Goal: Information Seeking & Learning: Get advice/opinions

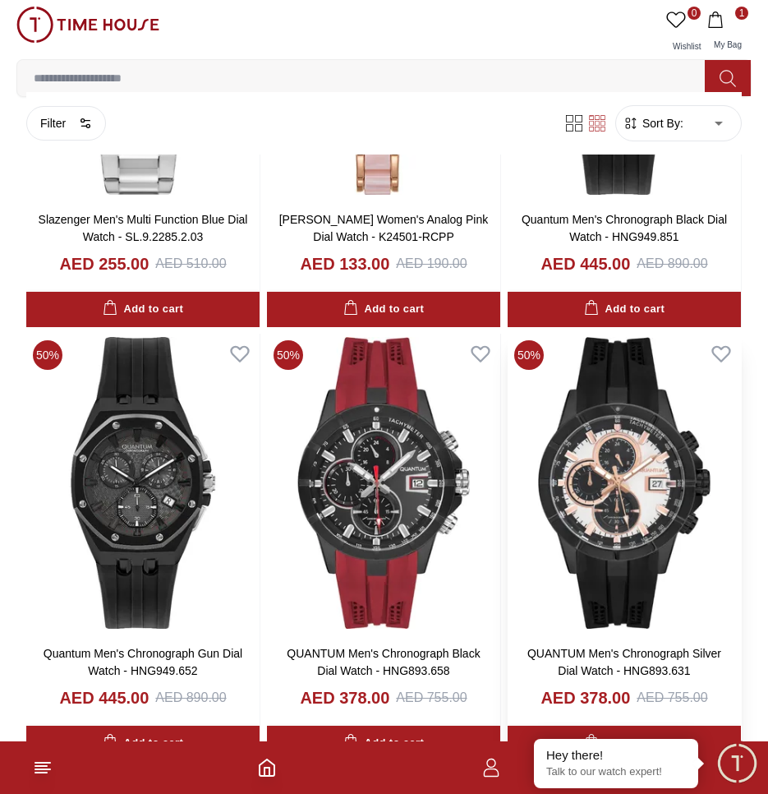
scroll to position [822, 0]
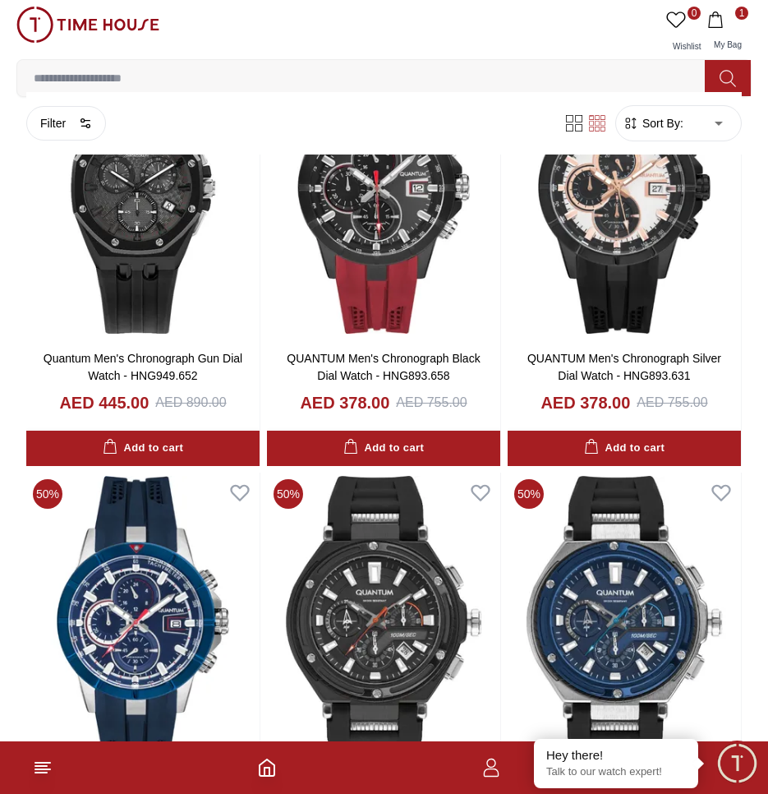
click at [665, 131] on span "Sort By:" at bounding box center [661, 123] width 44 height 16
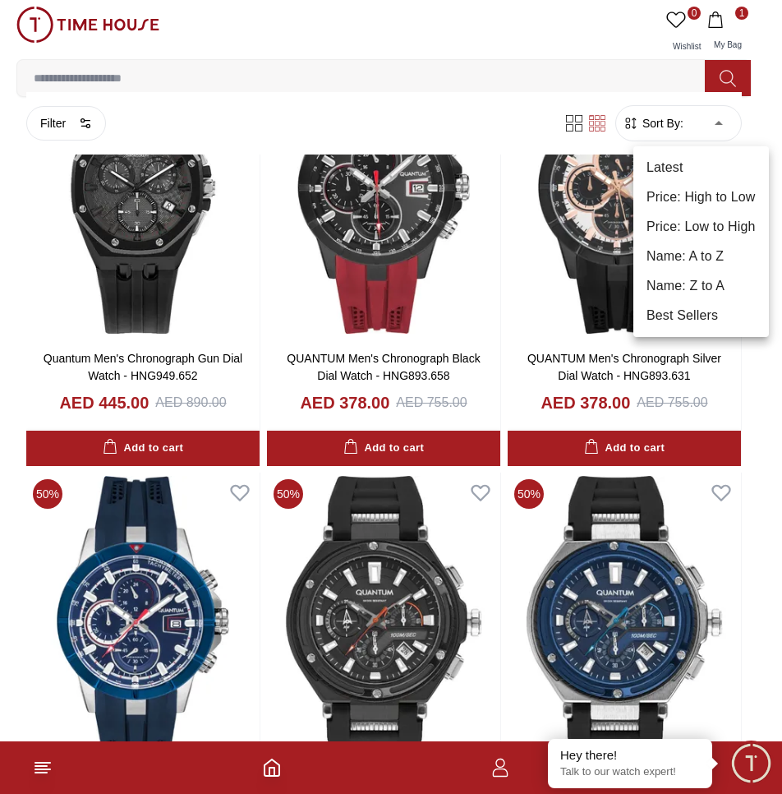
click at [709, 228] on li "Price: Low to High" at bounding box center [701, 227] width 136 height 30
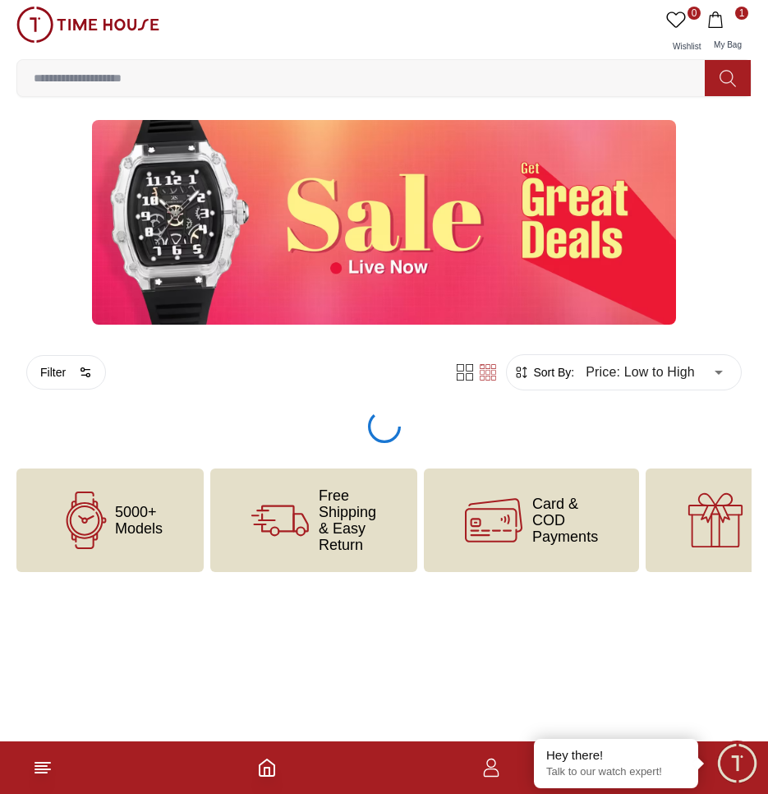
type input "*"
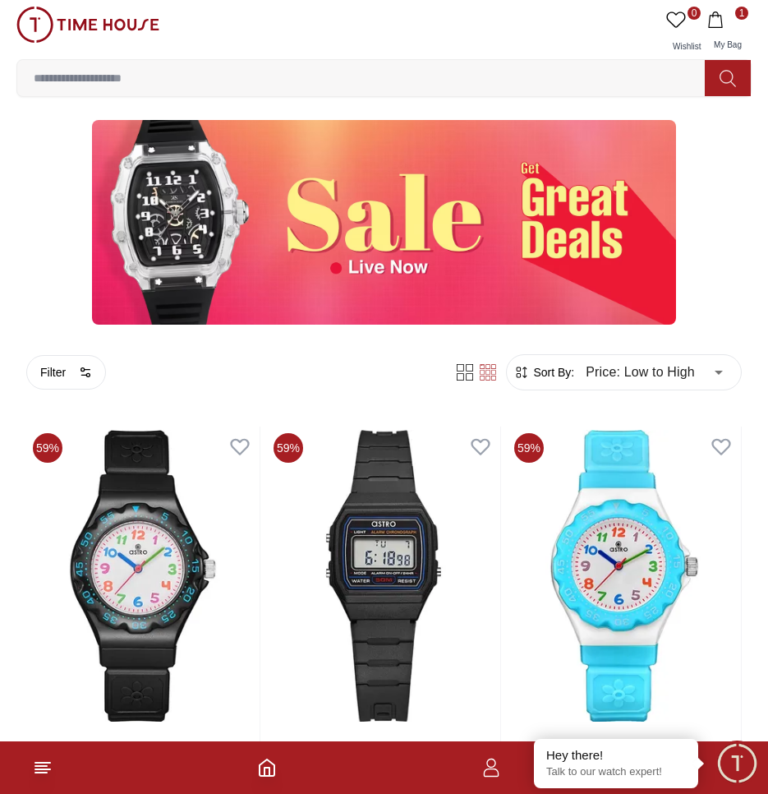
click at [501, 263] on img at bounding box center [384, 222] width 584 height 205
click at [426, 177] on img at bounding box center [384, 222] width 584 height 205
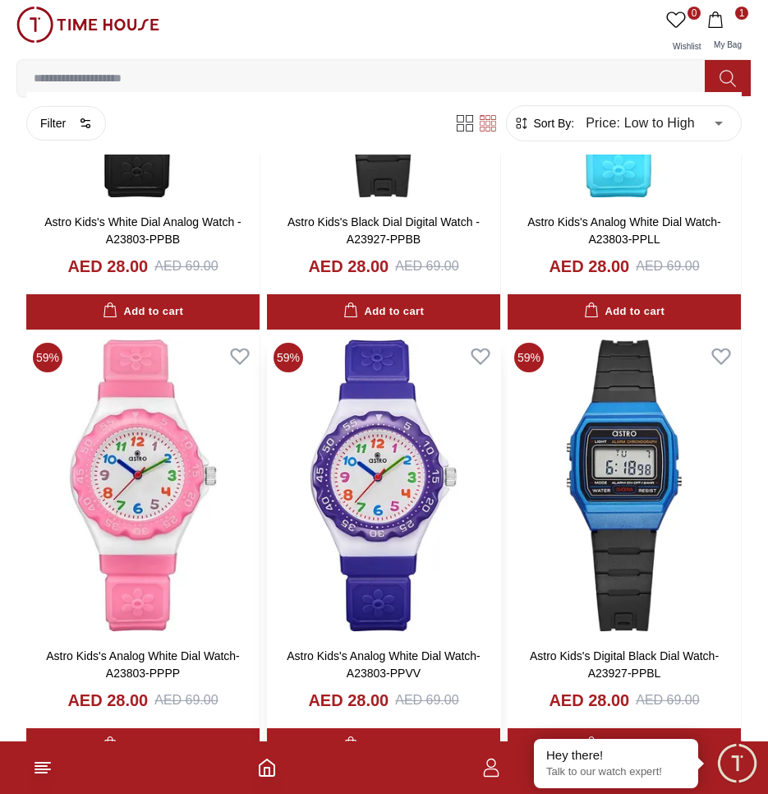
scroll to position [575, 0]
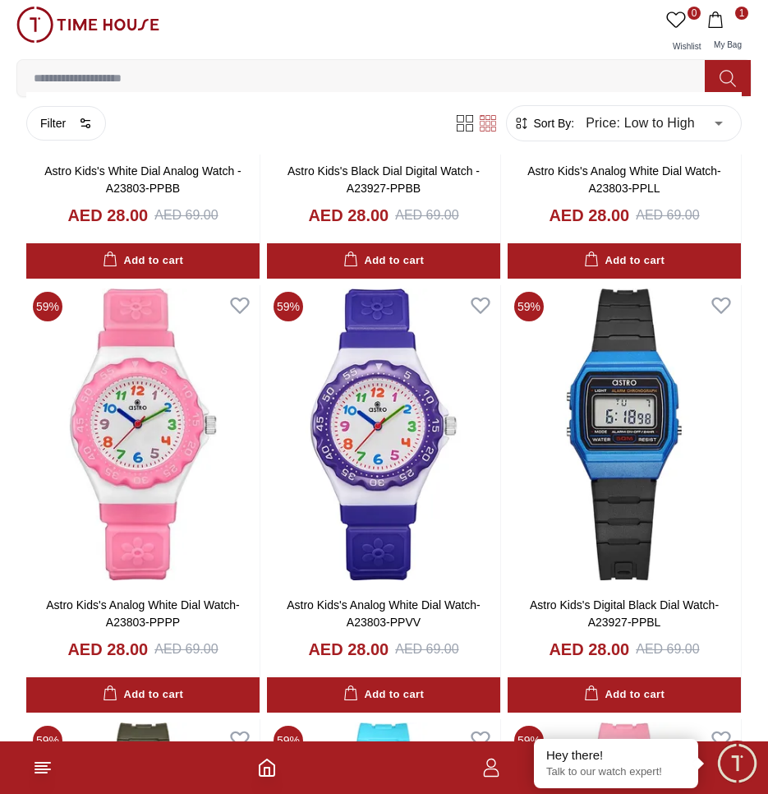
click at [625, 767] on p "Talk to our watch expert!" at bounding box center [616, 772] width 140 height 14
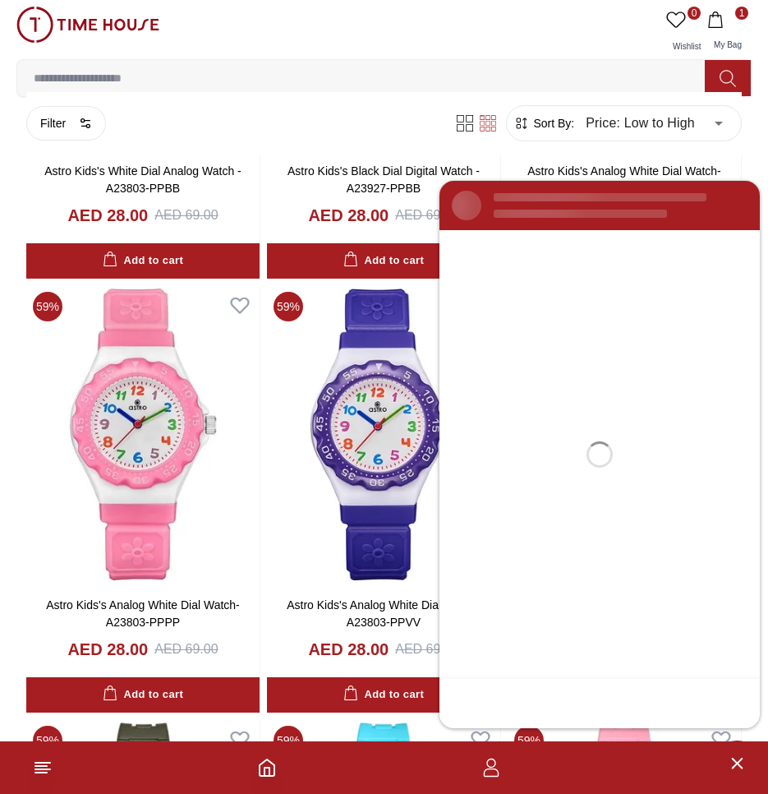
scroll to position [0, 0]
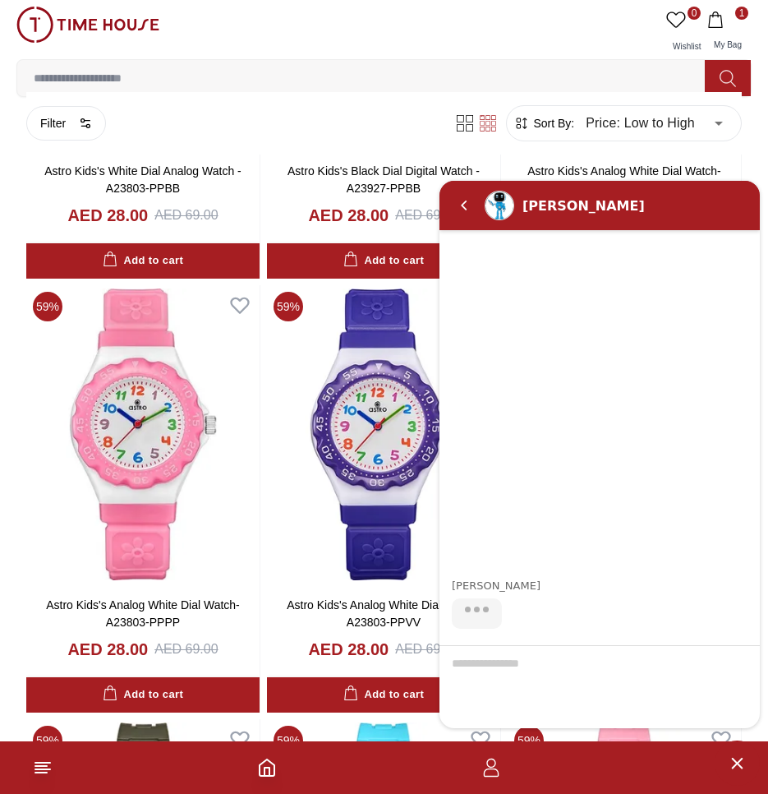
click at [575, 661] on textarea "Choose an option" at bounding box center [600, 686] width 320 height 82
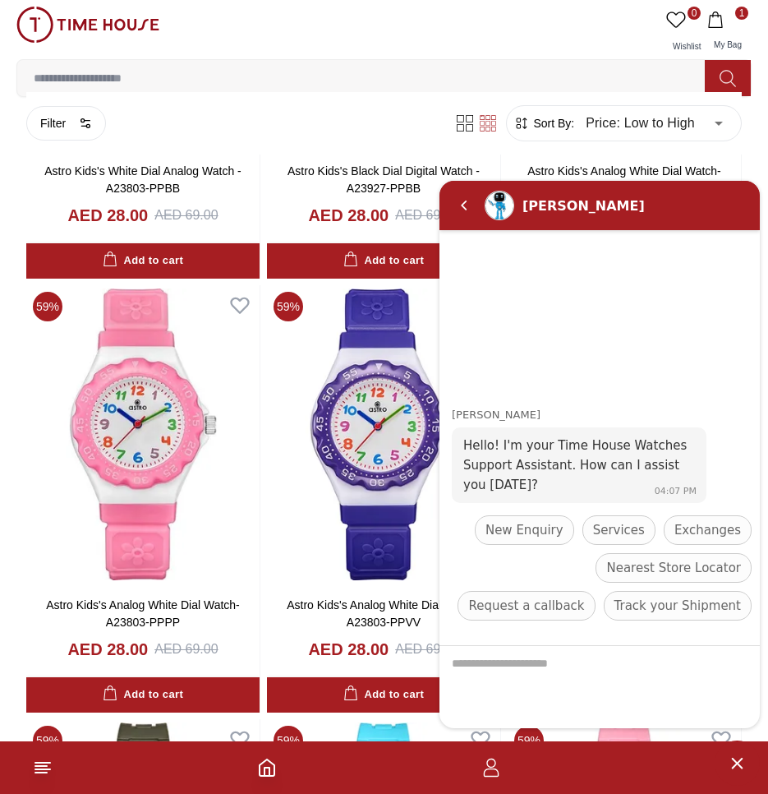
drag, startPoint x: 572, startPoint y: 537, endPoint x: 597, endPoint y: 565, distance: 37.8
click at [564, 537] on span "New Enquiry" at bounding box center [525, 529] width 78 height 20
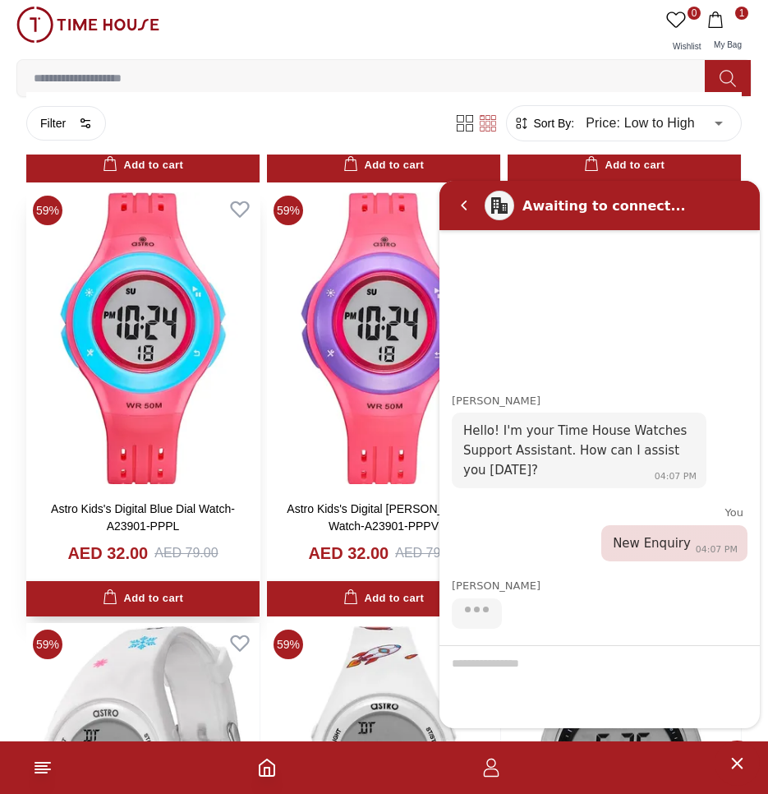
scroll to position [2300, 0]
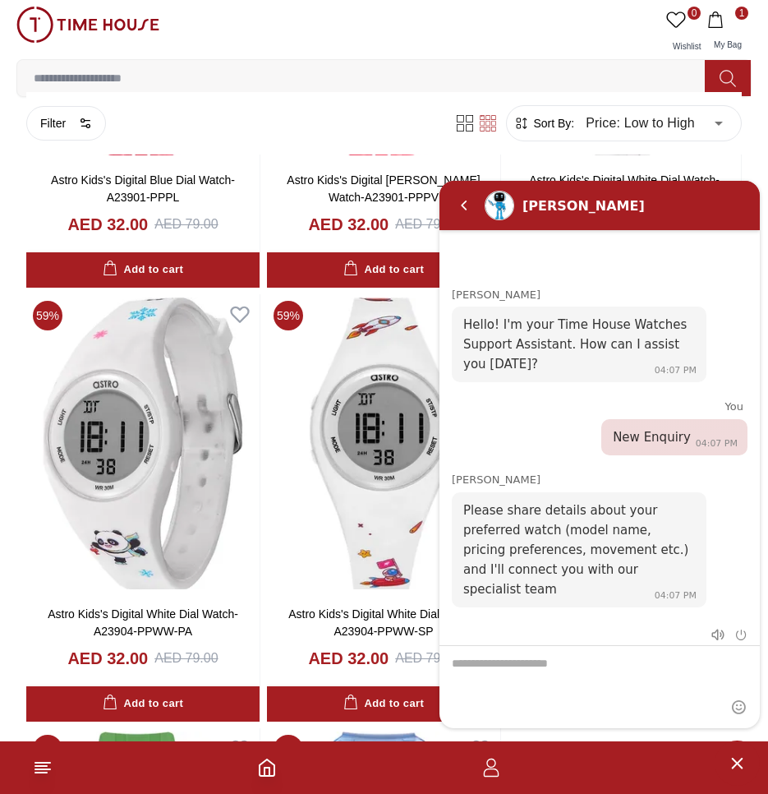
click at [537, 672] on textarea "We are here to help you" at bounding box center [600, 686] width 320 height 82
click at [566, 668] on textarea "We are here to help you" at bounding box center [600, 686] width 320 height 82
type textarea "**********"
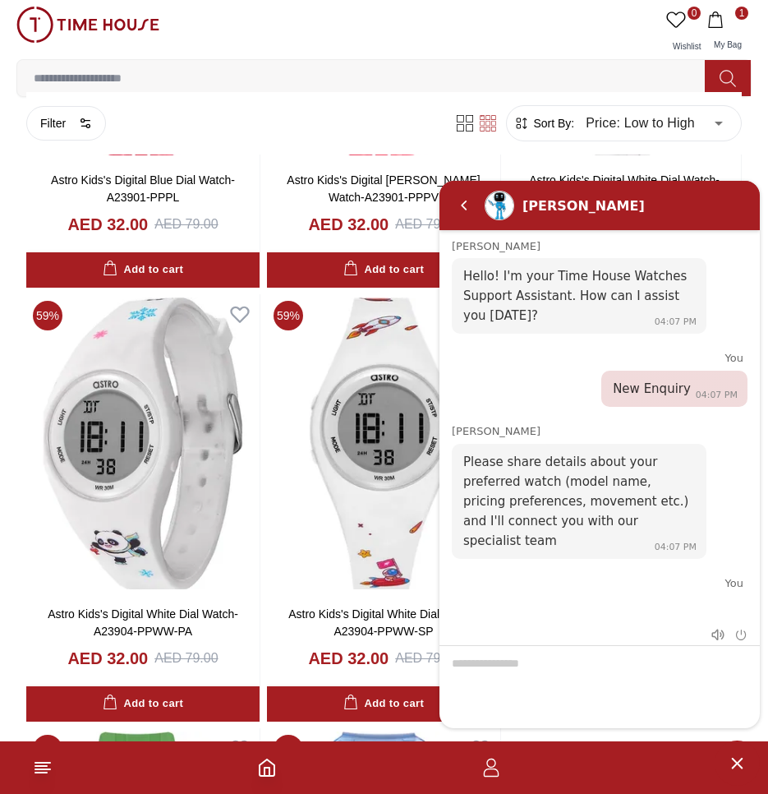
scroll to position [72, 0]
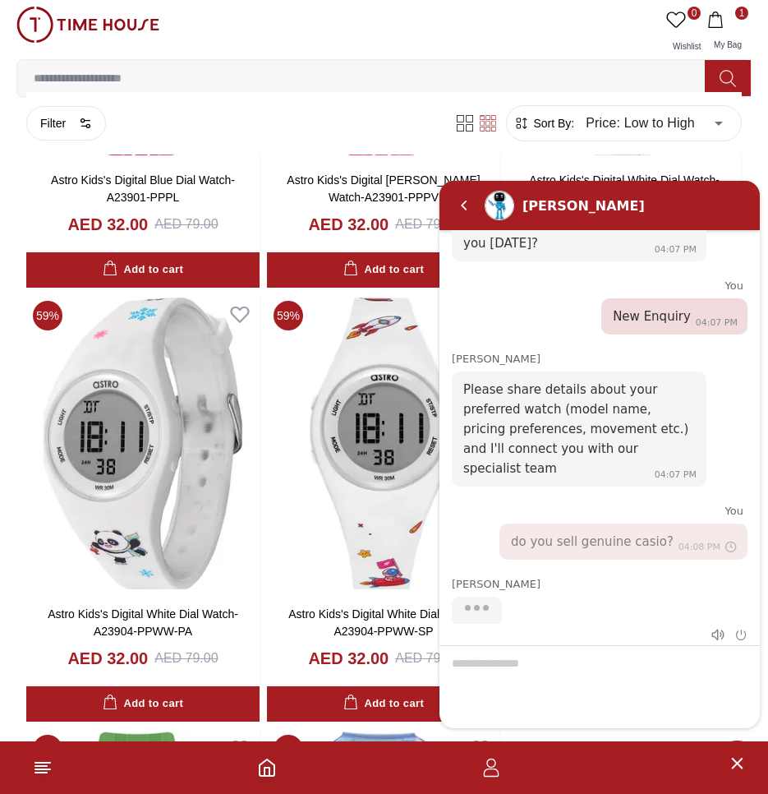
drag, startPoint x: 160, startPoint y: 76, endPoint x: 156, endPoint y: 91, distance: 15.3
click at [156, 90] on div at bounding box center [383, 78] width 735 height 38
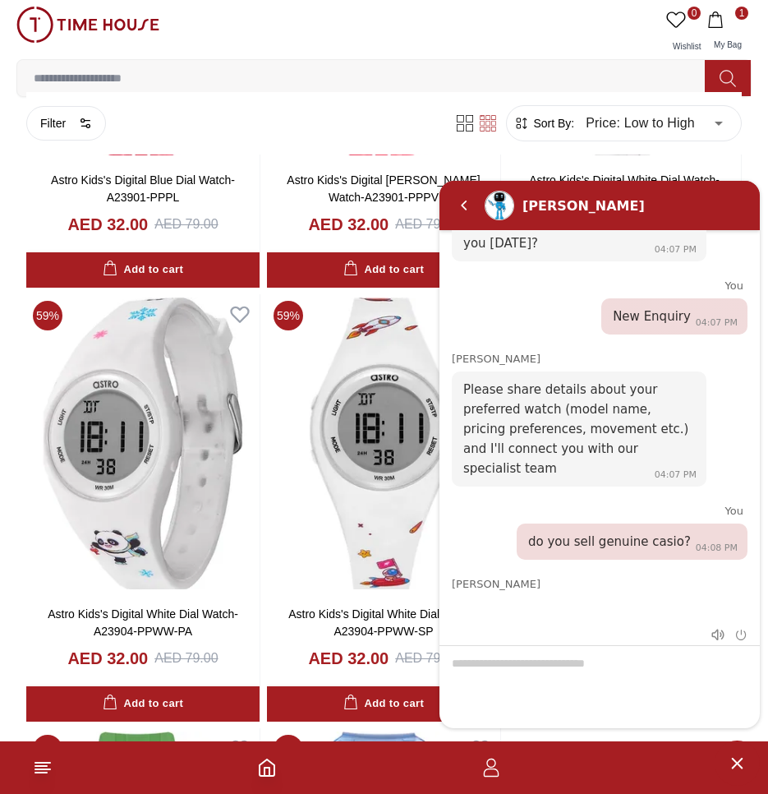
click at [160, 80] on input at bounding box center [367, 78] width 701 height 33
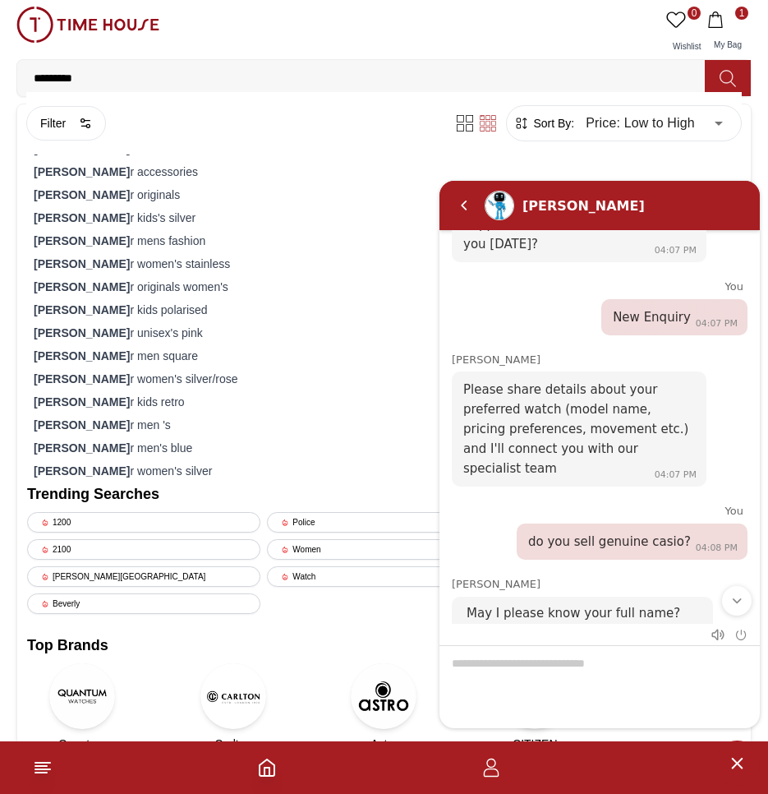
type input "**********"
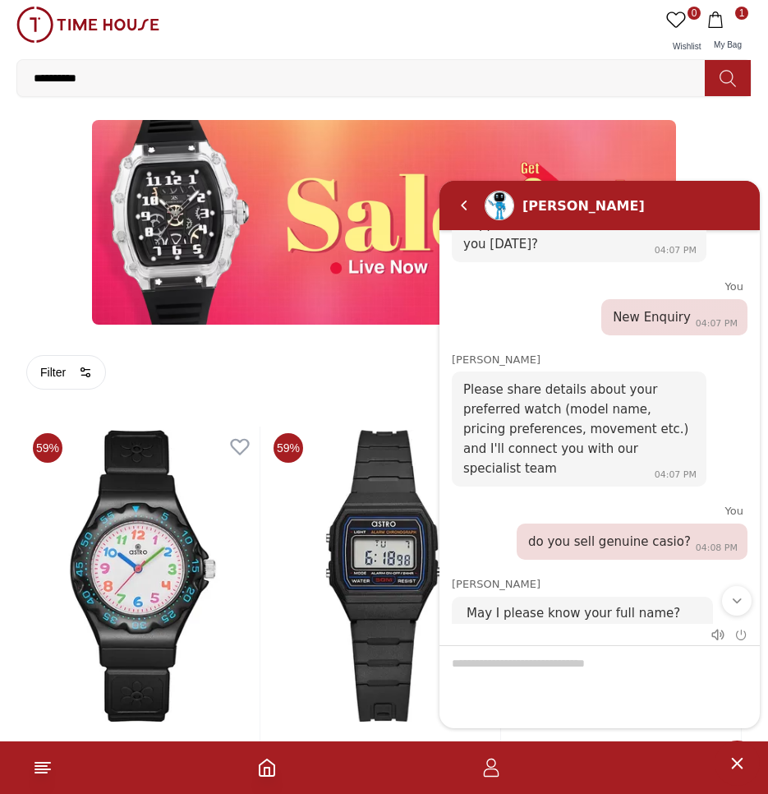
type input "******"
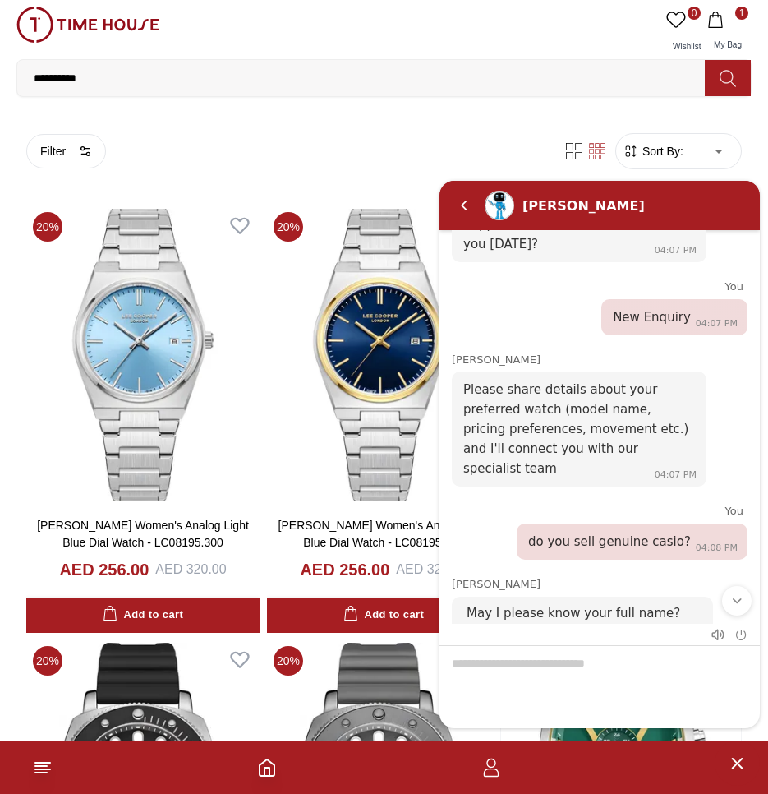
click at [579, 630] on div at bounding box center [600, 633] width 320 height 21
click at [577, 624] on div at bounding box center [600, 633] width 320 height 21
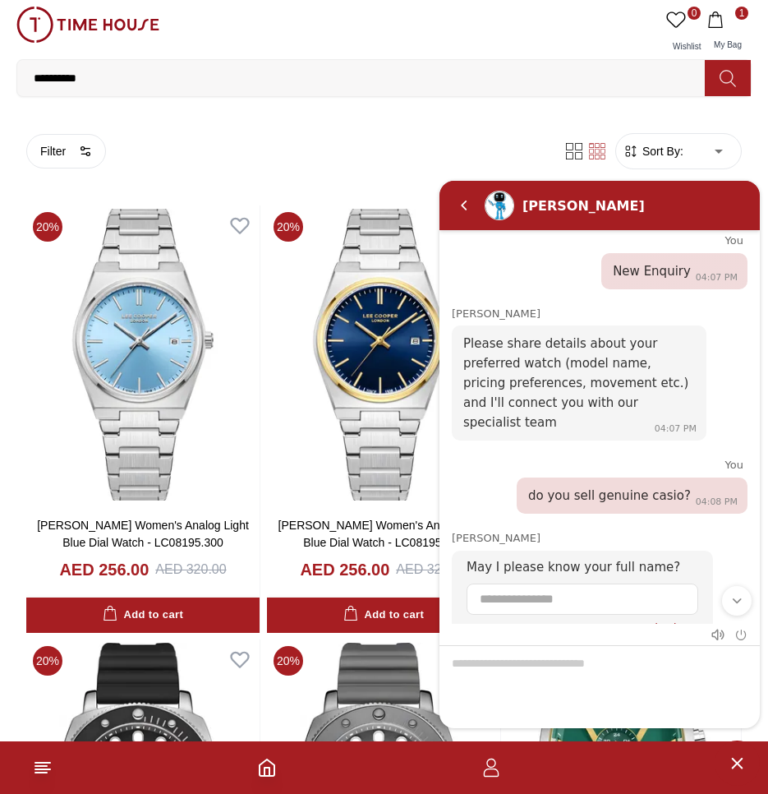
scroll to position [161, 0]
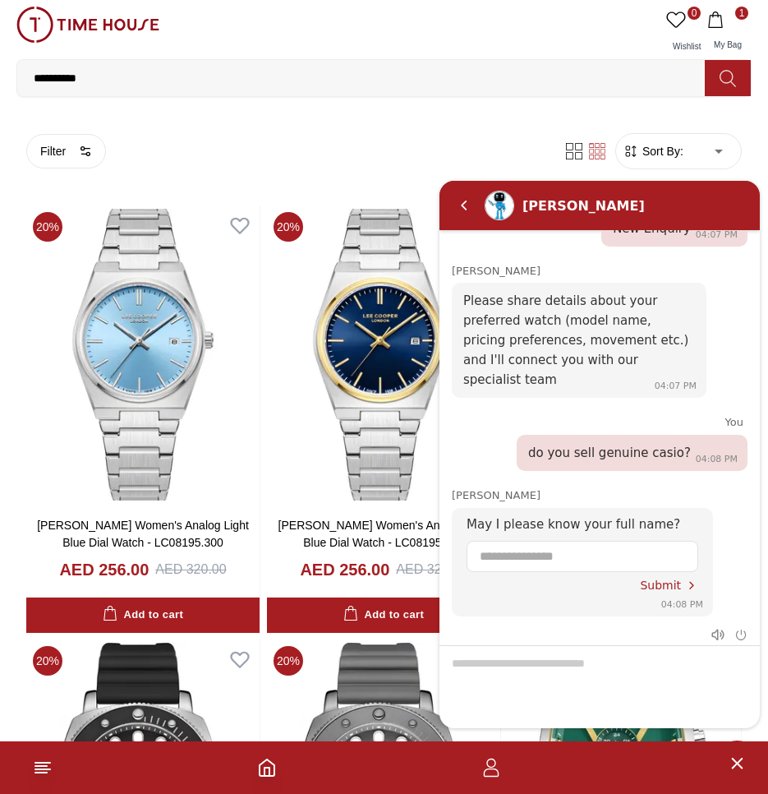
click at [578, 541] on input "Enter your name" at bounding box center [582, 556] width 205 height 30
type input "***"
click at [656, 578] on span "Submit" at bounding box center [660, 584] width 41 height 13
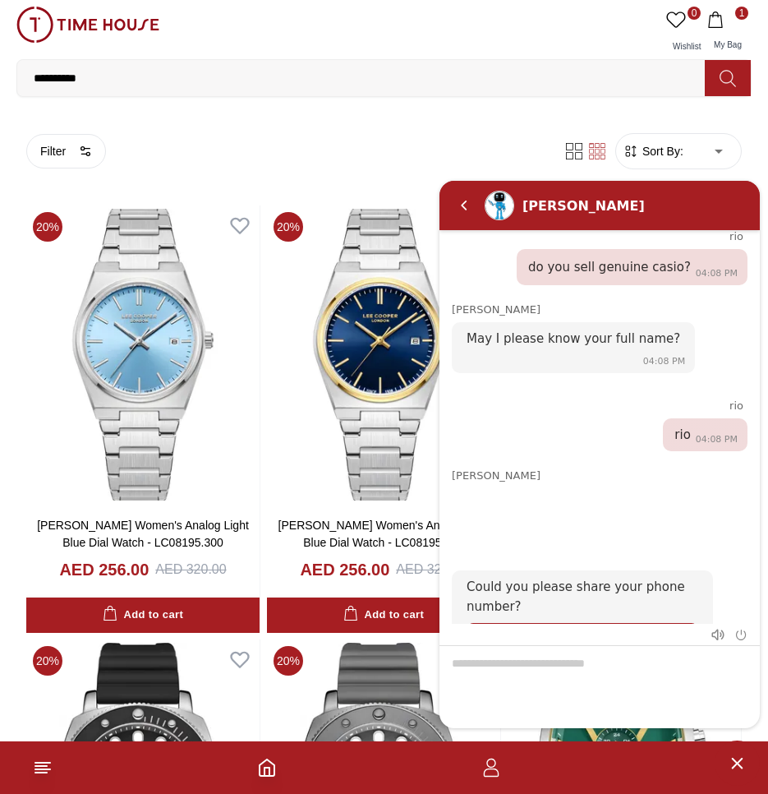
scroll to position [0, 0]
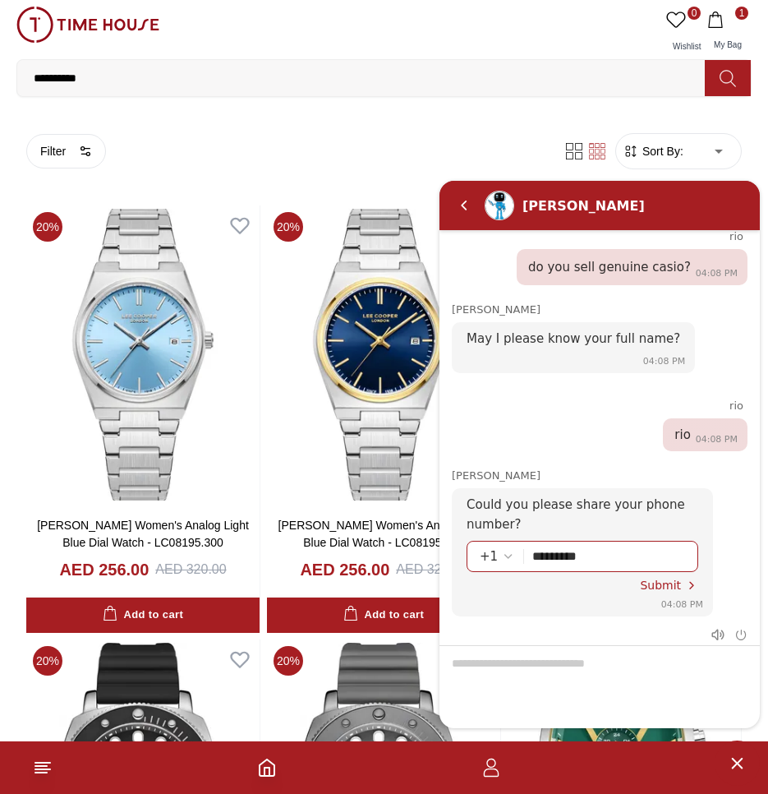
type input "*********"
click at [650, 578] on span "Submit" at bounding box center [660, 584] width 41 height 13
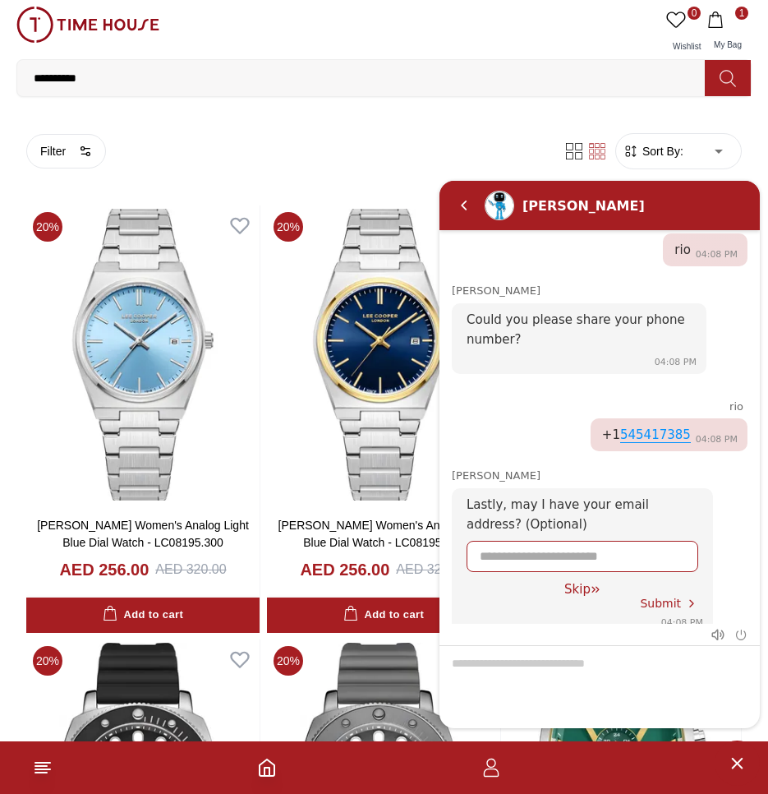
click at [591, 583] on em "Skip" at bounding box center [596, 588] width 10 height 10
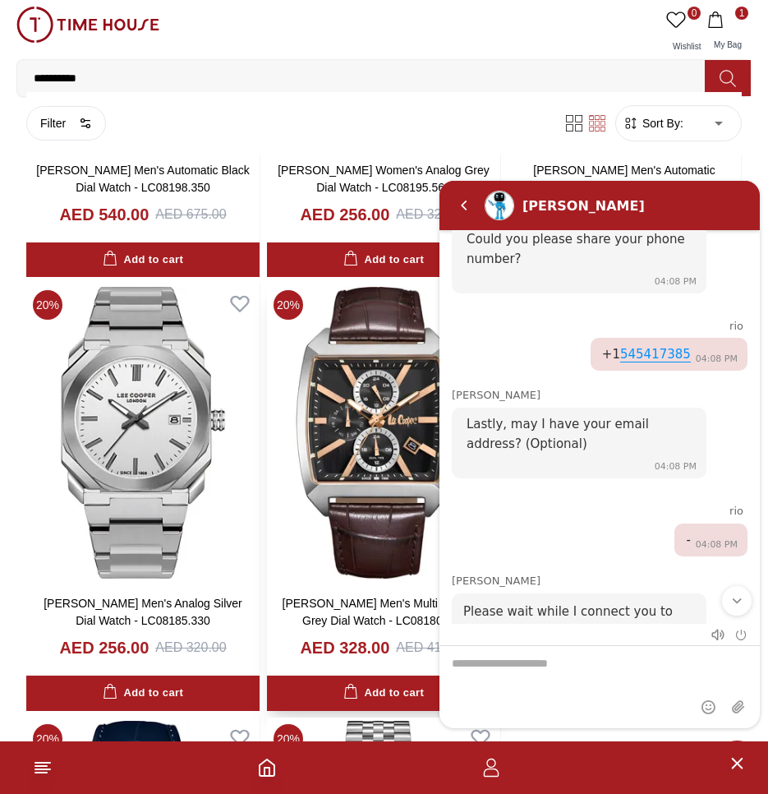
scroll to position [2218, 0]
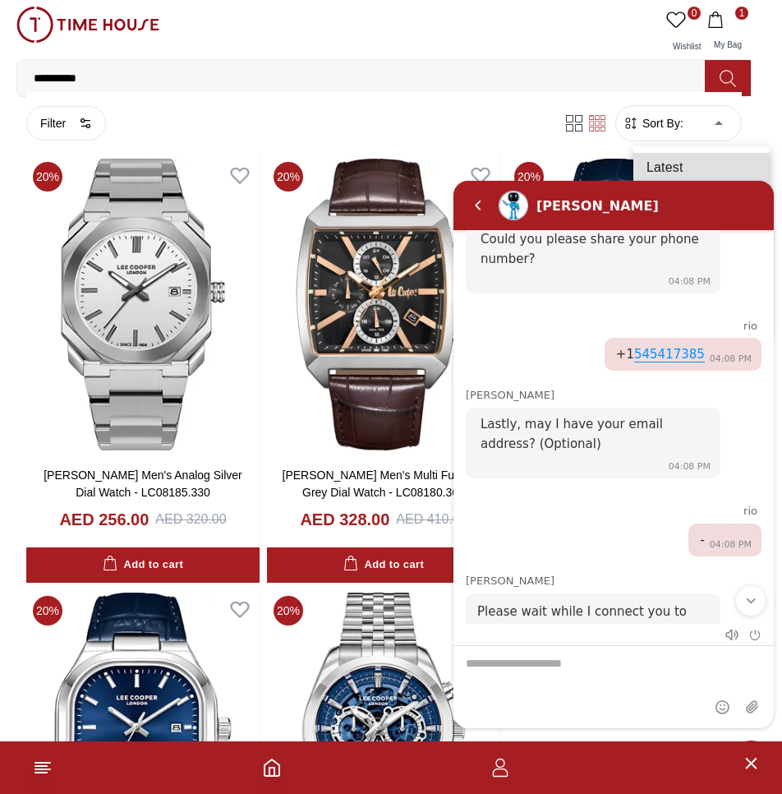
click at [30, 387] on div at bounding box center [391, 397] width 782 height 794
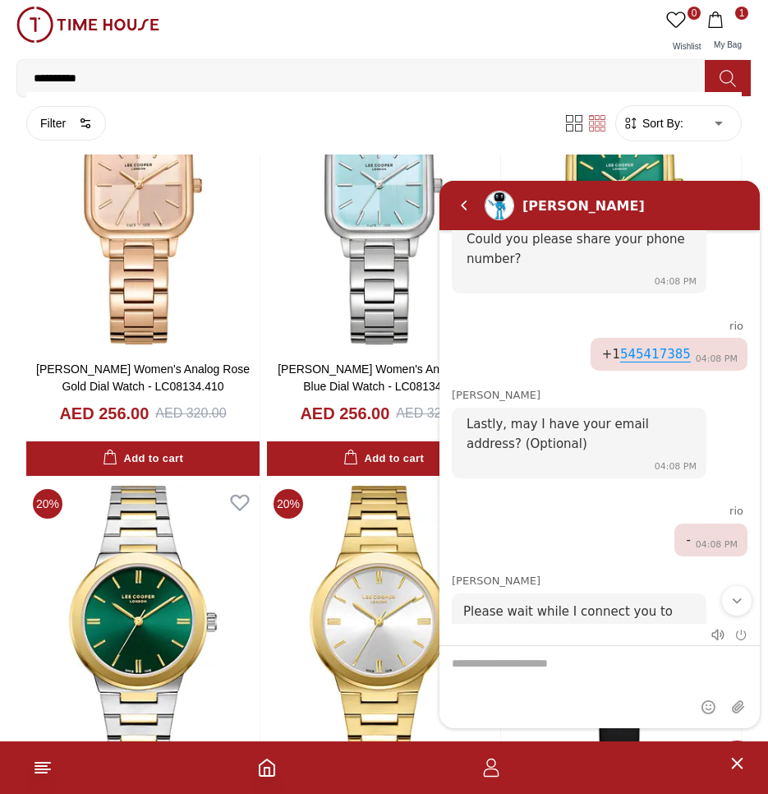
scroll to position [5012, 0]
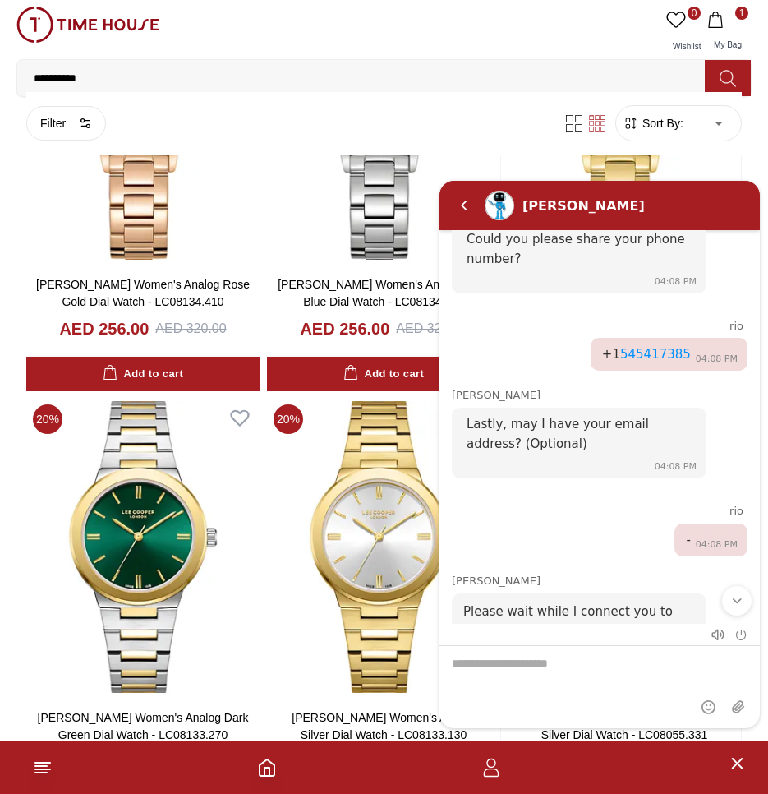
drag, startPoint x: 549, startPoint y: 667, endPoint x: 652, endPoint y: 477, distance: 216.2
click at [548, 664] on textarea "We are here to help you" at bounding box center [600, 686] width 320 height 82
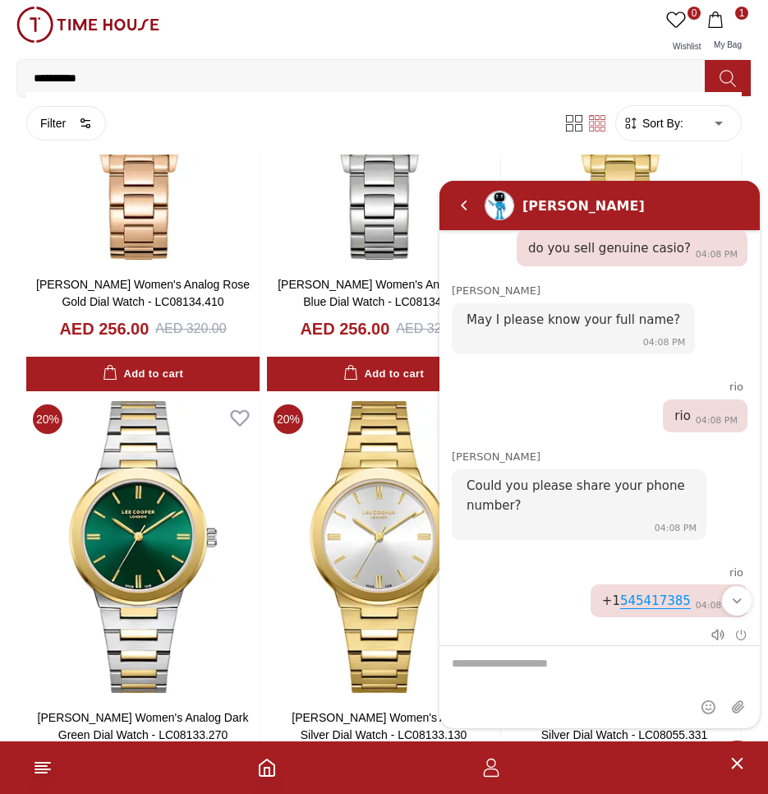
scroll to position [119, 0]
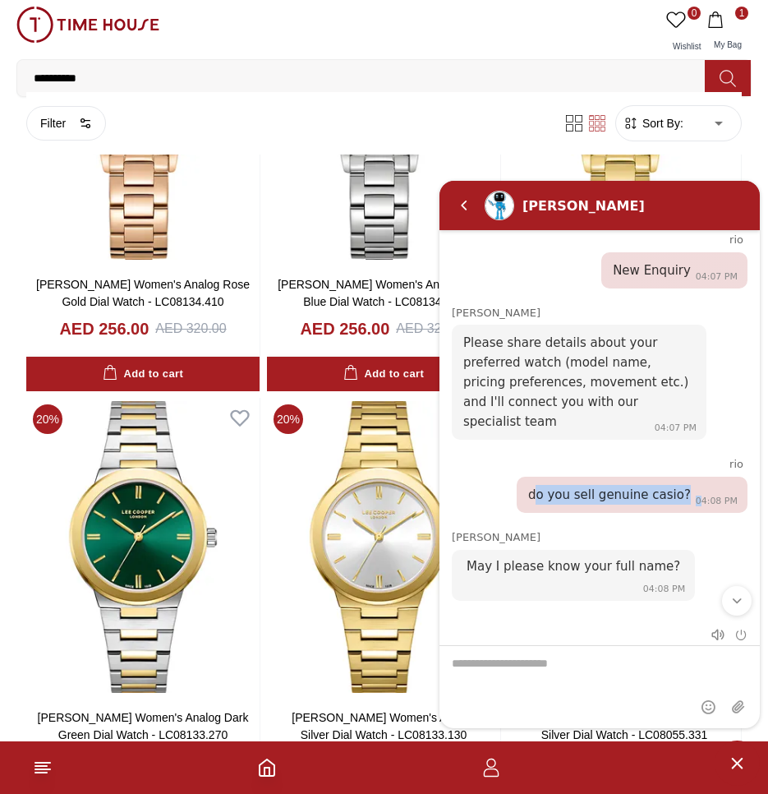
drag, startPoint x: 544, startPoint y: 473, endPoint x: 701, endPoint y: 475, distance: 156.9
click at [701, 476] on div "do you sell genuine casio? 04:08 PM" at bounding box center [632, 494] width 231 height 36
click at [533, 680] on textarea "We are here to help you" at bounding box center [600, 686] width 320 height 82
paste textarea "**********"
type textarea "**********"
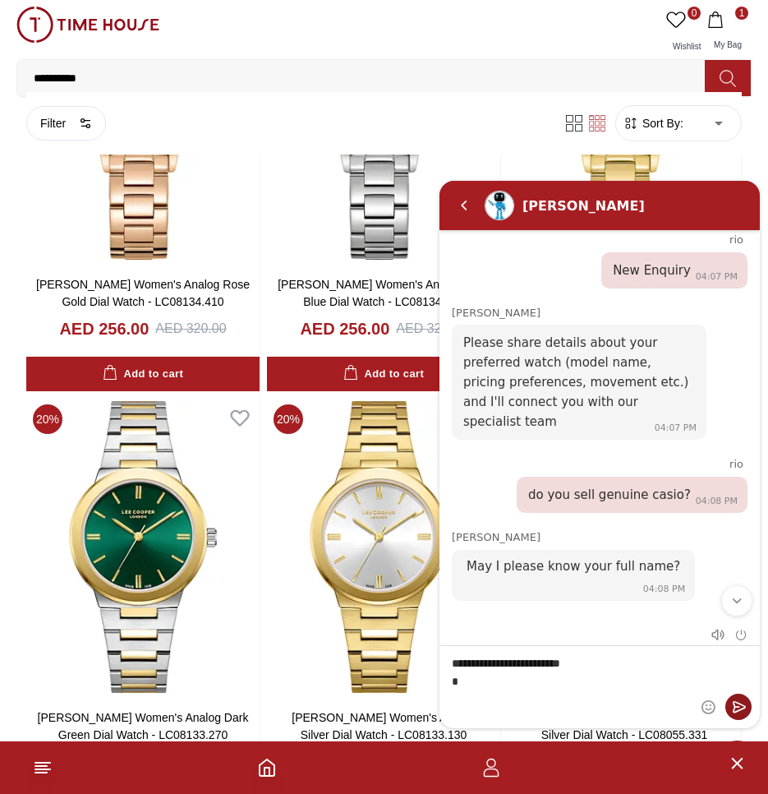
click at [735, 714] on em "Send" at bounding box center [738, 706] width 26 height 26
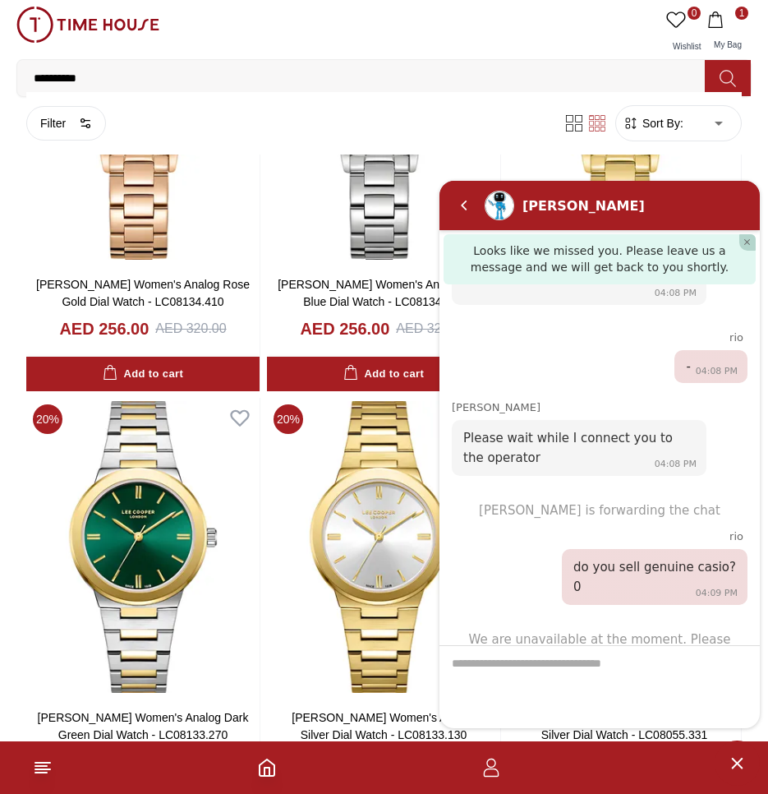
scroll to position [798, 0]
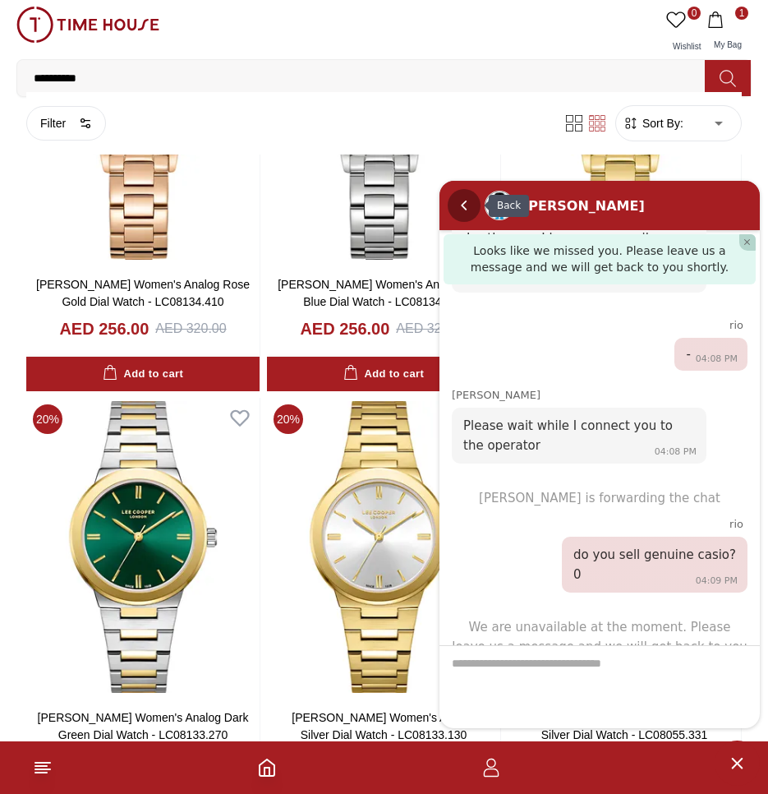
click at [465, 205] on em "Back" at bounding box center [464, 204] width 33 height 33
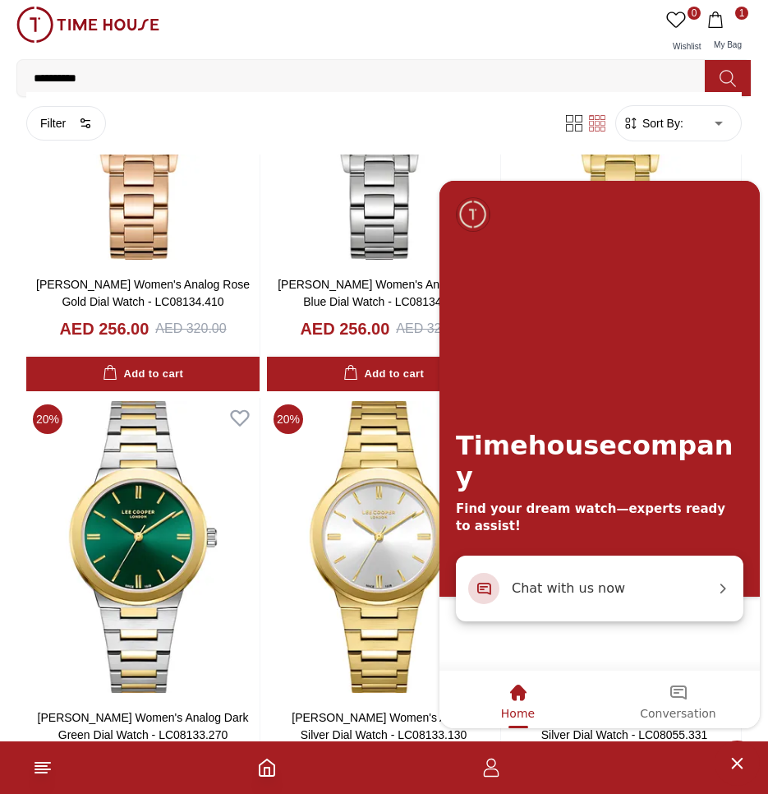
click at [624, 586] on span "Chat with us now" at bounding box center [613, 587] width 203 height 21
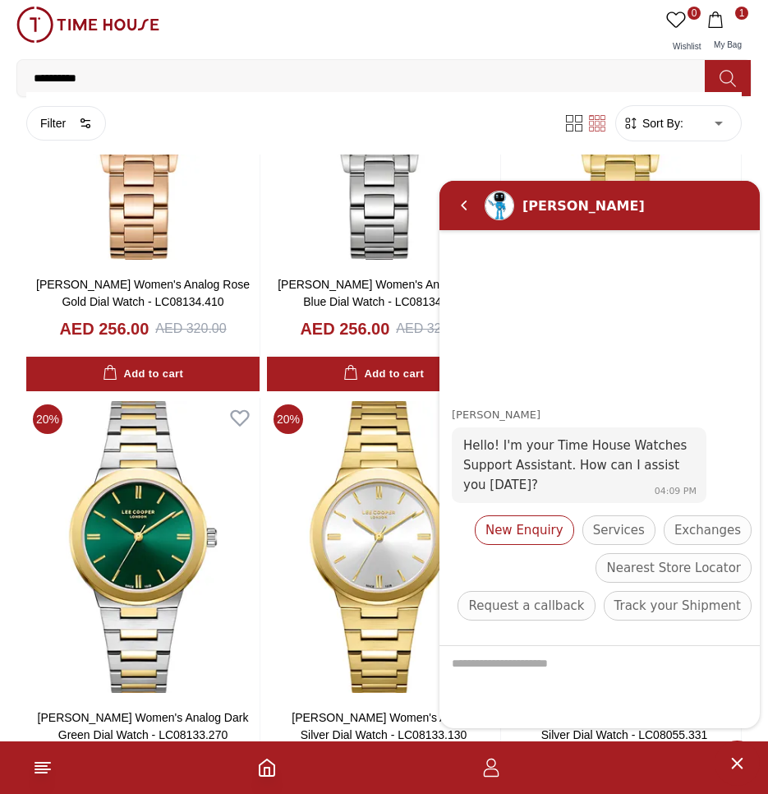
click at [537, 521] on span "New Enquiry" at bounding box center [525, 529] width 78 height 20
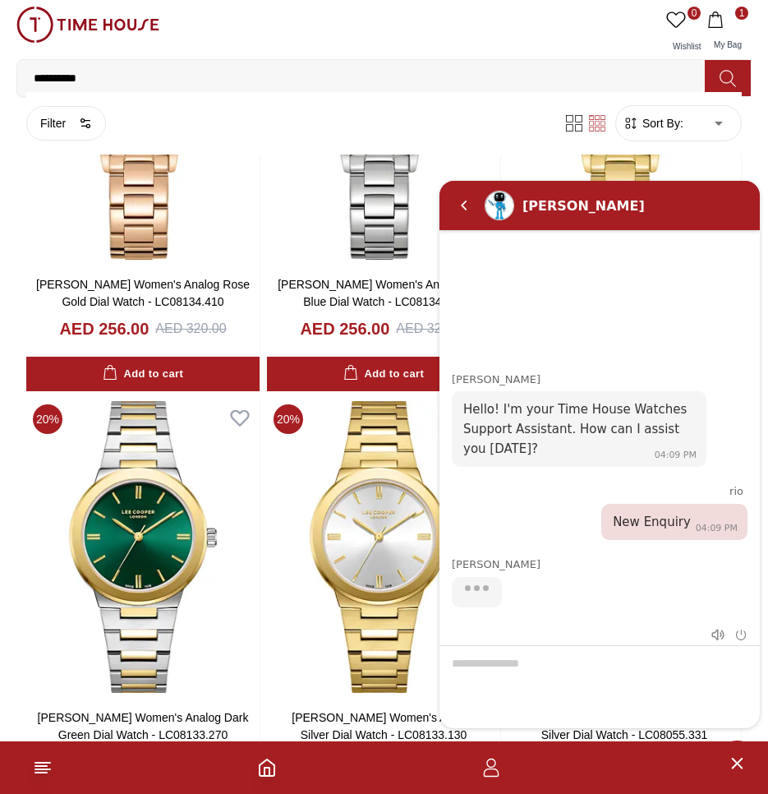
click at [647, 202] on div "[PERSON_NAME]" at bounding box center [616, 205] width 187 height 16
drag, startPoint x: 686, startPoint y: 174, endPoint x: 698, endPoint y: 170, distance: 12.2
click at [687, 173] on img at bounding box center [624, 113] width 233 height 298
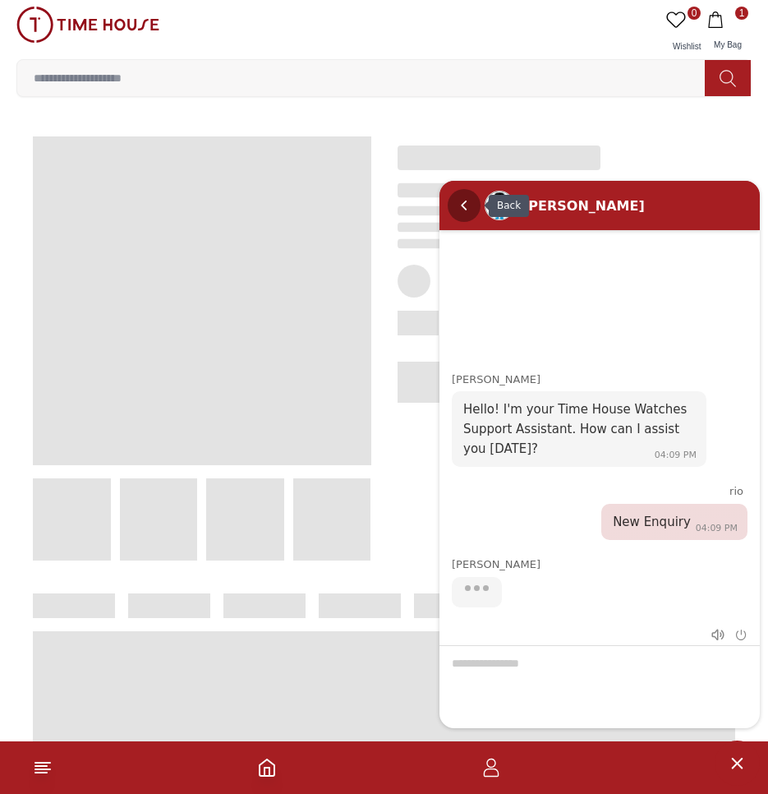
click at [474, 217] on em "Back" at bounding box center [464, 204] width 33 height 33
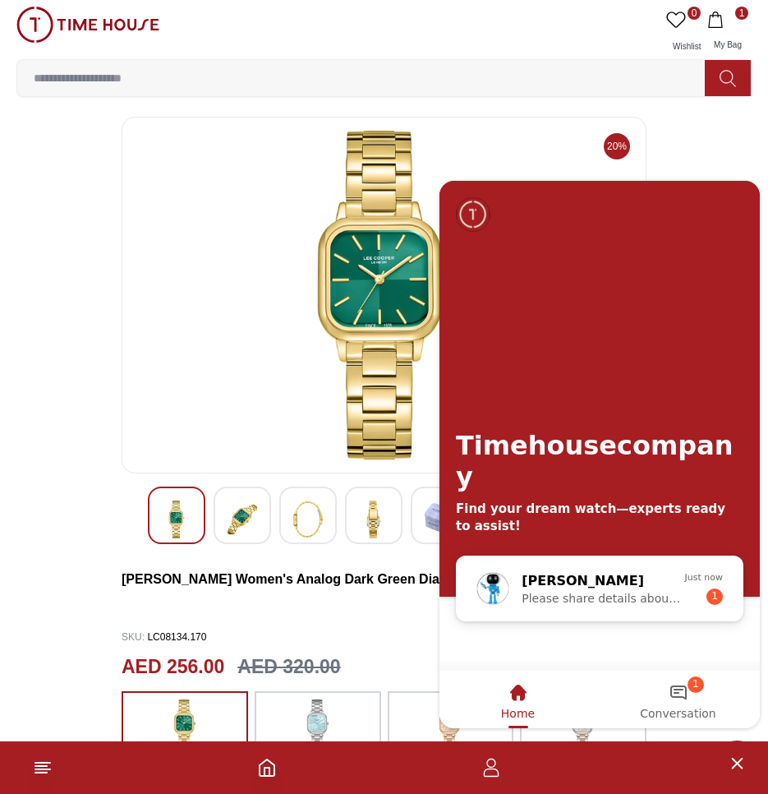
drag, startPoint x: 698, startPoint y: 684, endPoint x: 719, endPoint y: 695, distance: 24.3
click at [688, 685] on span "1" at bounding box center [696, 683] width 16 height 16
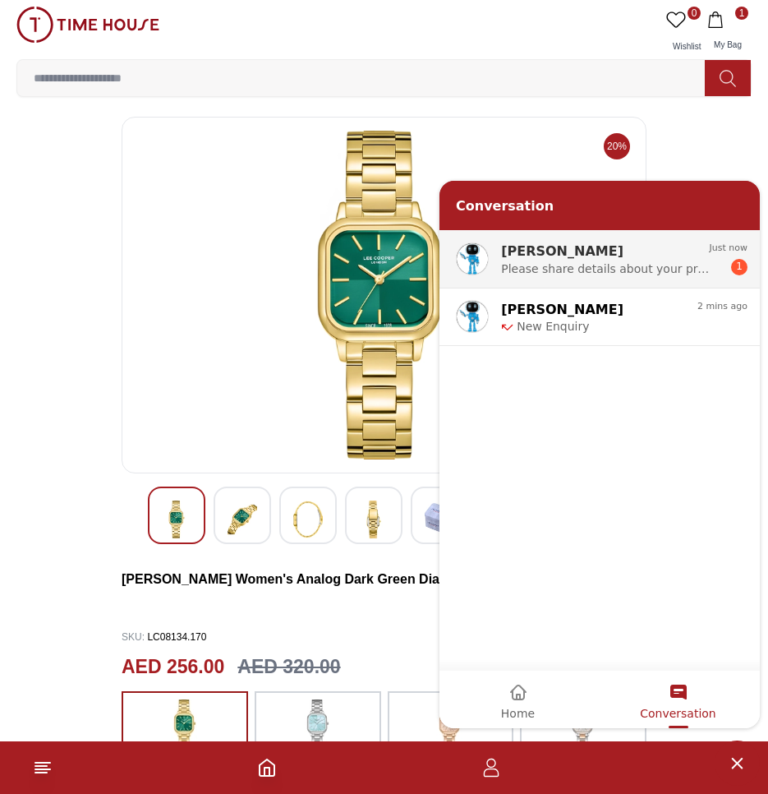
click at [601, 264] on span "Please share details about your preferred watch (model name, pricing preference…" at bounding box center [605, 267] width 208 height 13
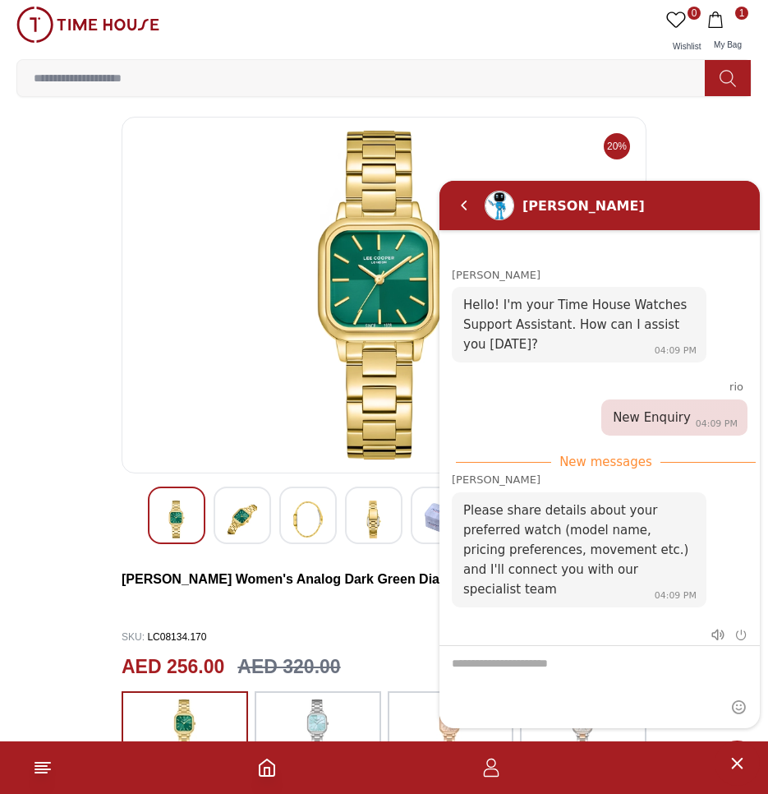
click at [623, 660] on textarea "We are here to help you" at bounding box center [600, 686] width 320 height 82
click at [741, 636] on em "End chat" at bounding box center [741, 634] width 12 height 12
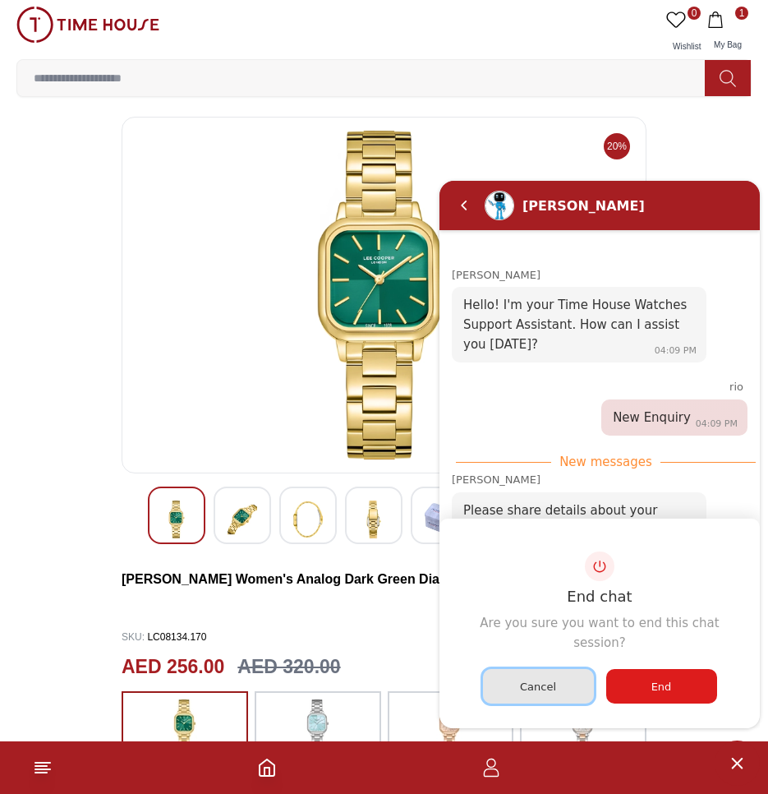
click at [545, 692] on span "Cancel" at bounding box center [538, 685] width 36 height 12
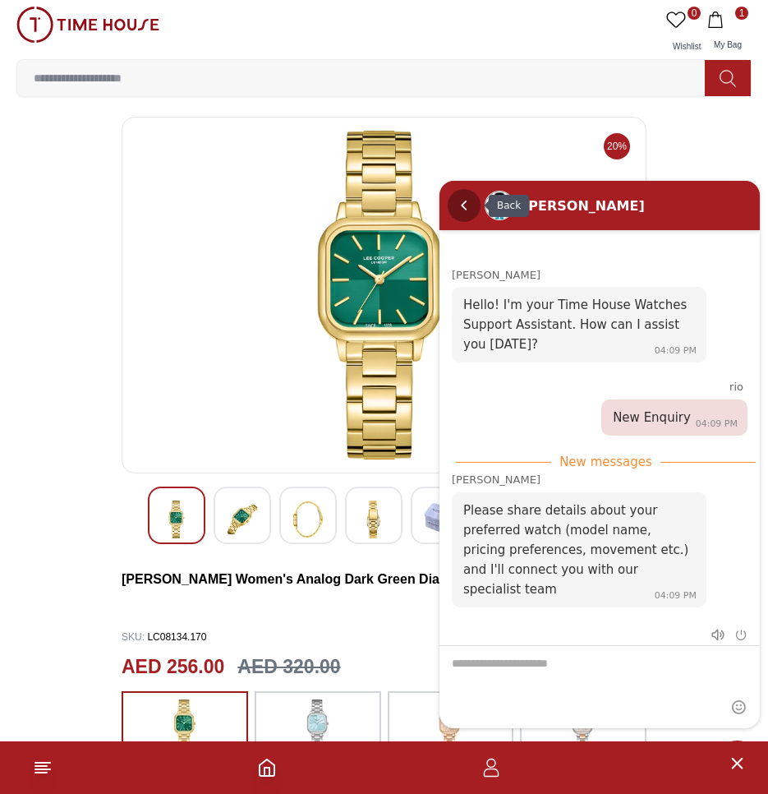
click at [454, 211] on em "Back" at bounding box center [464, 204] width 33 height 33
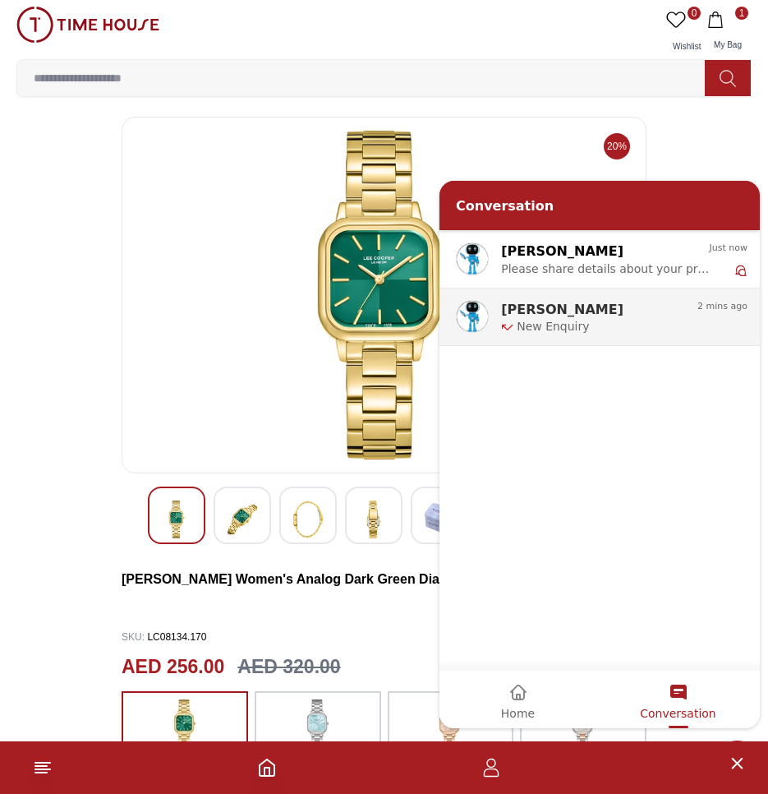
click at [604, 320] on span "New Enquiry" at bounding box center [607, 325] width 181 height 13
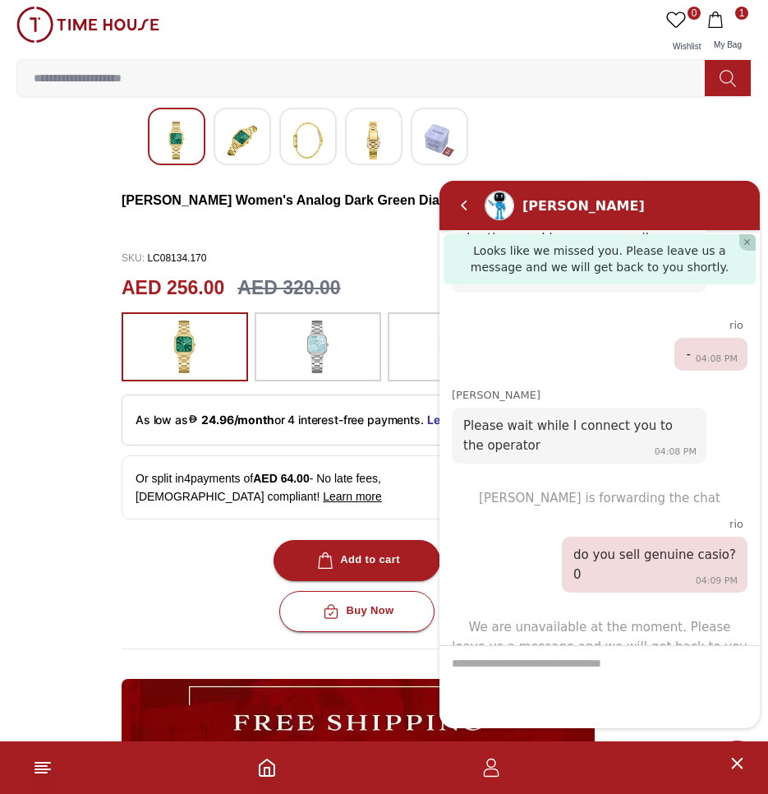
scroll to position [411, 0]
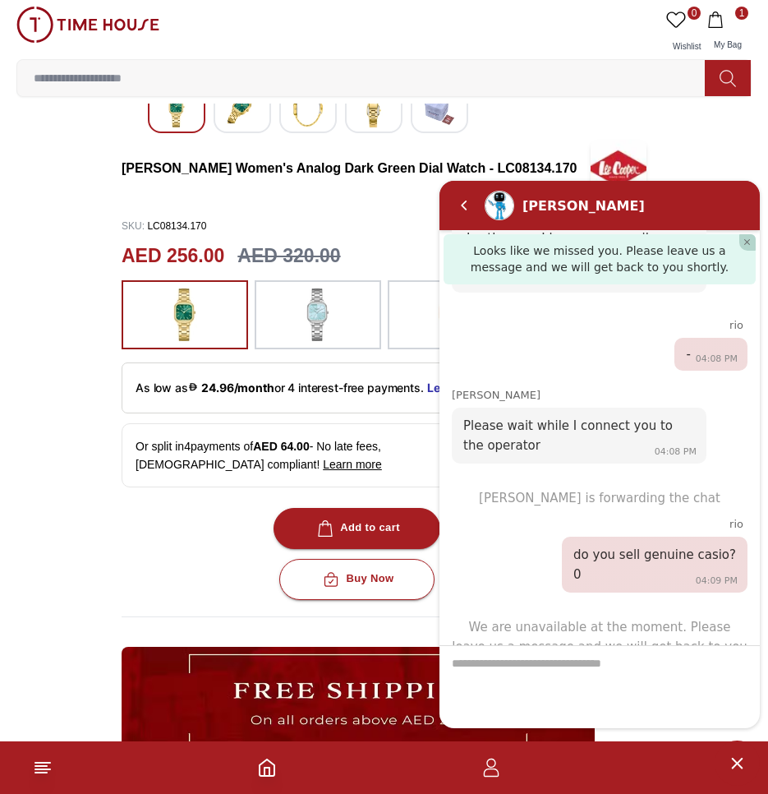
click at [728, 765] on span "Minimize live chat window" at bounding box center [737, 762] width 45 height 45
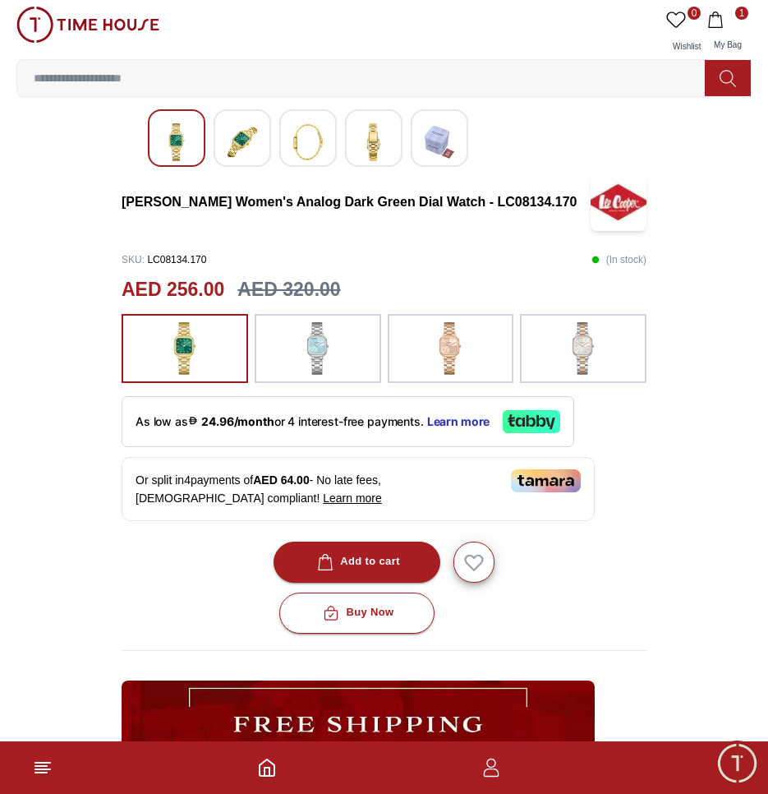
scroll to position [0, 0]
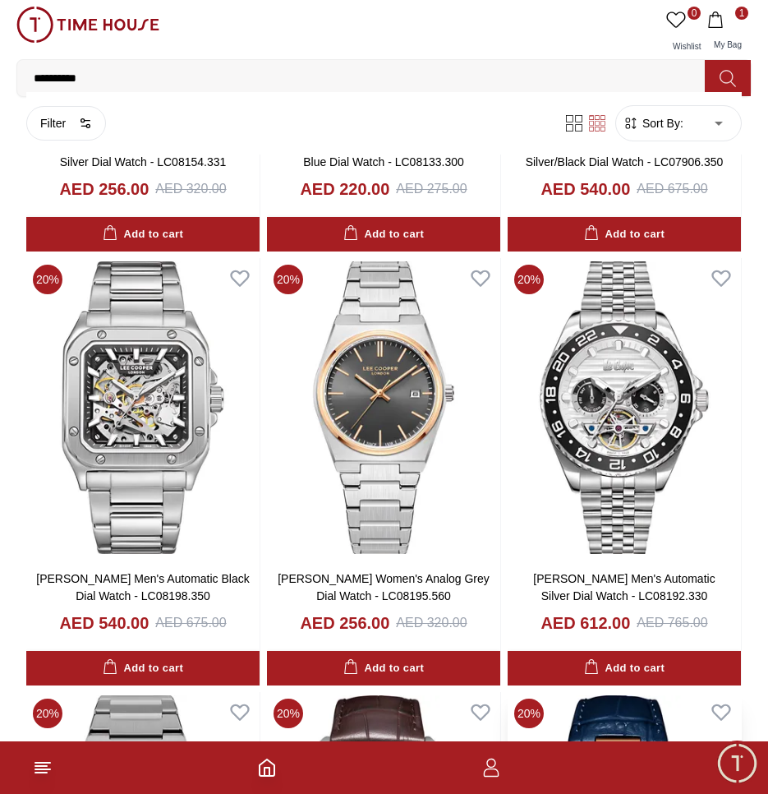
scroll to position [2093, 0]
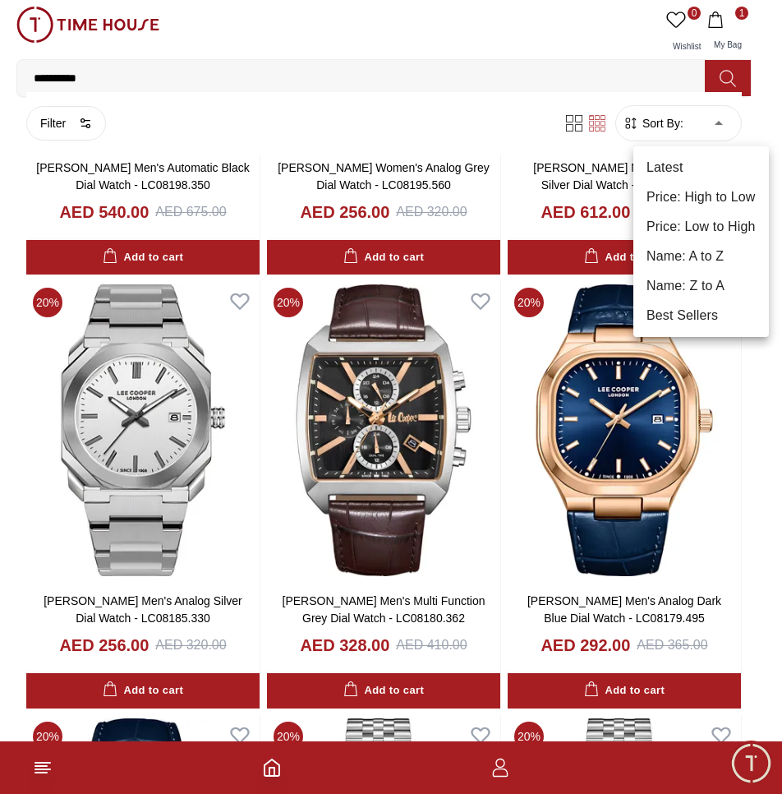
click at [708, 204] on li "Price: High to Low" at bounding box center [701, 197] width 136 height 30
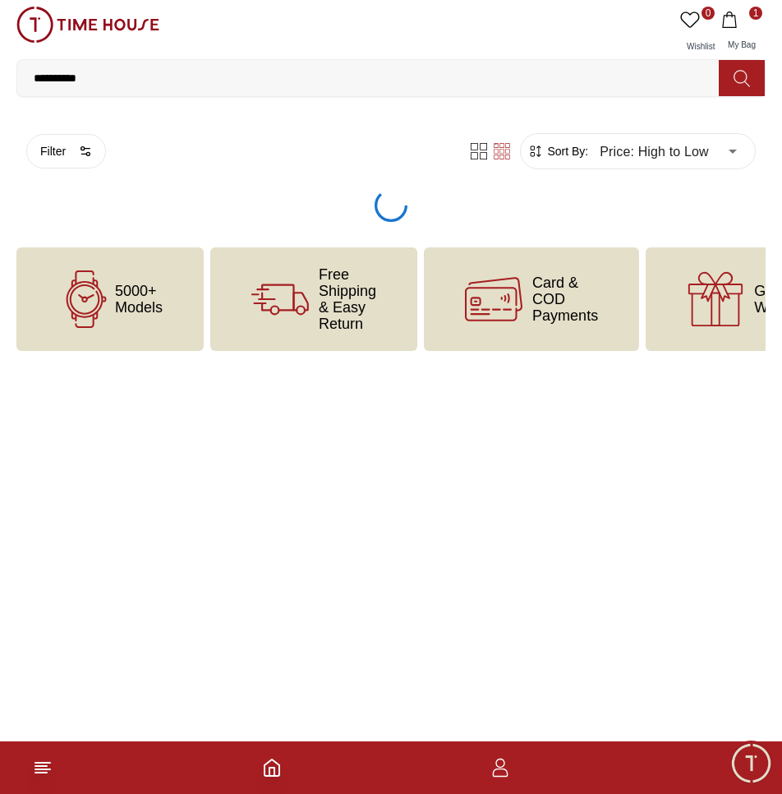
click at [689, 112] on body "**********" at bounding box center [391, 175] width 782 height 351
click at [707, 150] on body "**********" at bounding box center [391, 175] width 782 height 351
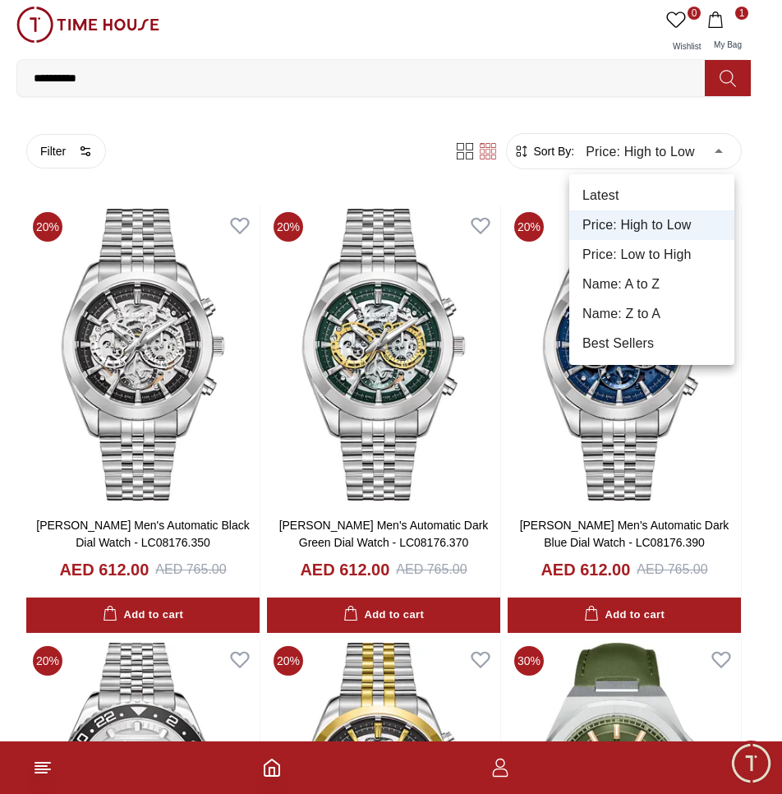
click at [680, 259] on li "Price: Low to High" at bounding box center [651, 255] width 165 height 30
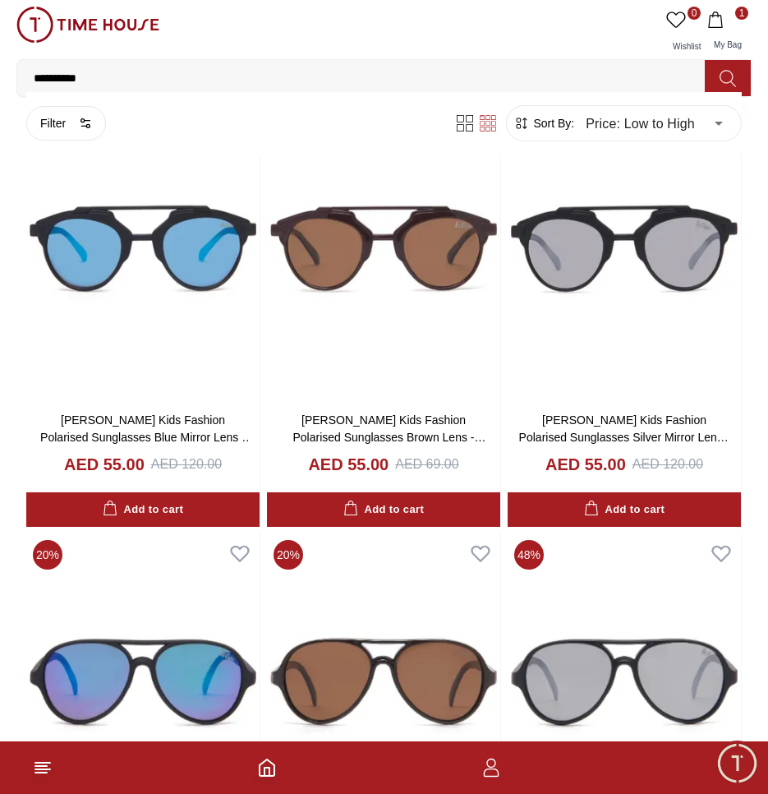
scroll to position [1890, 0]
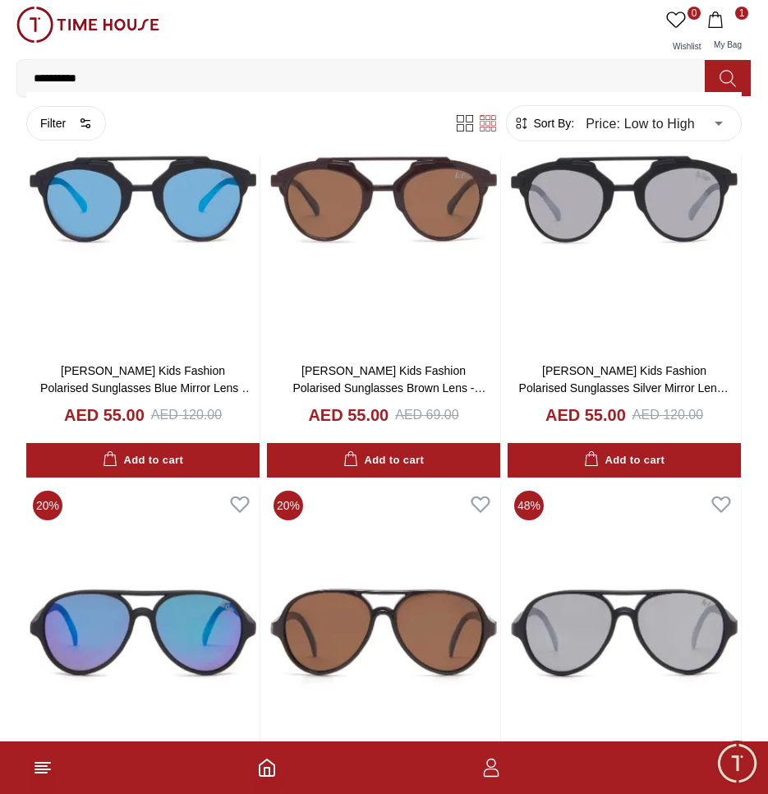
click at [133, 85] on input "**********" at bounding box center [367, 78] width 701 height 33
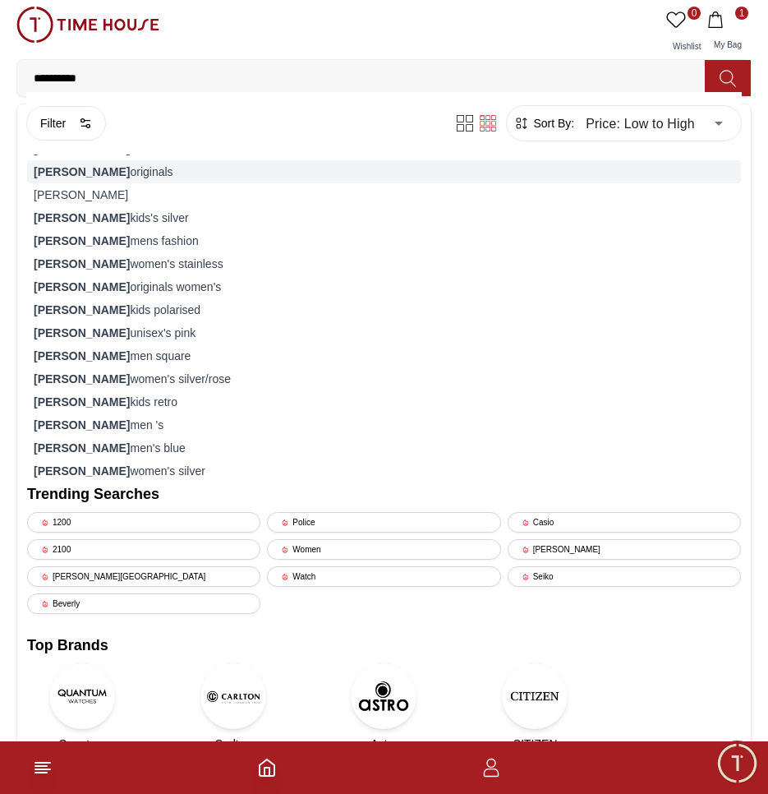
click at [125, 175] on div "lee cooper originals" at bounding box center [384, 171] width 714 height 23
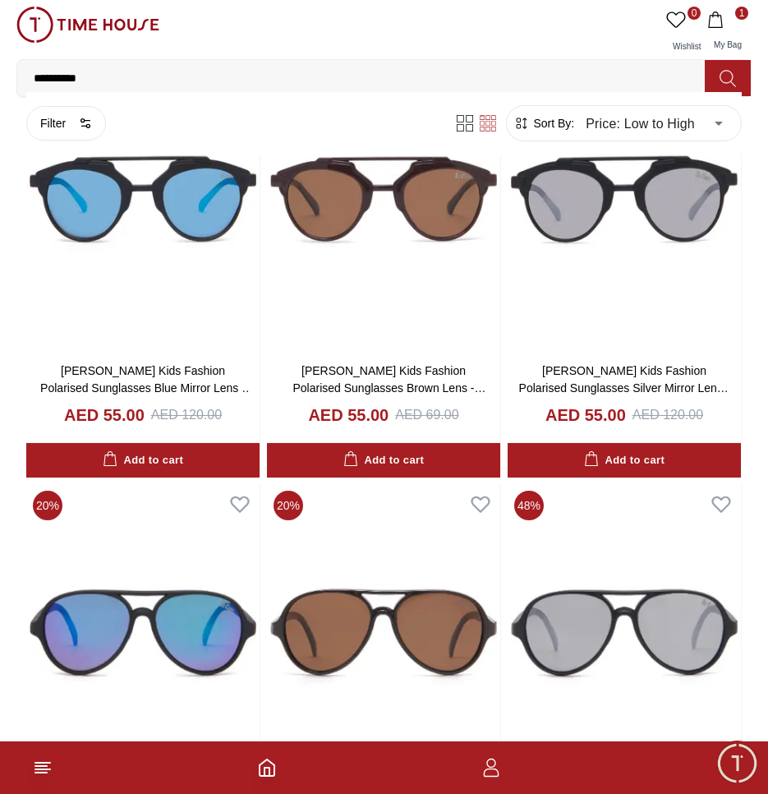
type input "******"
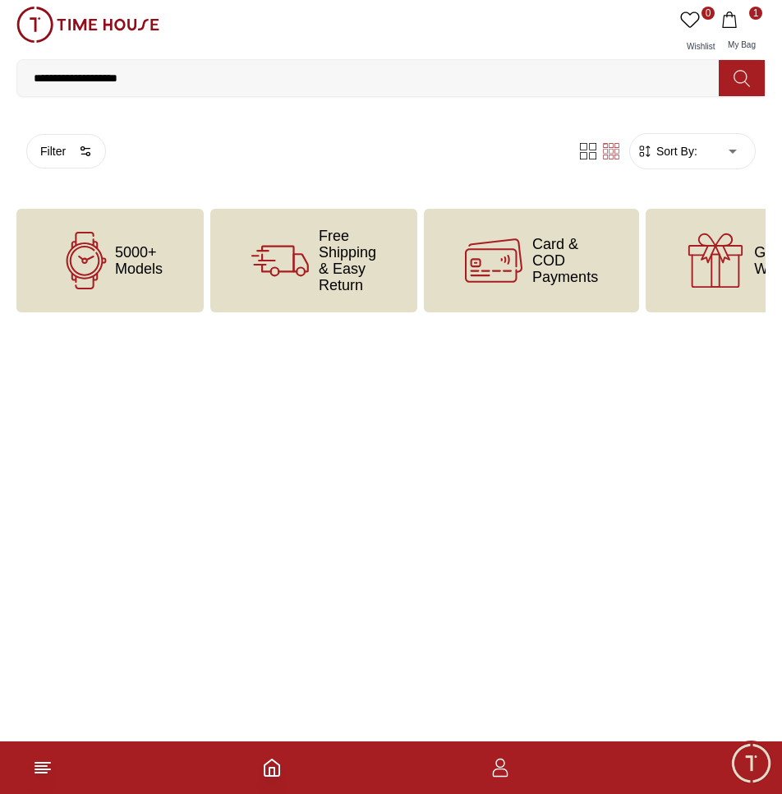
drag, startPoint x: 200, startPoint y: 73, endPoint x: -3, endPoint y: 76, distance: 203.0
click at [0, 76] on html "**********" at bounding box center [391, 189] width 782 height 378
click at [114, 23] on img at bounding box center [87, 25] width 143 height 36
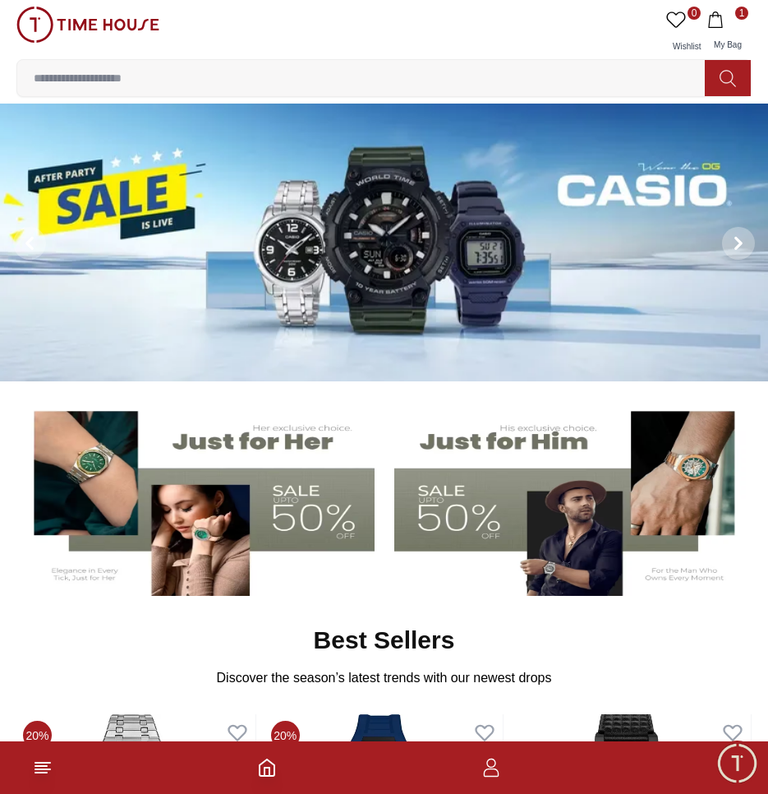
click at [523, 486] on img at bounding box center [571, 497] width 355 height 197
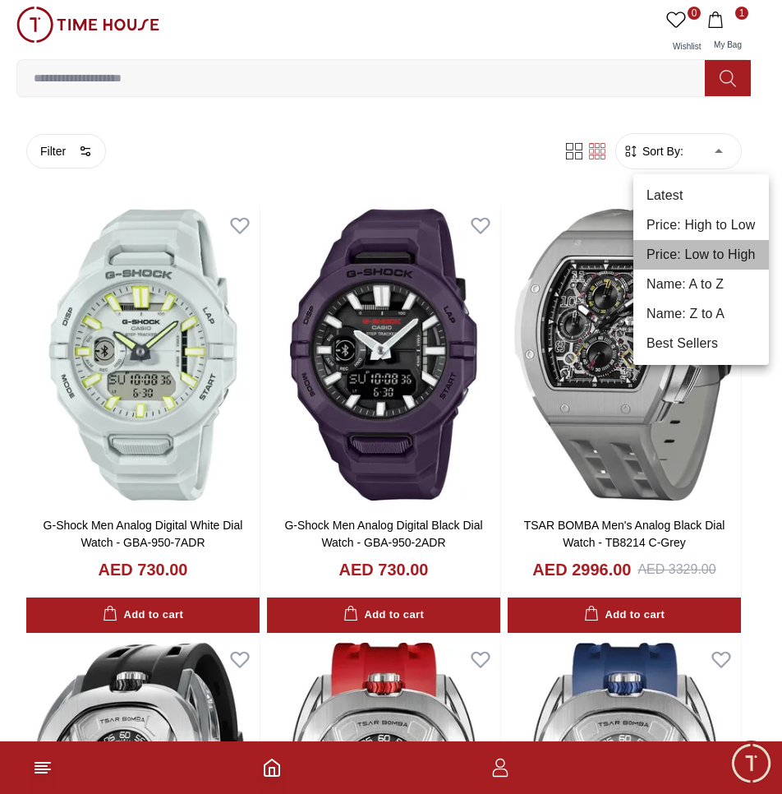
click at [710, 256] on li "Price: Low to High" at bounding box center [701, 255] width 136 height 30
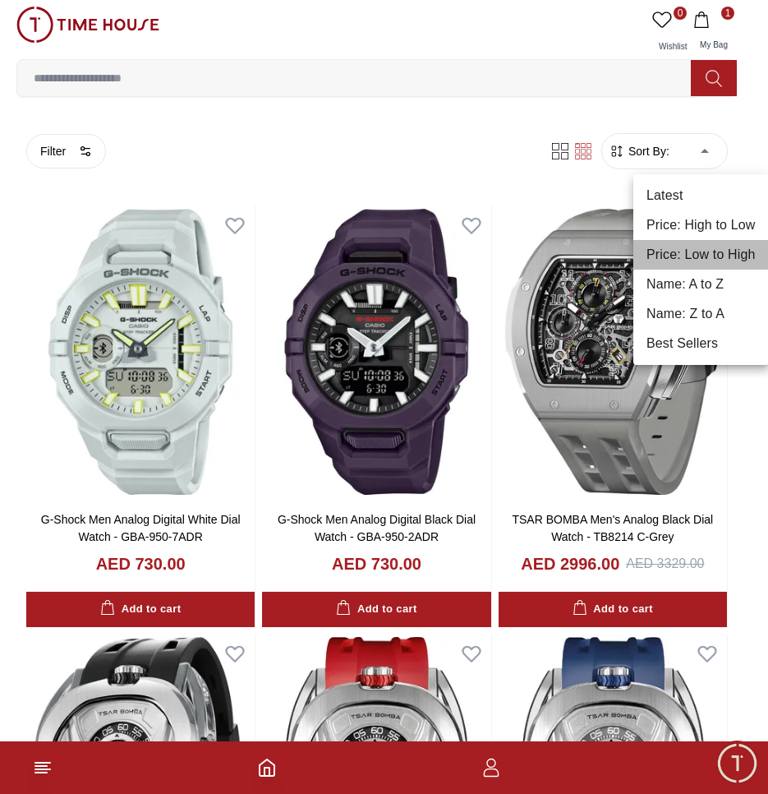
type input "*"
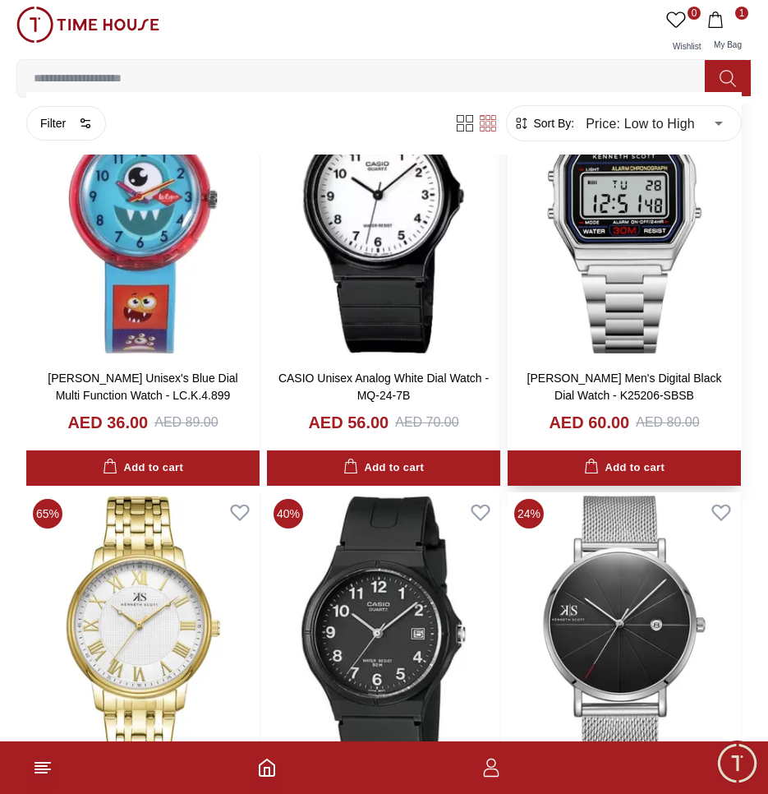
scroll to position [246, 0]
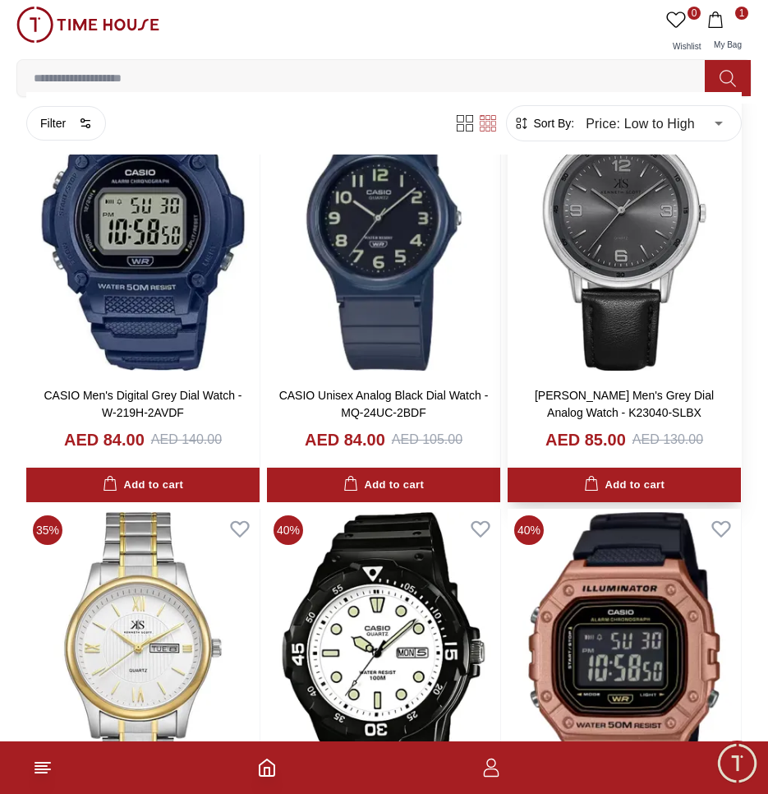
scroll to position [5312, 0]
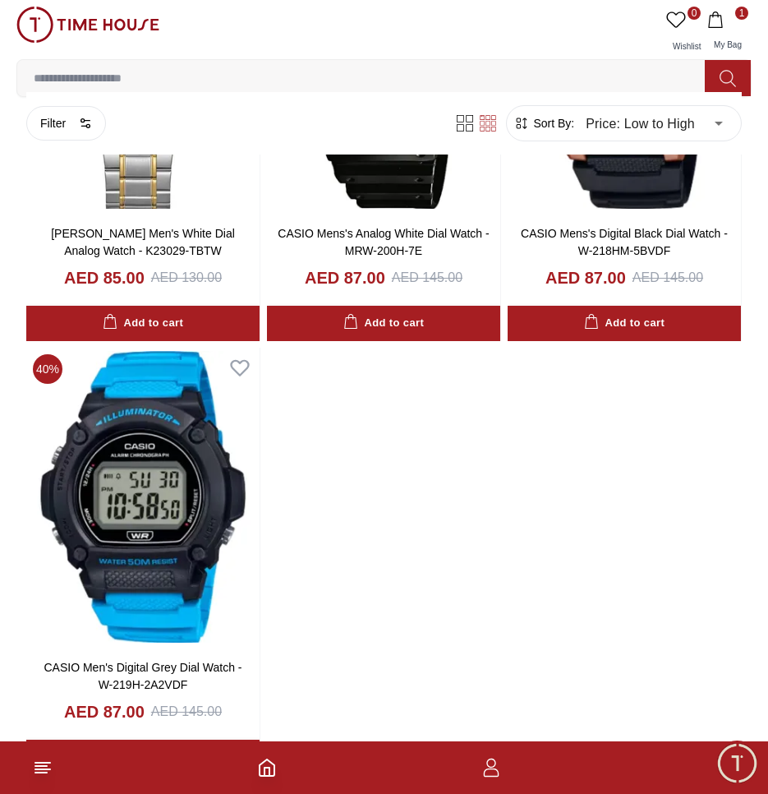
scroll to position [5718, 0]
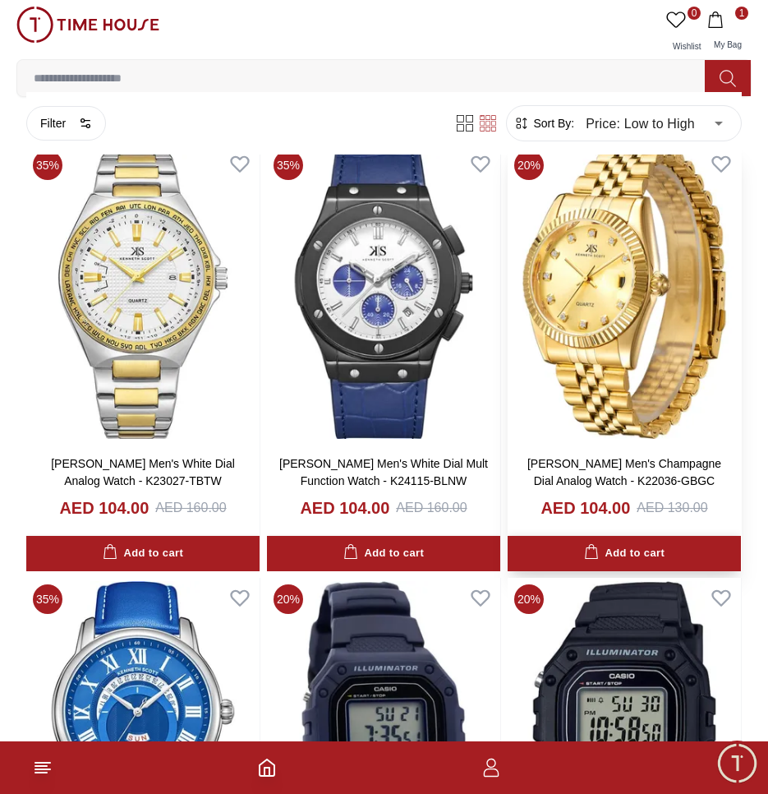
scroll to position [9662, 0]
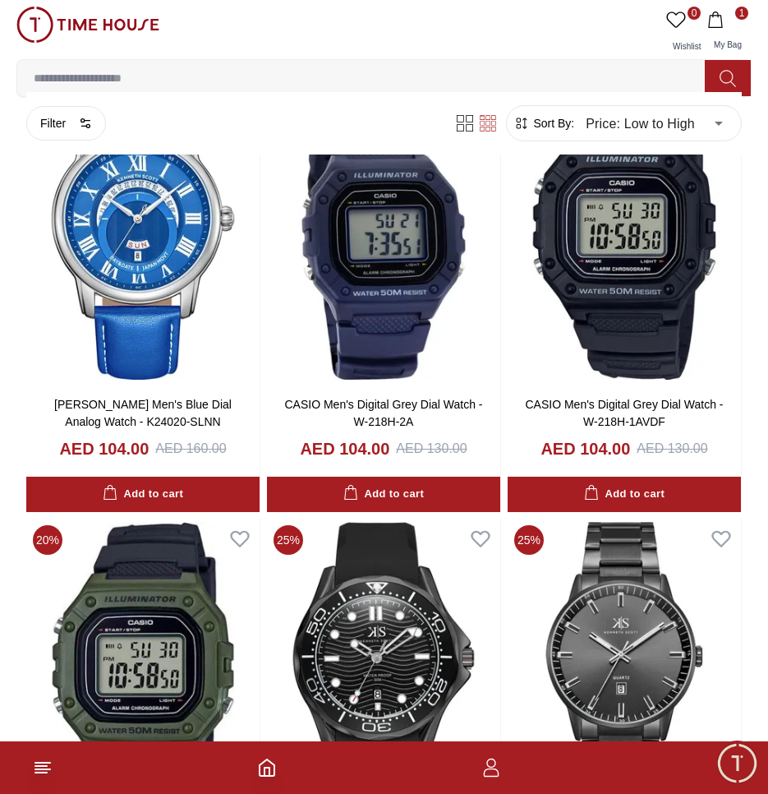
click at [270, 67] on input at bounding box center [367, 78] width 701 height 33
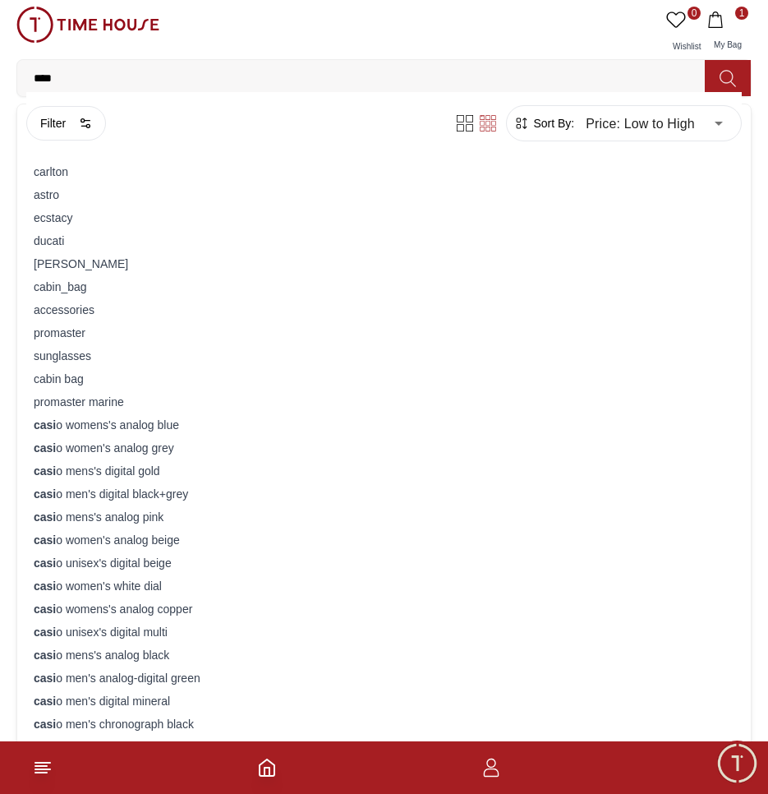
type input "*****"
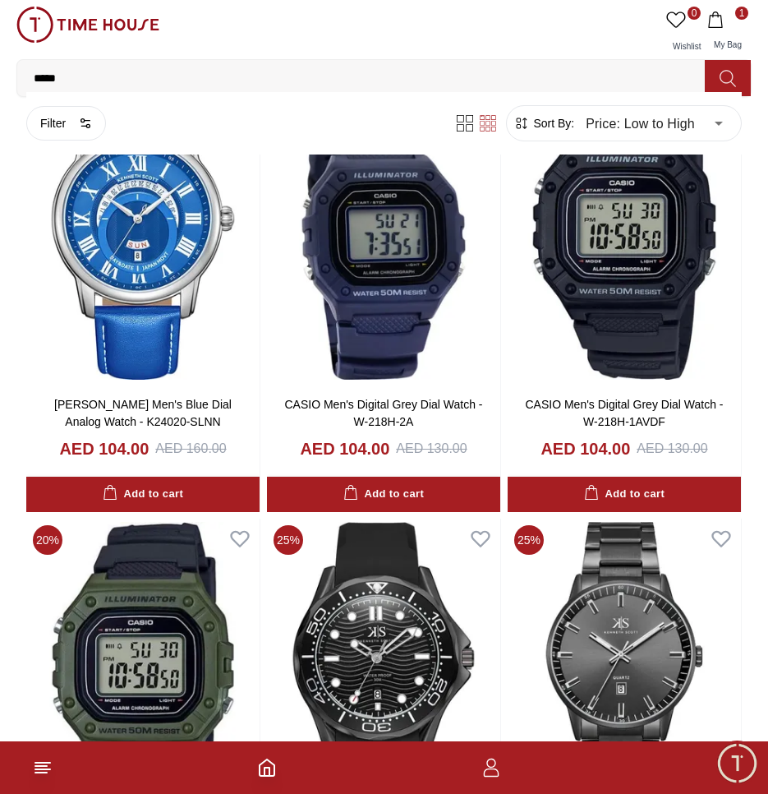
type input "******"
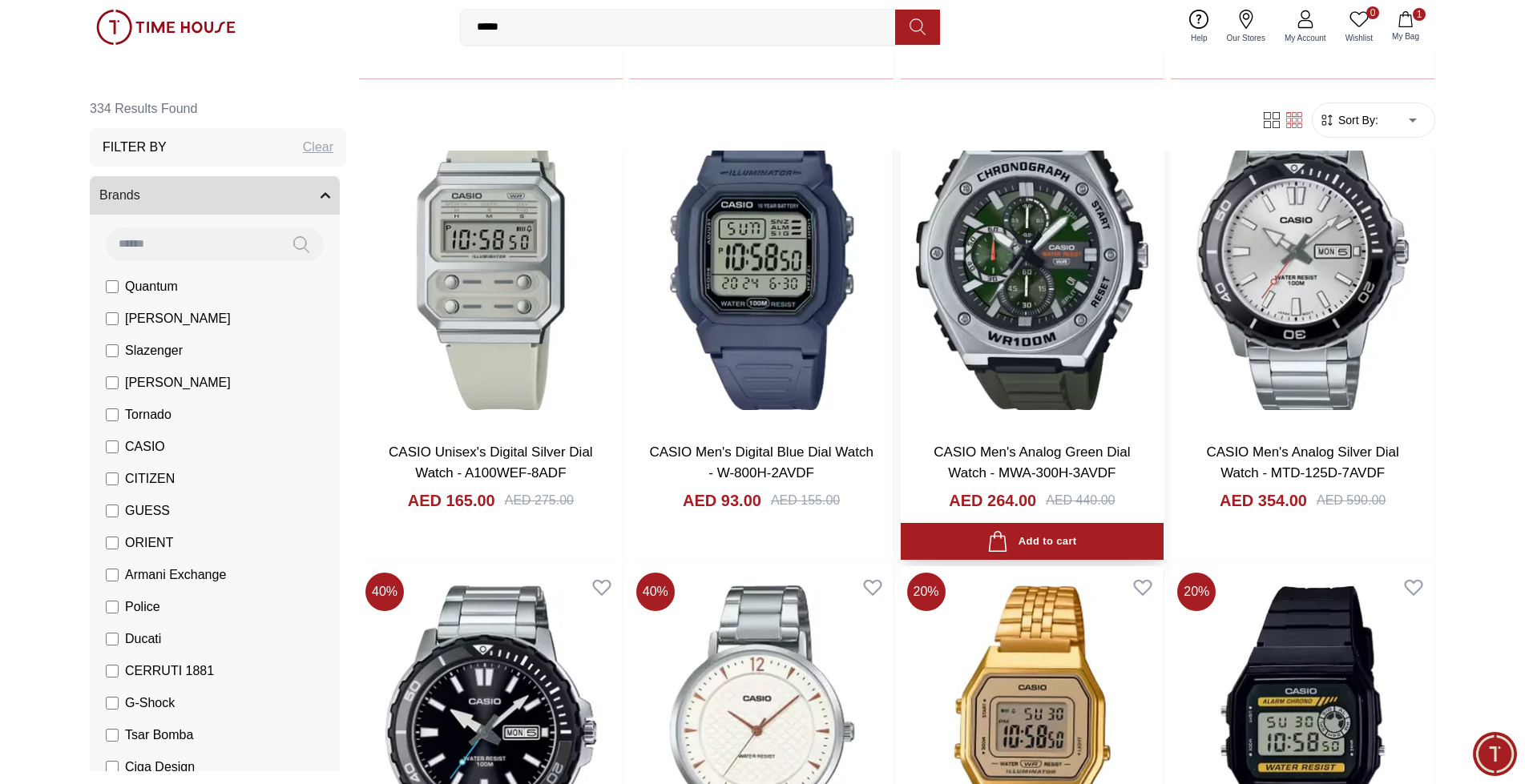
scroll to position [1121, 0]
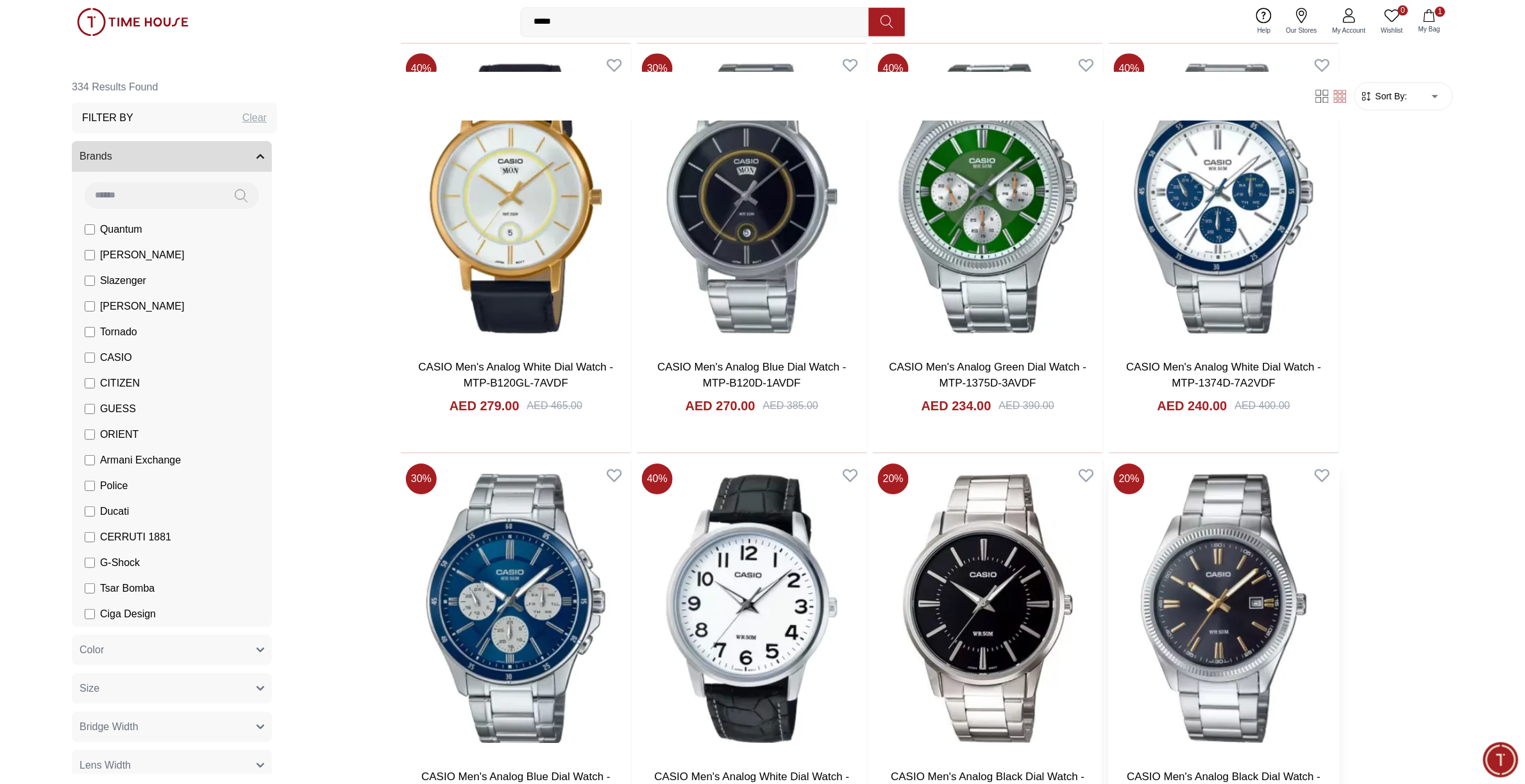
scroll to position [3429, 0]
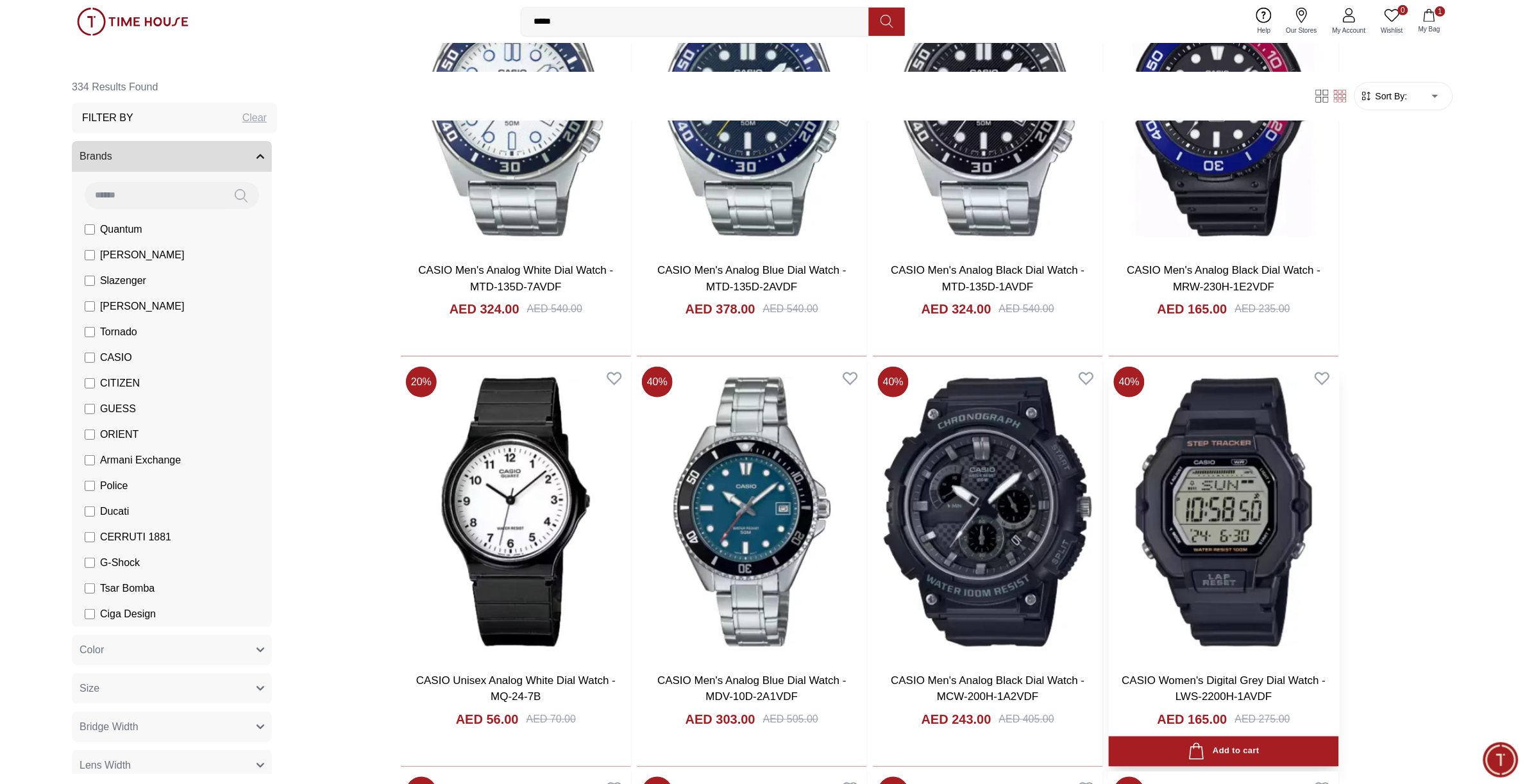
scroll to position [4168, 0]
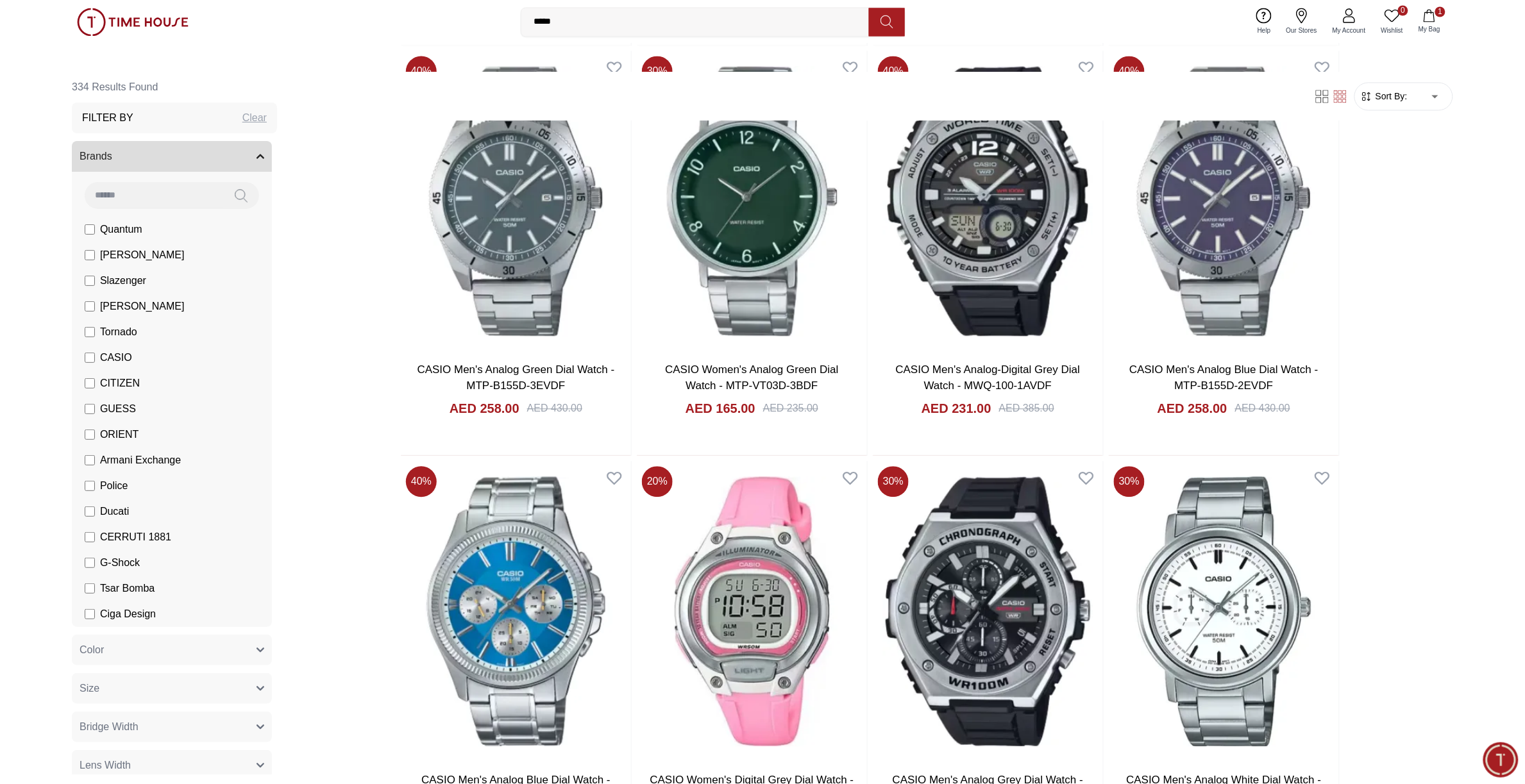
scroll to position [9630, 0]
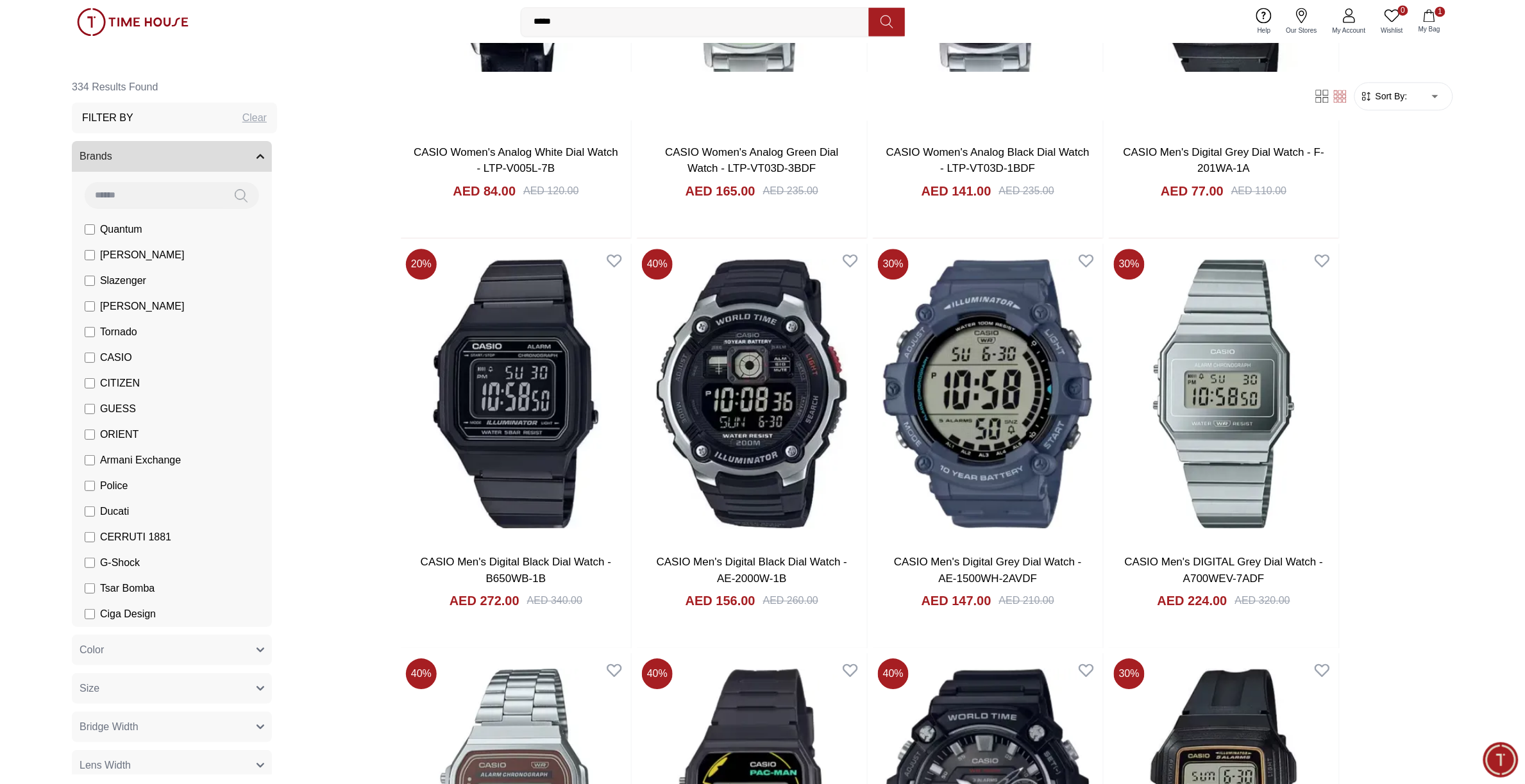
scroll to position [11778, 0]
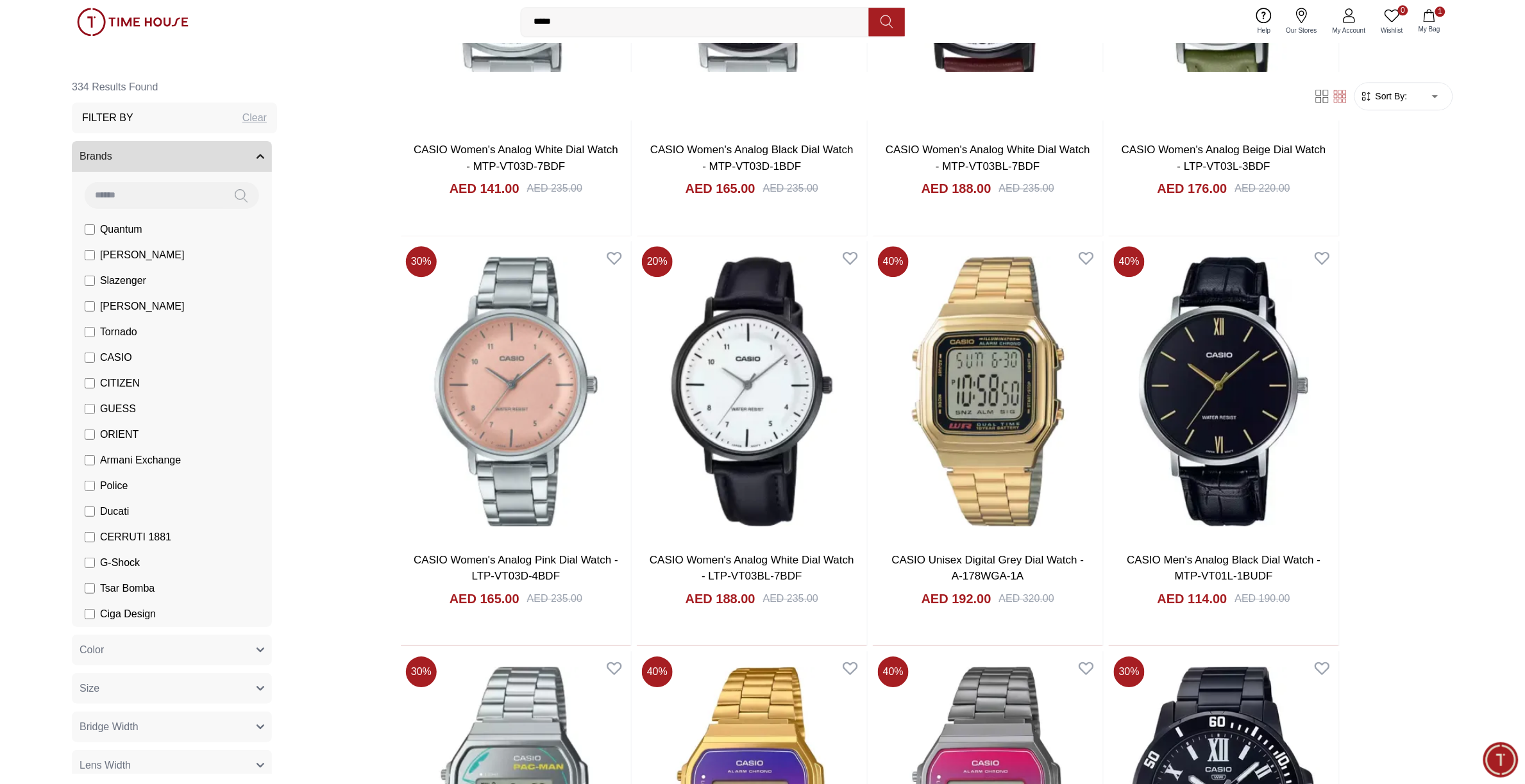
scroll to position [13475, 0]
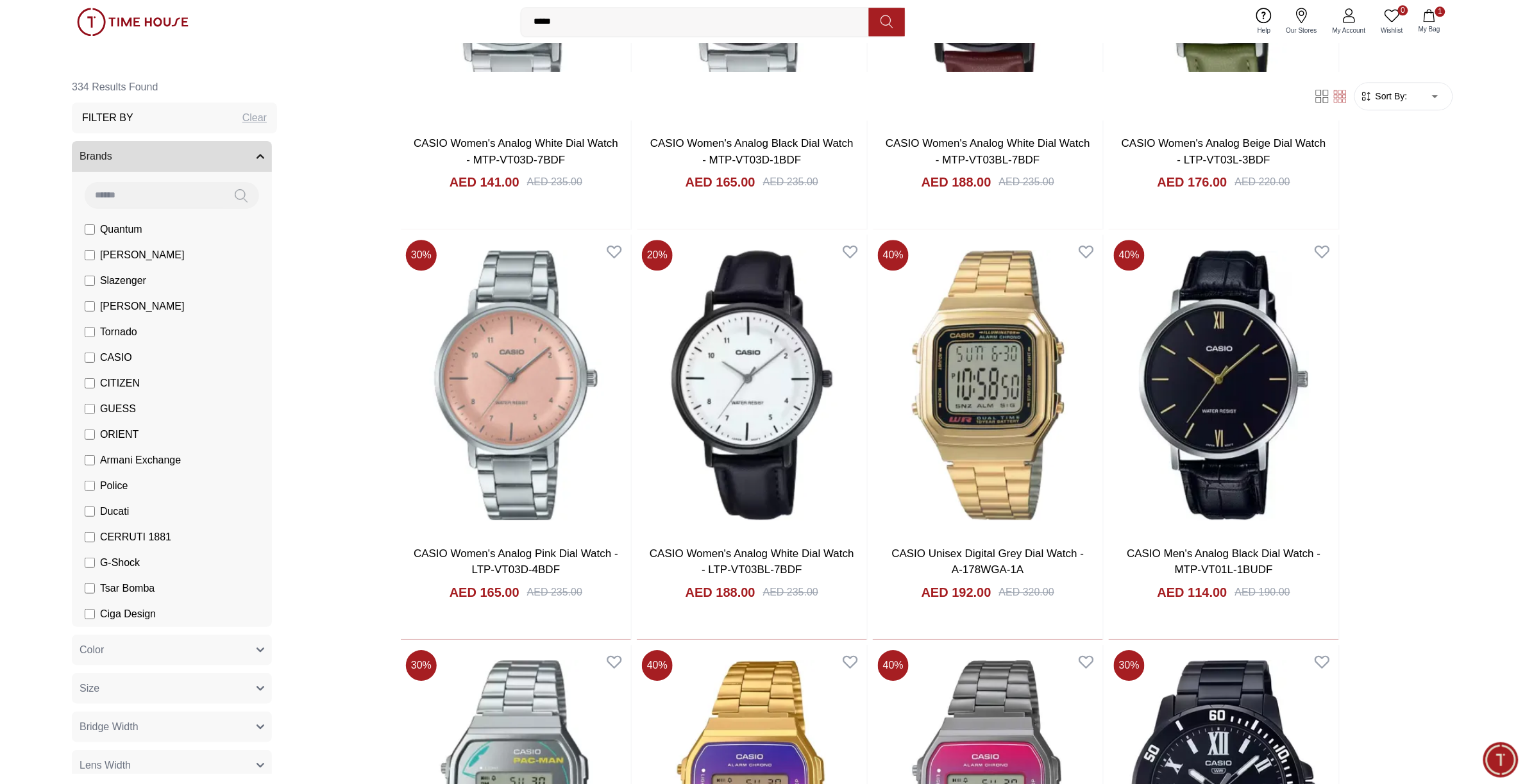
click at [599, 21] on icon "button" at bounding box center [1429, 16] width 11 height 12
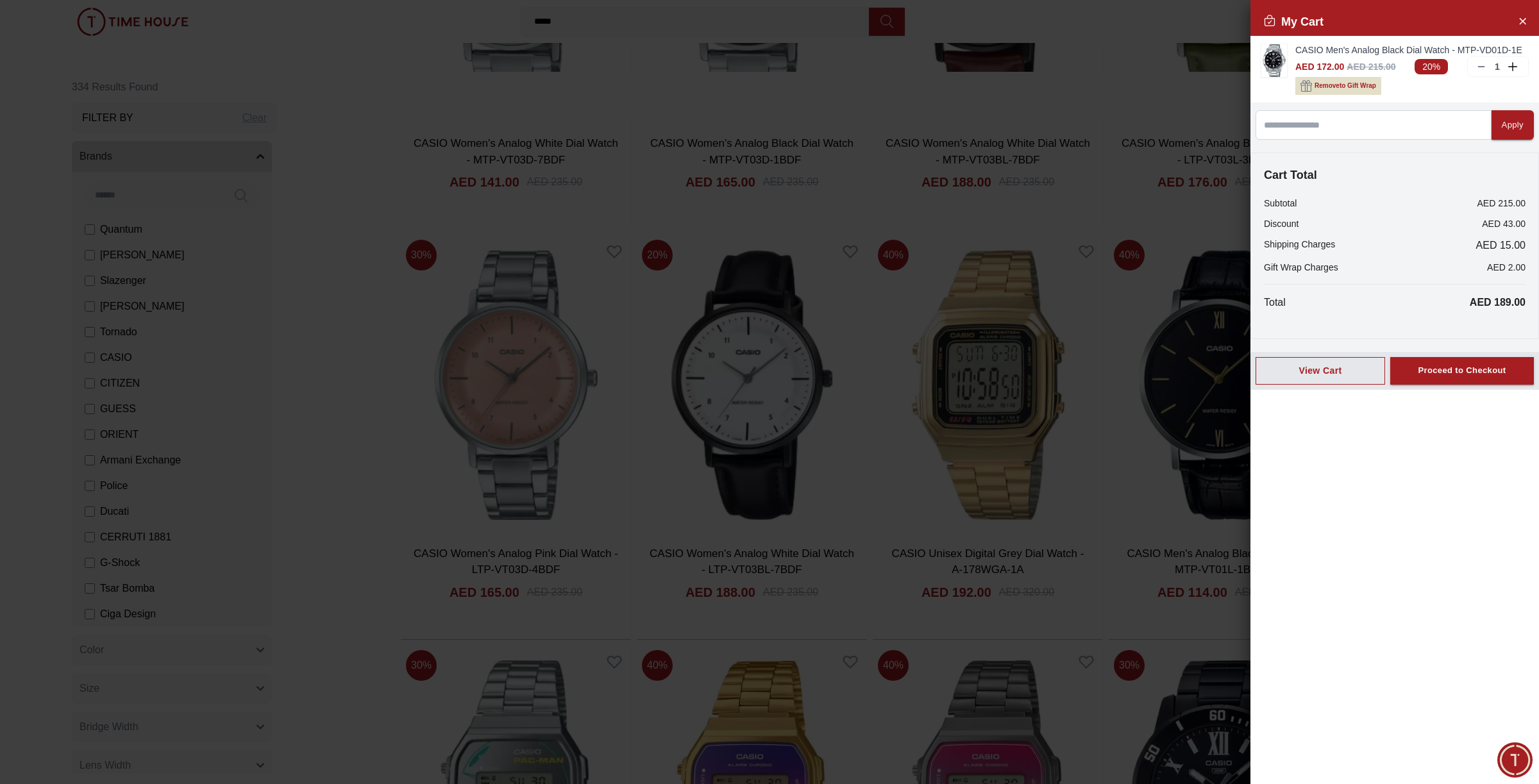
click at [599, 148] on div at bounding box center [770, 392] width 1539 height 784
drag, startPoint x: 1526, startPoint y: 20, endPoint x: 1111, endPoint y: 485, distance: 623.3
click at [599, 20] on icon "Close Account" at bounding box center [1522, 20] width 10 height 16
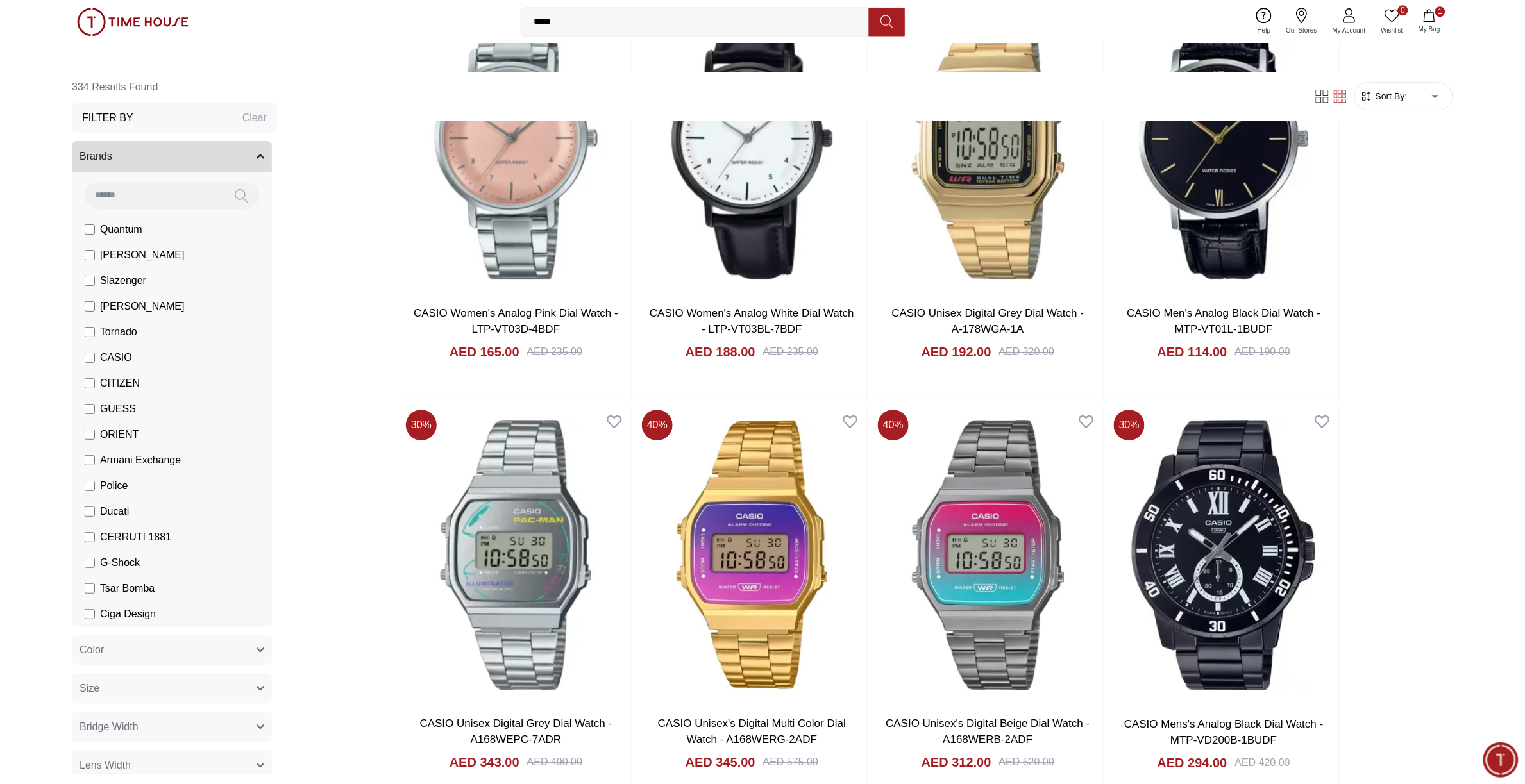
scroll to position [14036, 0]
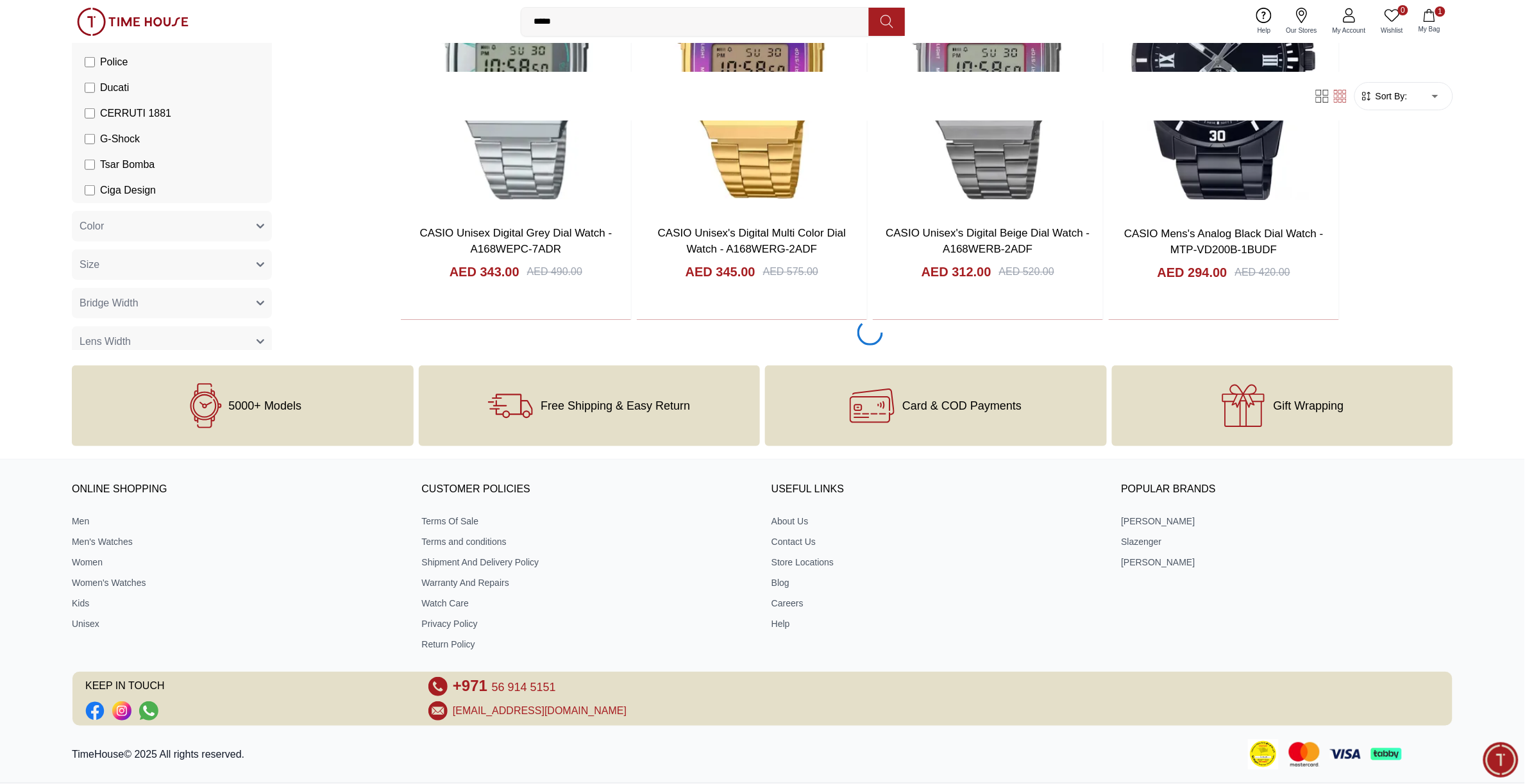
scroll to position [14252, 0]
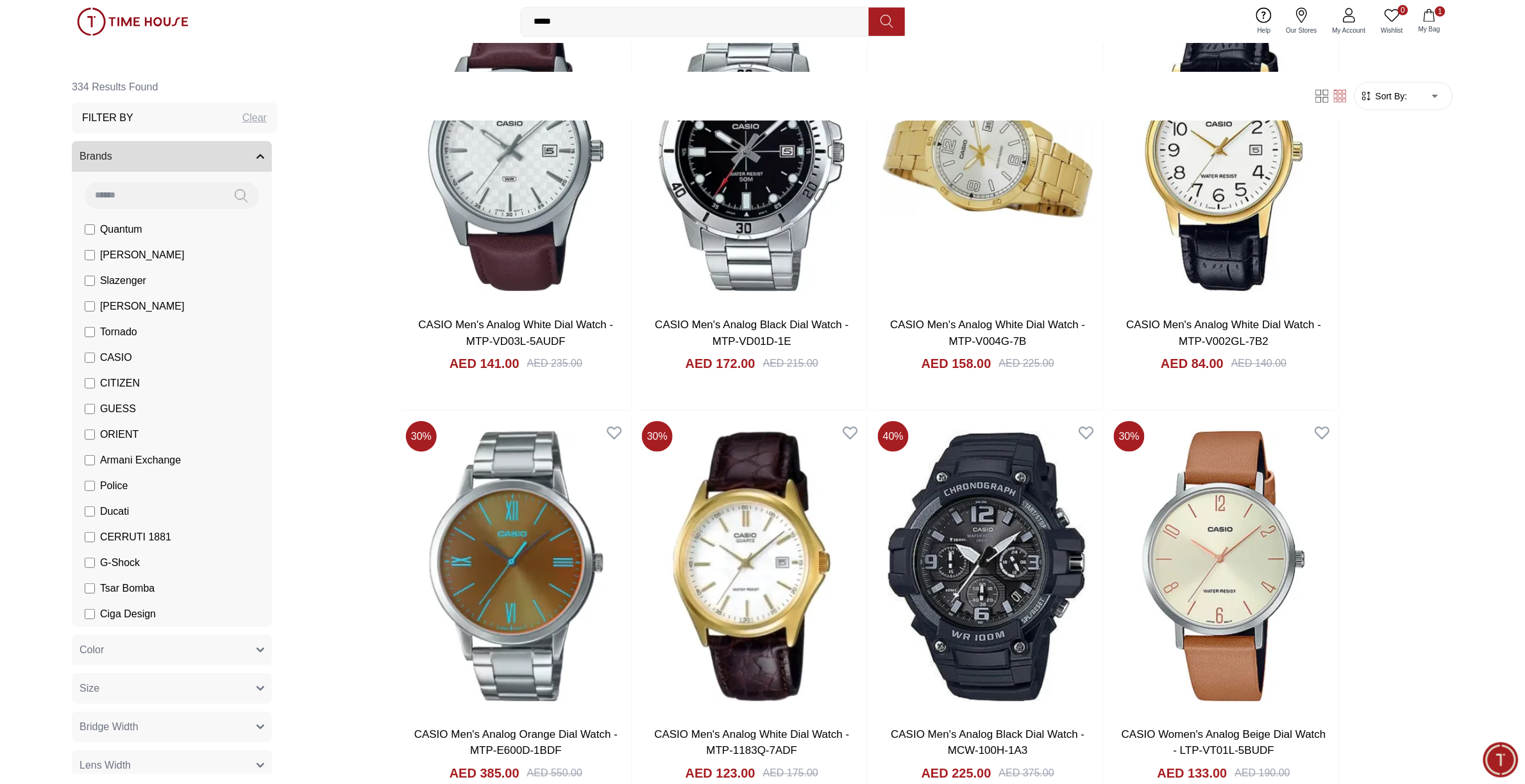
scroll to position [16415, 0]
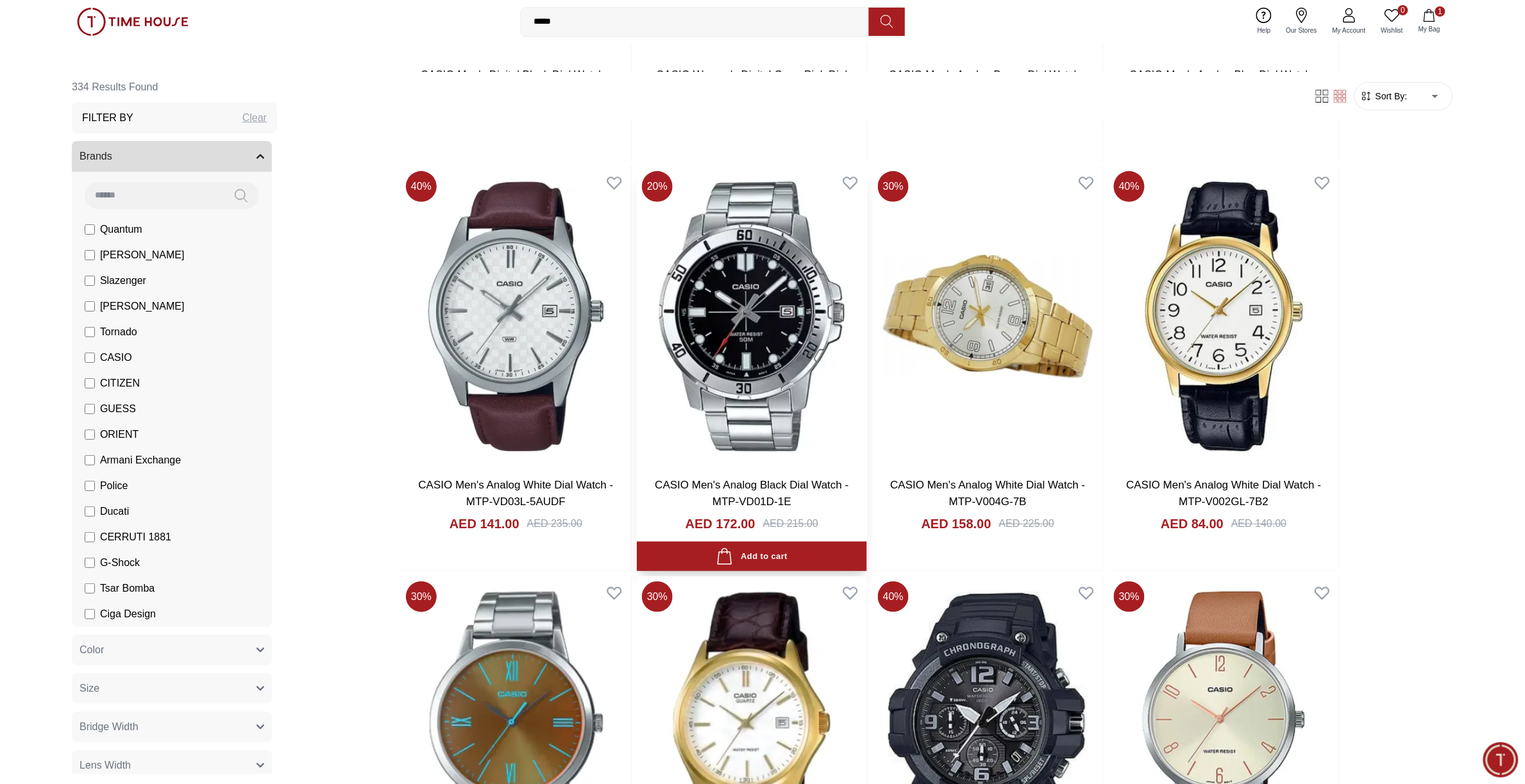
click at [599, 360] on img at bounding box center [752, 316] width 230 height 300
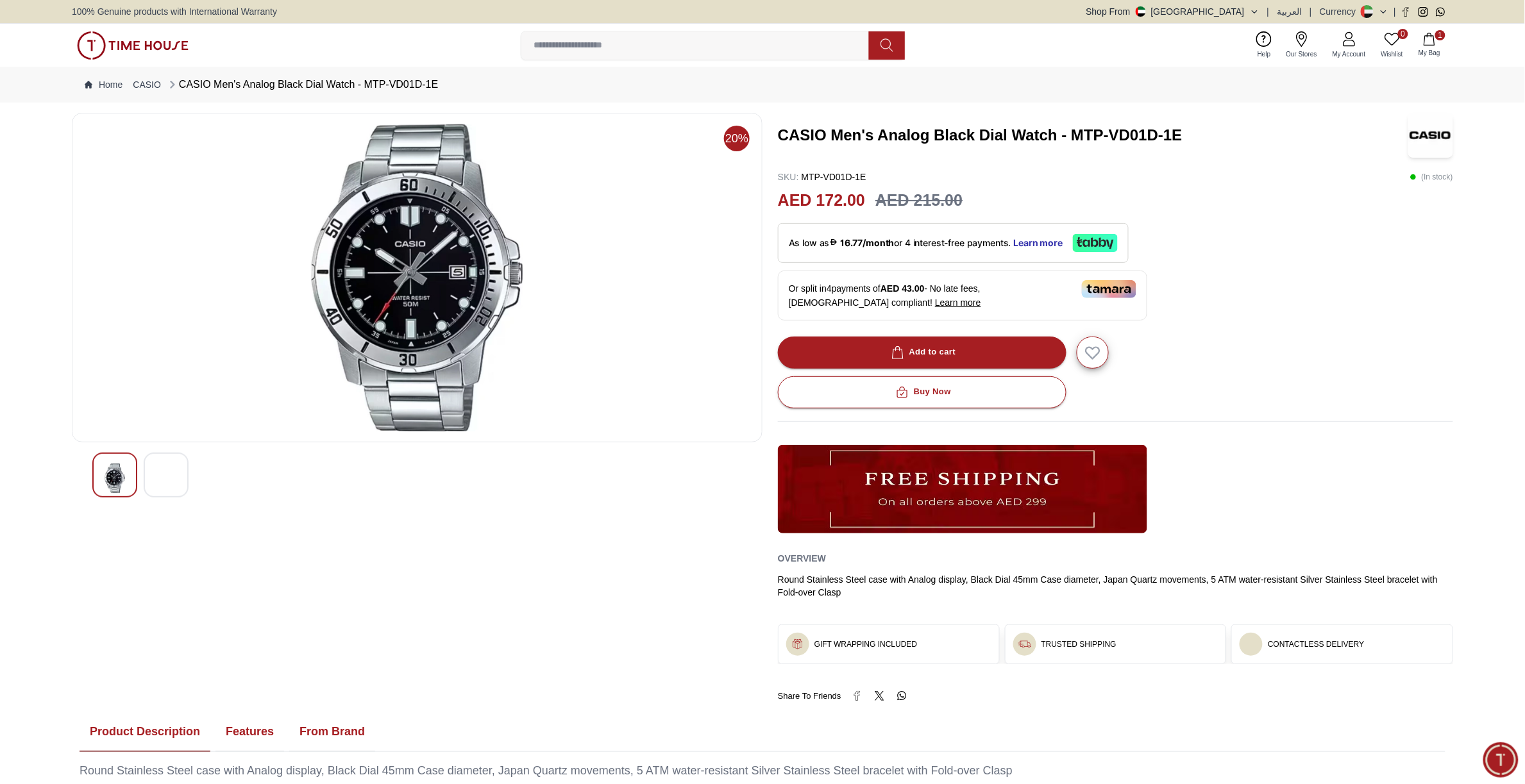
click at [151, 478] on div at bounding box center [166, 475] width 45 height 45
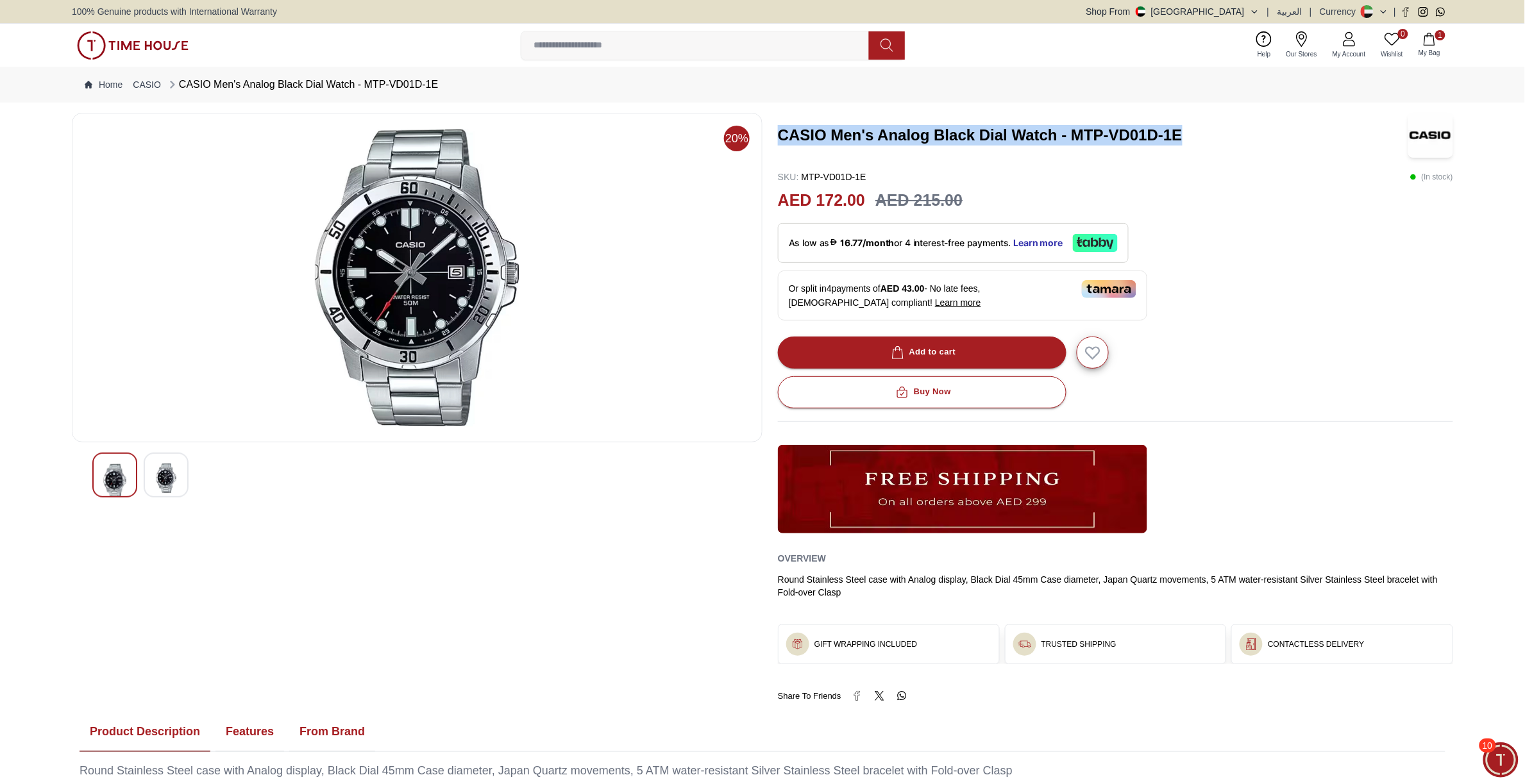
drag, startPoint x: 779, startPoint y: 132, endPoint x: 1227, endPoint y: 142, distance: 448.1
click at [599, 142] on h3 "CASIO Men's Analog Black Dial Watch - MTP-VD01D-1E" at bounding box center [1087, 135] width 619 height 20
copy h3 "CASIO Men's Analog Black Dial Watch - MTP-VD01D-1E"
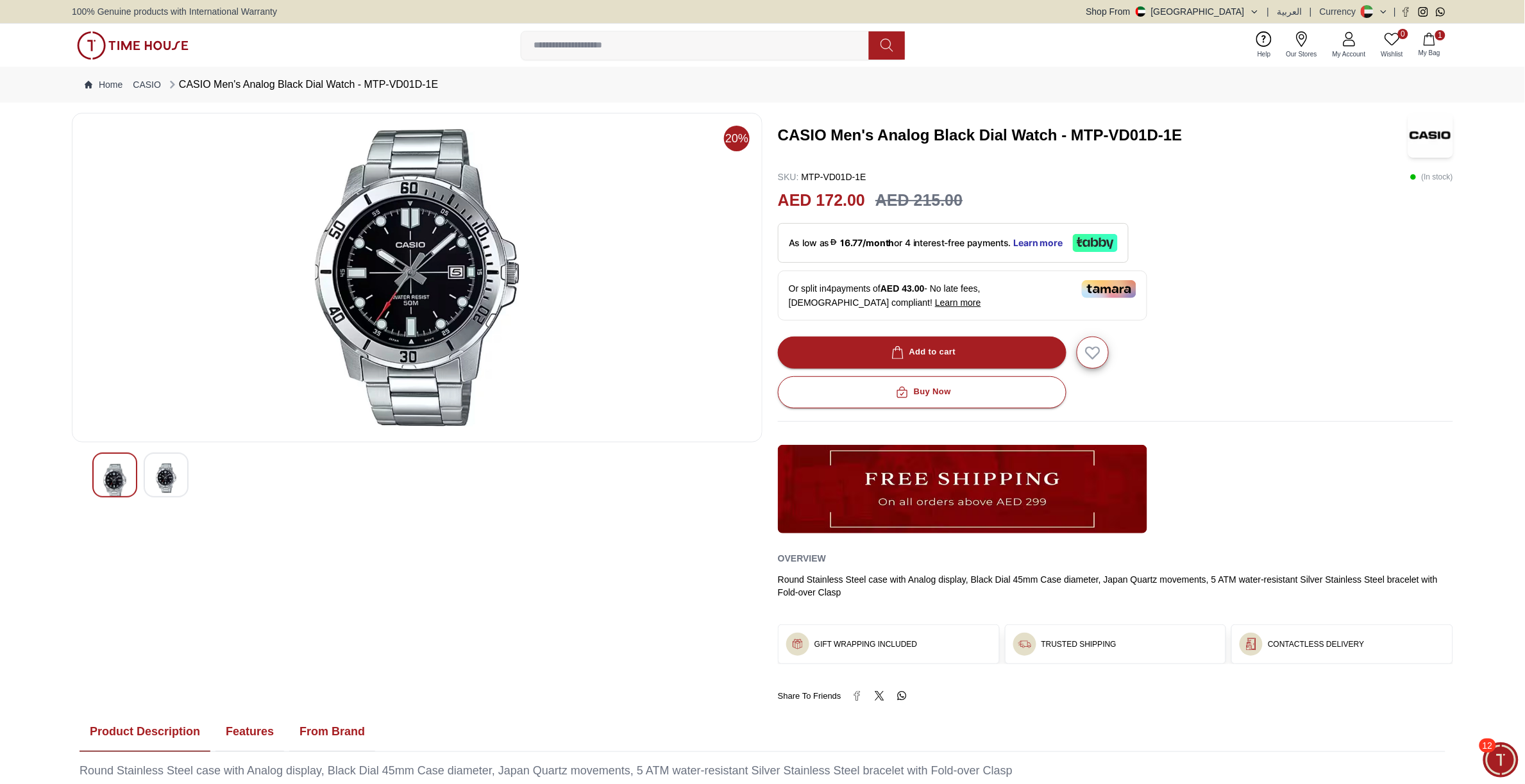
click at [599, 619] on span "Minimize live chat window" at bounding box center [1501, 760] width 47 height 47
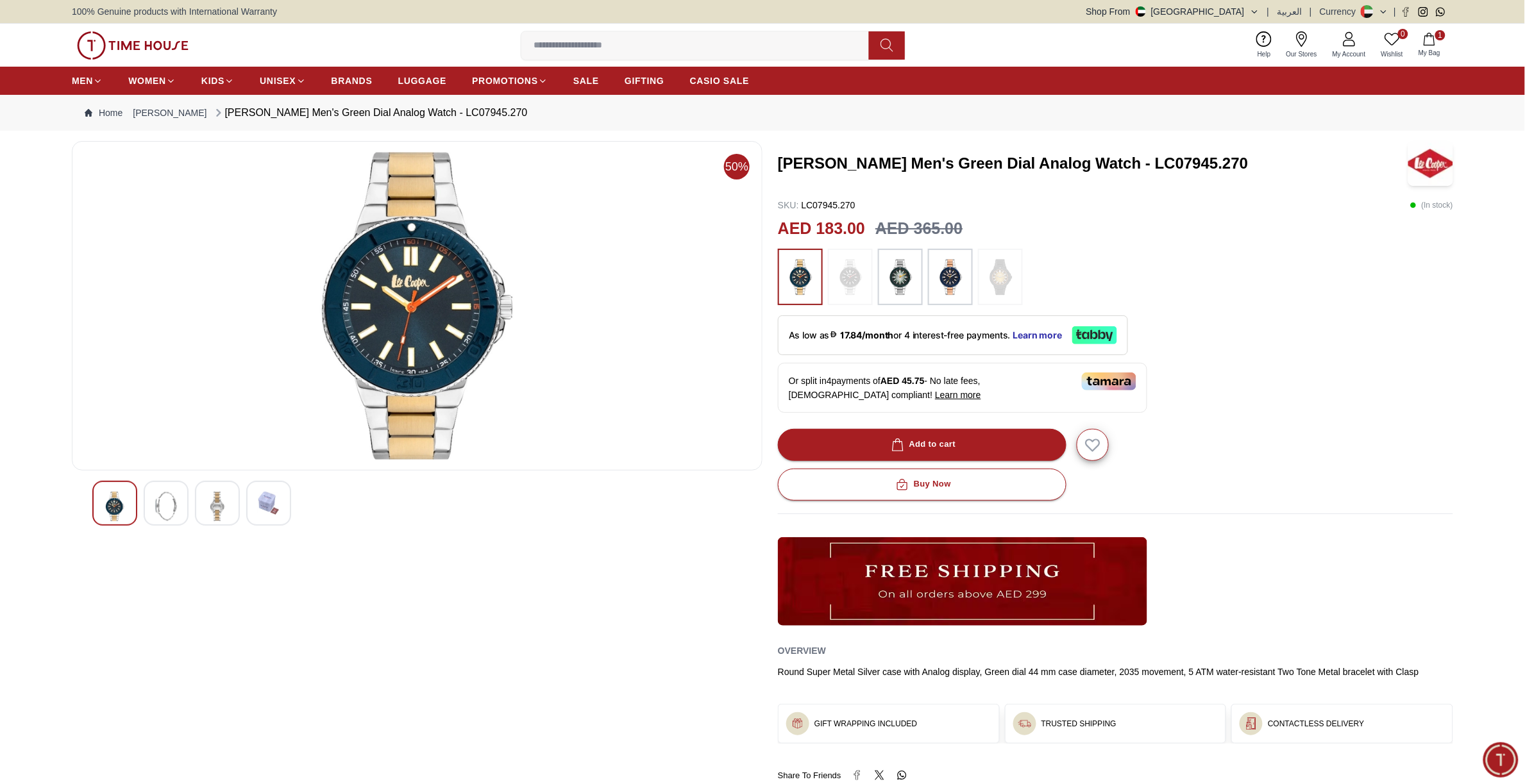
click at [435, 318] on img at bounding box center [417, 306] width 669 height 307
click at [220, 508] on img at bounding box center [218, 506] width 23 height 30
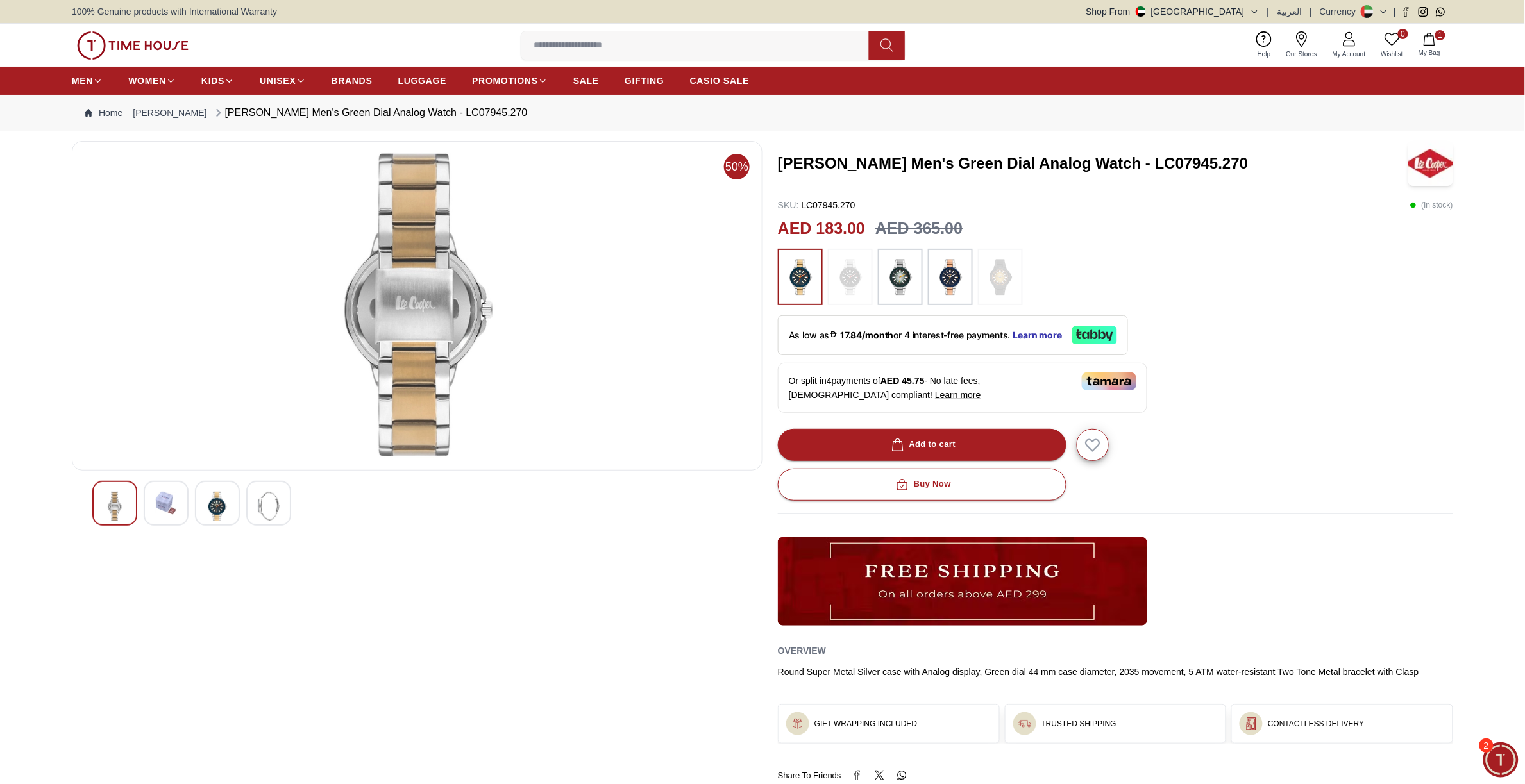
click at [248, 507] on div at bounding box center [268, 503] width 45 height 45
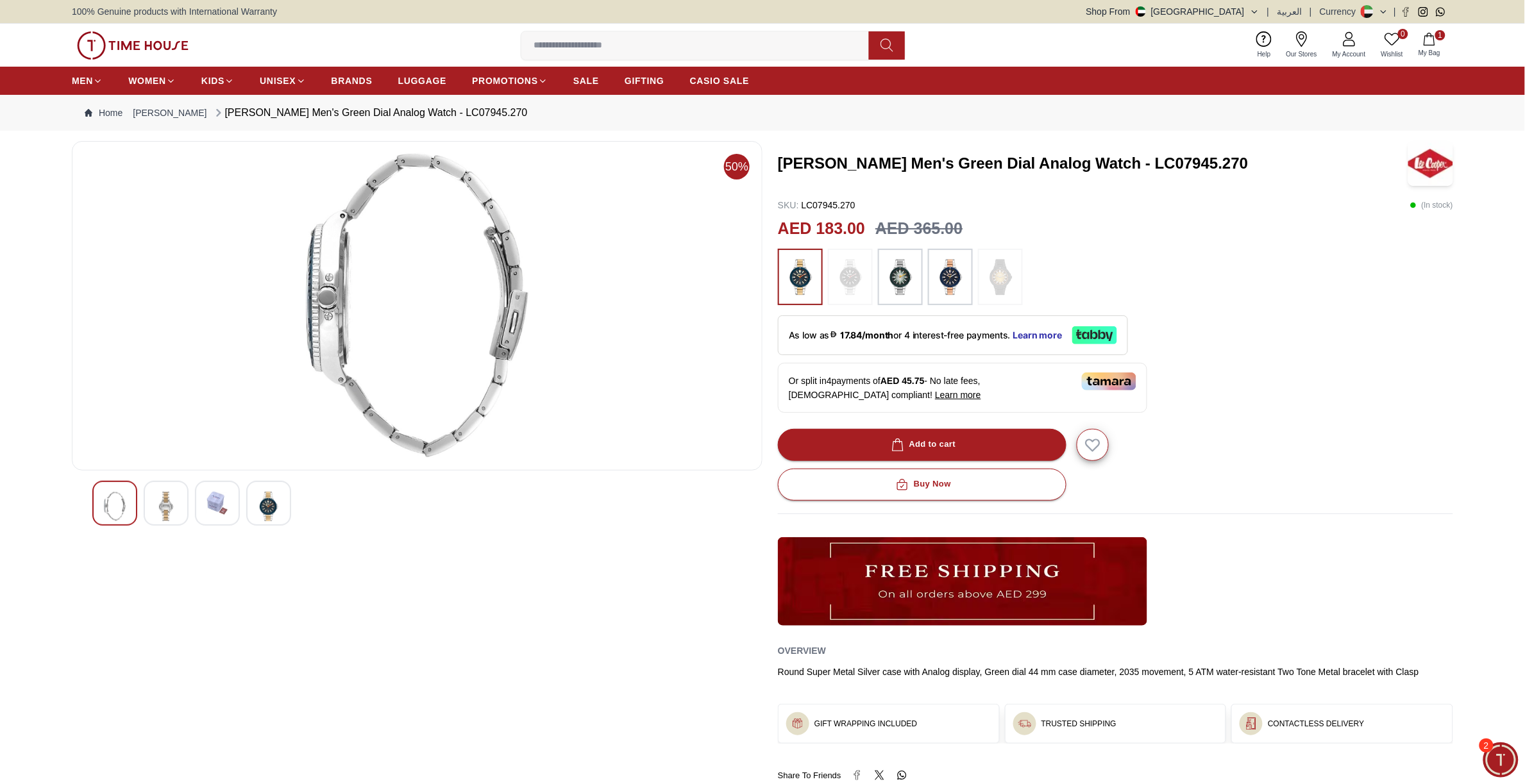
click at [151, 507] on div at bounding box center [166, 503] width 45 height 45
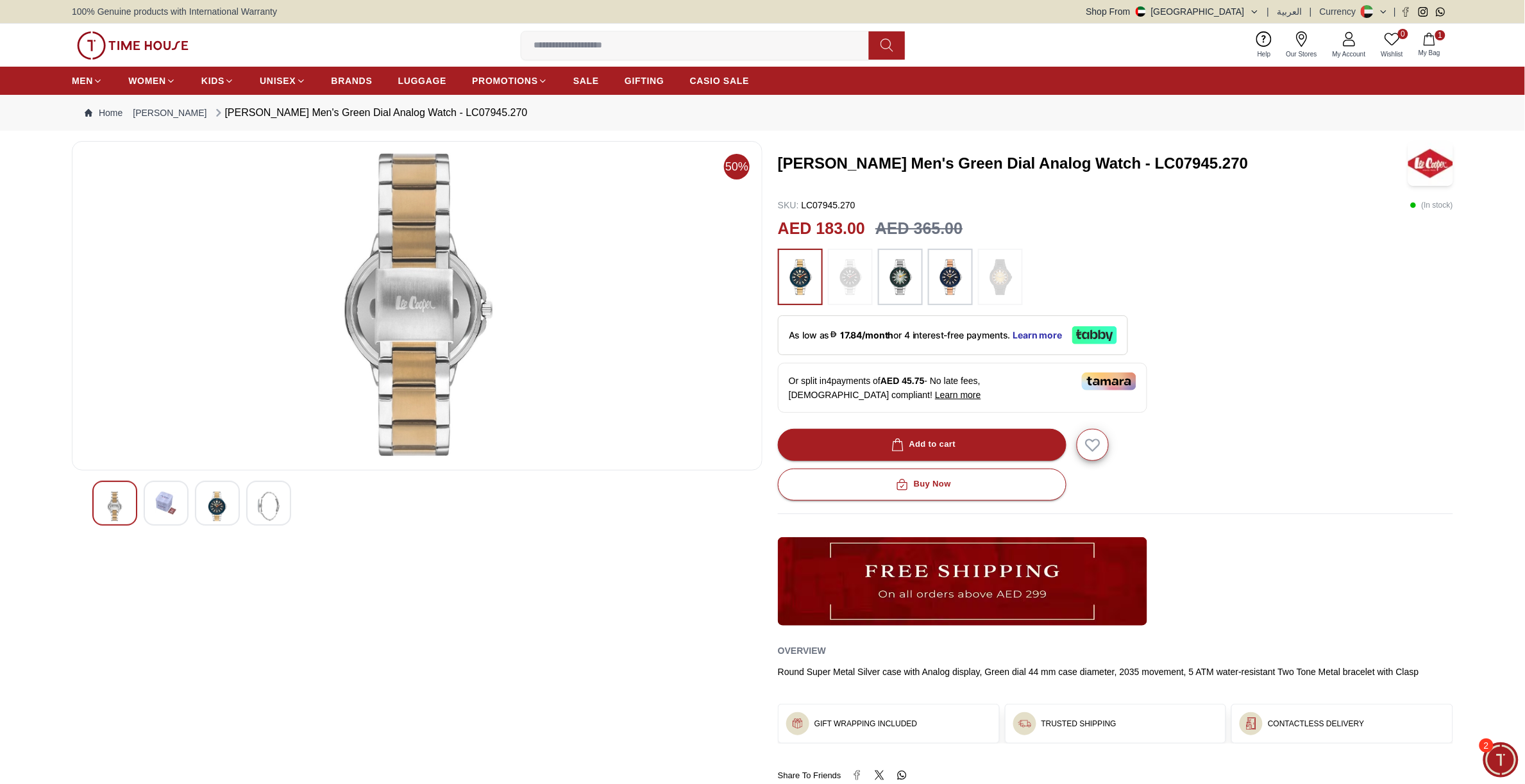
click at [105, 501] on img at bounding box center [115, 506] width 23 height 30
click at [884, 275] on img at bounding box center [900, 277] width 32 height 44
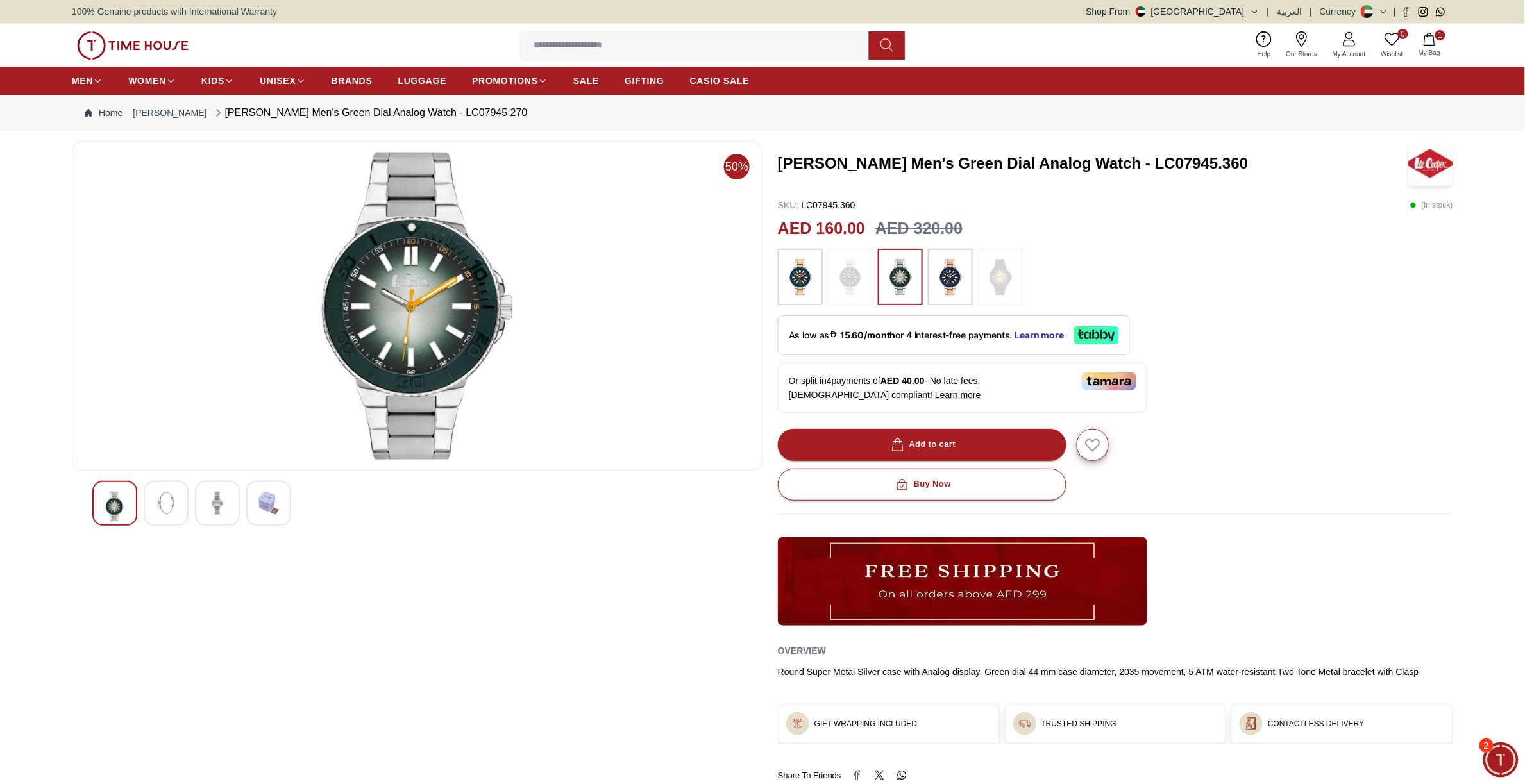
click at [258, 501] on img at bounding box center [268, 503] width 23 height 23
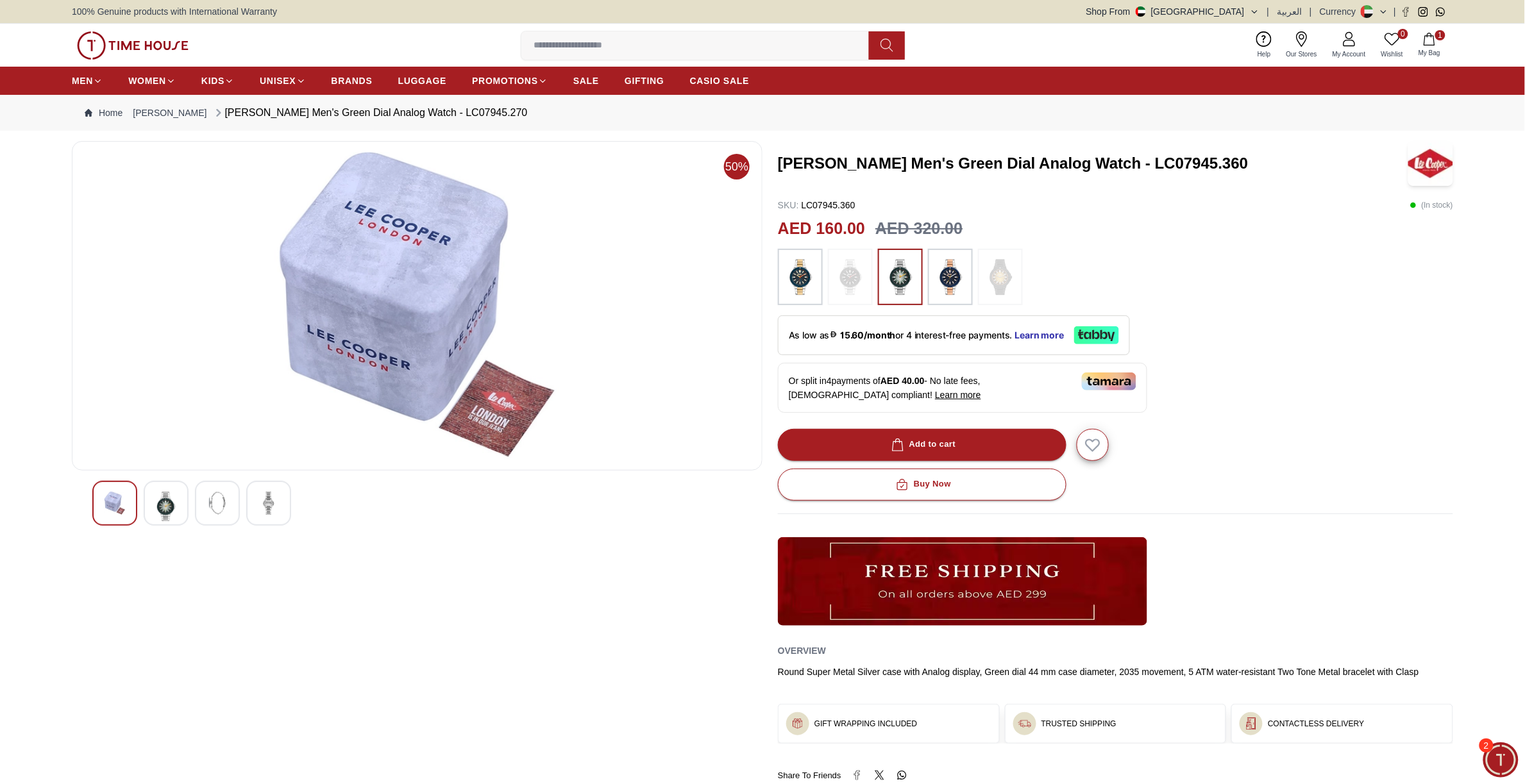
click at [958, 275] on img at bounding box center [950, 277] width 32 height 44
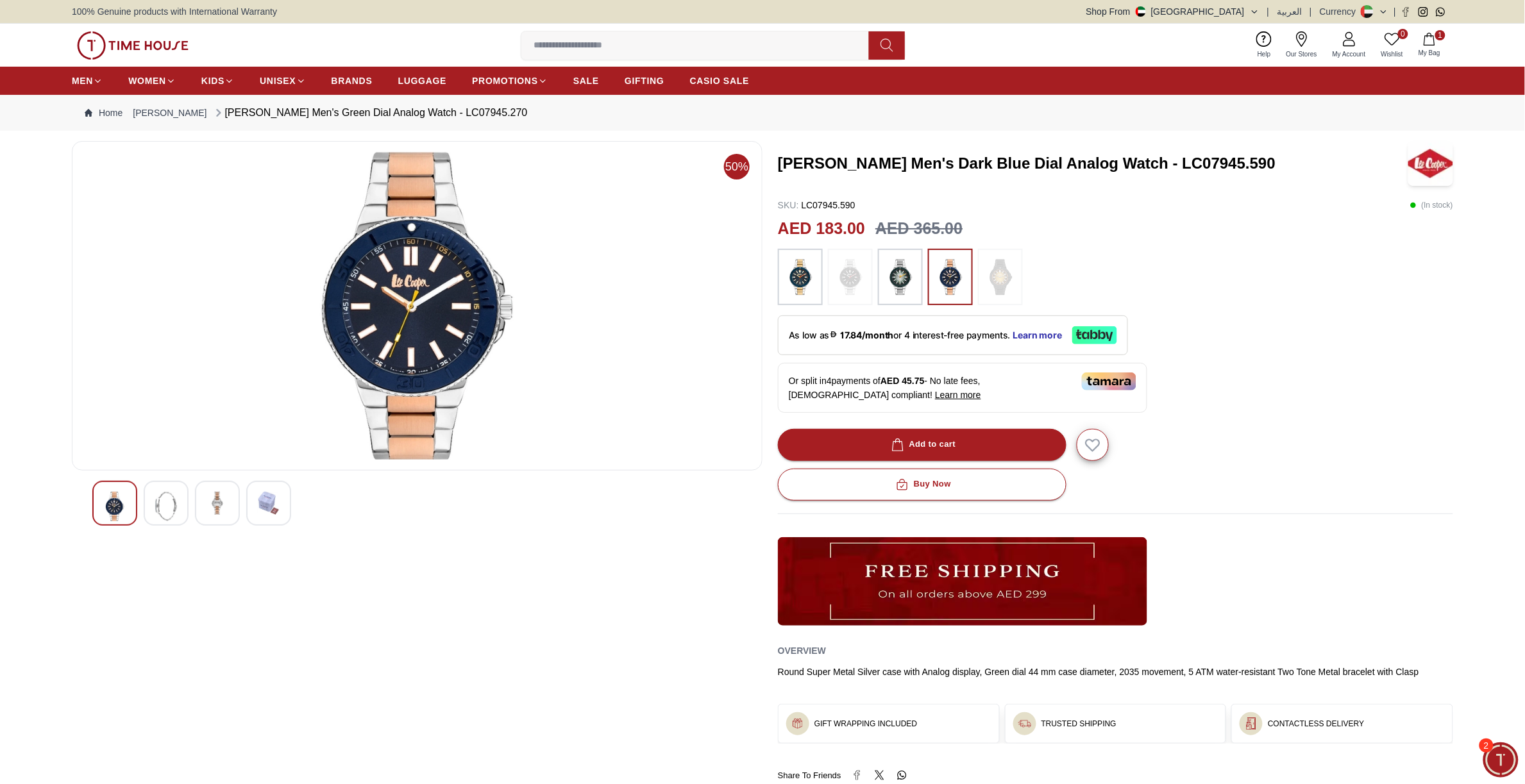
click at [426, 295] on img at bounding box center [417, 306] width 669 height 307
click at [575, 48] on input at bounding box center [700, 45] width 357 height 26
click at [151, 110] on link "[PERSON_NAME]" at bounding box center [169, 112] width 73 height 12
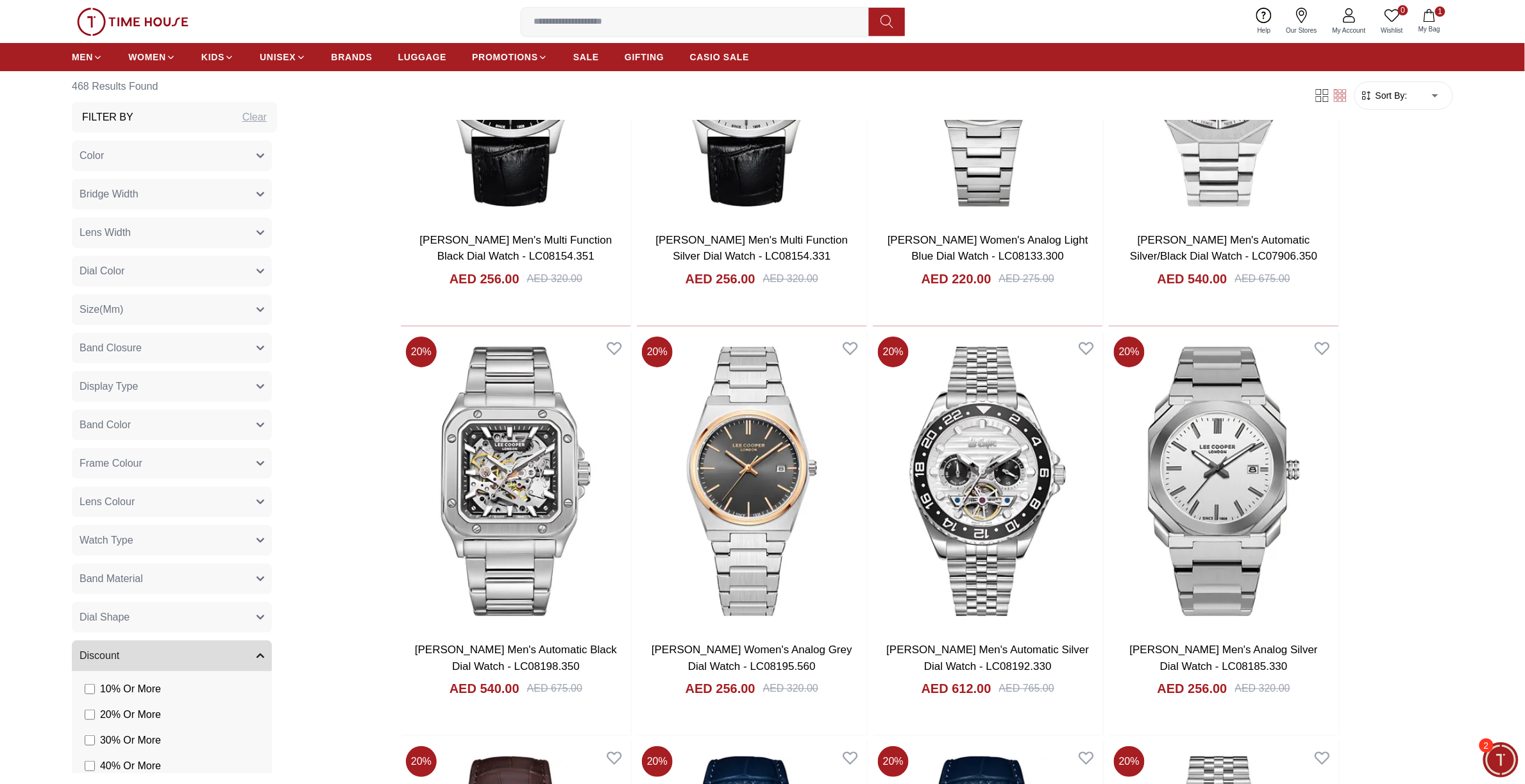
scroll to position [1843, 0]
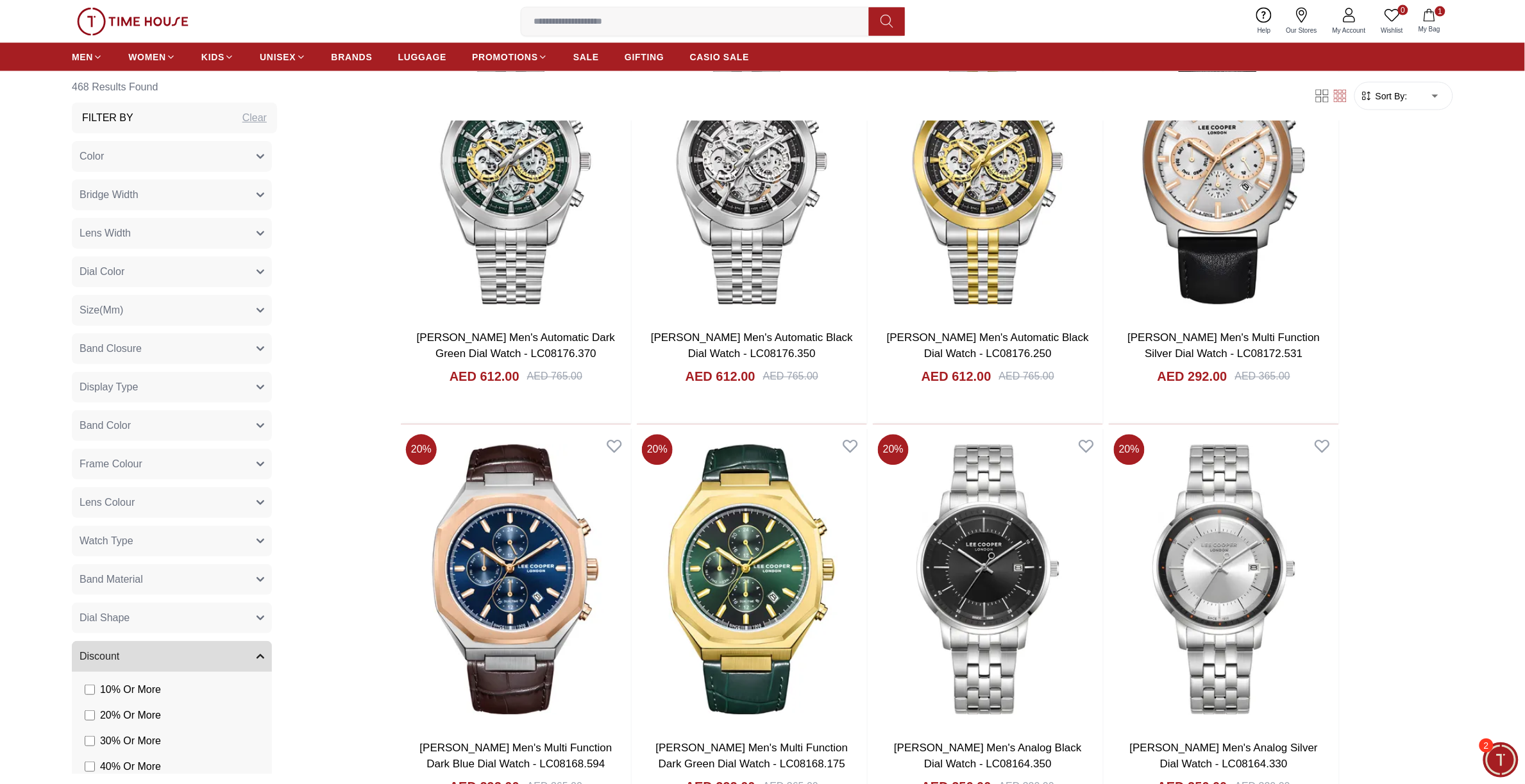
scroll to position [2964, 0]
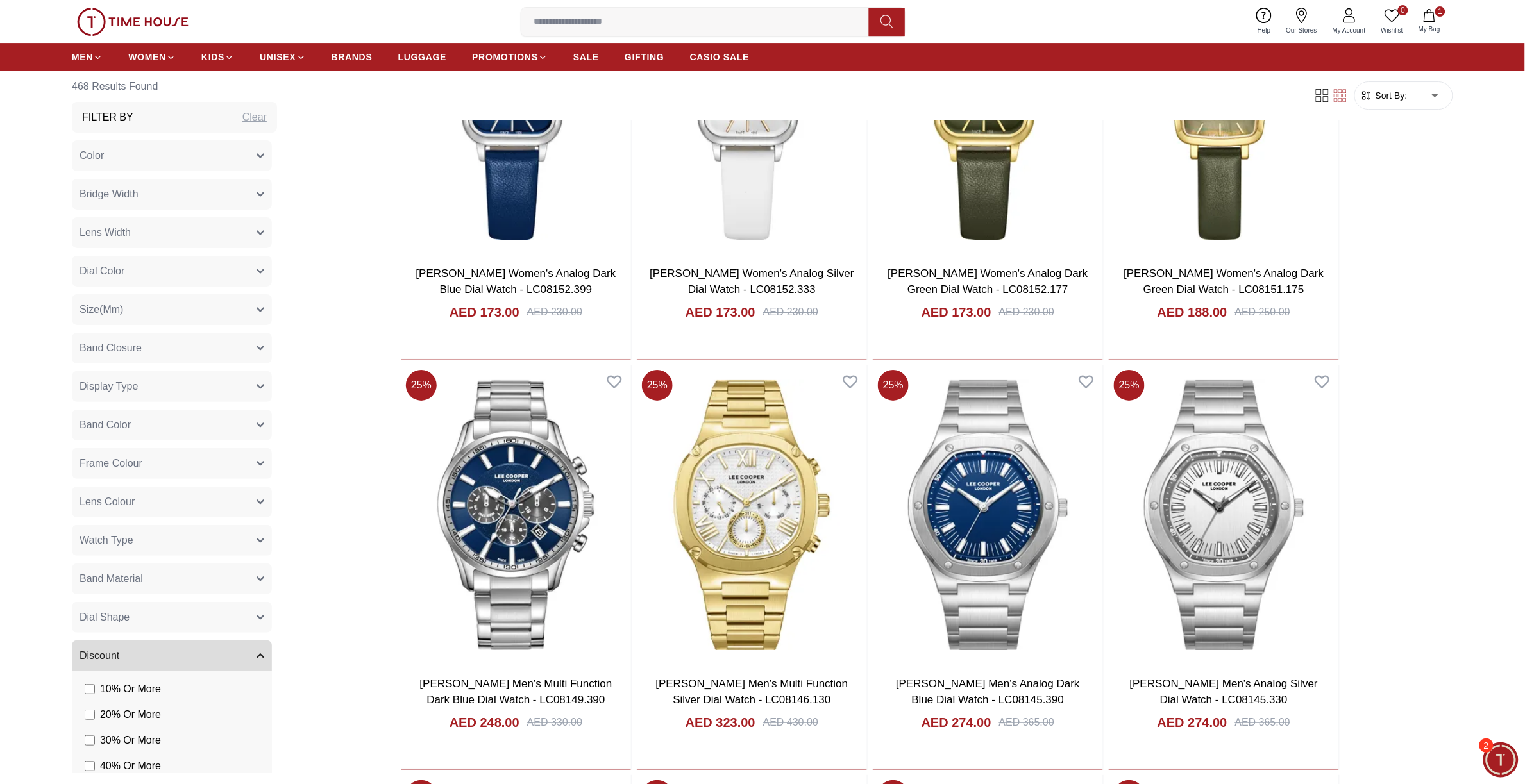
scroll to position [5929, 0]
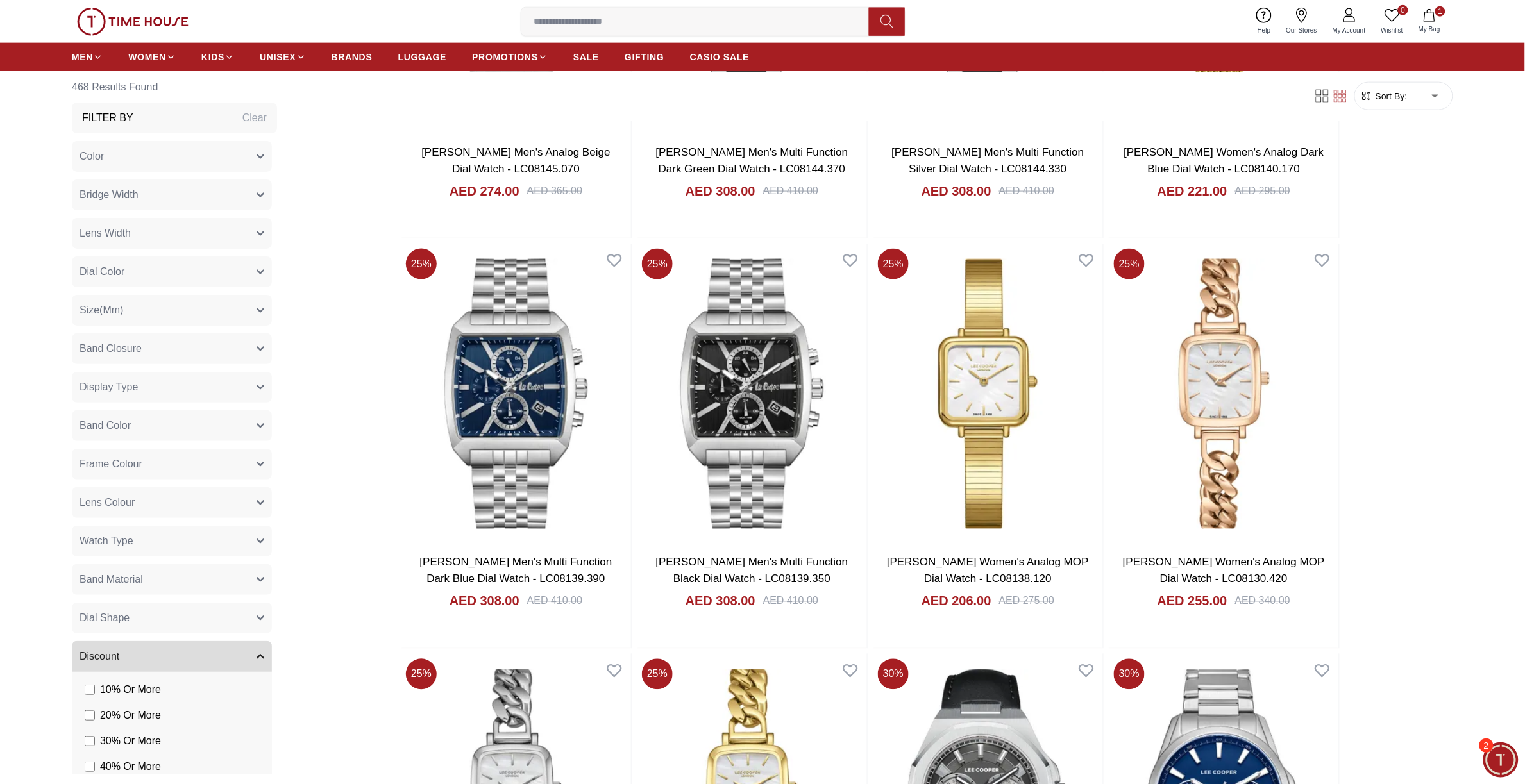
scroll to position [7210, 0]
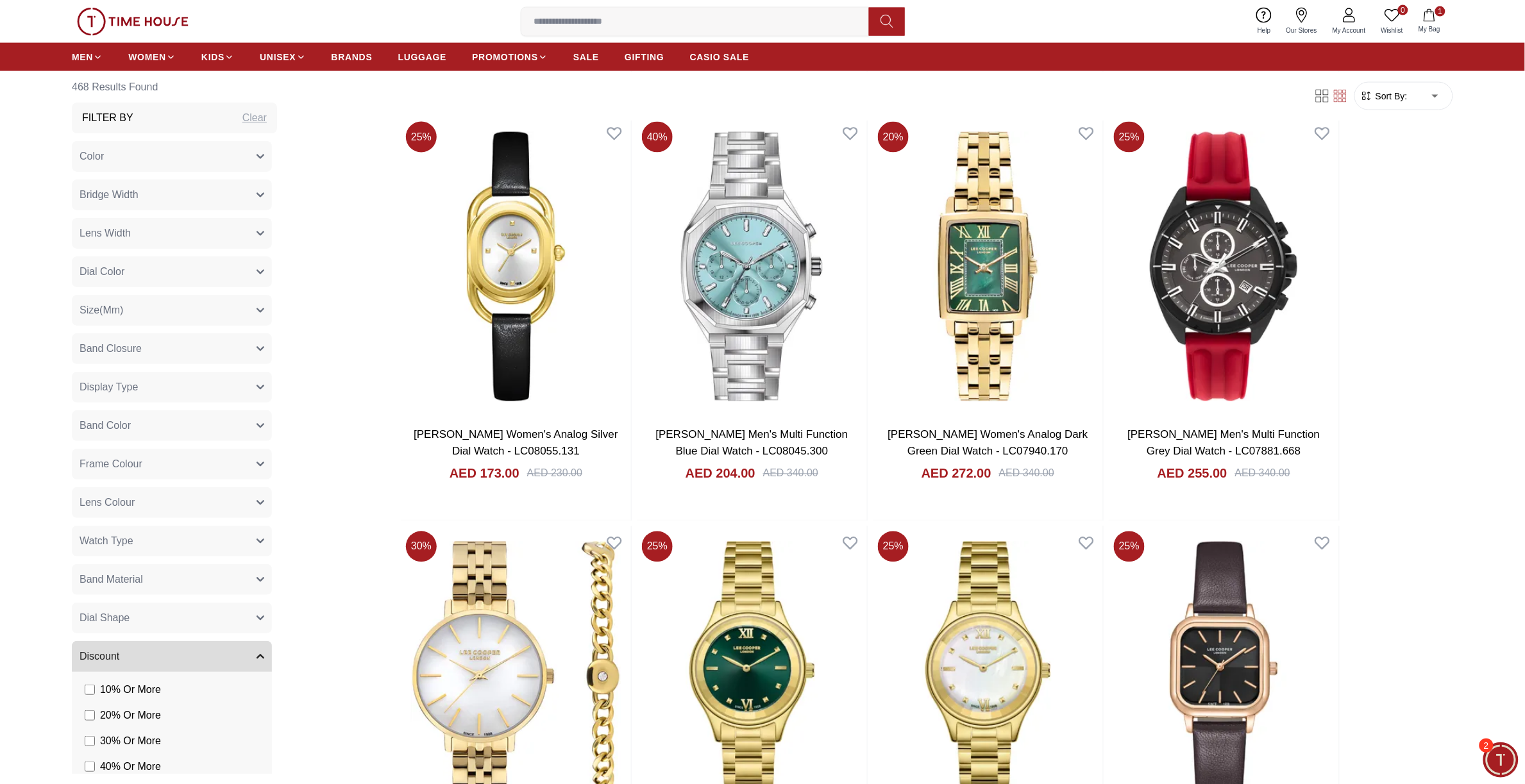
click at [34, 552] on section "468 Results Found Filter By Clear Color Black Green Blue Red Dark Blue Silver S…" at bounding box center [762, 97] width 1525 height 8295
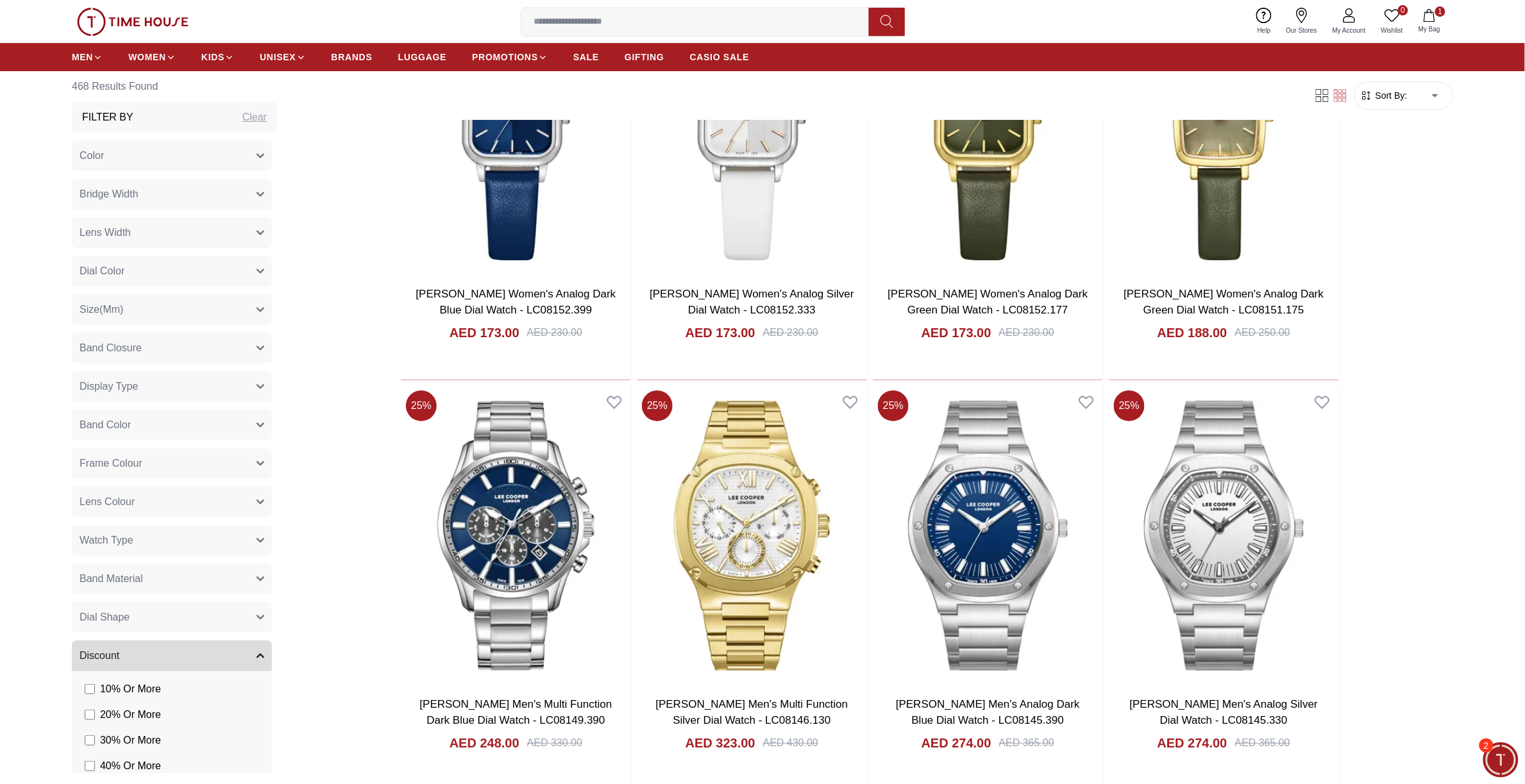
scroll to position [171, 0]
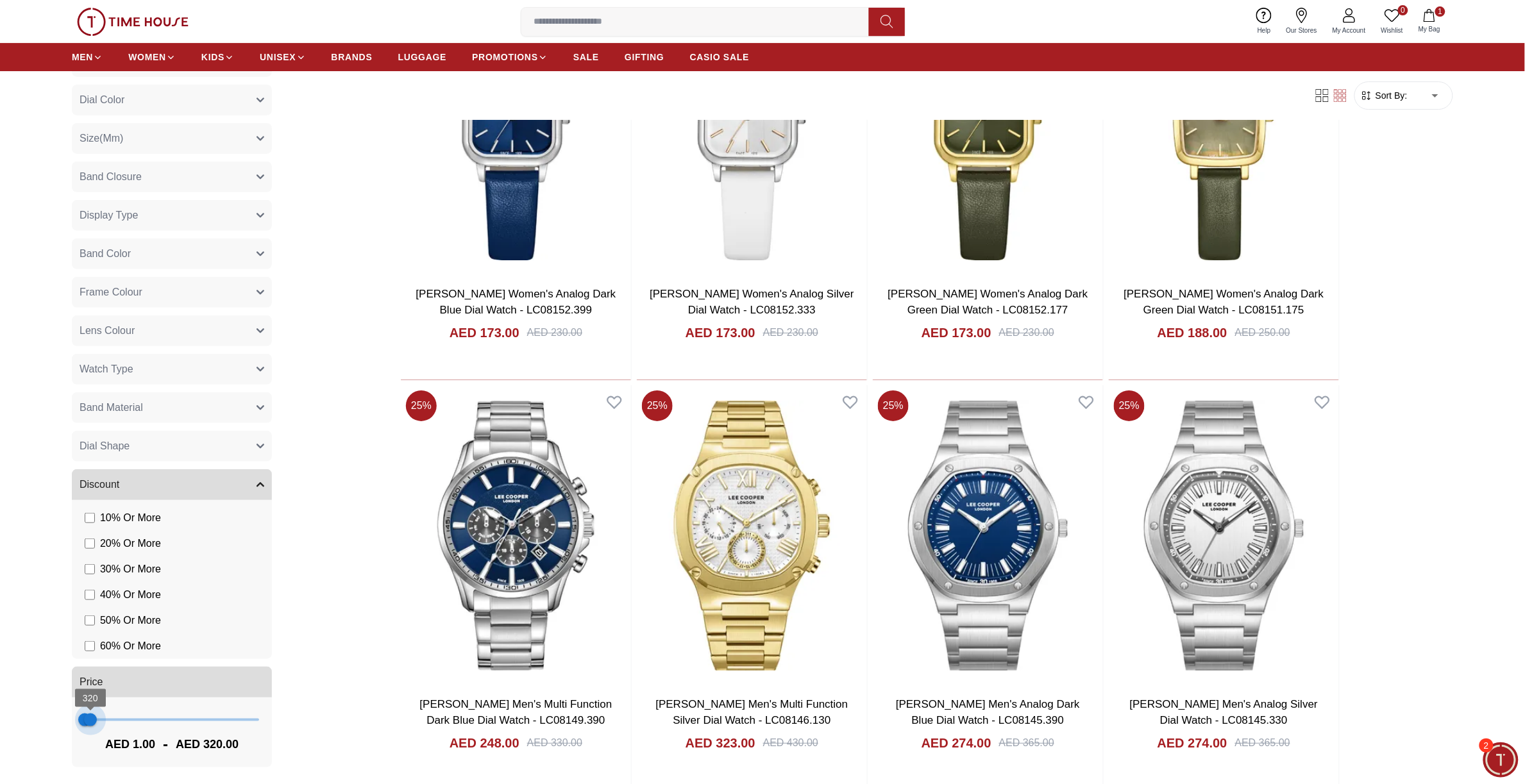
type input "***"
drag, startPoint x: 246, startPoint y: 717, endPoint x: 88, endPoint y: 738, distance: 159.4
click at [88, 738] on div "1 241 AED 1.00 - AED 241.00" at bounding box center [172, 733] width 200 height 70
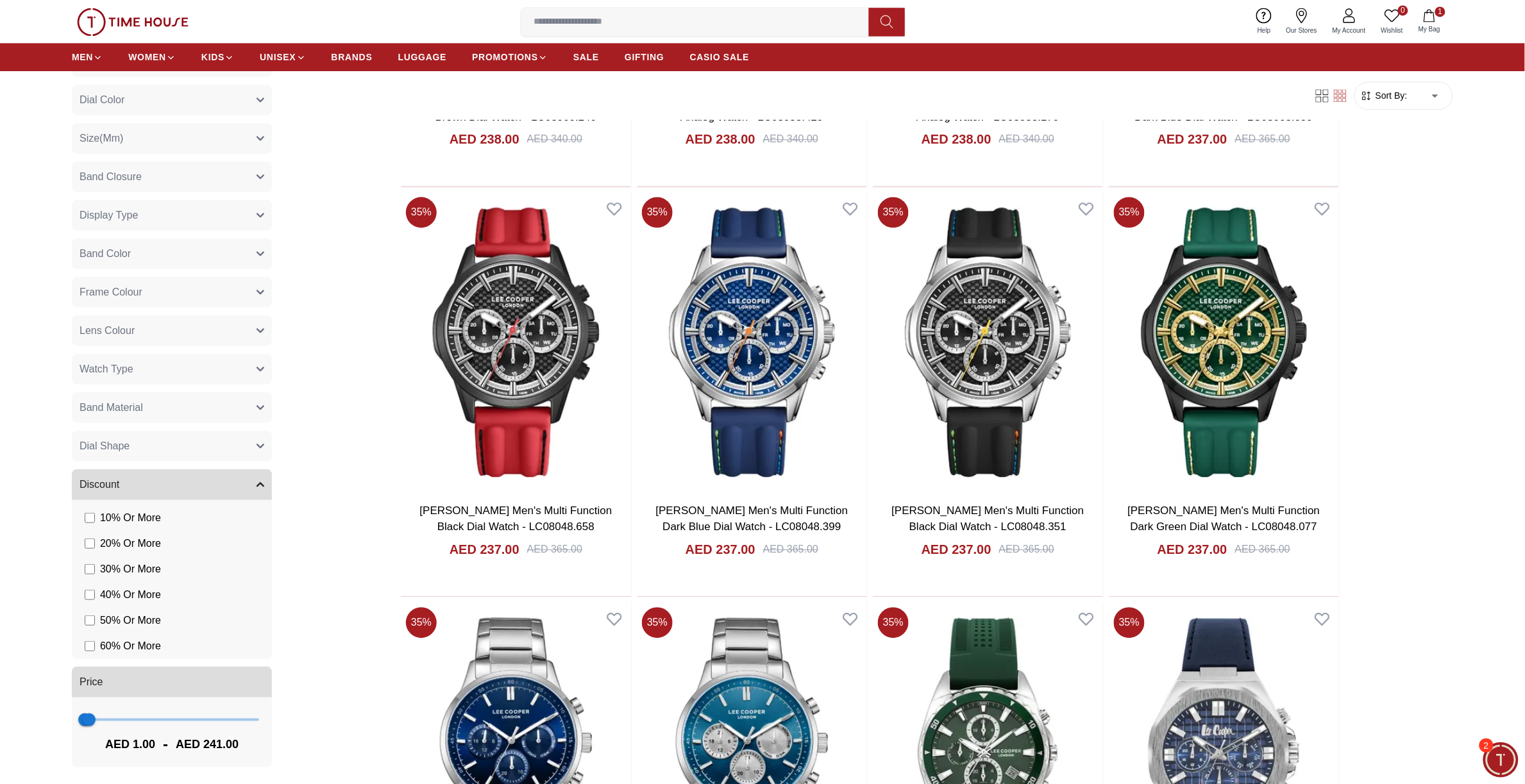
scroll to position [1442, 0]
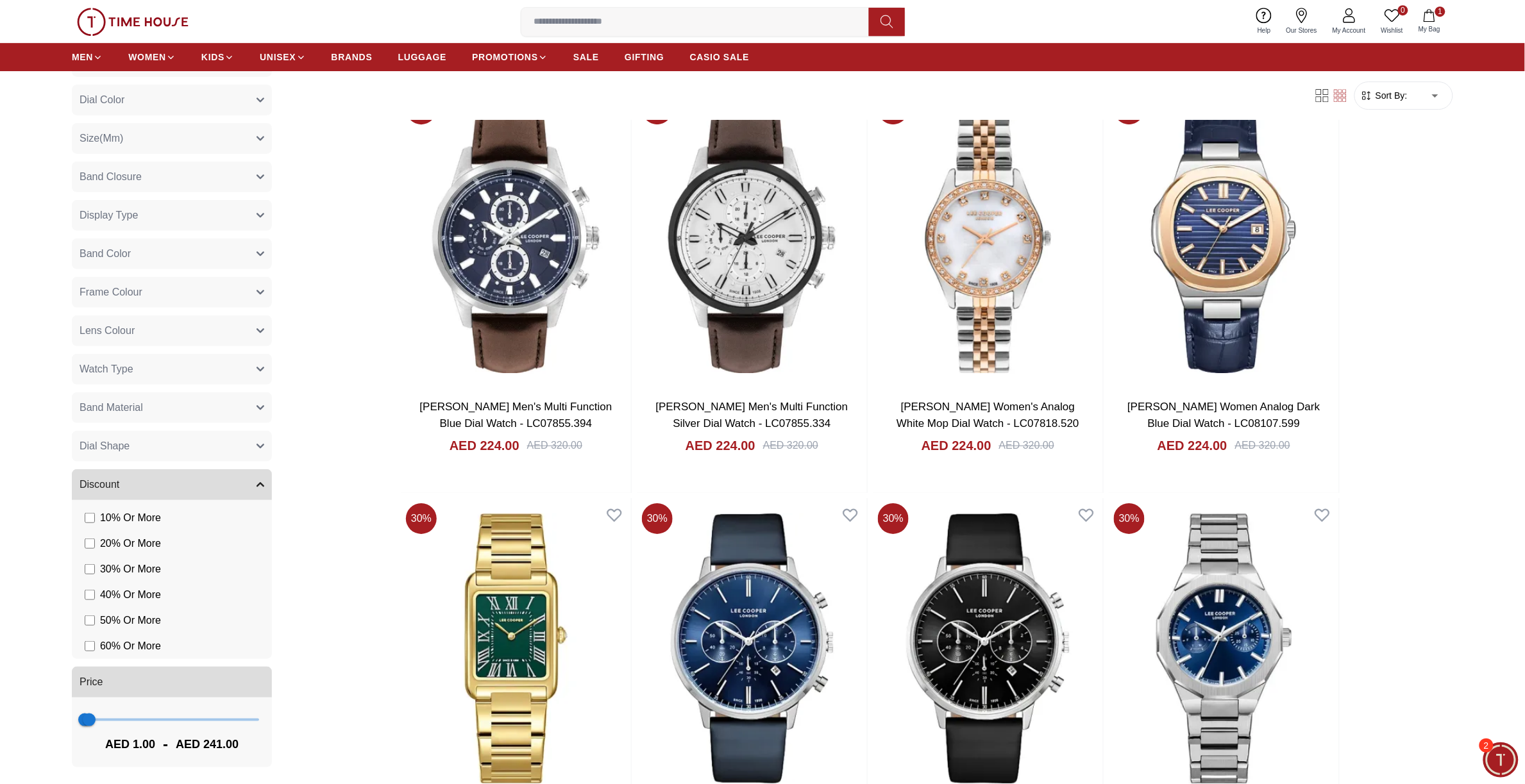
scroll to position [4006, 0]
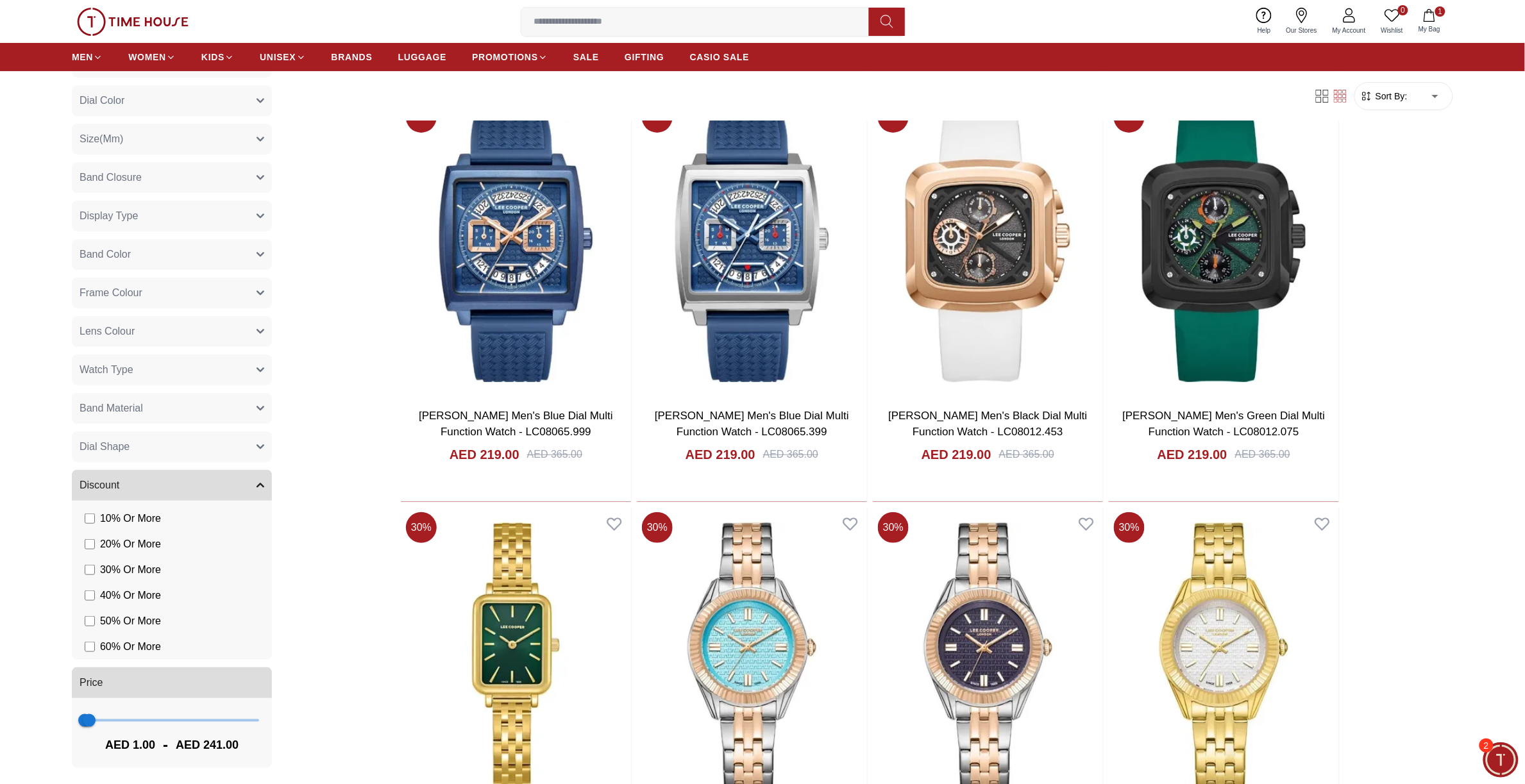
scroll to position [6169, 0]
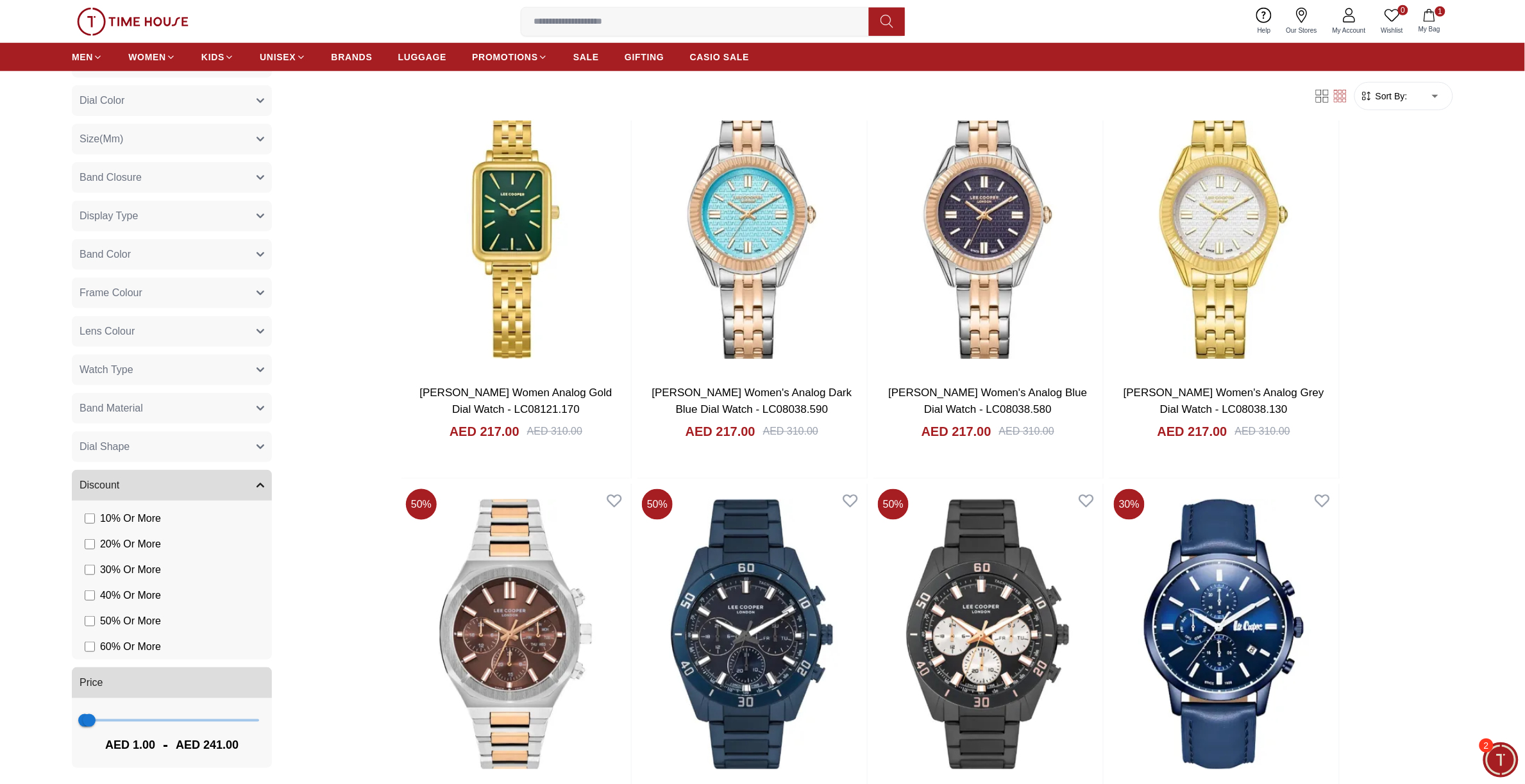
scroll to position [6970, 0]
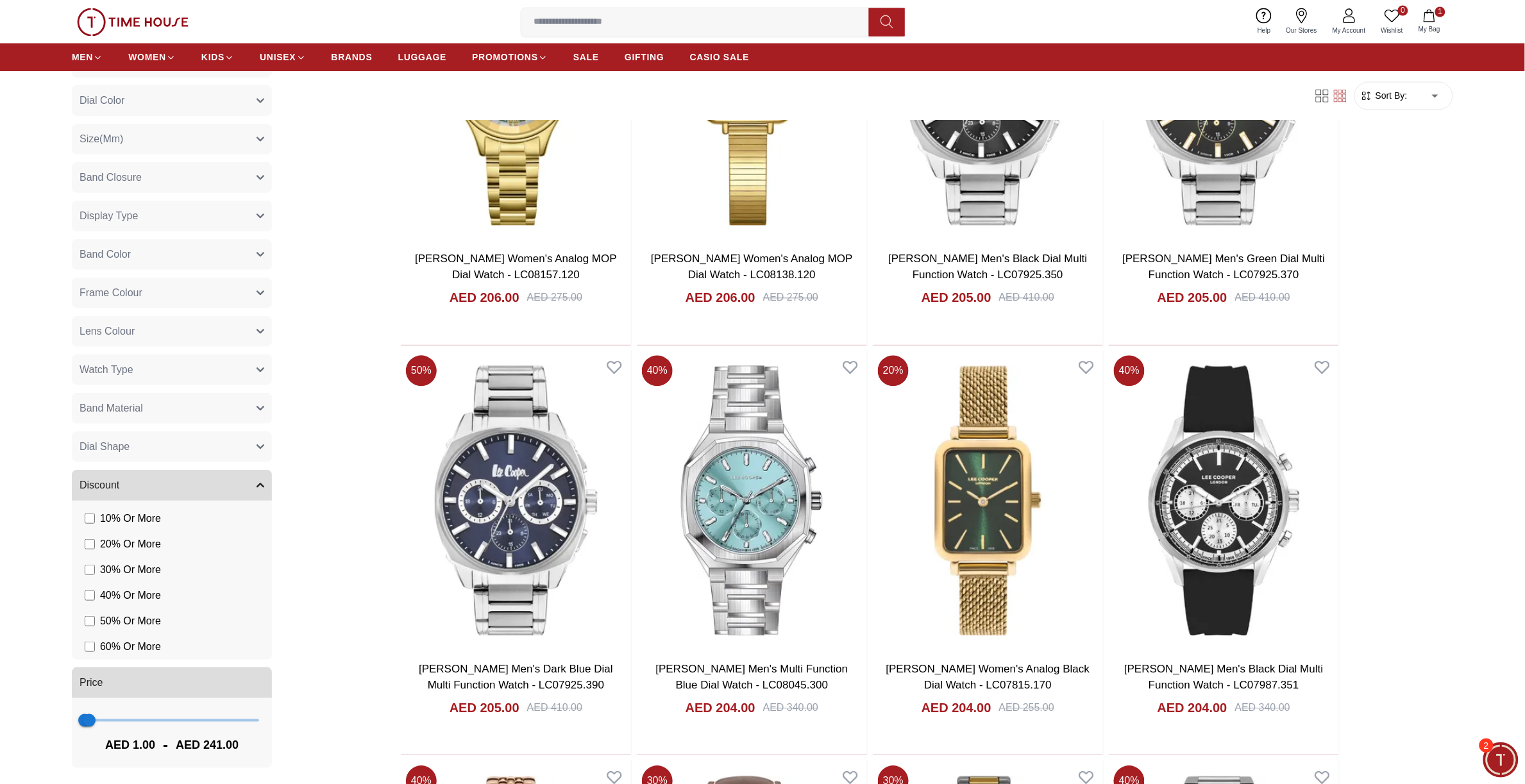
scroll to position [9213, 0]
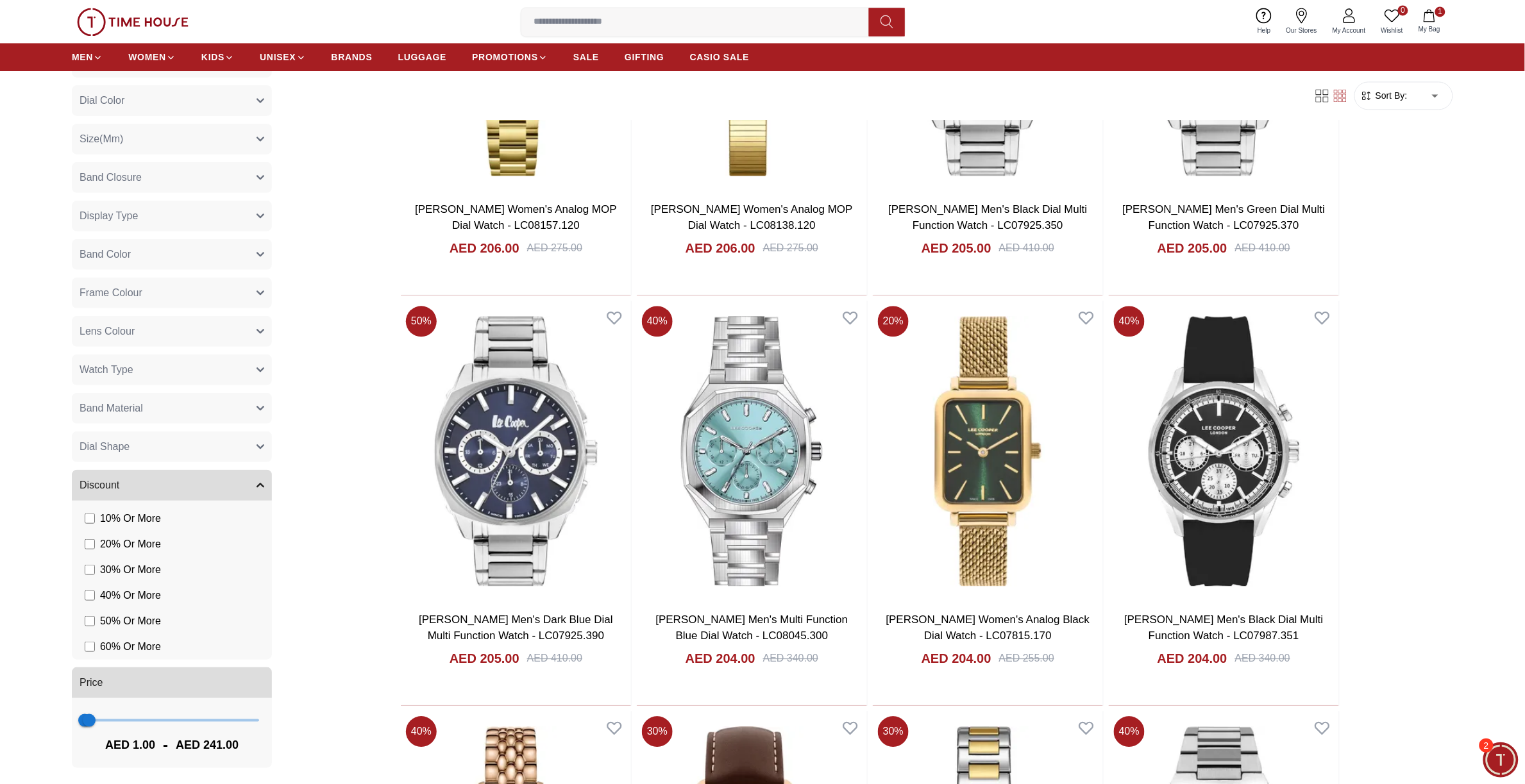
click at [1491, 754] on span "Minimize live chat window" at bounding box center [1501, 760] width 47 height 47
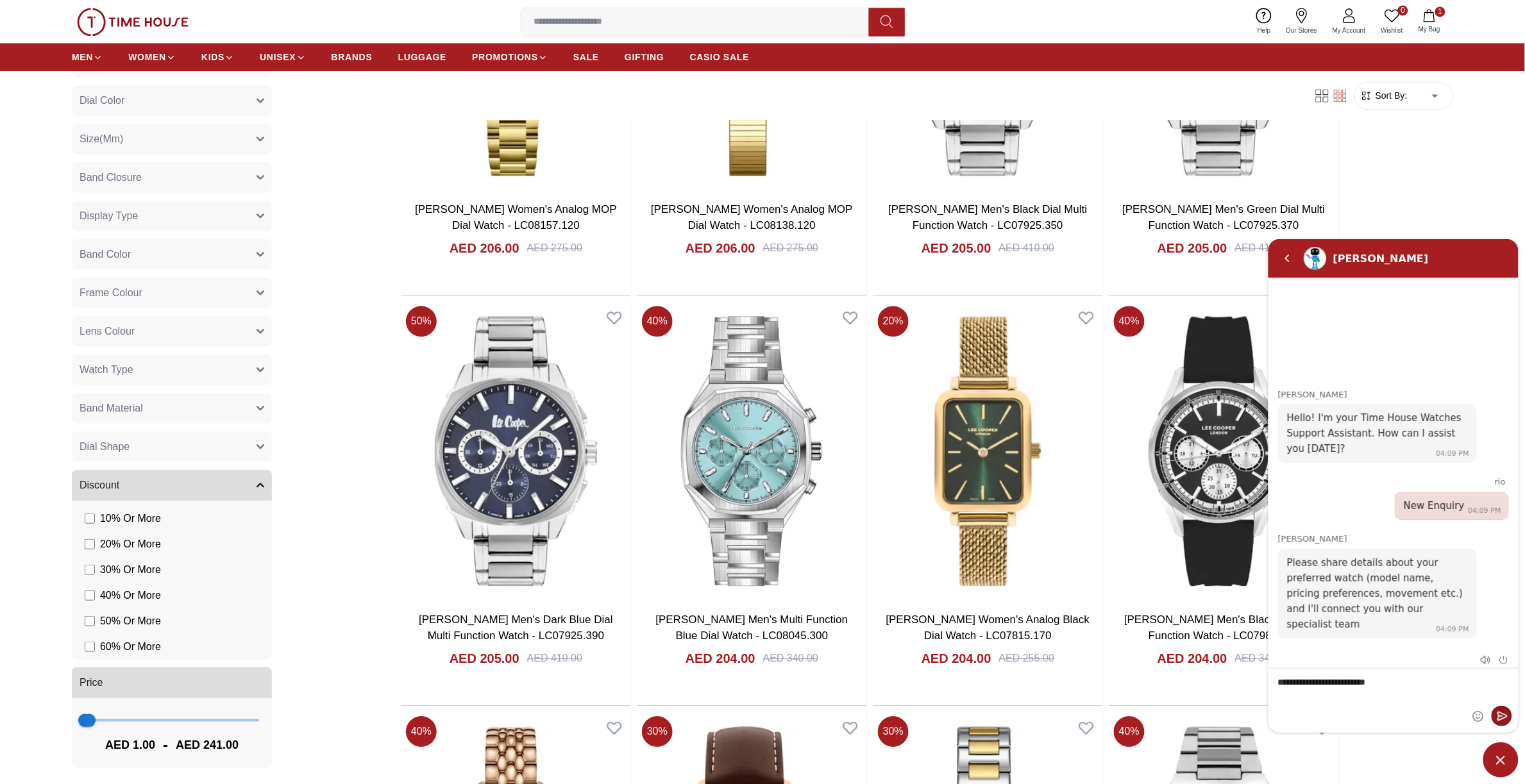
type textarea "**********"
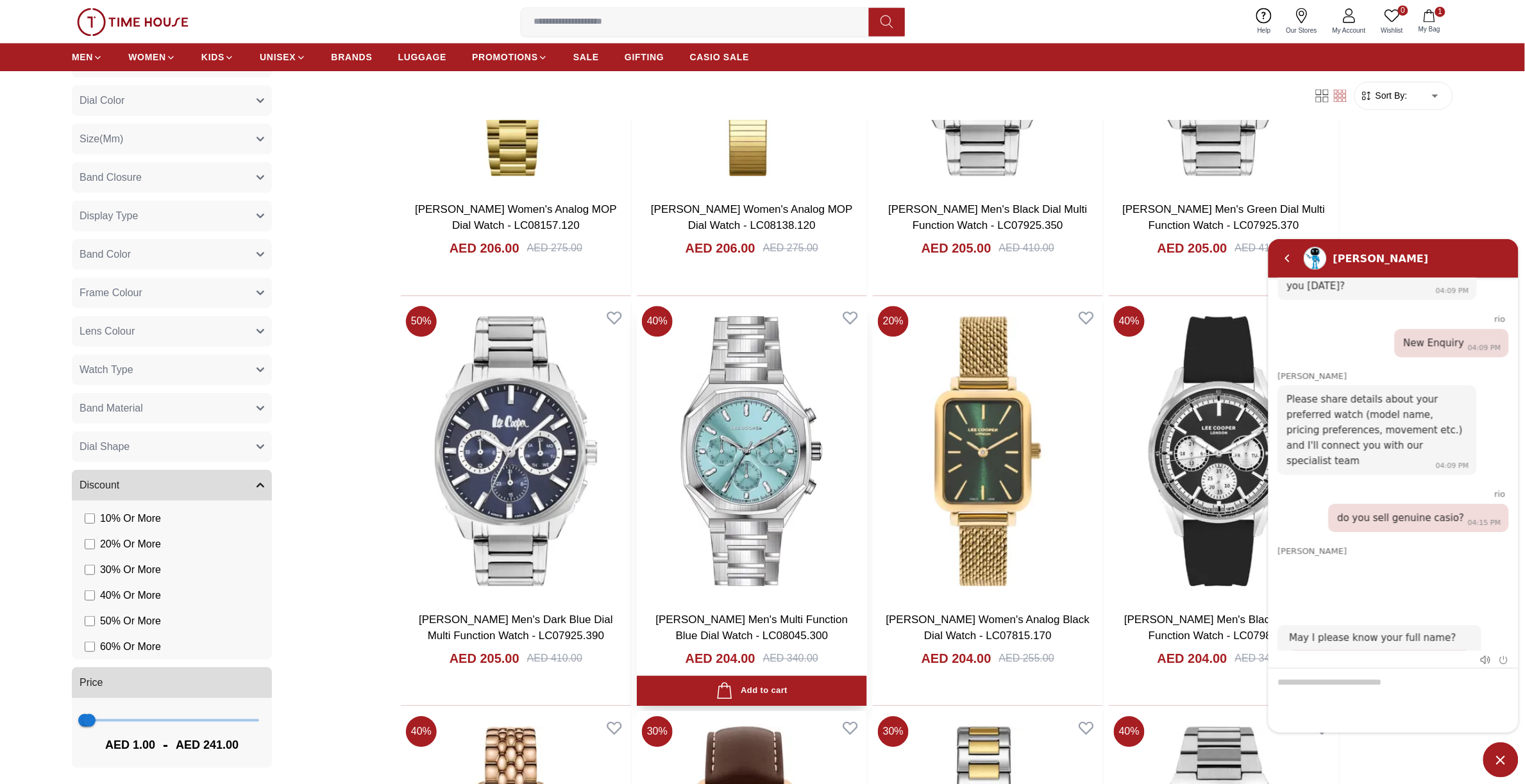
scroll to position [0, 0]
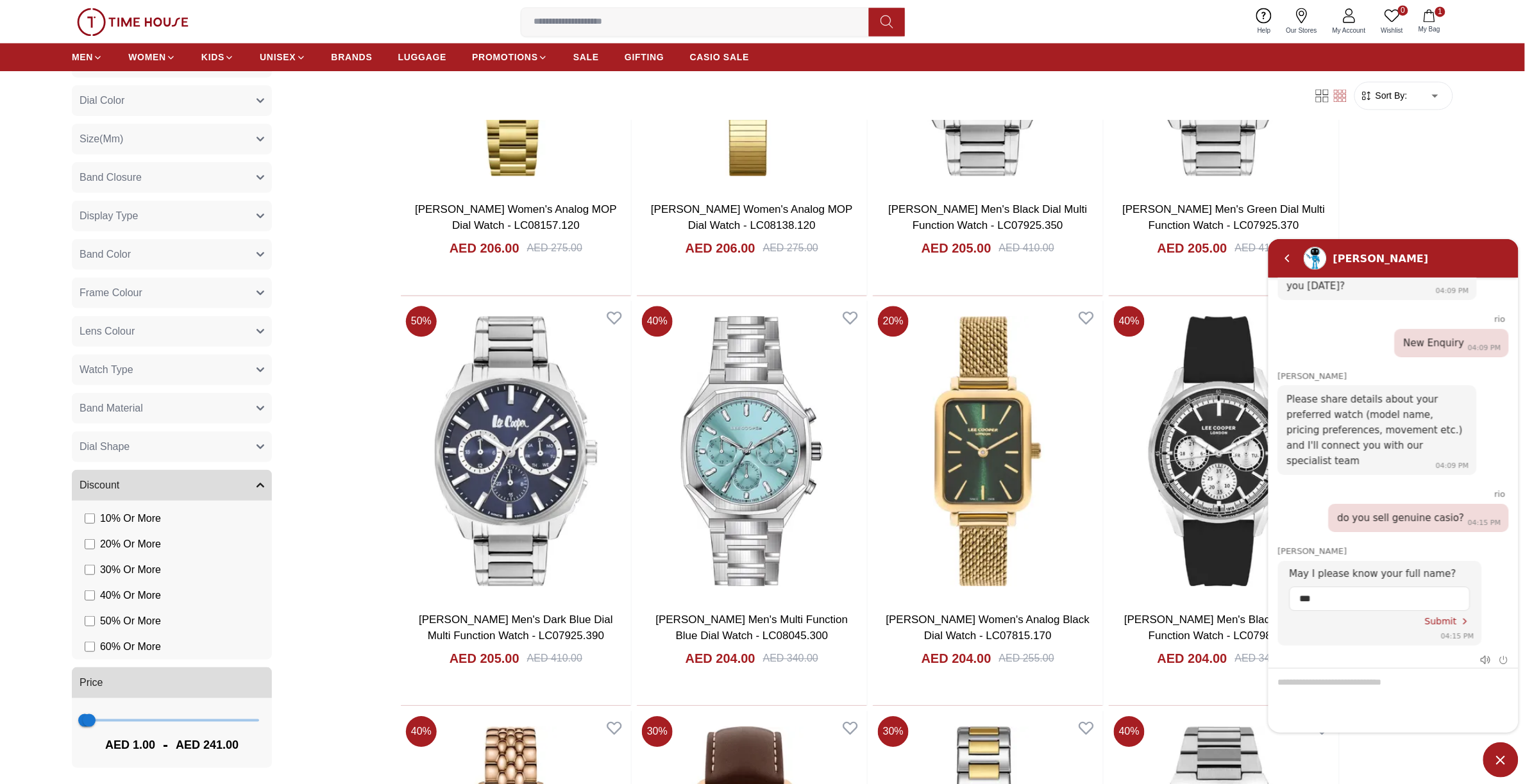
drag, startPoint x: 1454, startPoint y: 605, endPoint x: 1354, endPoint y: 732, distance: 161.6
click at [1454, 615] on span "Submit" at bounding box center [1440, 620] width 32 height 10
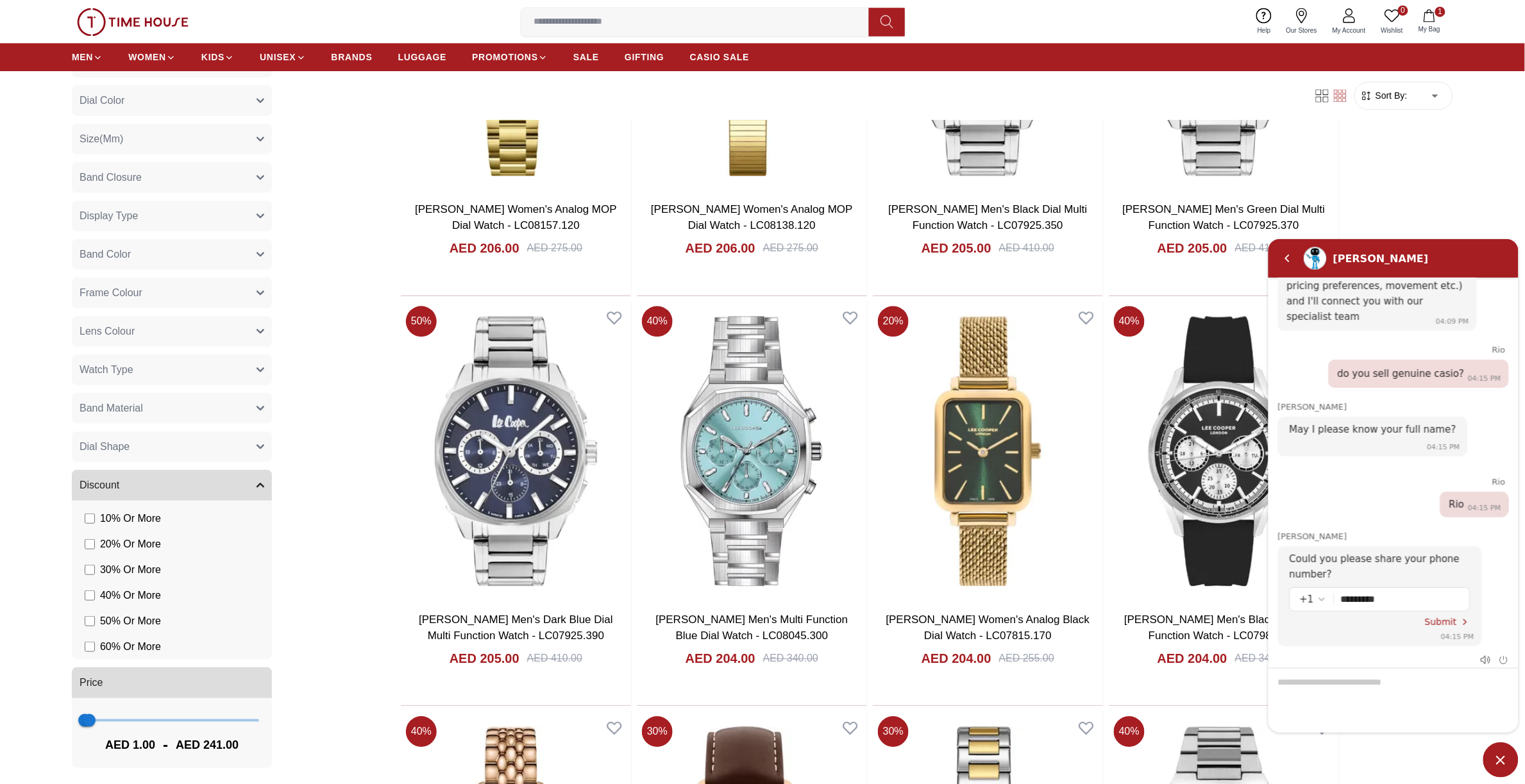
click at [1317, 594] on em "Select country code" at bounding box center [1321, 598] width 10 height 10
type input "***"
click at [1448, 616] on span "Submit" at bounding box center [1440, 621] width 32 height 10
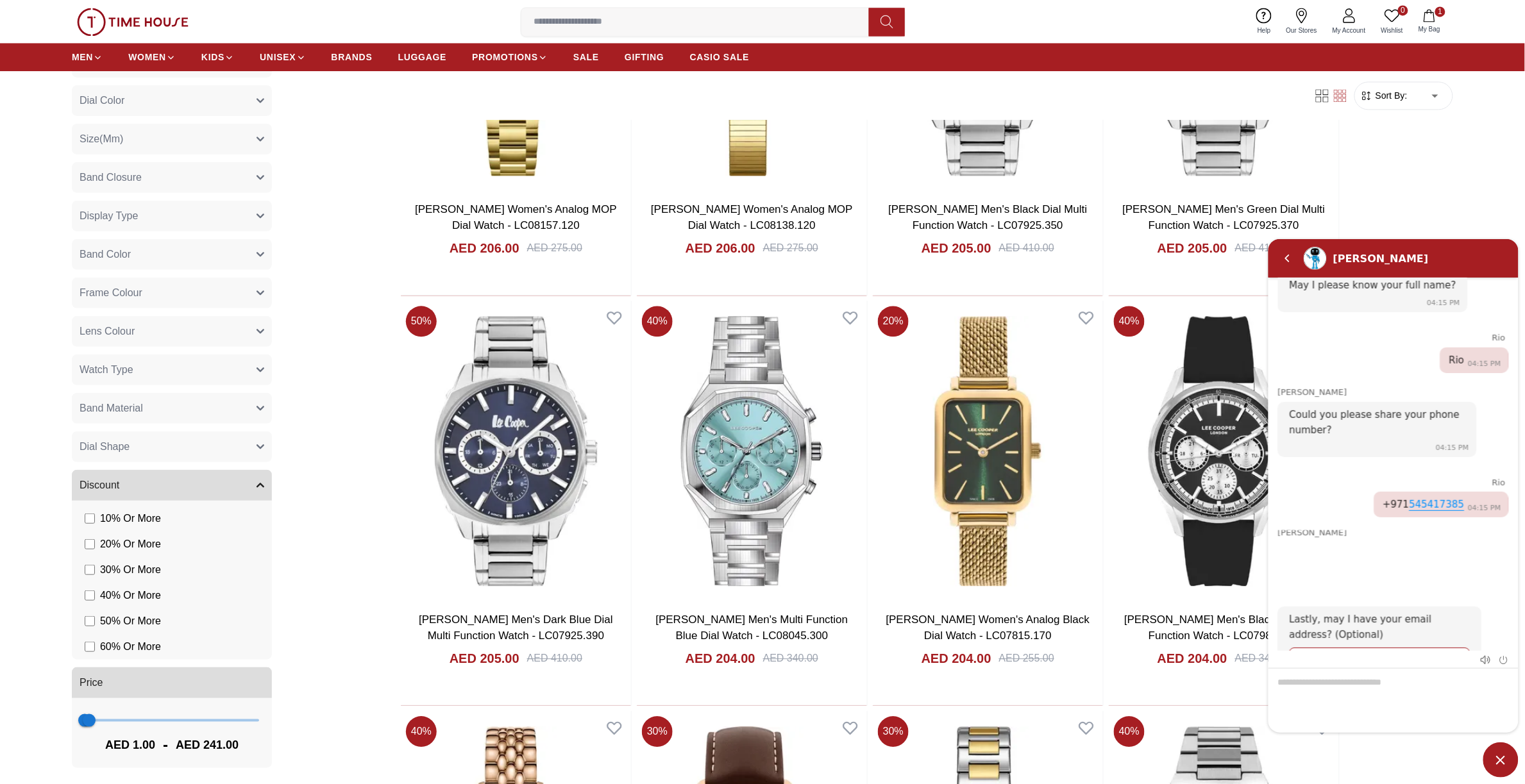
scroll to position [0, 0]
click at [1385, 620] on em "Skip" at bounding box center [1389, 624] width 8 height 8
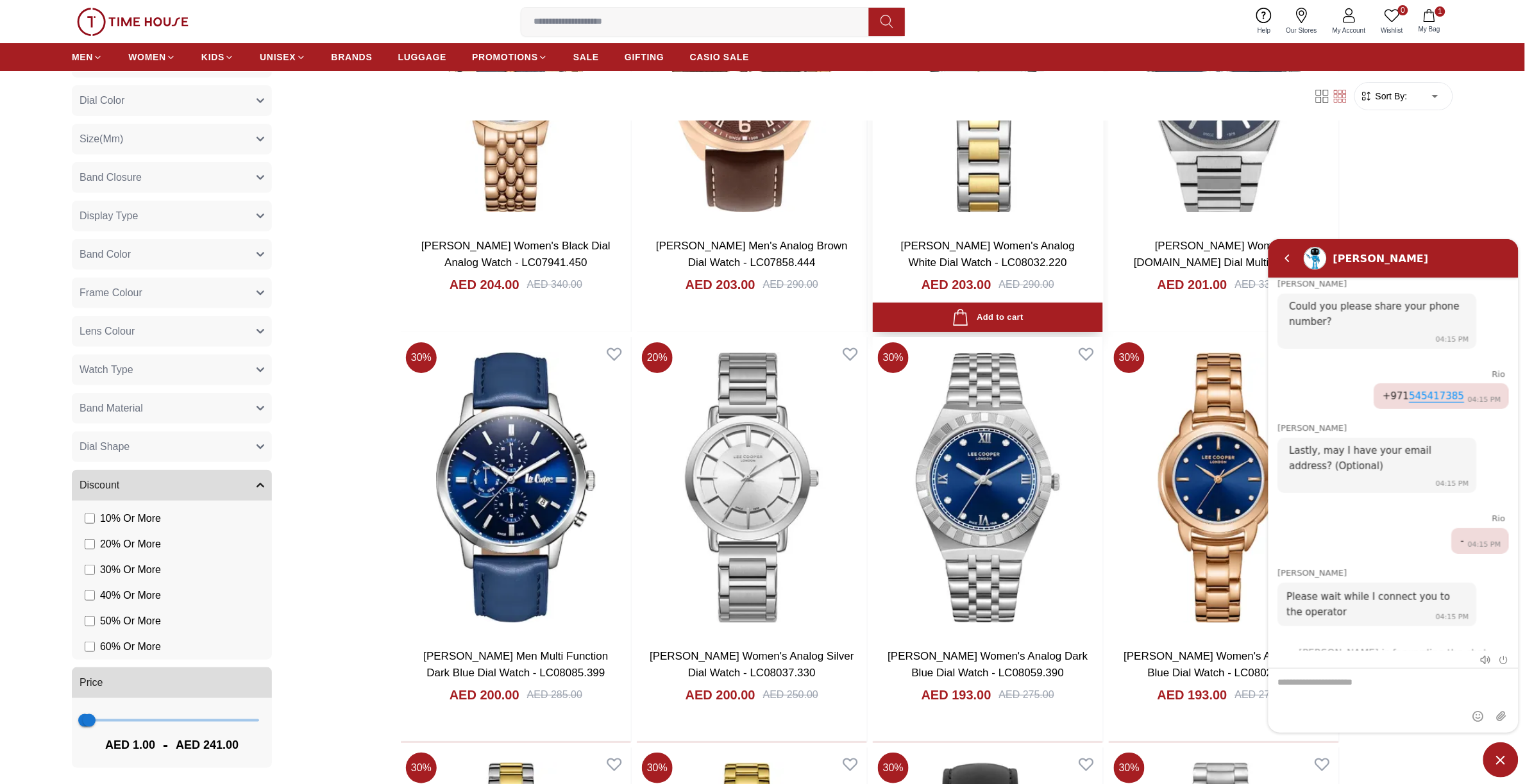
scroll to position [10094, 0]
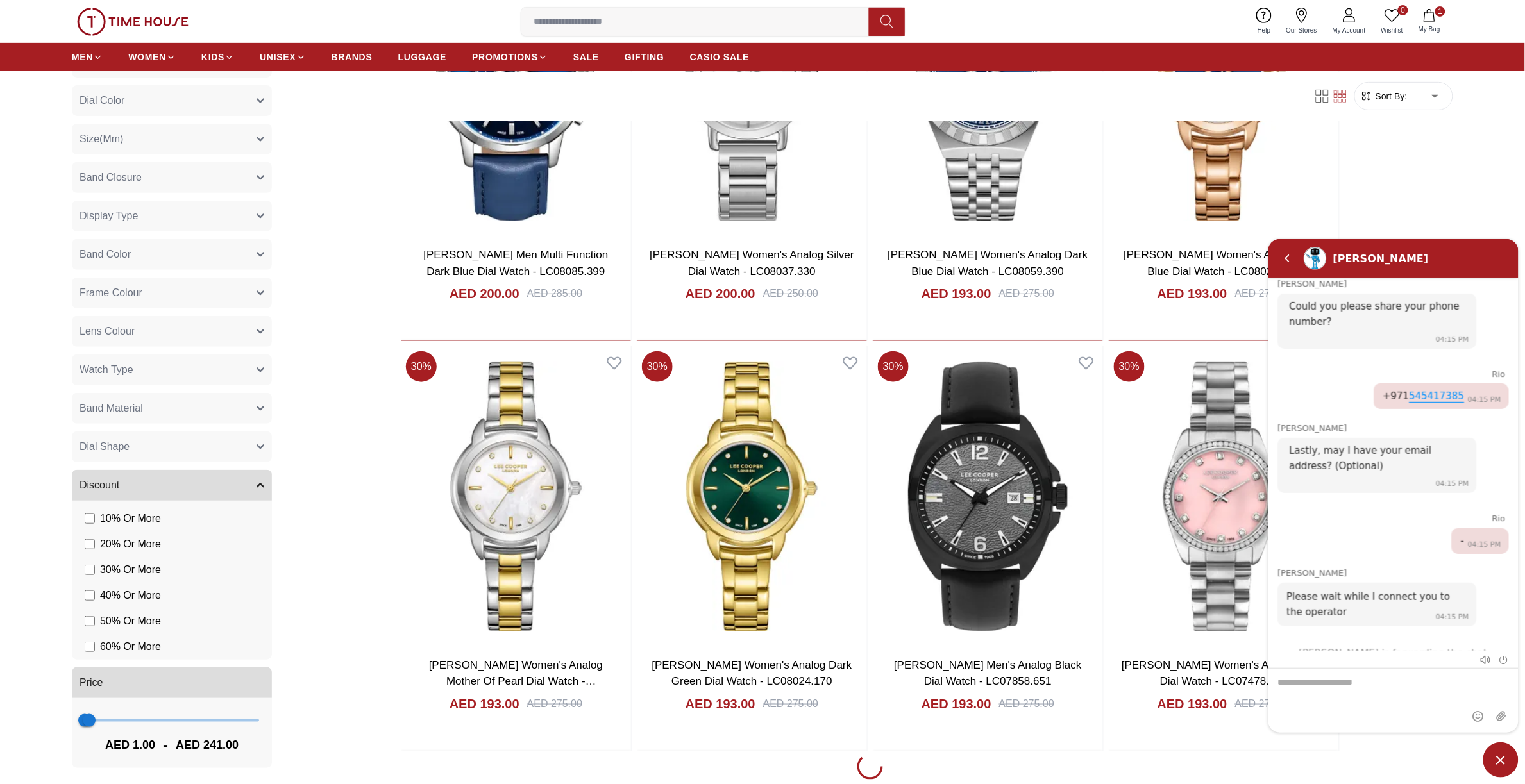
scroll to position [10736, 0]
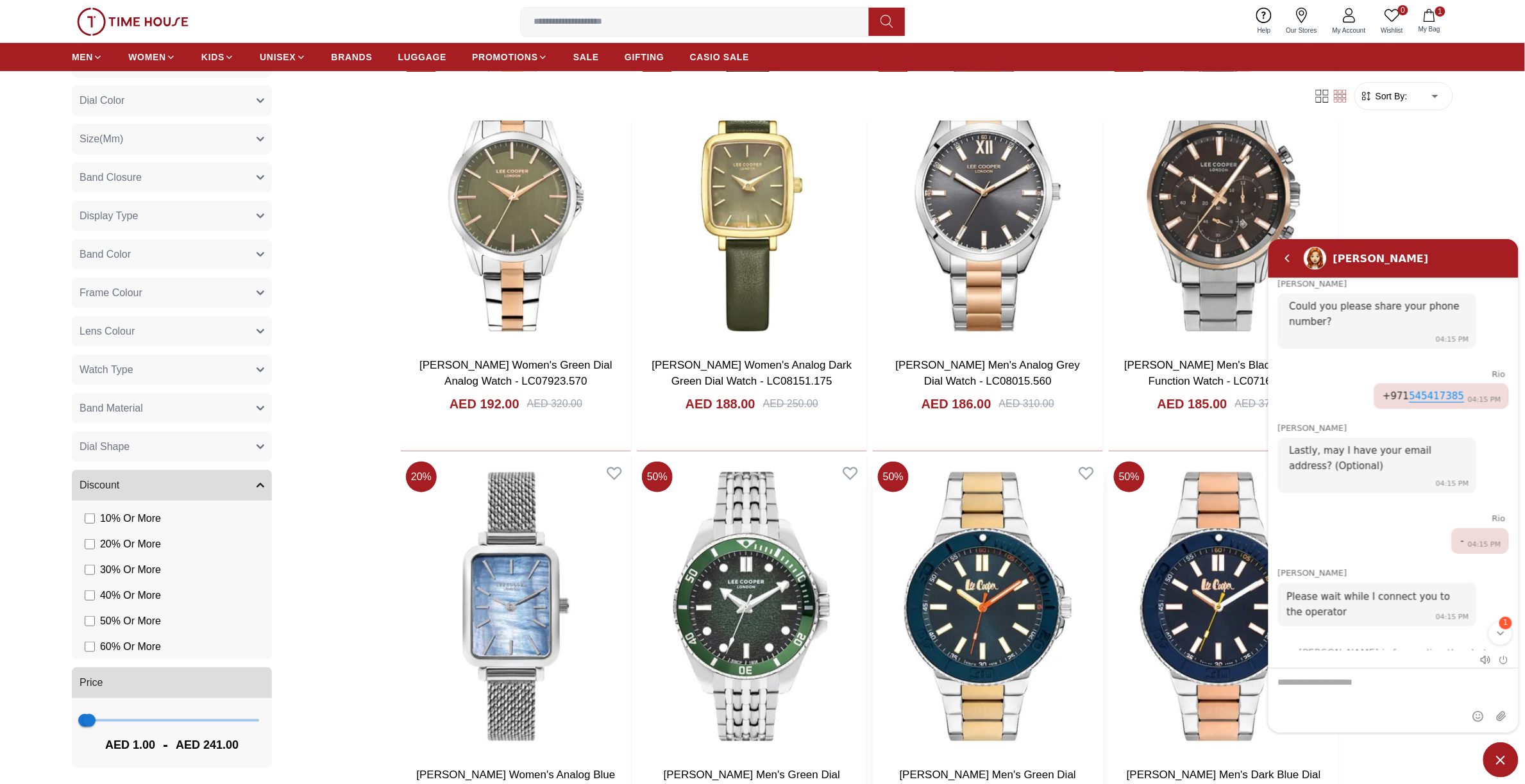
scroll to position [12578, 0]
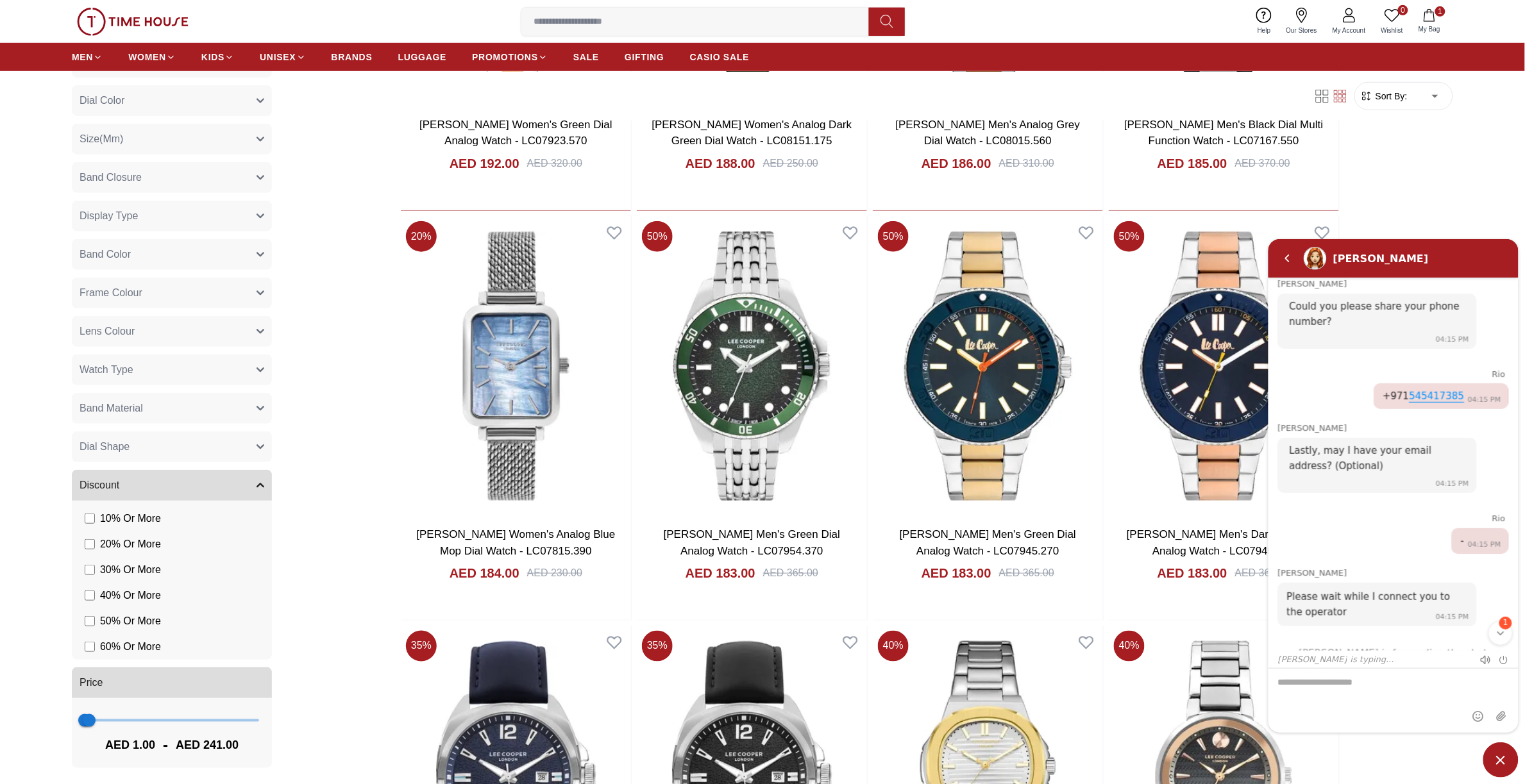
click at [1509, 630] on div "1" at bounding box center [1500, 633] width 23 height 23
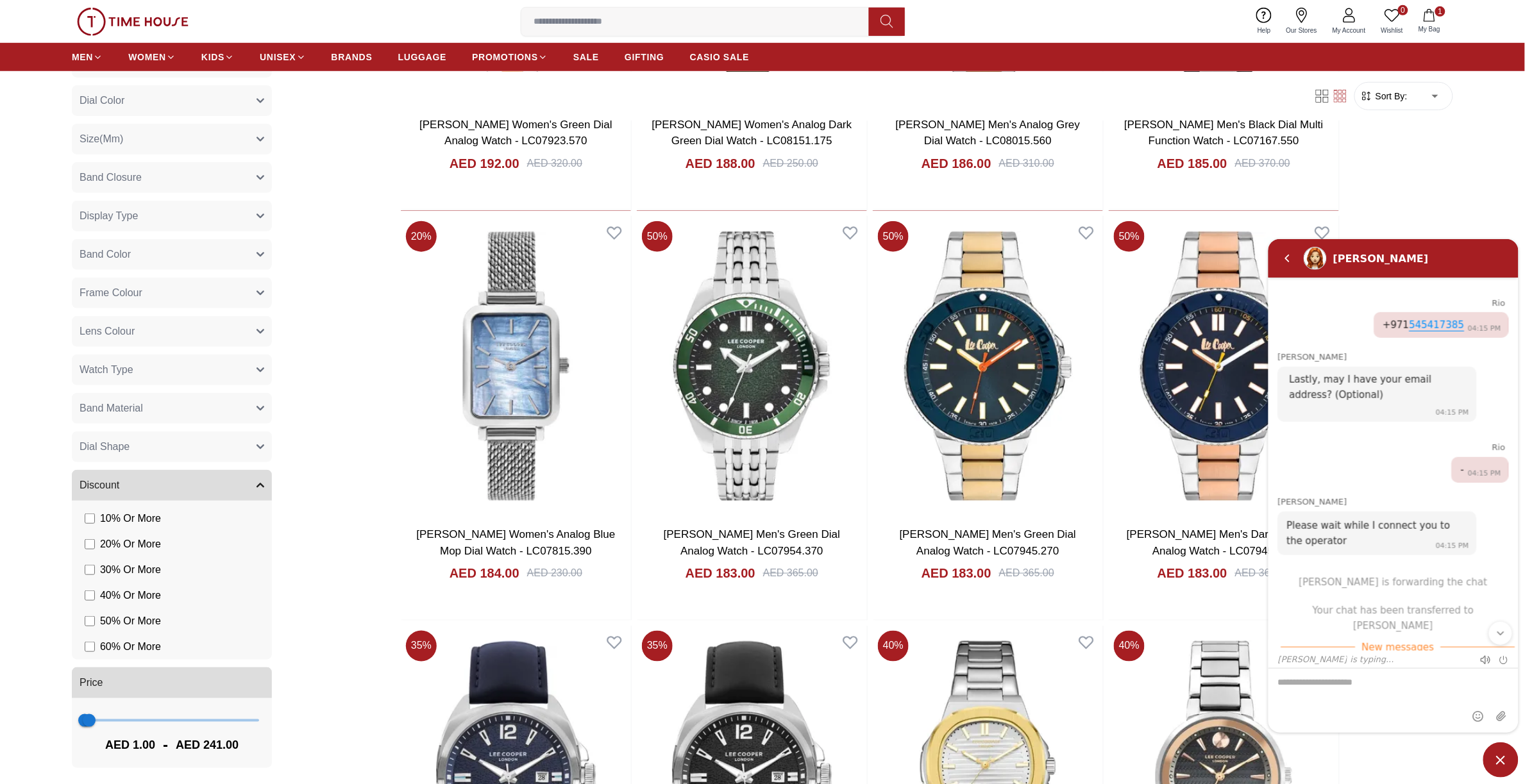
scroll to position [555, 0]
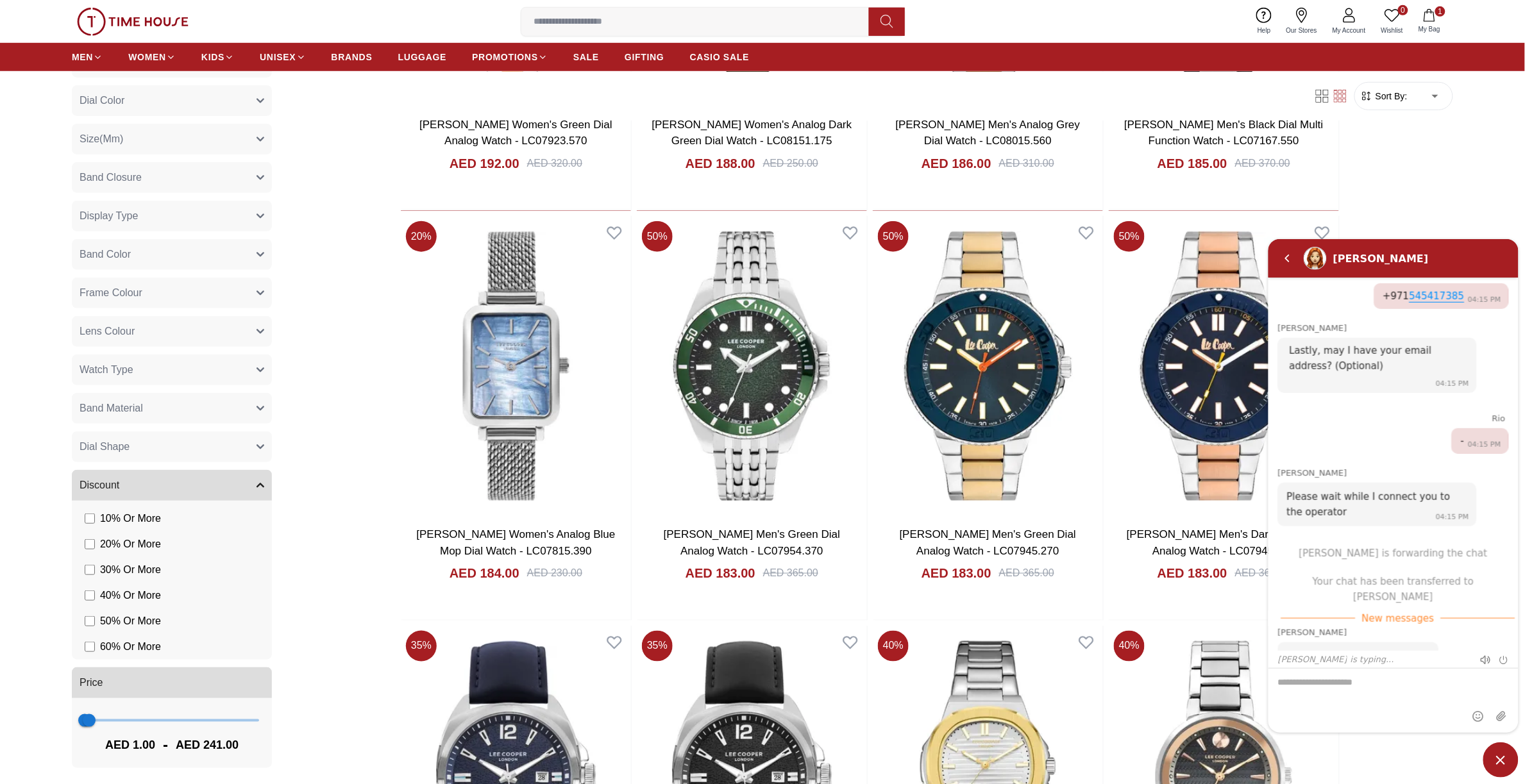
drag, startPoint x: 1390, startPoint y: 676, endPoint x: 1325, endPoint y: 672, distance: 65.1
click at [1326, 672] on textarea "We are here to help you" at bounding box center [1392, 700] width 250 height 64
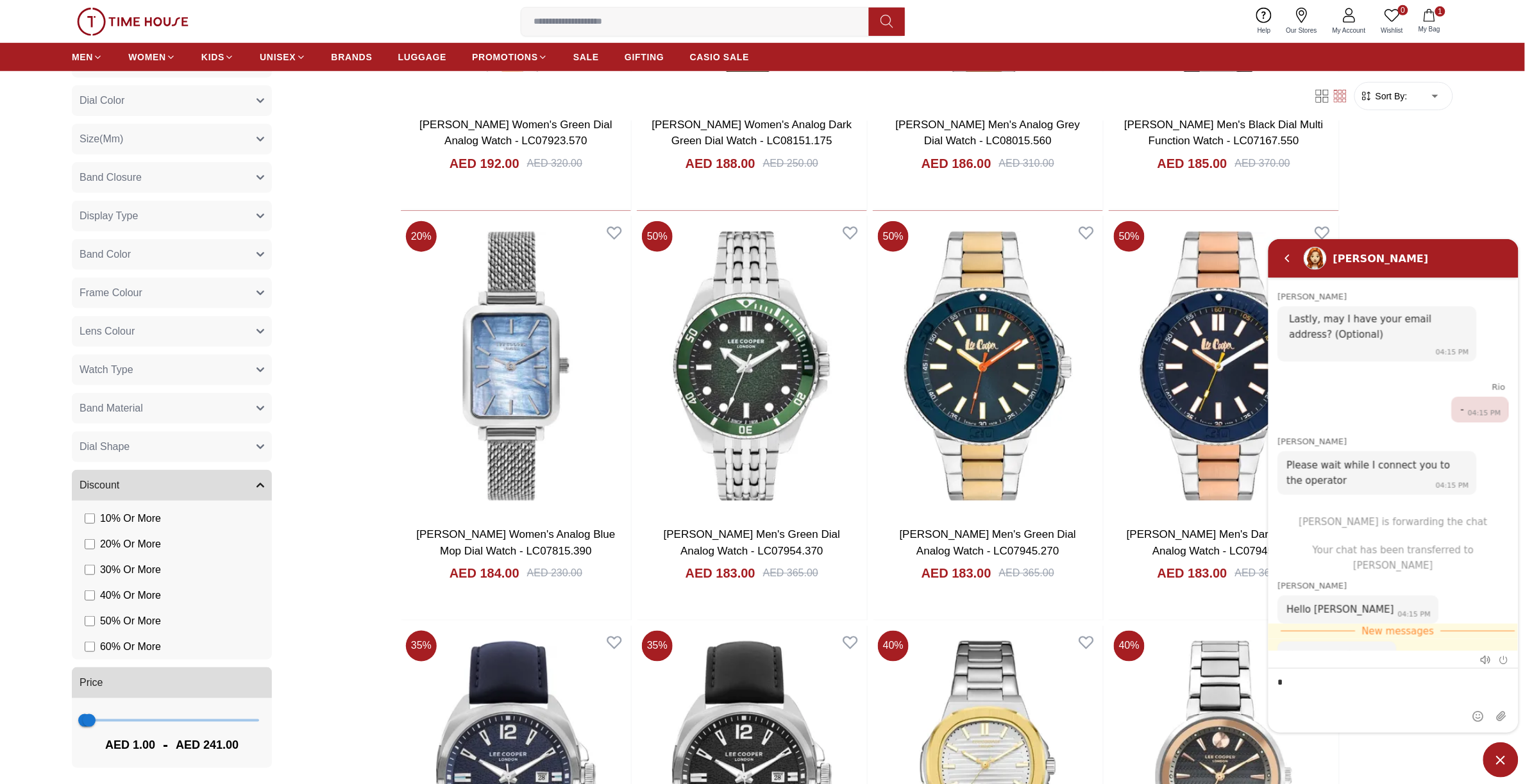
type textarea "**"
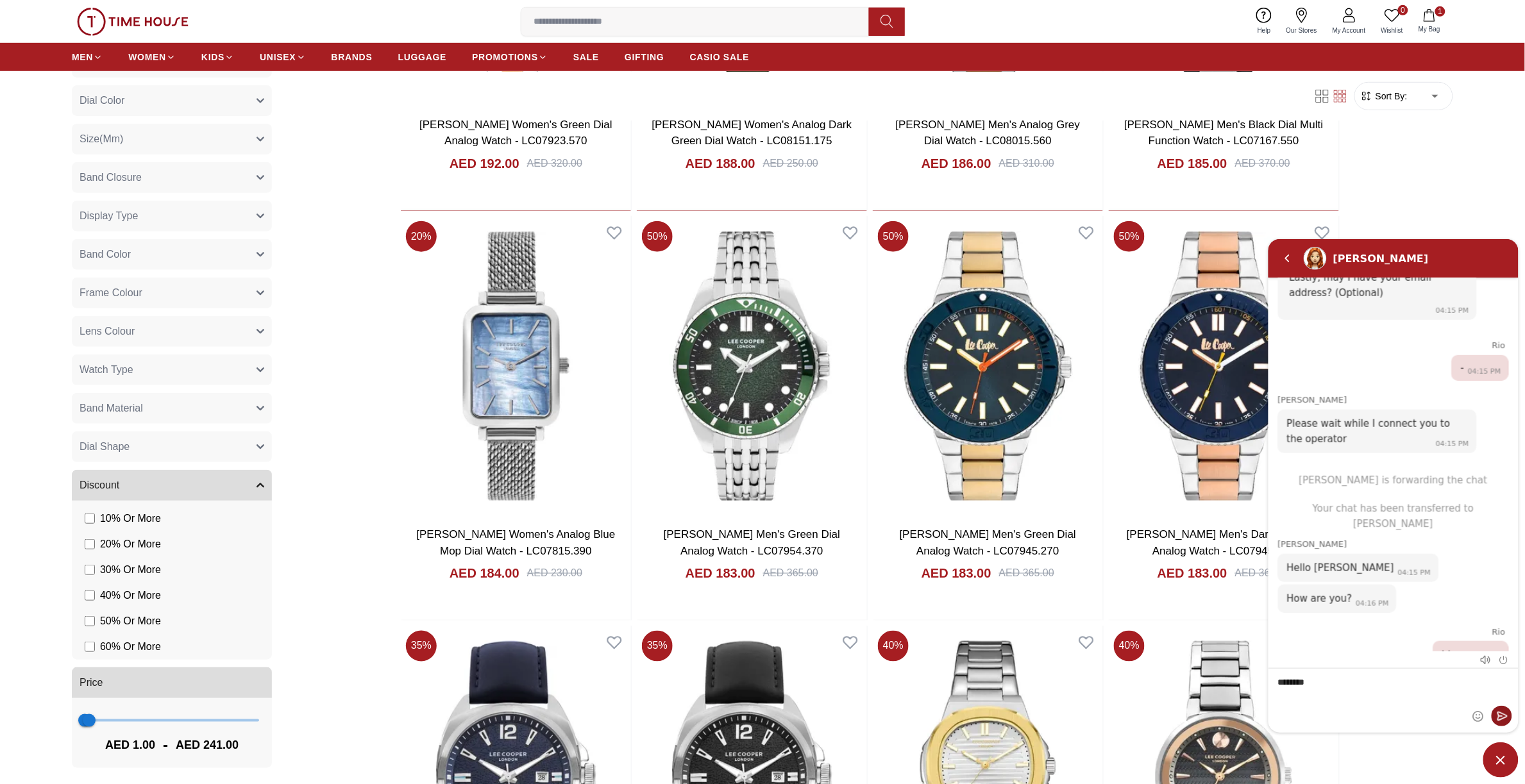
type textarea "*********"
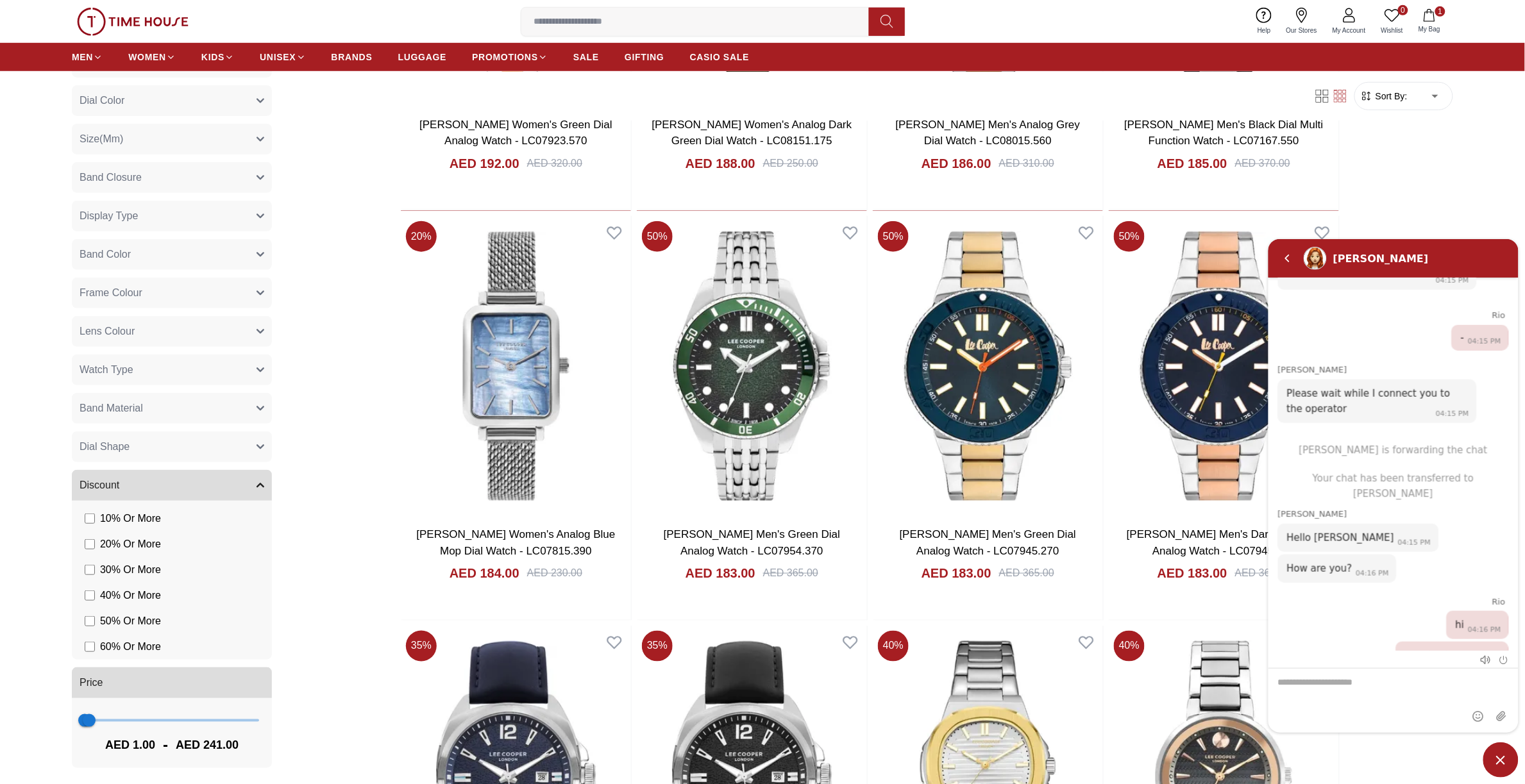
paste textarea "**********"
type textarea "**********"
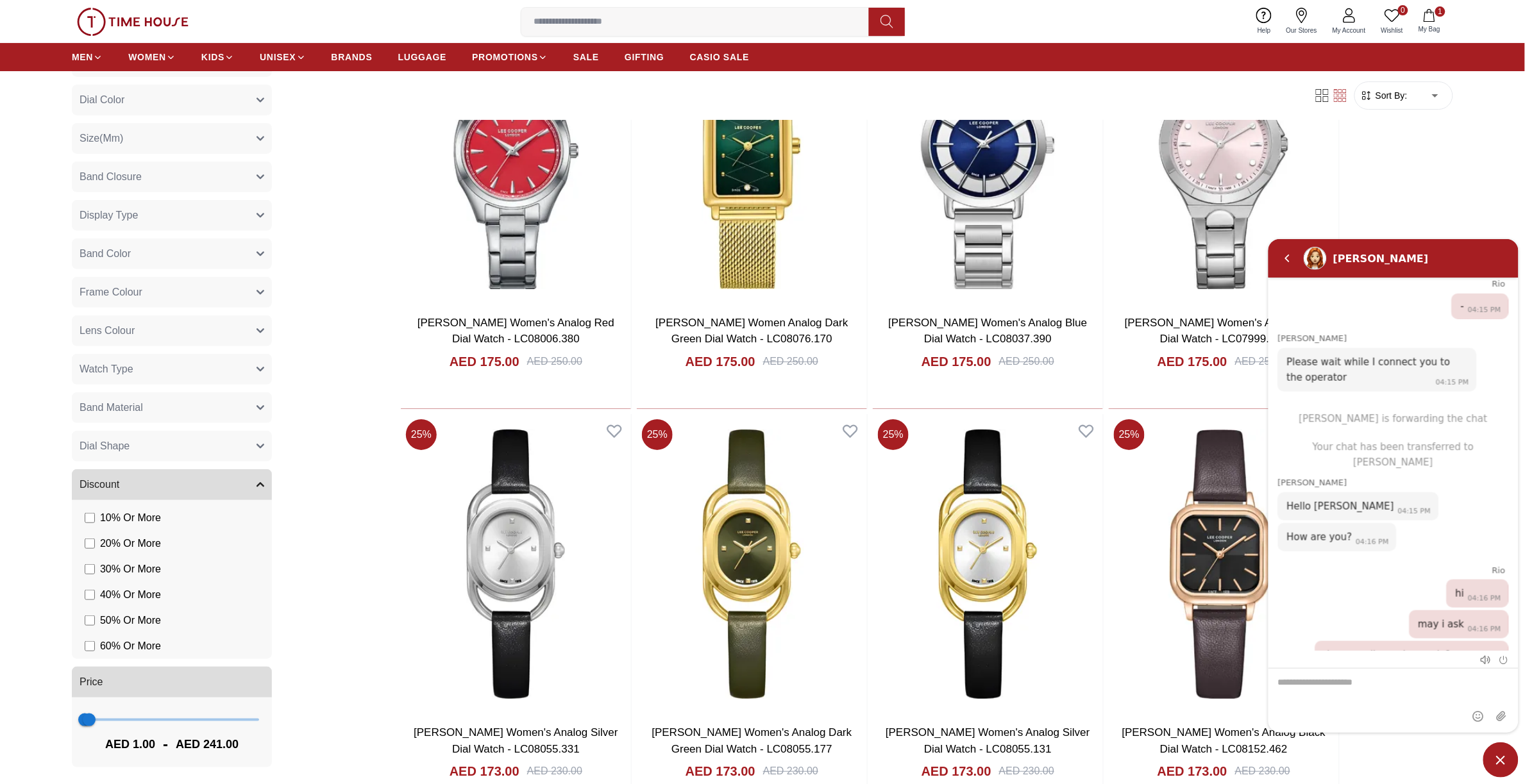
scroll to position [14421, 0]
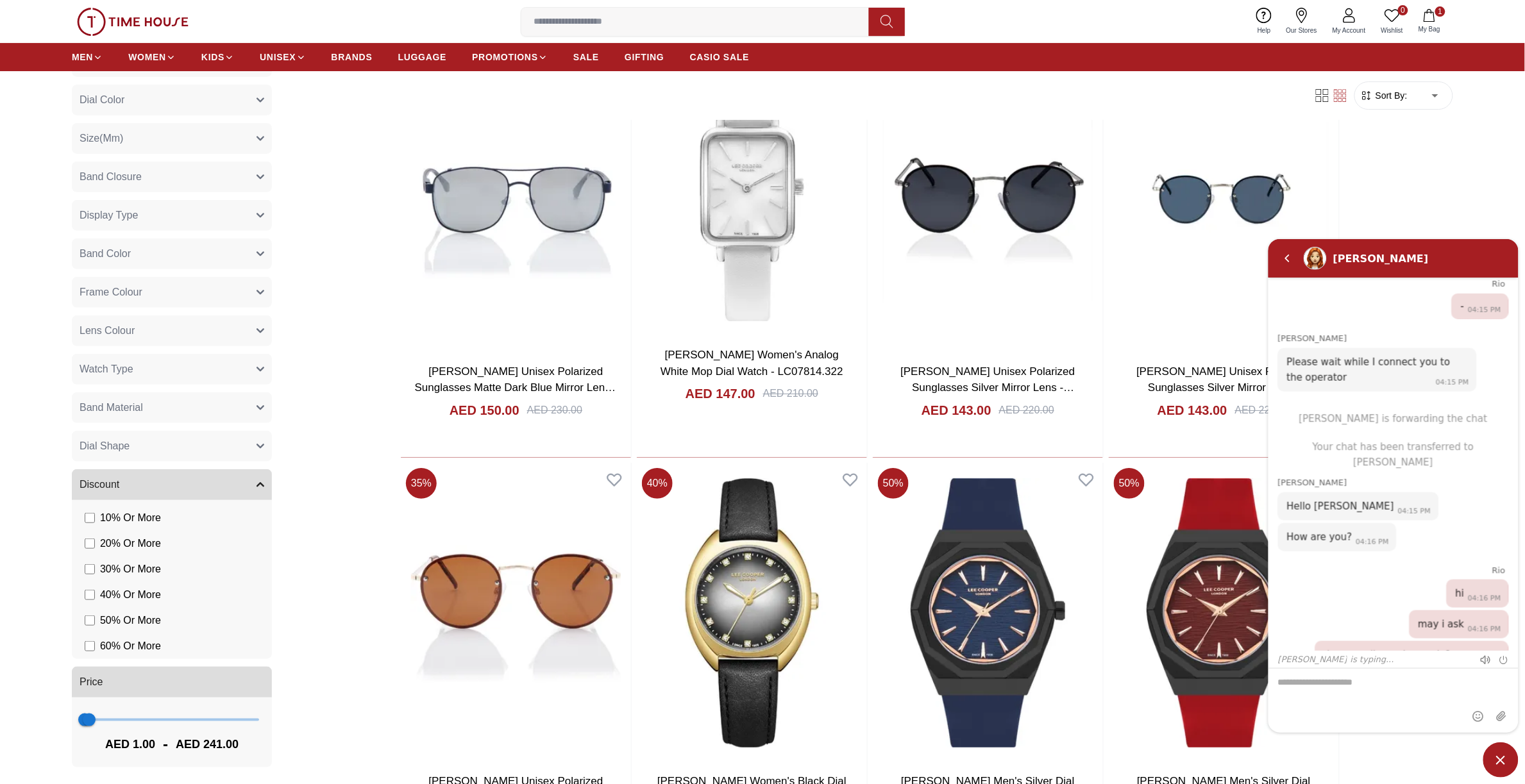
scroll to position [16104, 0]
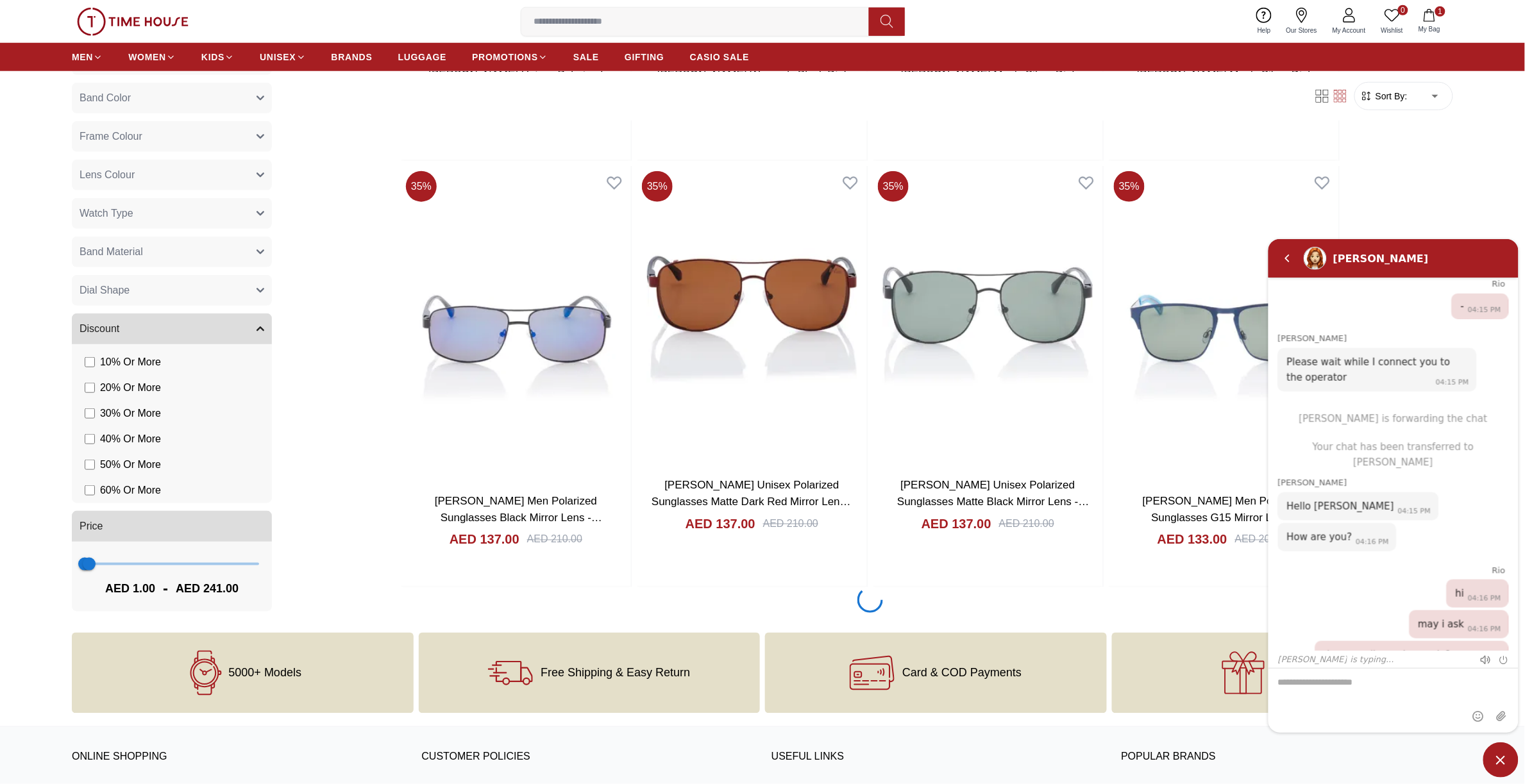
scroll to position [17056, 0]
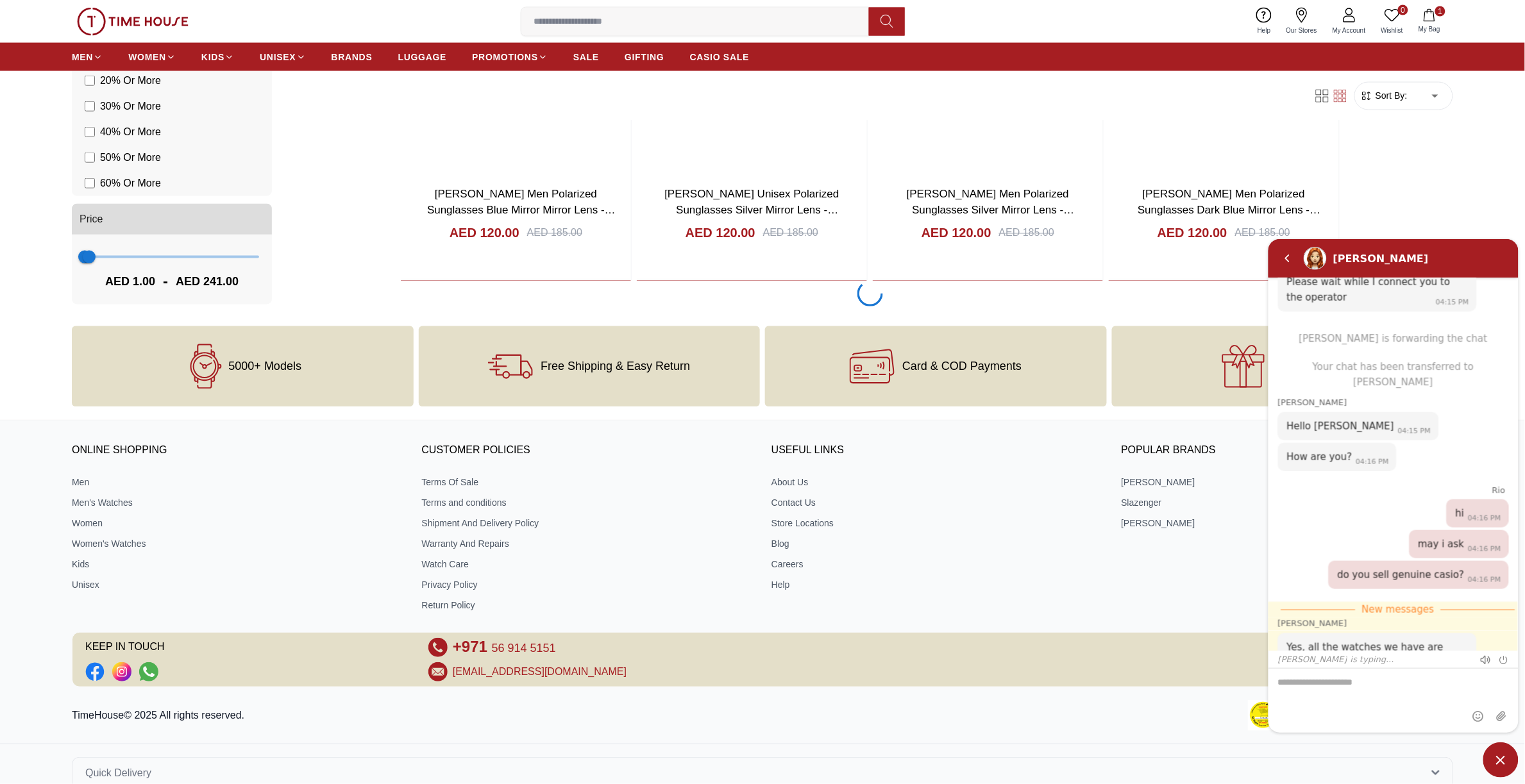
scroll to position [21283, 0]
click at [1361, 686] on textarea "We are here to help you" at bounding box center [1392, 700] width 250 height 64
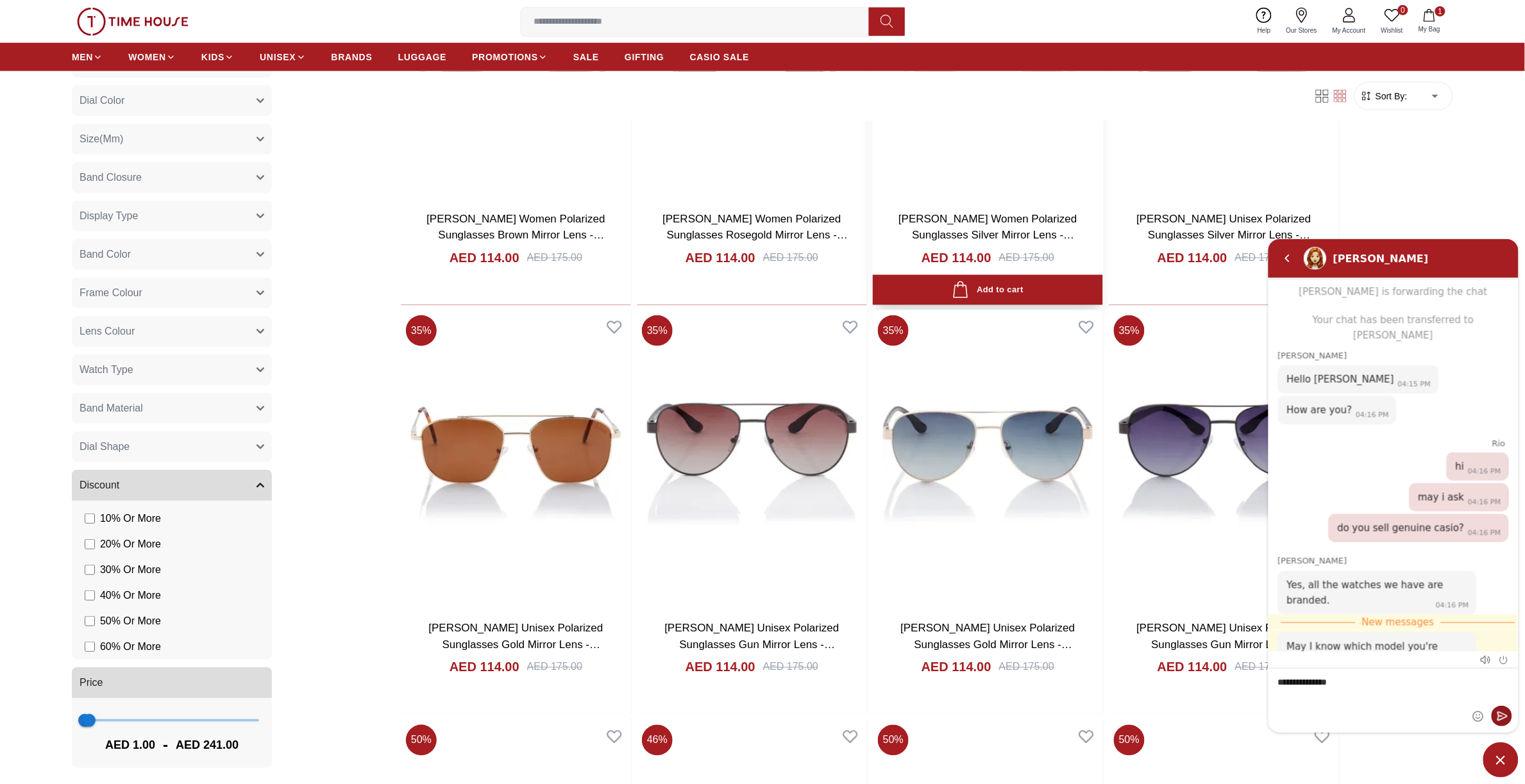
scroll to position [22965, 0]
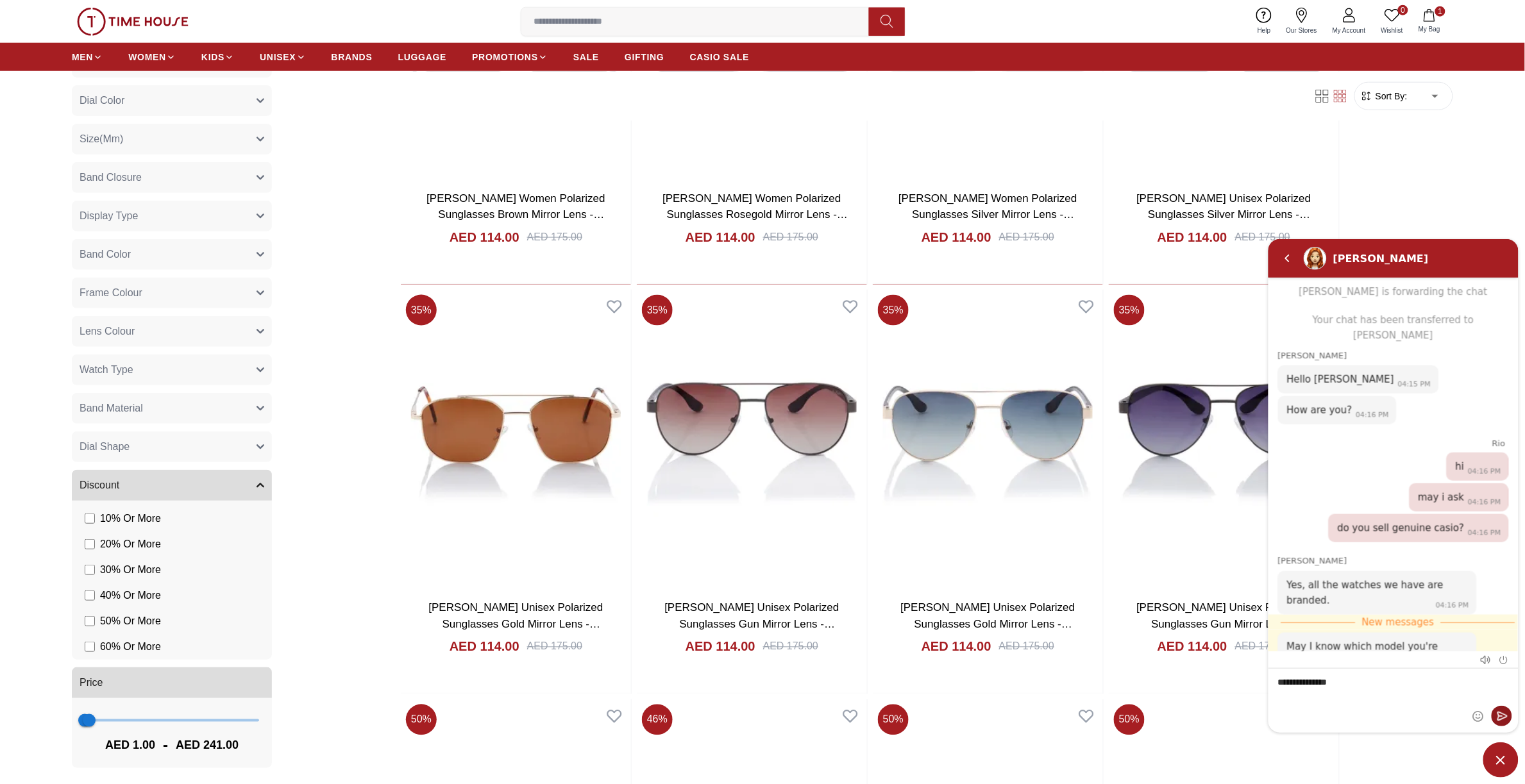
type textarea "**********"
click at [1499, 713] on em "Send" at bounding box center [1501, 715] width 20 height 20
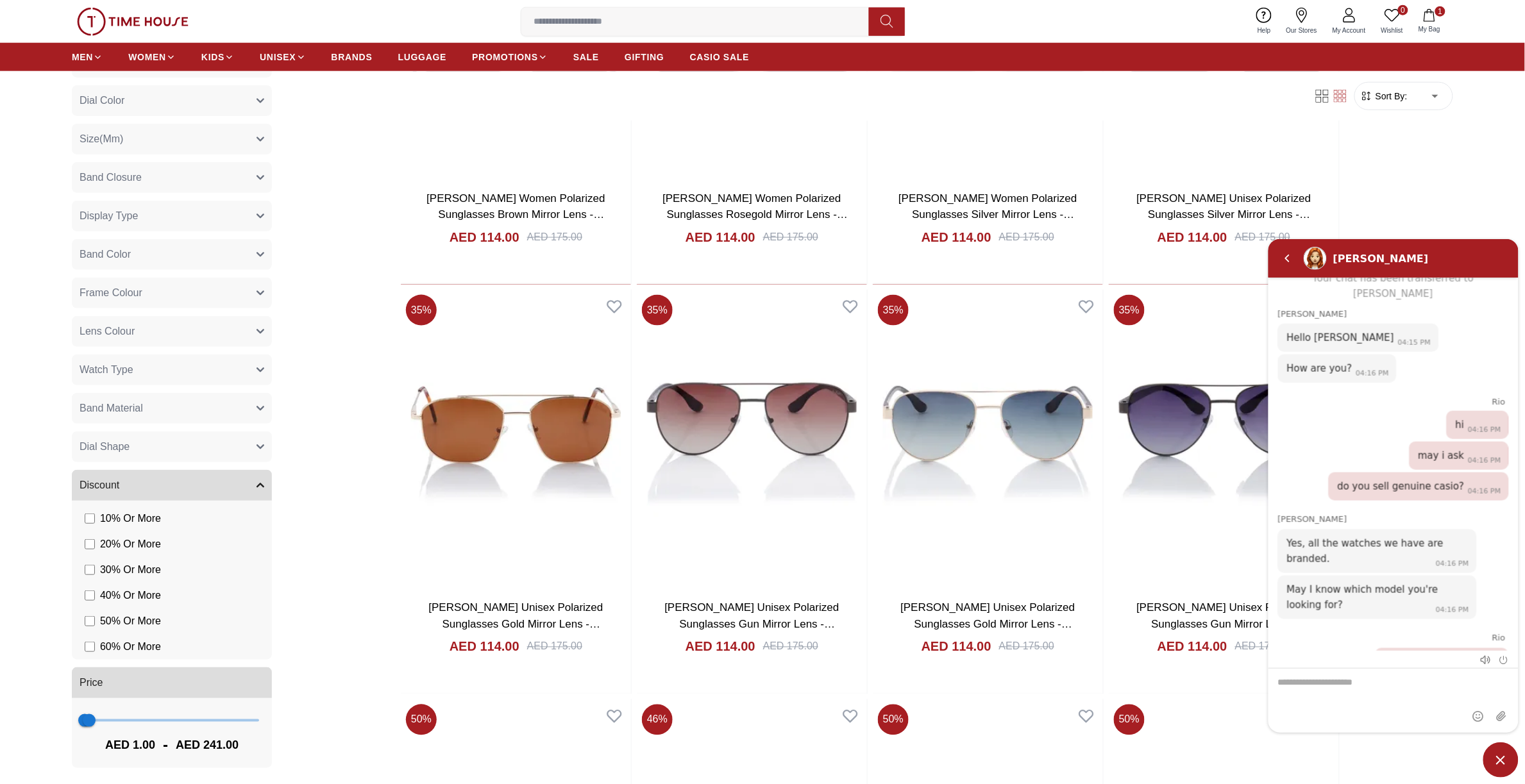
click at [1333, 687] on textarea "We are here to help you" at bounding box center [1392, 700] width 250 height 64
paste textarea "**********"
click at [1432, 681] on textarea "**********" at bounding box center [1392, 700] width 250 height 64
drag, startPoint x: 1406, startPoint y: 679, endPoint x: 2512, endPoint y: 922, distance: 1132.4
click at [1264, 686] on html "**********" at bounding box center [1392, 485] width 257 height 500
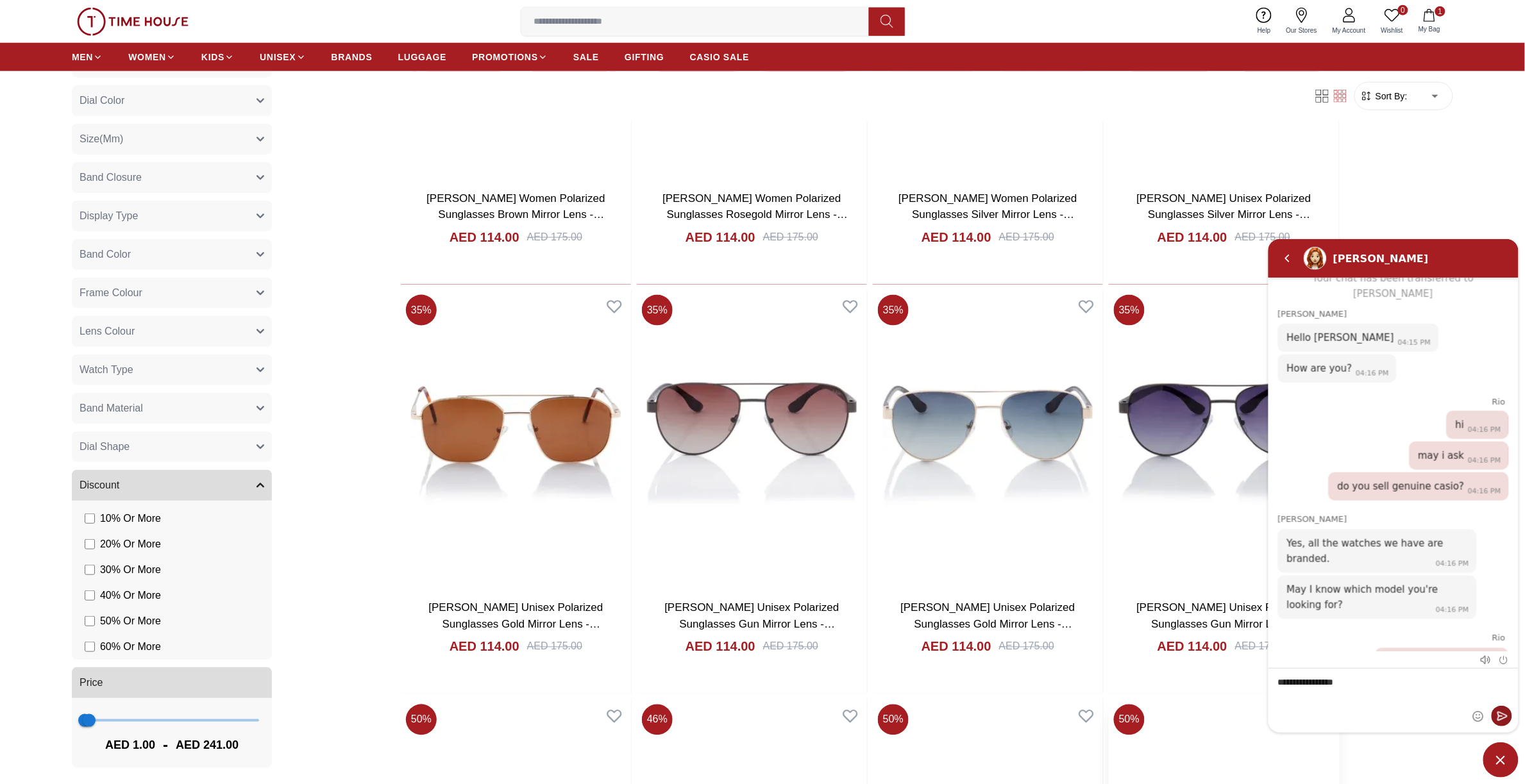
type textarea "**********"
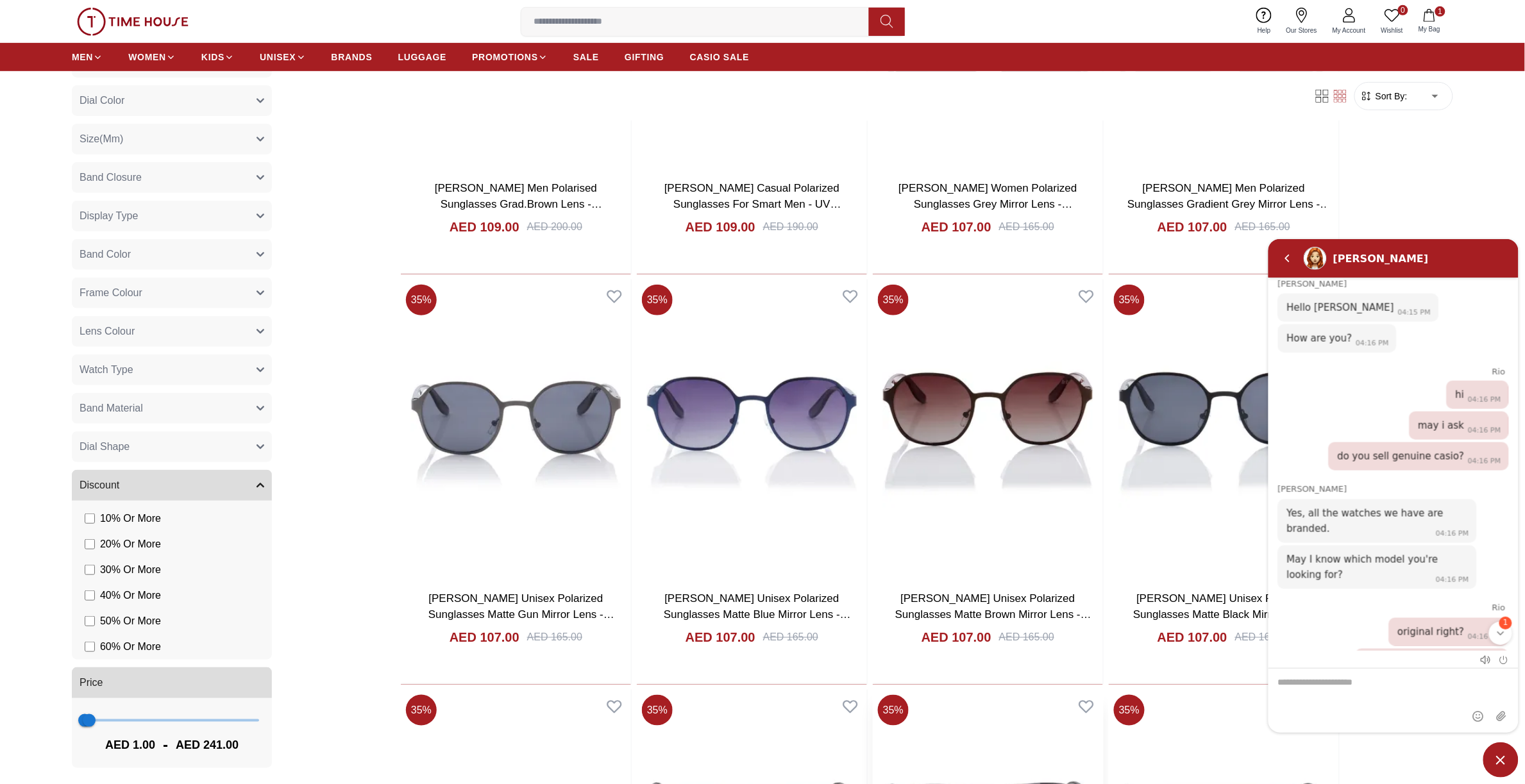
scroll to position [25461, 0]
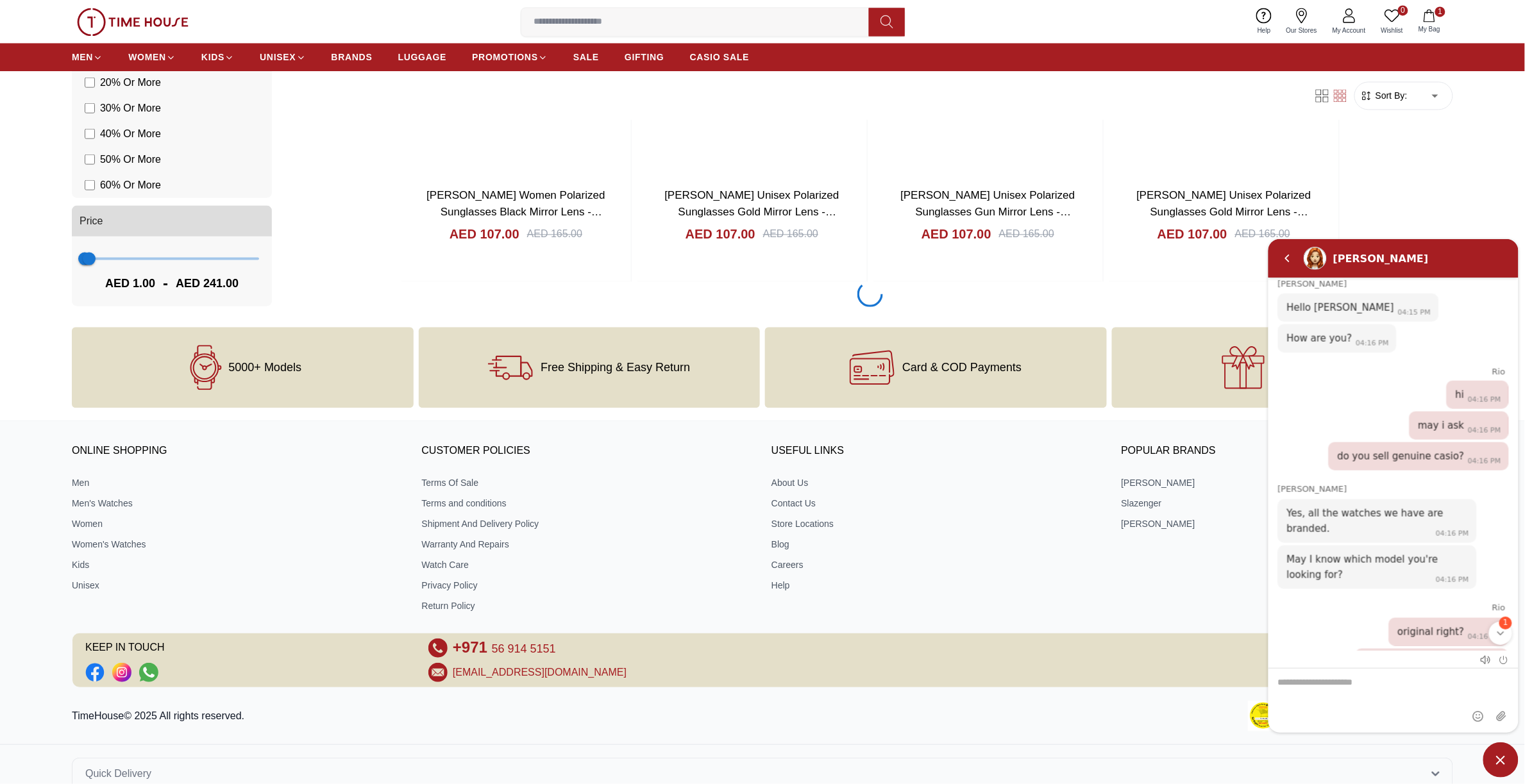
drag, startPoint x: 1504, startPoint y: 624, endPoint x: 2802, endPoint y: 862, distance: 1319.6
click at [1504, 624] on span "1" at bounding box center [1505, 623] width 12 height 12
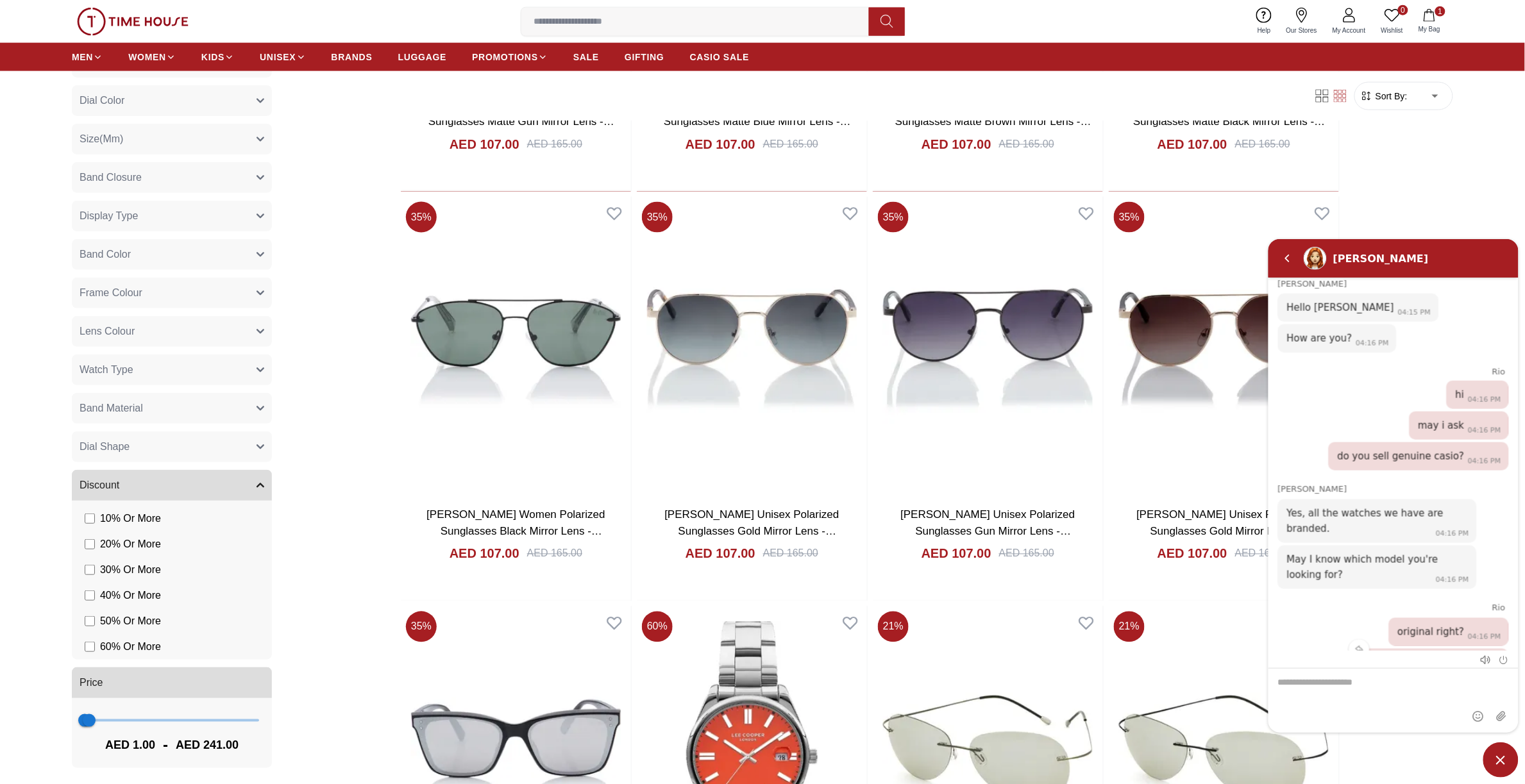
scroll to position [962, 0]
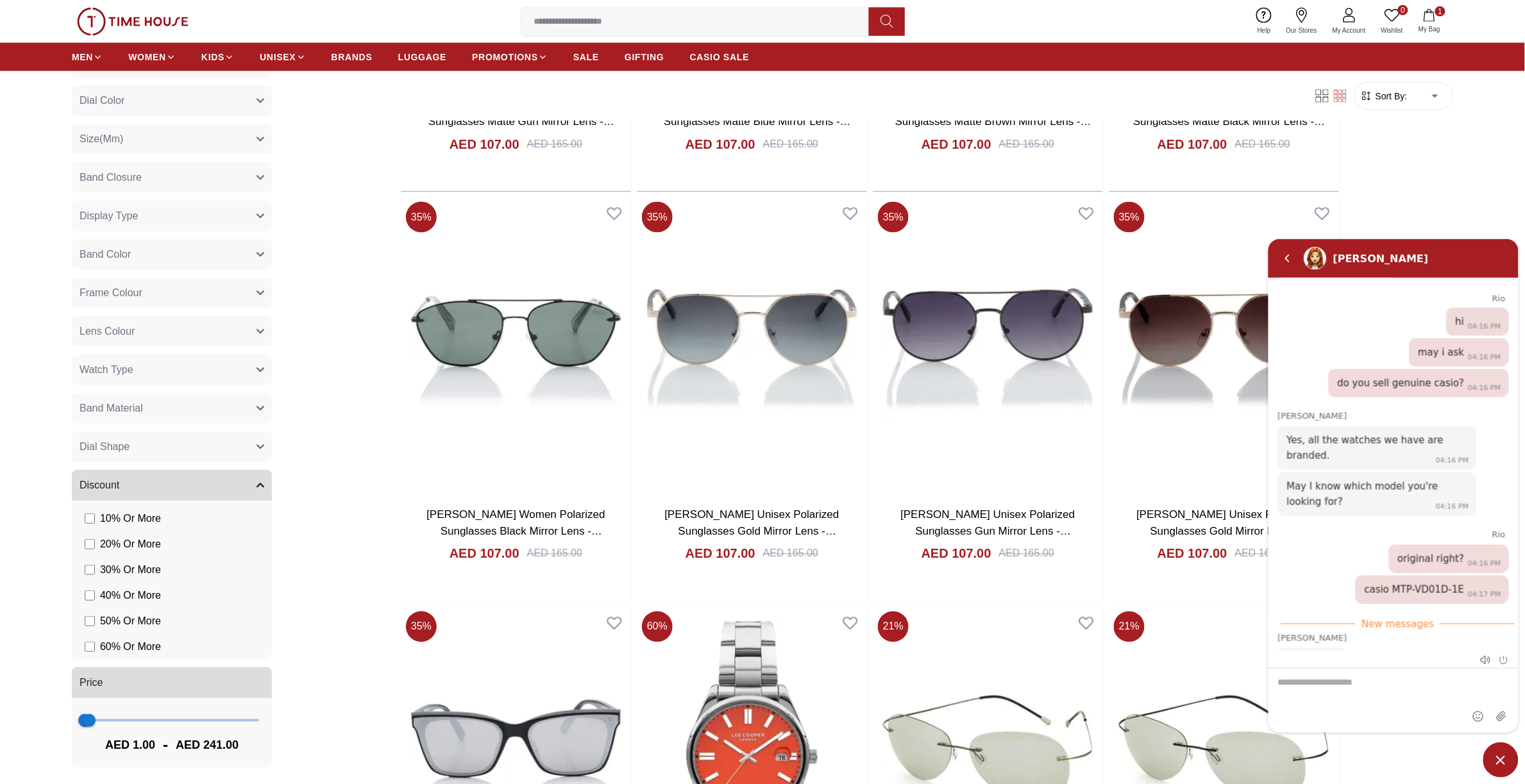
click at [1346, 692] on textarea "We are here to help you" at bounding box center [1392, 700] width 250 height 64
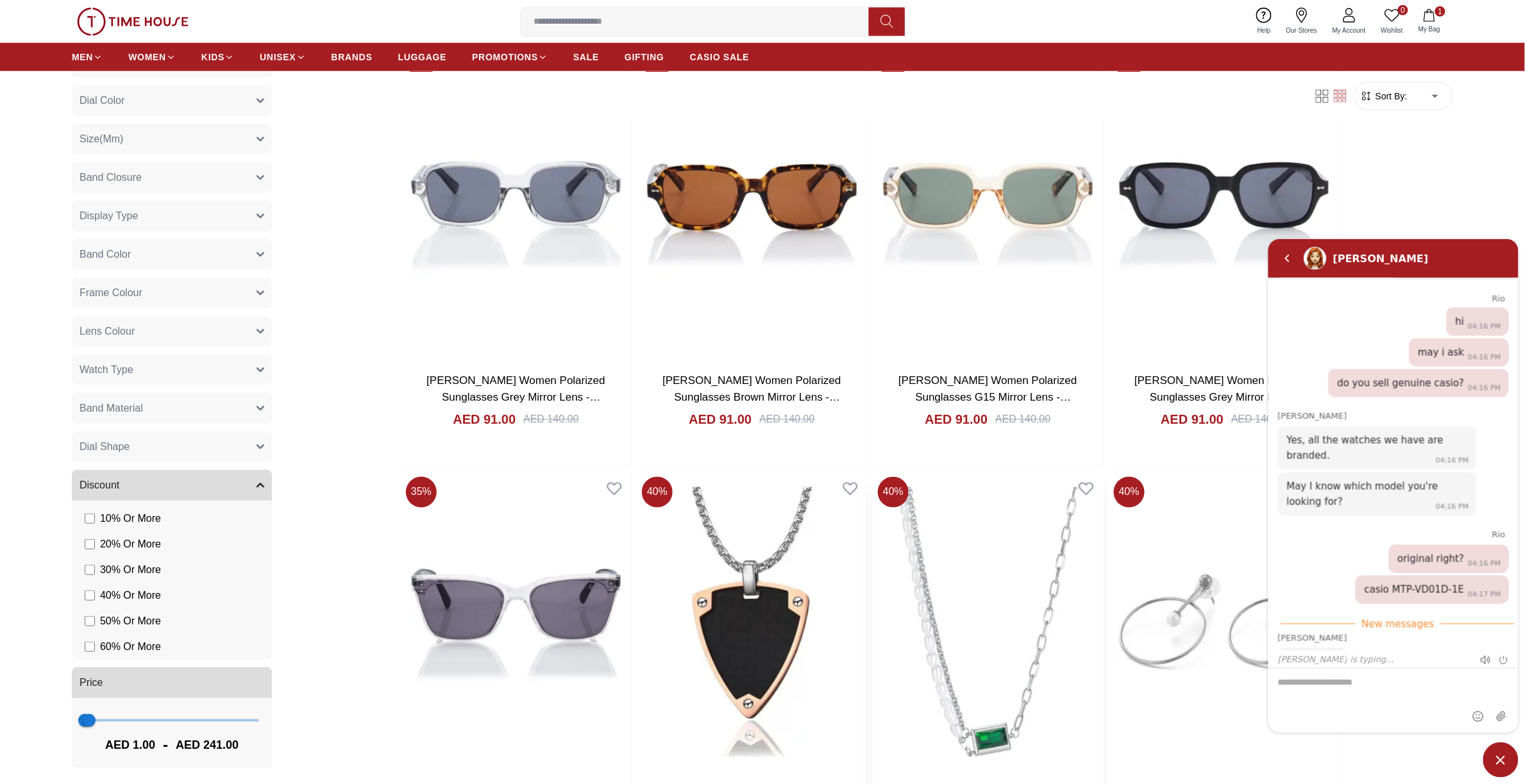
scroll to position [26984, 0]
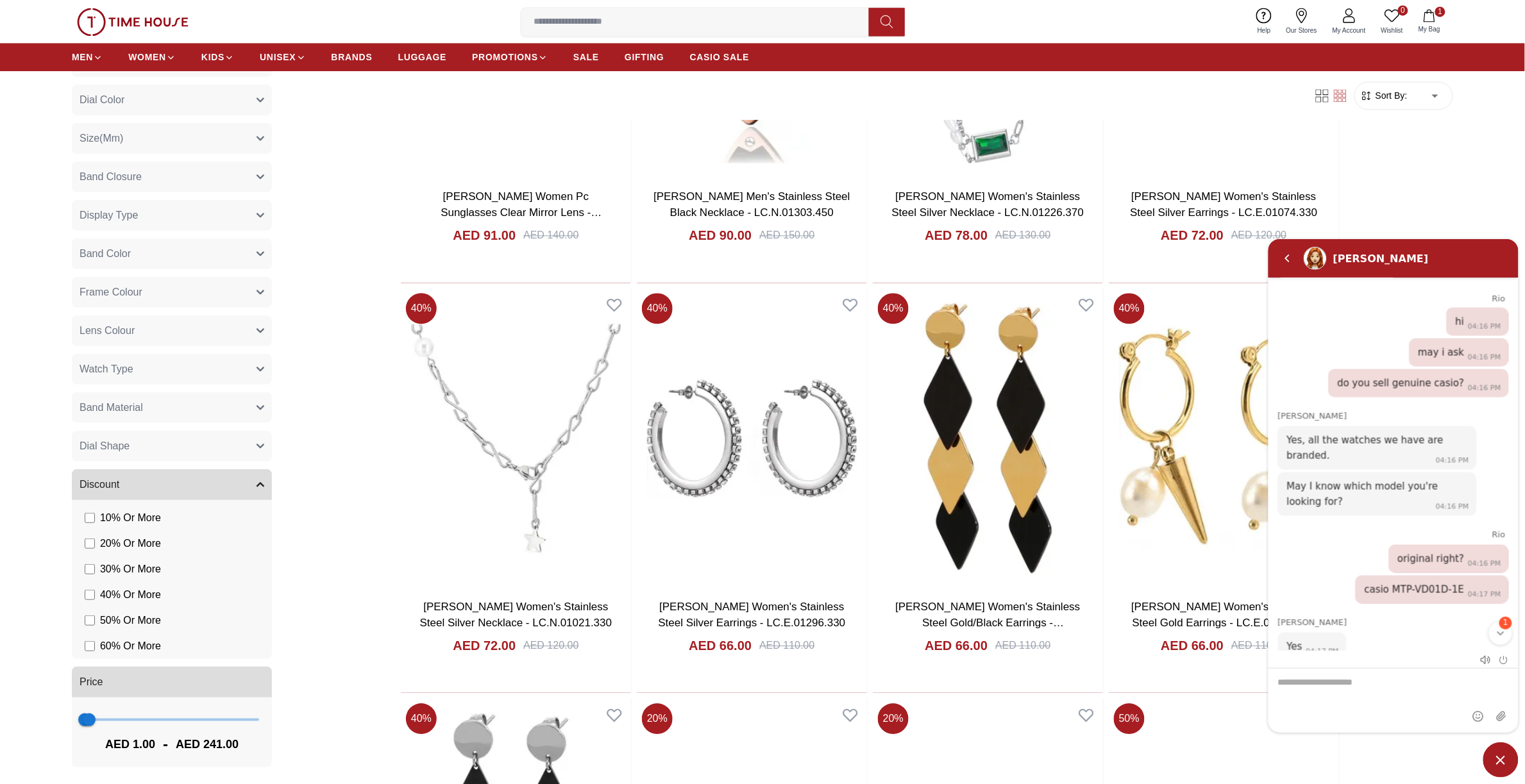
scroll to position [1036, 0]
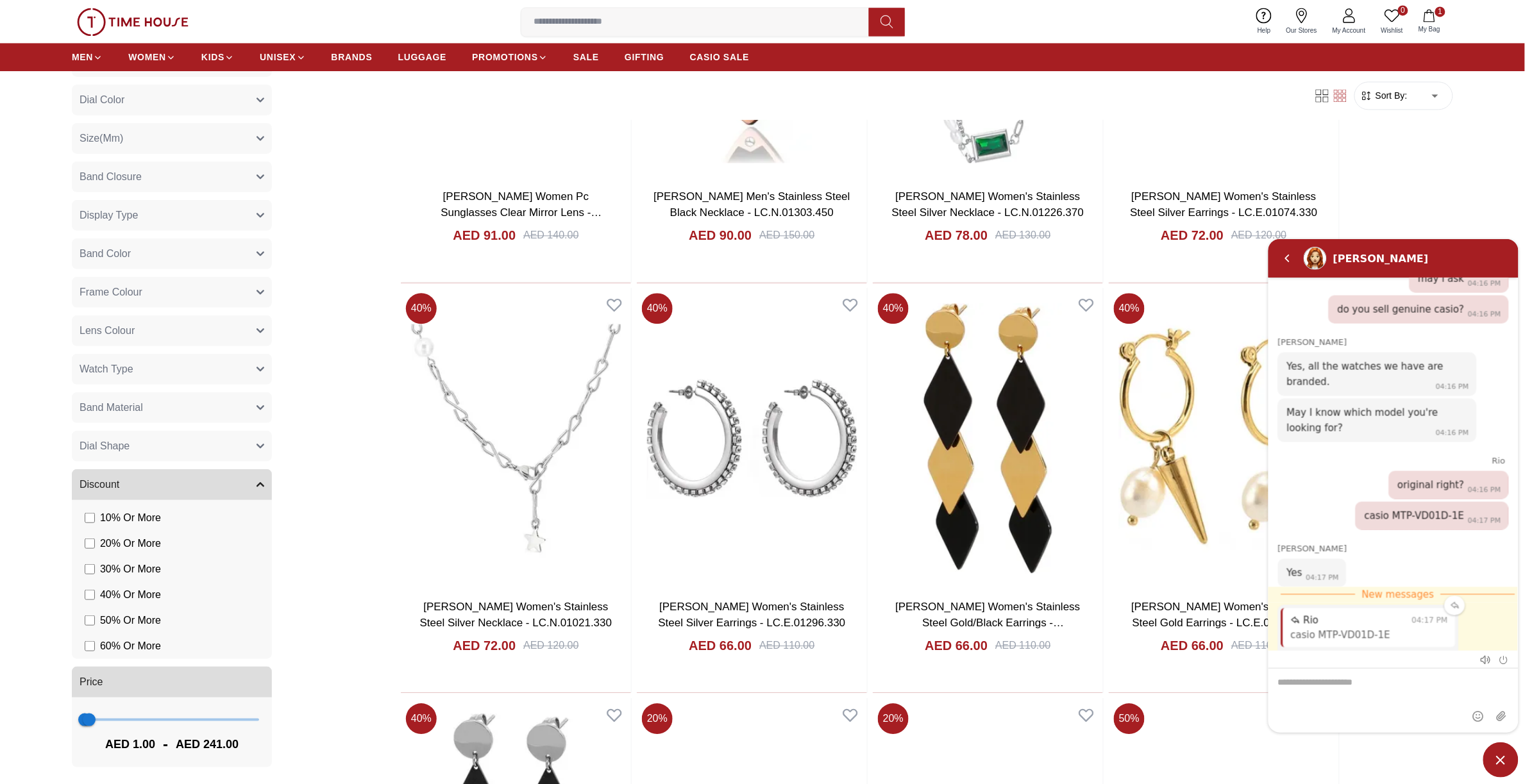
click at [1497, 630] on div "Rio 04:17 PM casio MTP-VD01D-1E Let me check, Please wait 04:17 PM" at bounding box center [1398, 637] width 240 height 71
click at [1398, 699] on textarea "We are here to help you" at bounding box center [1392, 700] width 250 height 64
type textarea "**"
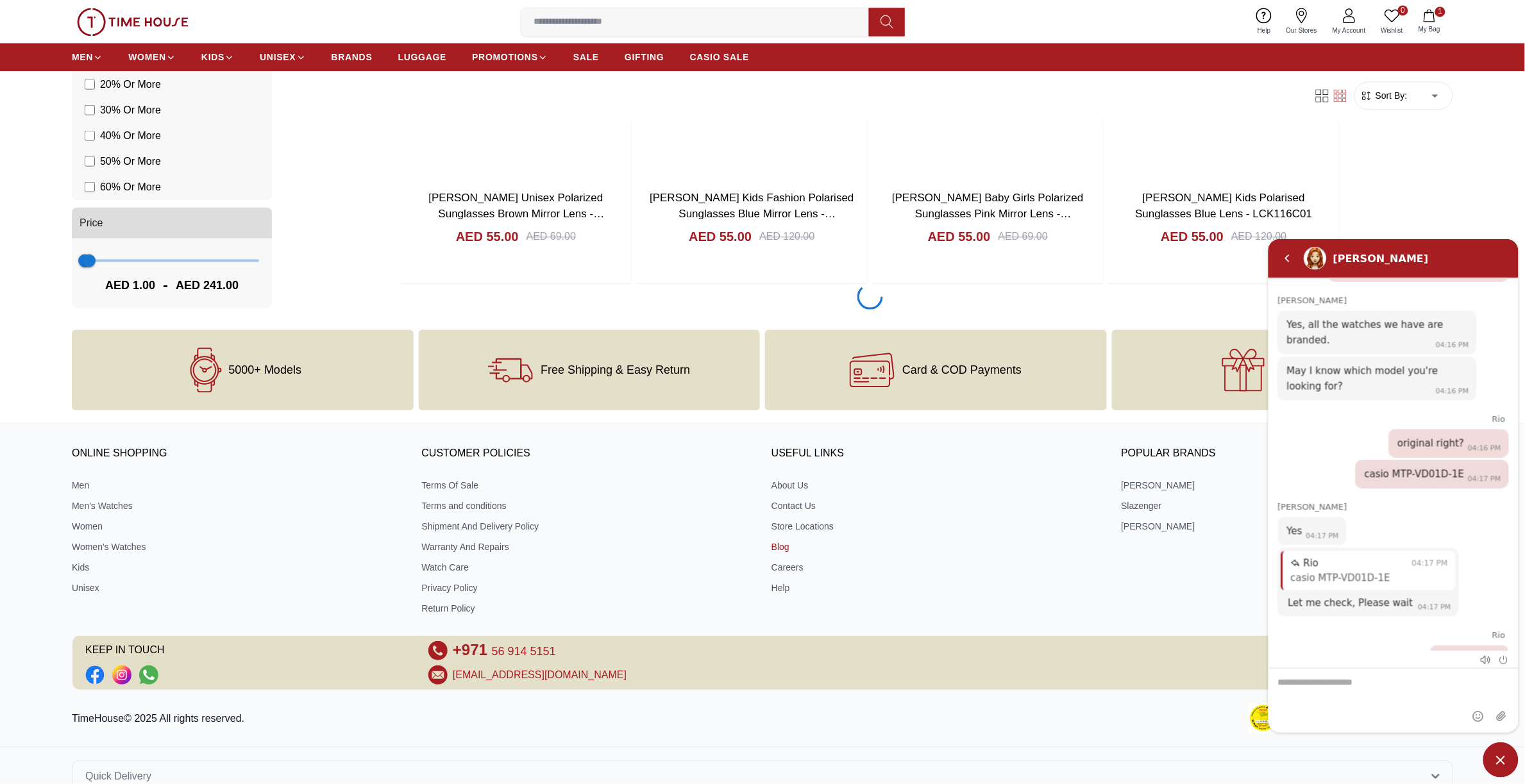
scroll to position [29605, 0]
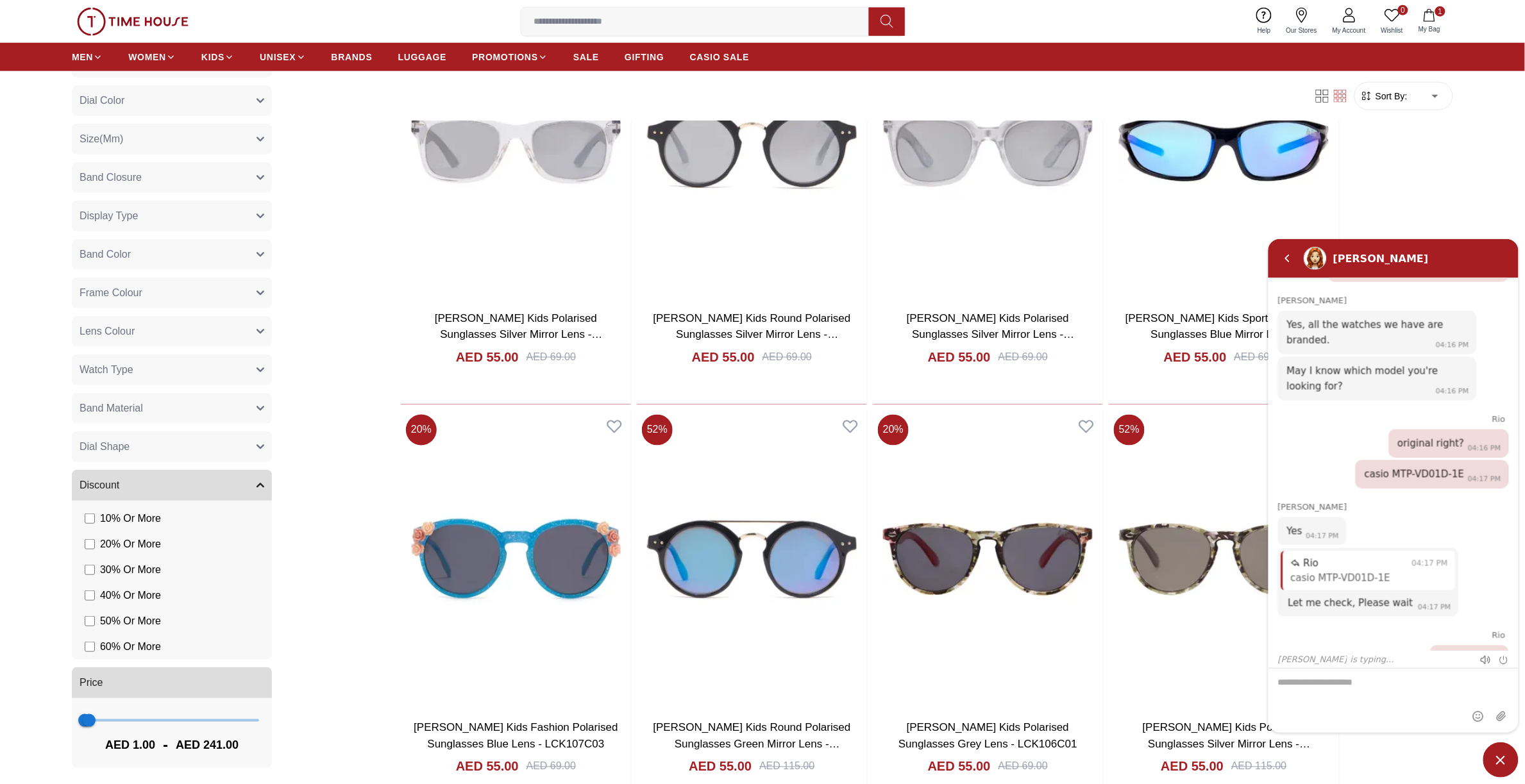
scroll to position [31653, 0]
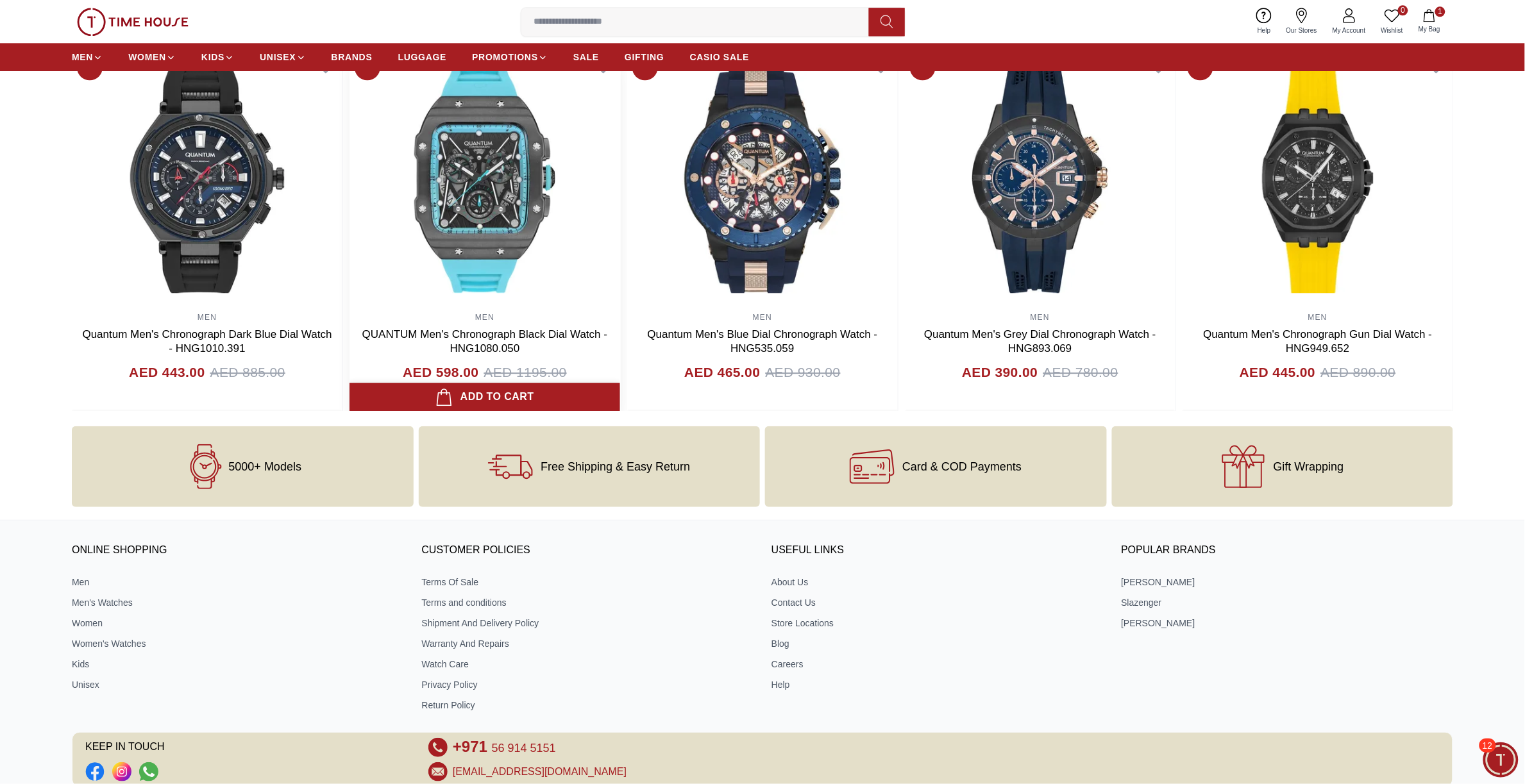
scroll to position [1362, 0]
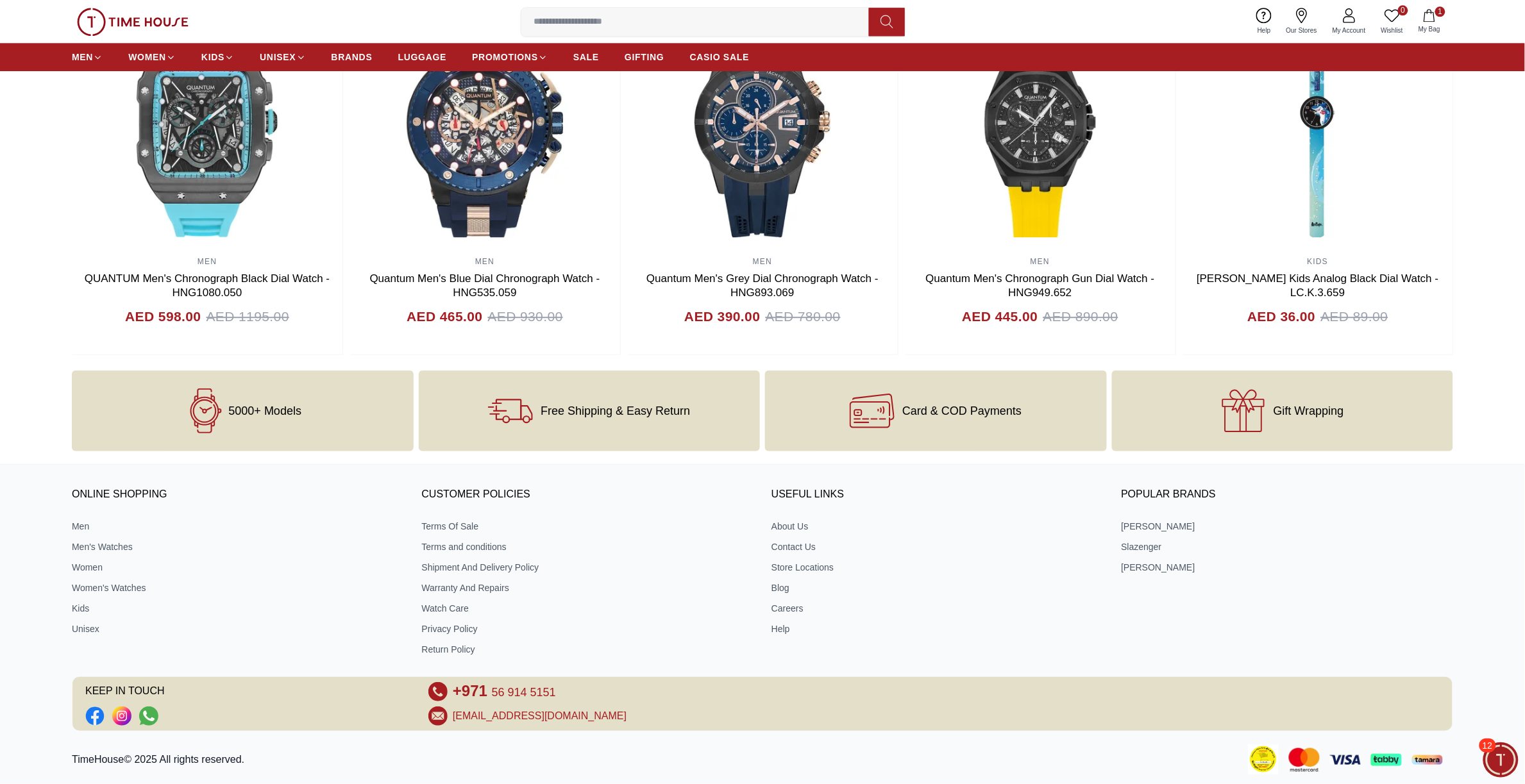
drag, startPoint x: 215, startPoint y: 485, endPoint x: 1501, endPoint y: 737, distance: 1310.5
click at [1510, 755] on span "Minimize live chat window" at bounding box center [1501, 760] width 47 height 47
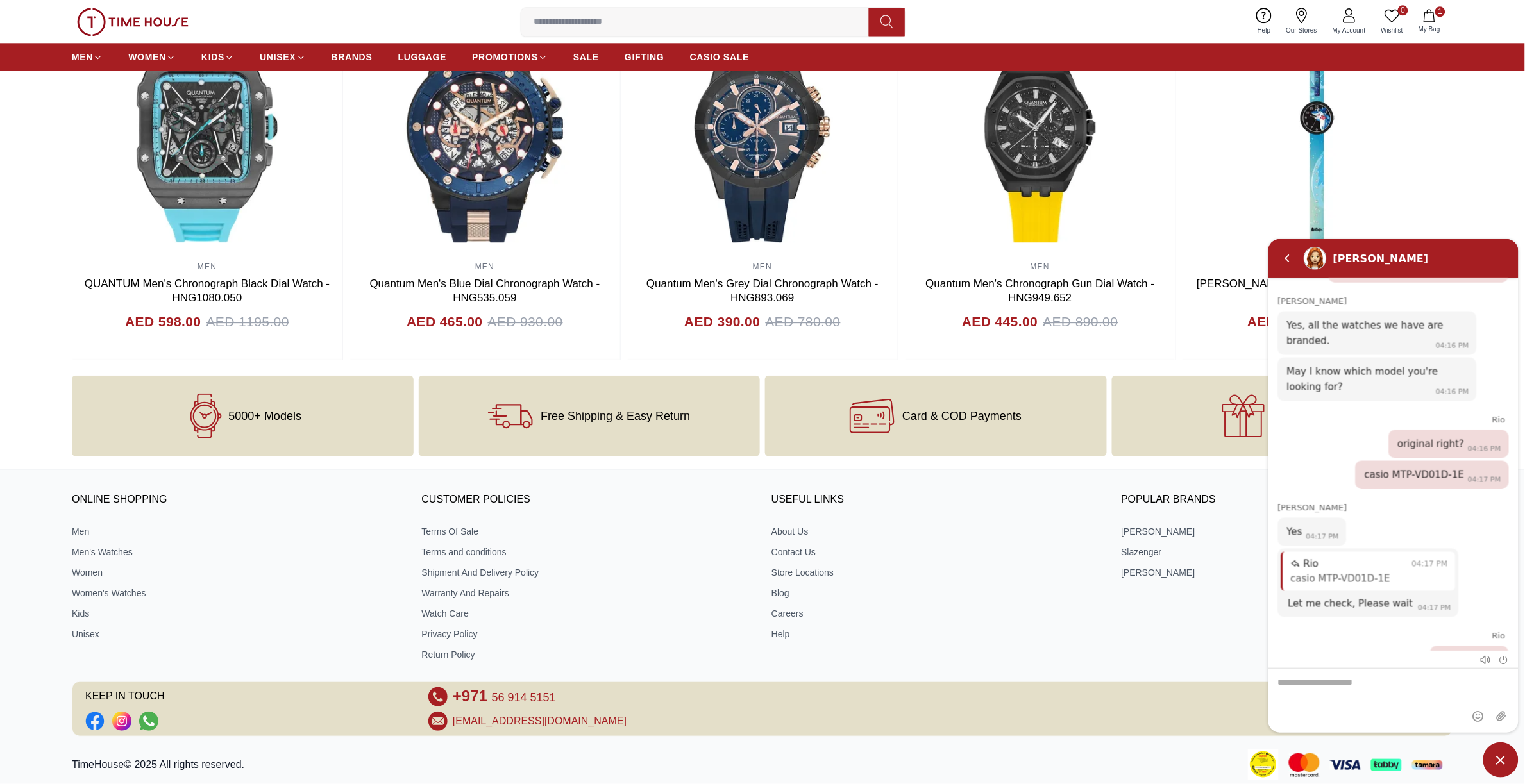
scroll to position [961, 0]
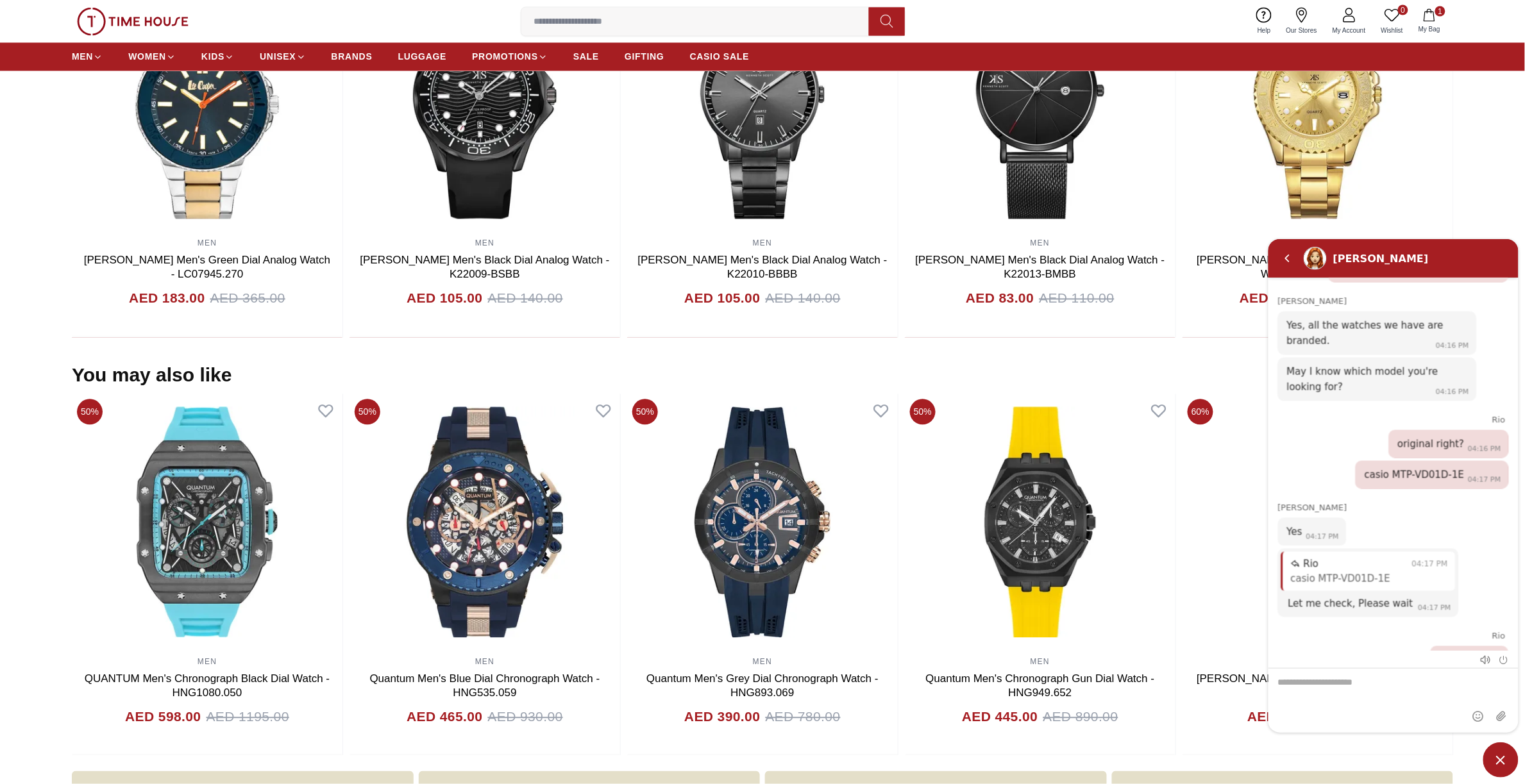
click at [1425, 249] on div "[PERSON_NAME]" at bounding box center [1406, 257] width 208 height 23
click at [1468, 194] on section "Related Products View All 50% MEN QUANTUM Men's Chronograph Black Dial Watch - …" at bounding box center [762, 141] width 1525 height 393
click at [1490, 186] on section "Related Products View All 50% MEN QUANTUM Men's Chronograph Black Dial Watch - …" at bounding box center [762, 141] width 1525 height 393
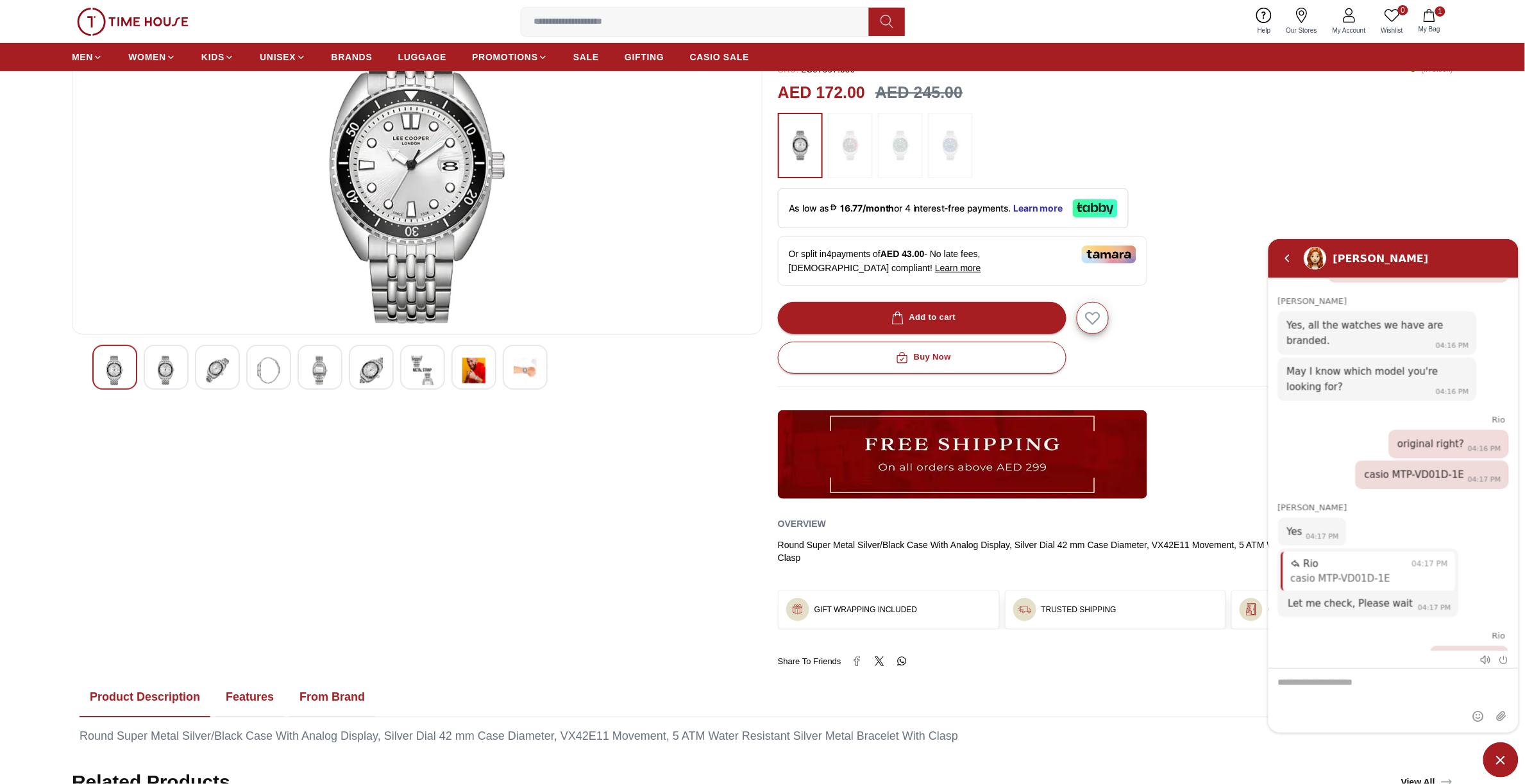
scroll to position [0, 0]
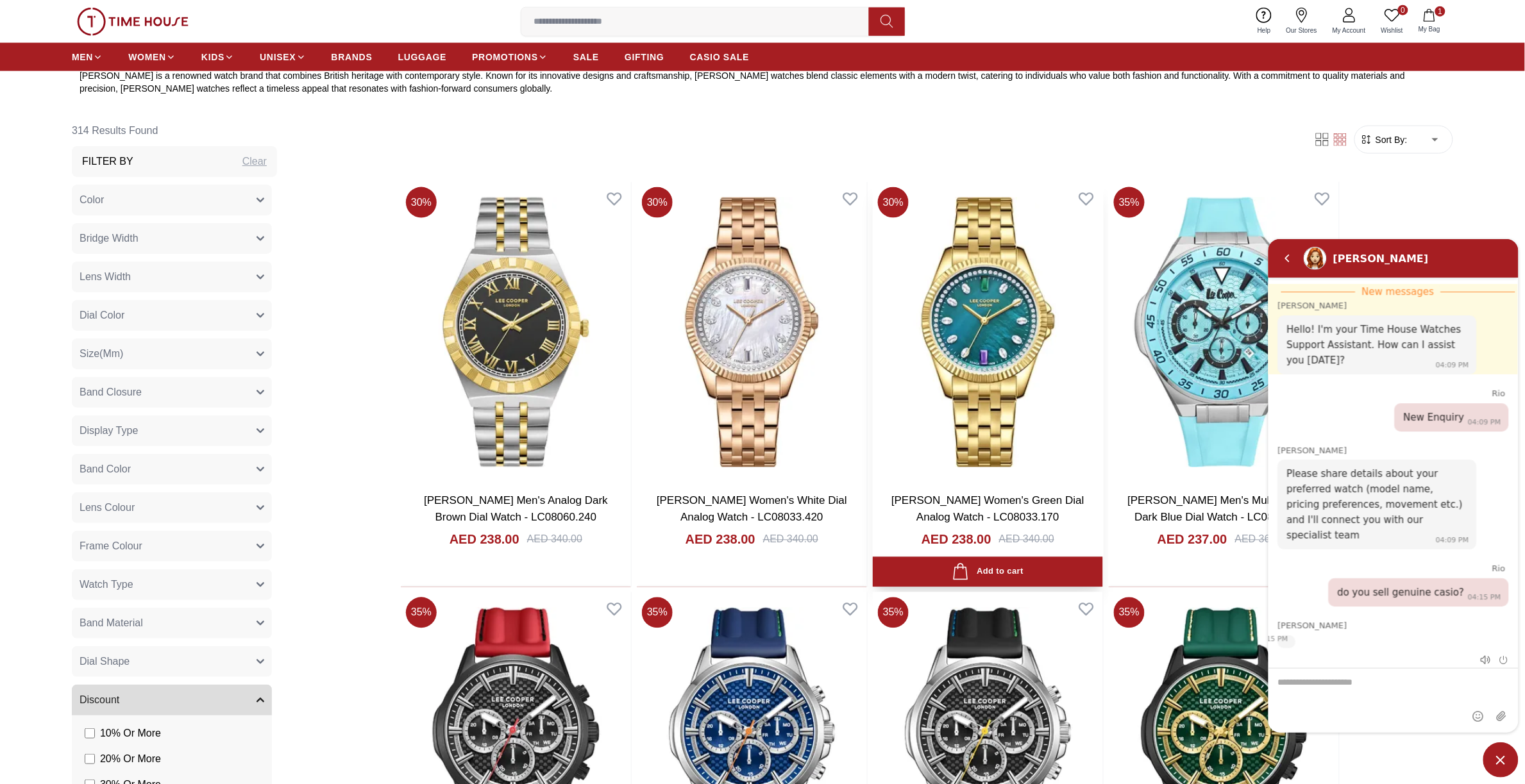
scroll to position [1158, 0]
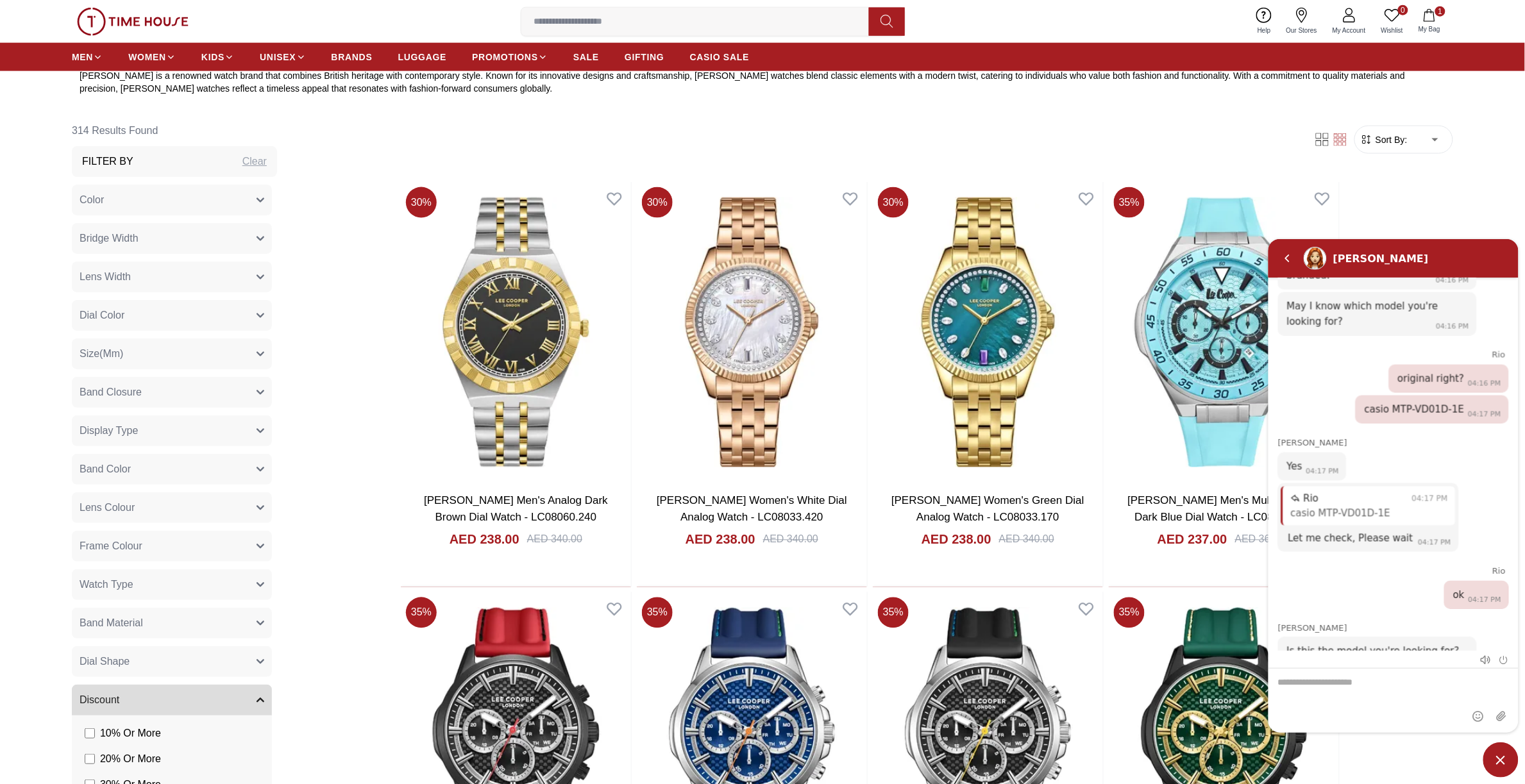
click at [1364, 684] on textarea "We are here to help you" at bounding box center [1392, 700] width 250 height 64
type textarea "****"
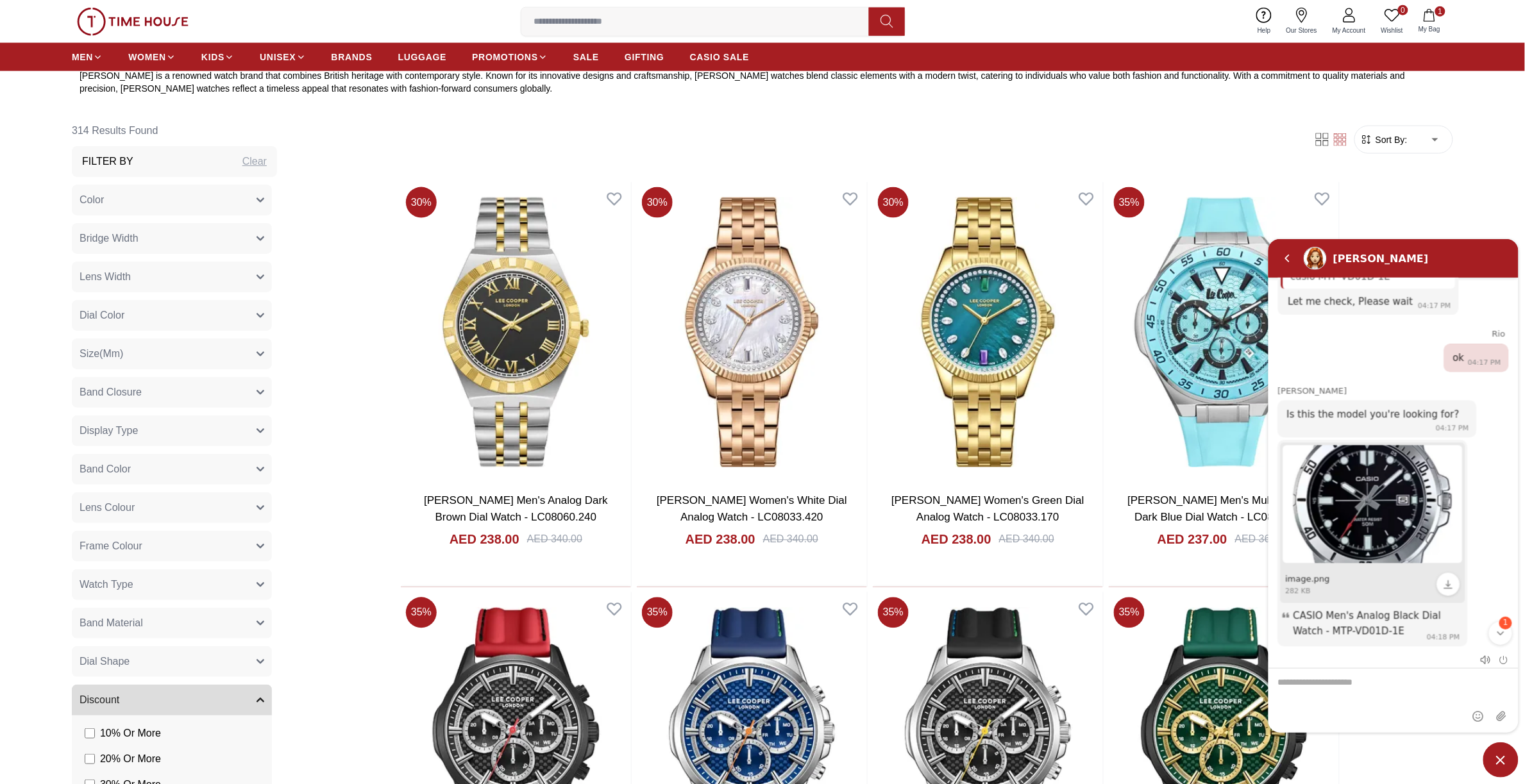
scroll to position [1408, 0]
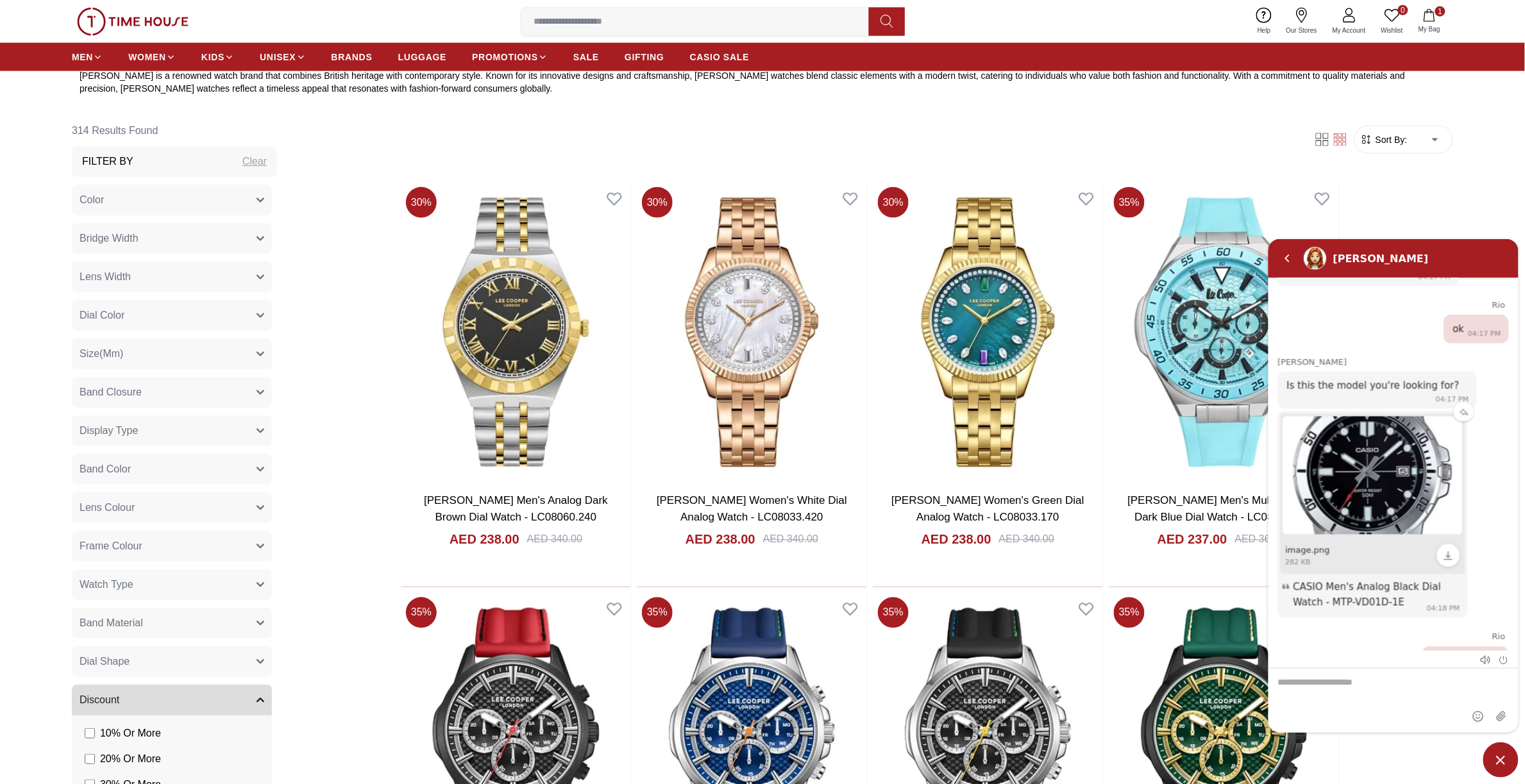
click at [1383, 536] on div "image.png 282 KB" at bounding box center [1372, 555] width 185 height 37
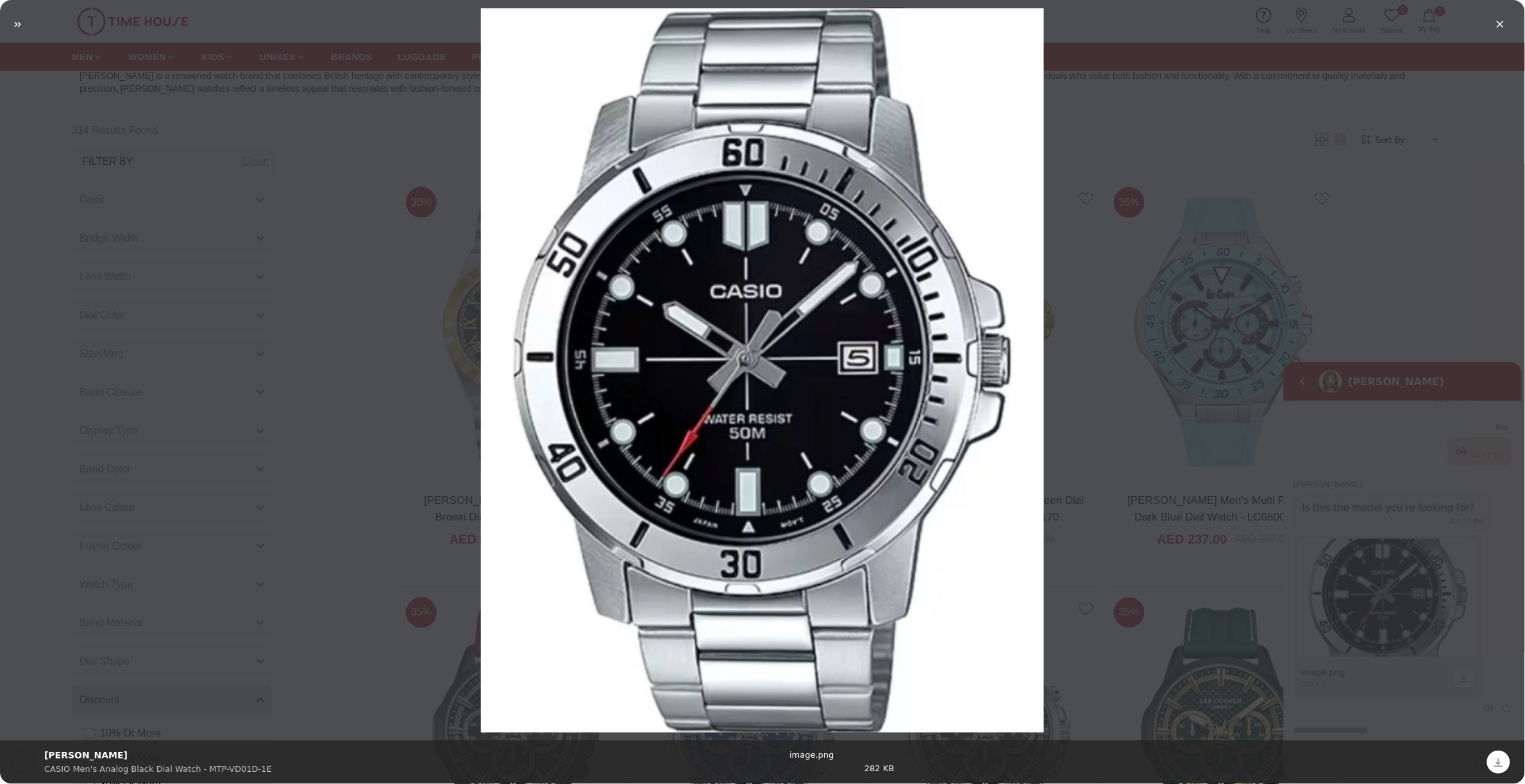
click at [1356, 574] on img "image.png" at bounding box center [762, 371] width 1356 height 724
click at [1501, 23] on em "Close" at bounding box center [1501, 24] width 23 height 23
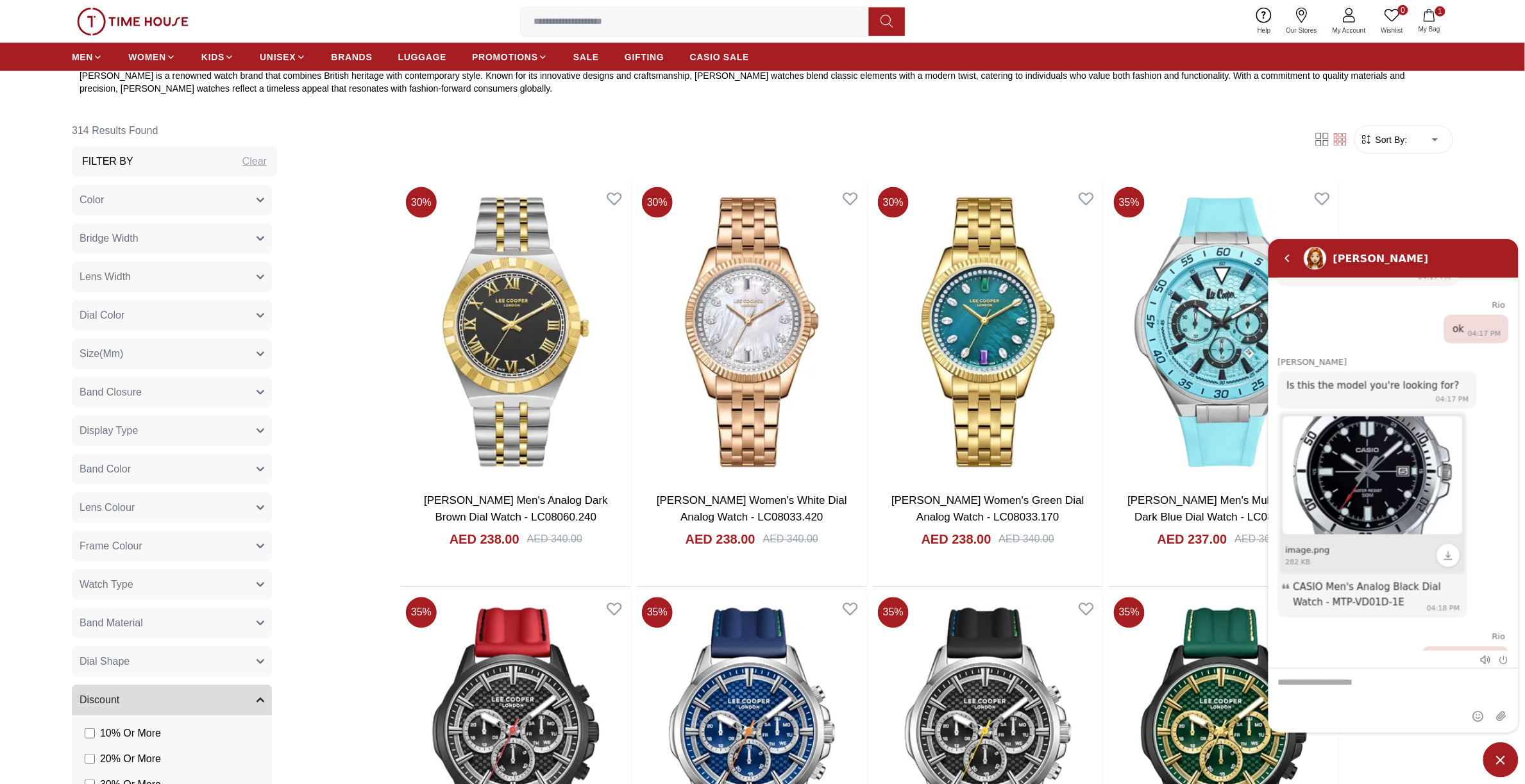
drag, startPoint x: 1406, startPoint y: 682, endPoint x: 1399, endPoint y: 672, distance: 12.2
click at [1406, 681] on textarea "We are here to help you" at bounding box center [1392, 700] width 250 height 64
type textarea "**********"
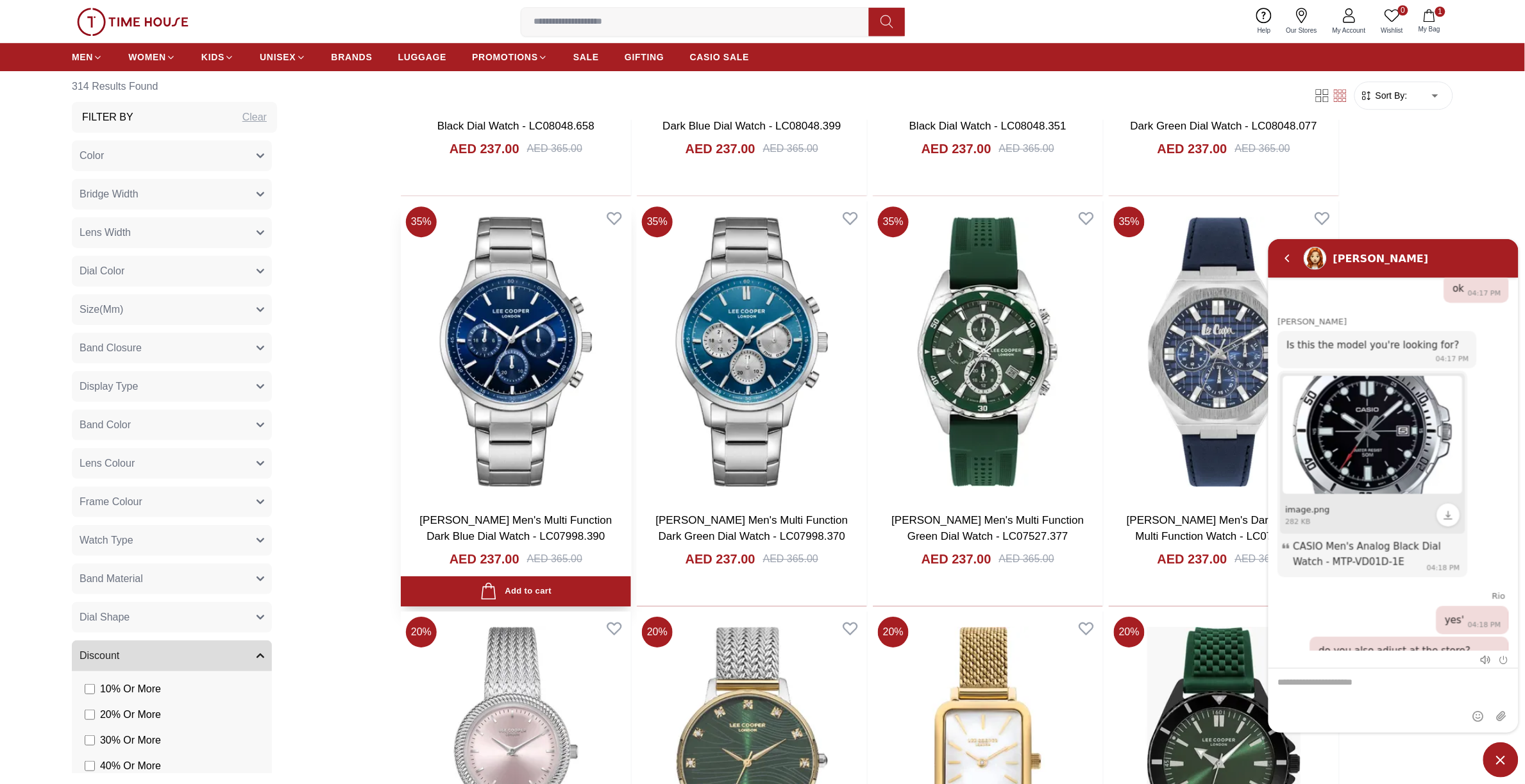
scroll to position [1683, 0]
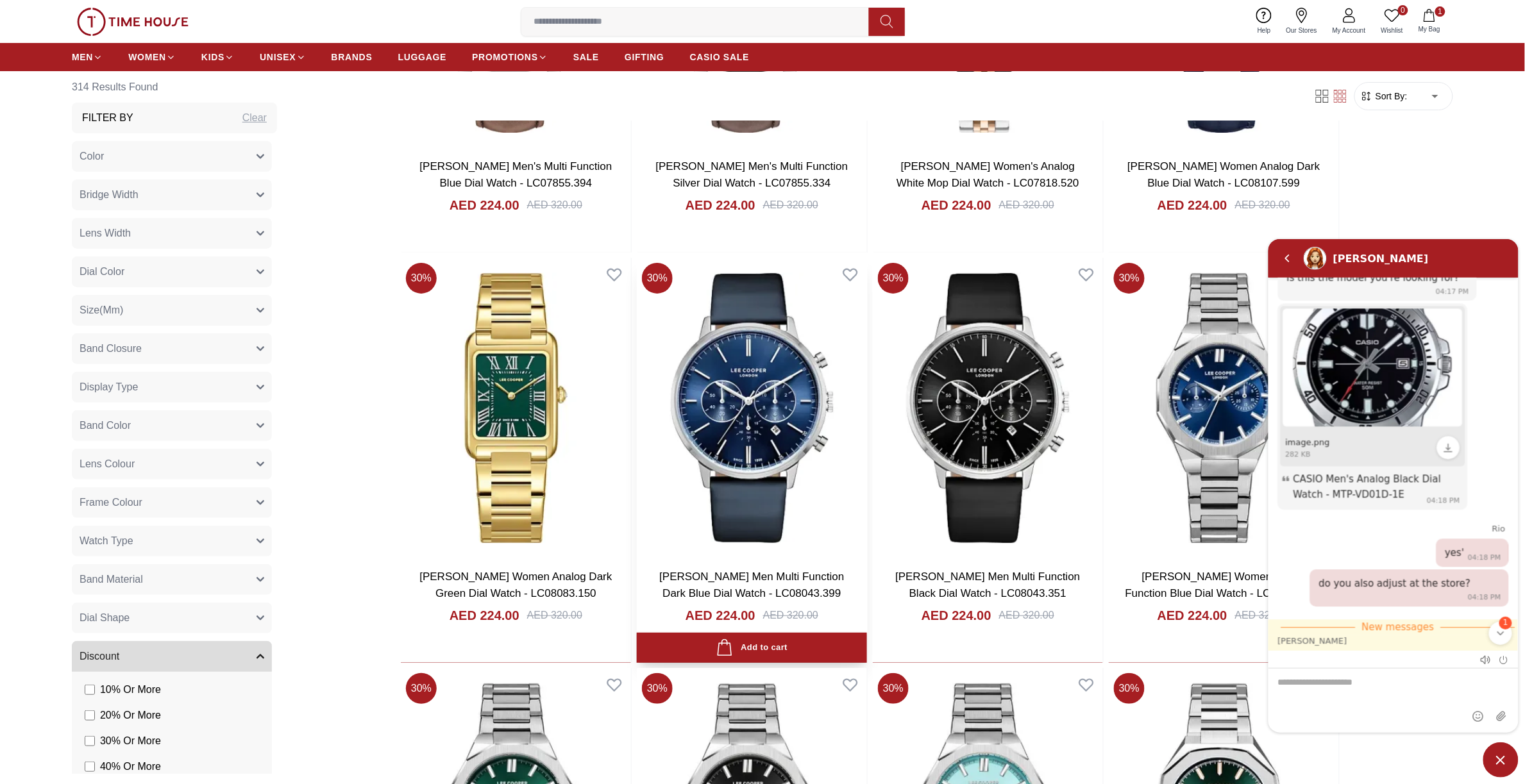
scroll to position [1536, 0]
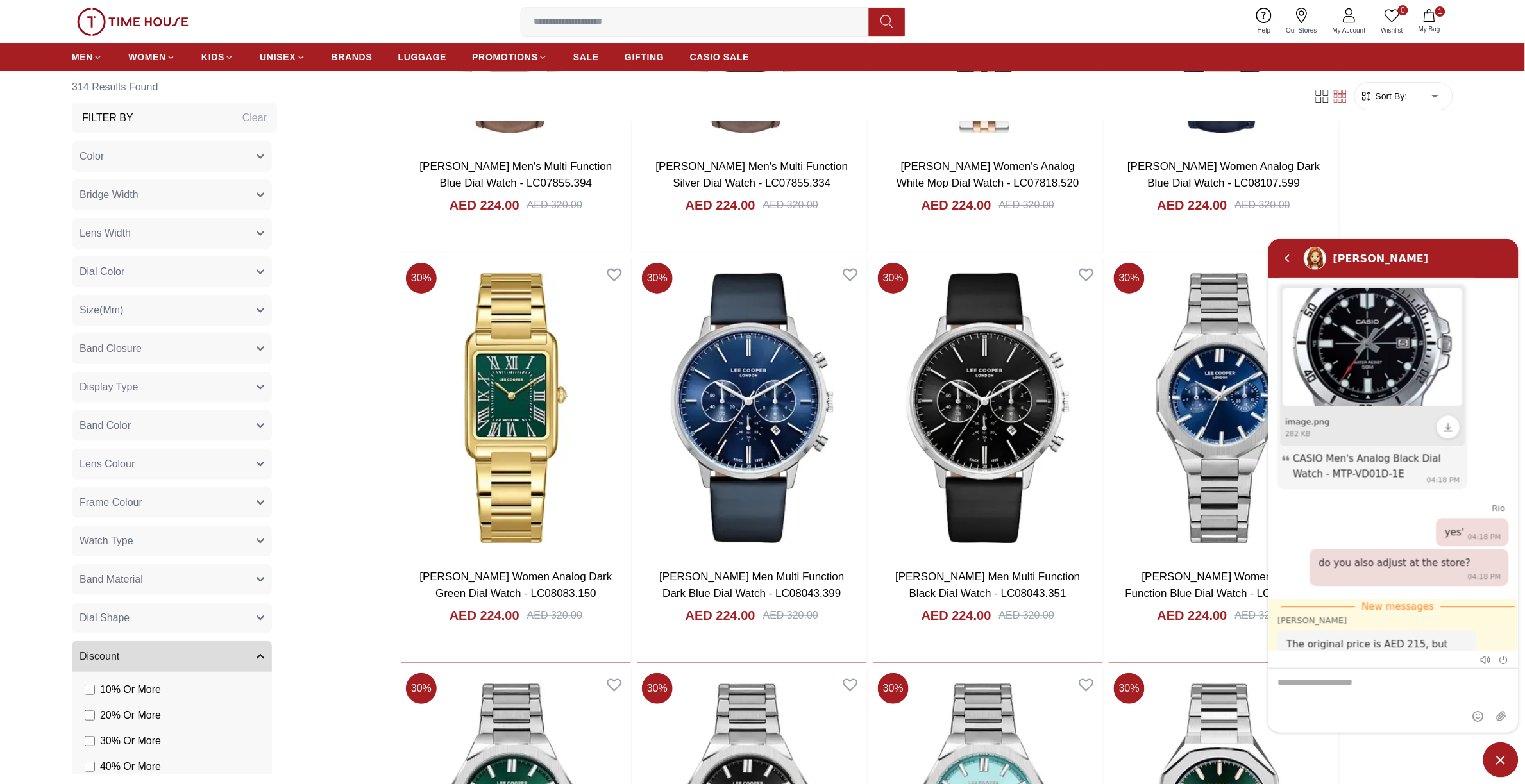
click at [1386, 694] on textarea "We are here to help you" at bounding box center [1392, 700] width 250 height 64
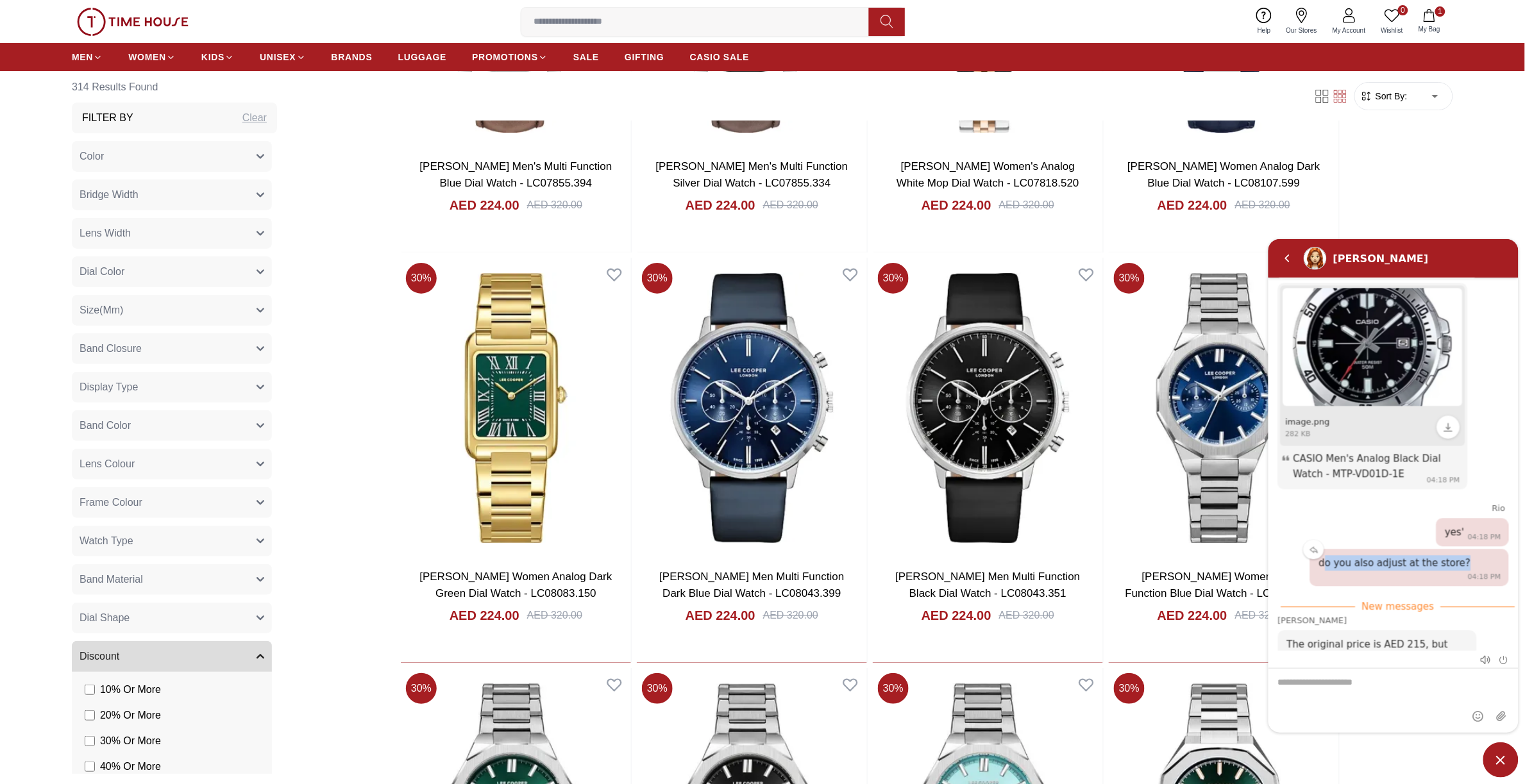
drag, startPoint x: 1322, startPoint y: 528, endPoint x: 1464, endPoint y: 530, distance: 142.0
click at [1464, 548] on div "do you also adjust at the store? 04:18 PM" at bounding box center [1409, 566] width 199 height 37
click at [1380, 694] on textarea "We are here to help you" at bounding box center [1392, 700] width 250 height 64
paste textarea "**********"
type textarea "**********"
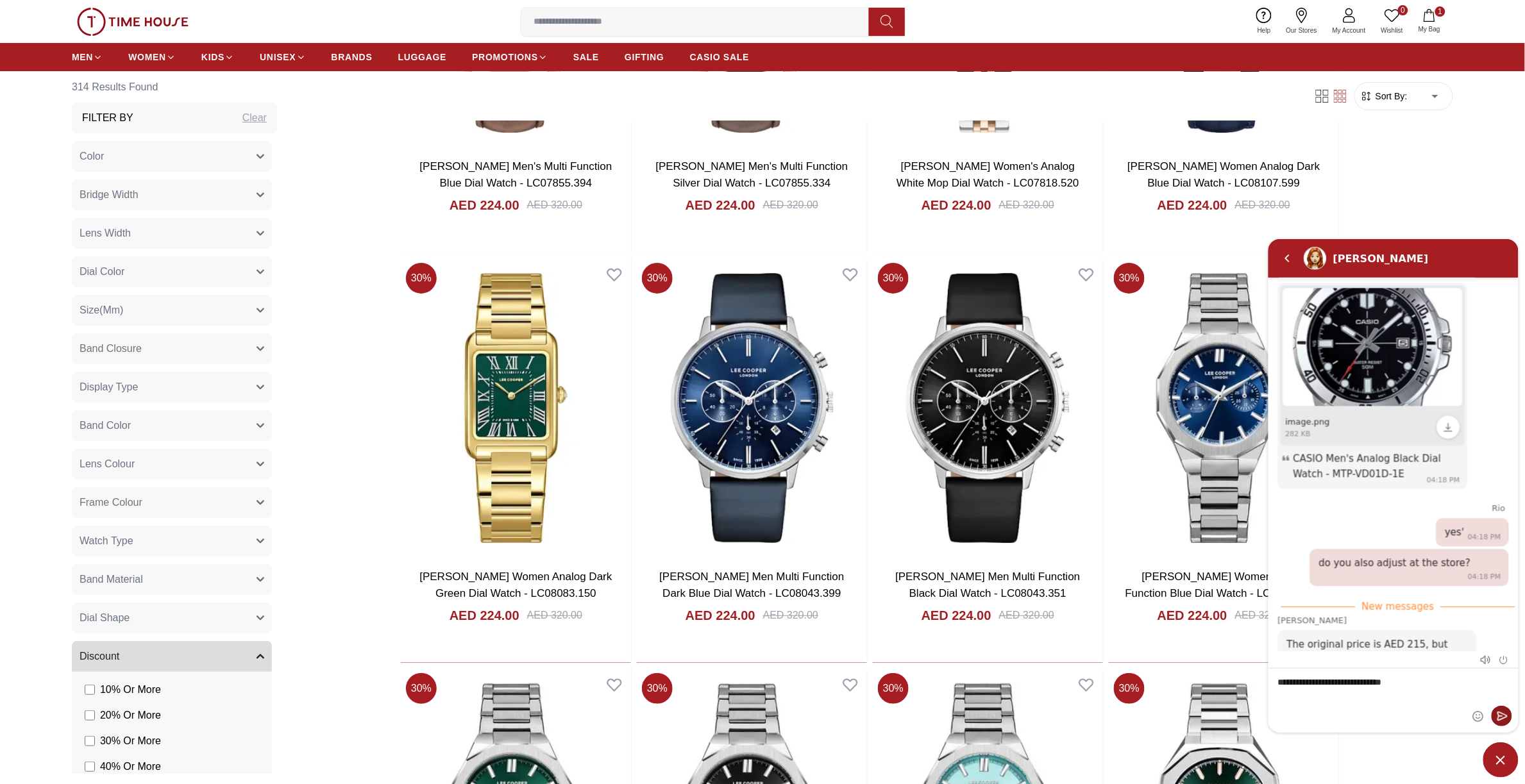
drag, startPoint x: 1504, startPoint y: 721, endPoint x: 1362, endPoint y: 675, distance: 149.3
click at [1504, 719] on em "Send" at bounding box center [1501, 715] width 20 height 20
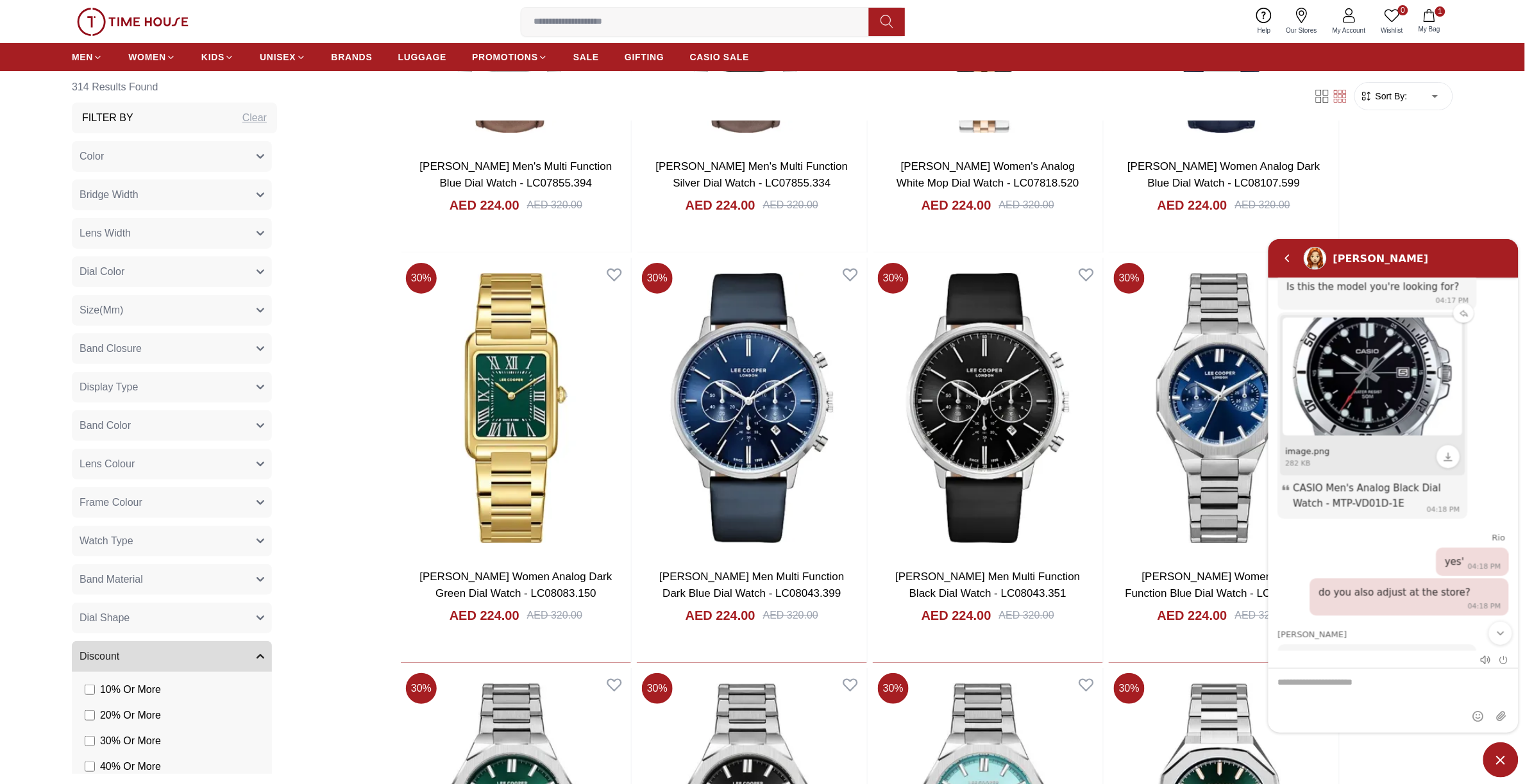
click at [1395, 474] on div "CASIO Men's Analog Black Dial Watch - MTP-VD01D-1E" at bounding box center [1372, 495] width 185 height 41
click at [1417, 481] on span "CASIO Men's Analog Black Dial Watch - MTP-VD01D-1E" at bounding box center [1367, 495] width 148 height 27
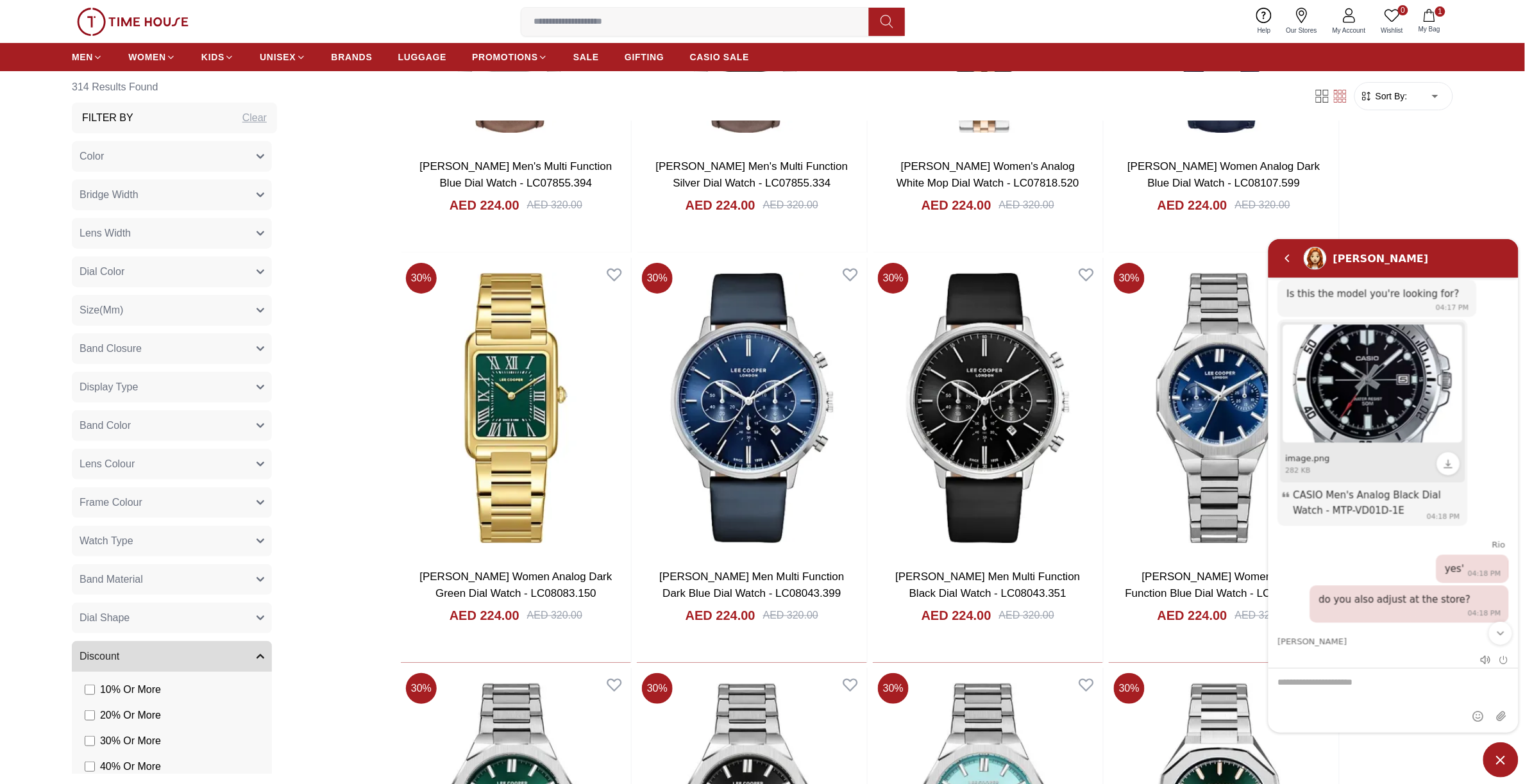
scroll to position [1587, 0]
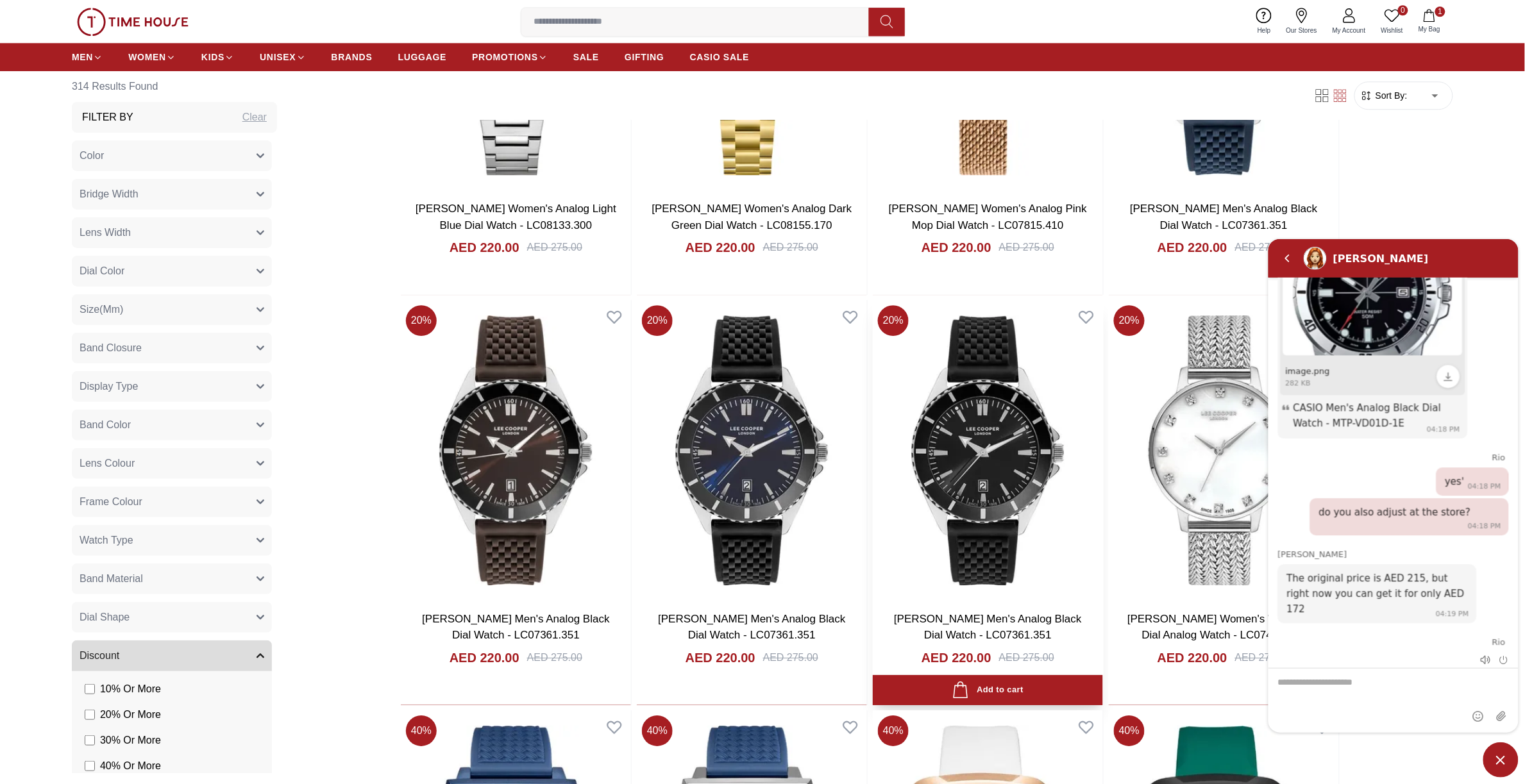
scroll to position [5528, 0]
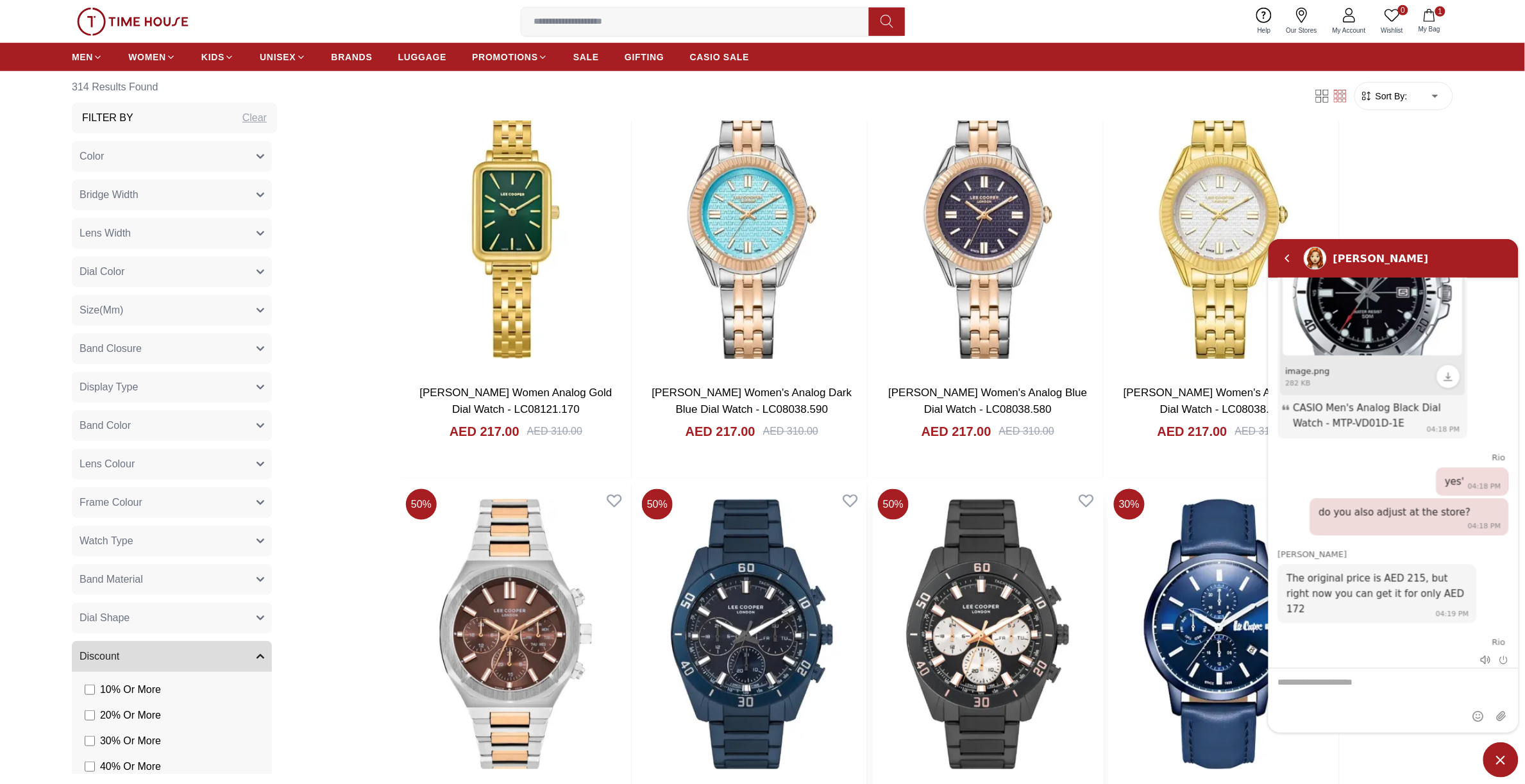
scroll to position [6890, 0]
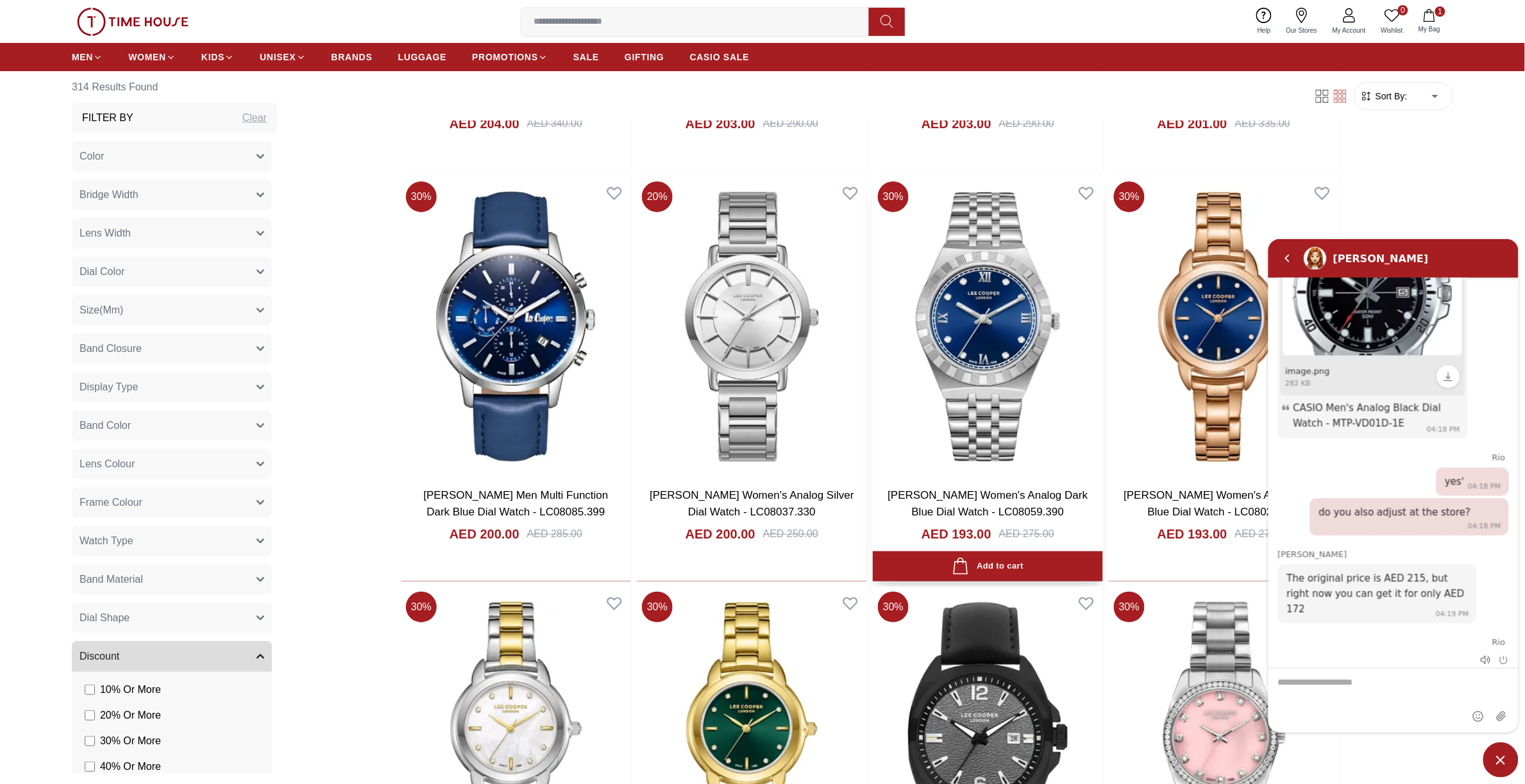
scroll to position [10175, 0]
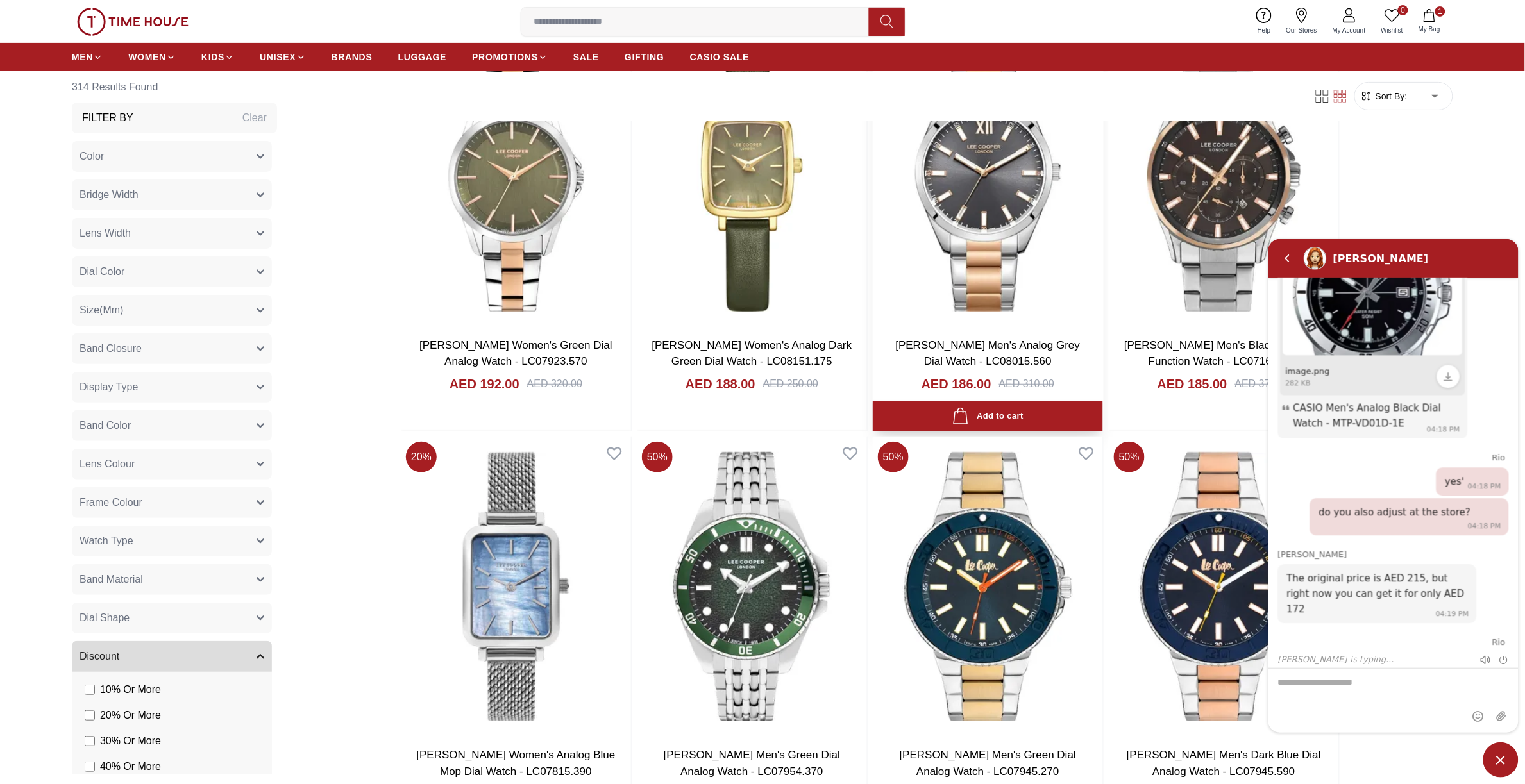
scroll to position [12819, 0]
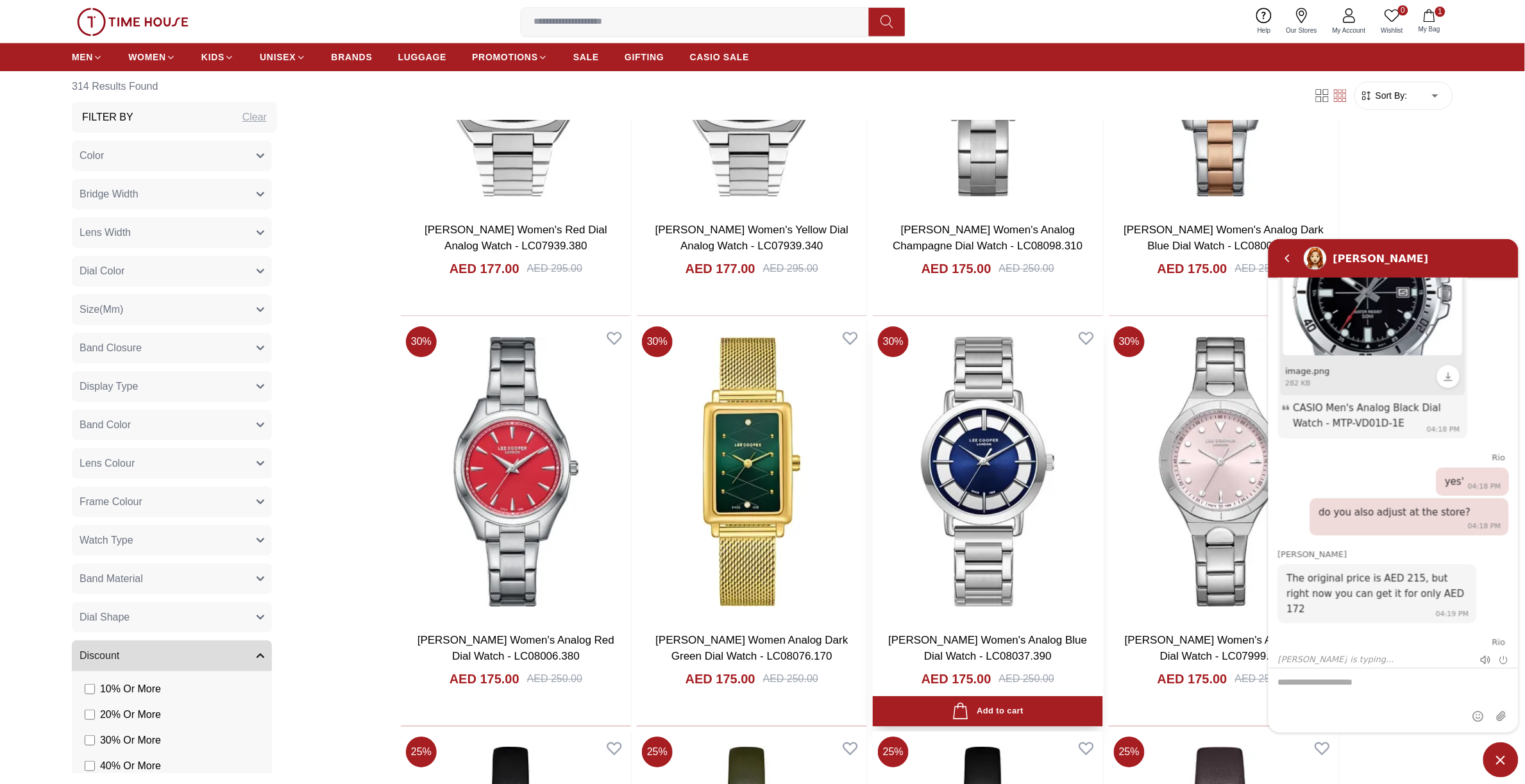
scroll to position [13780, 0]
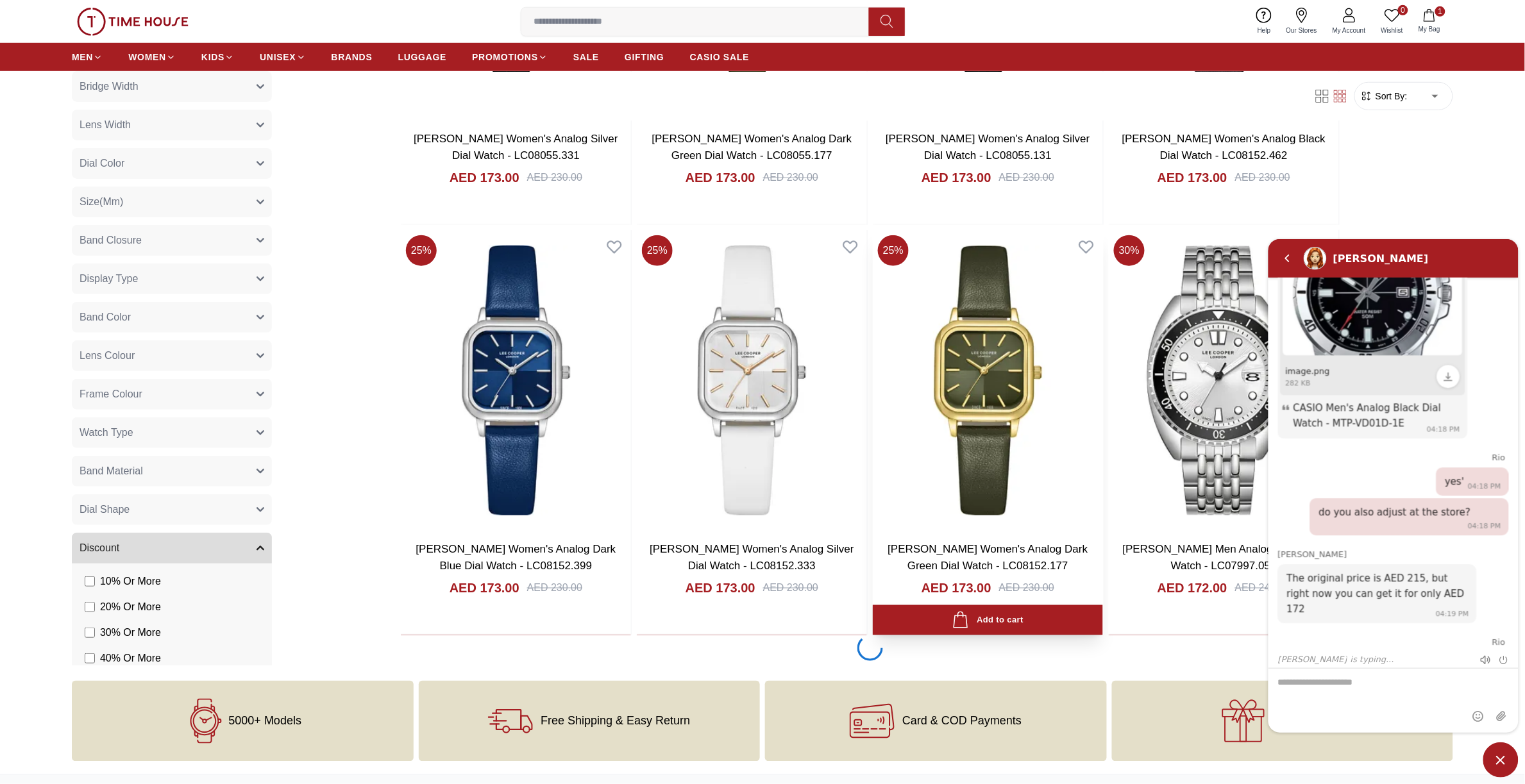
scroll to position [14742, 0]
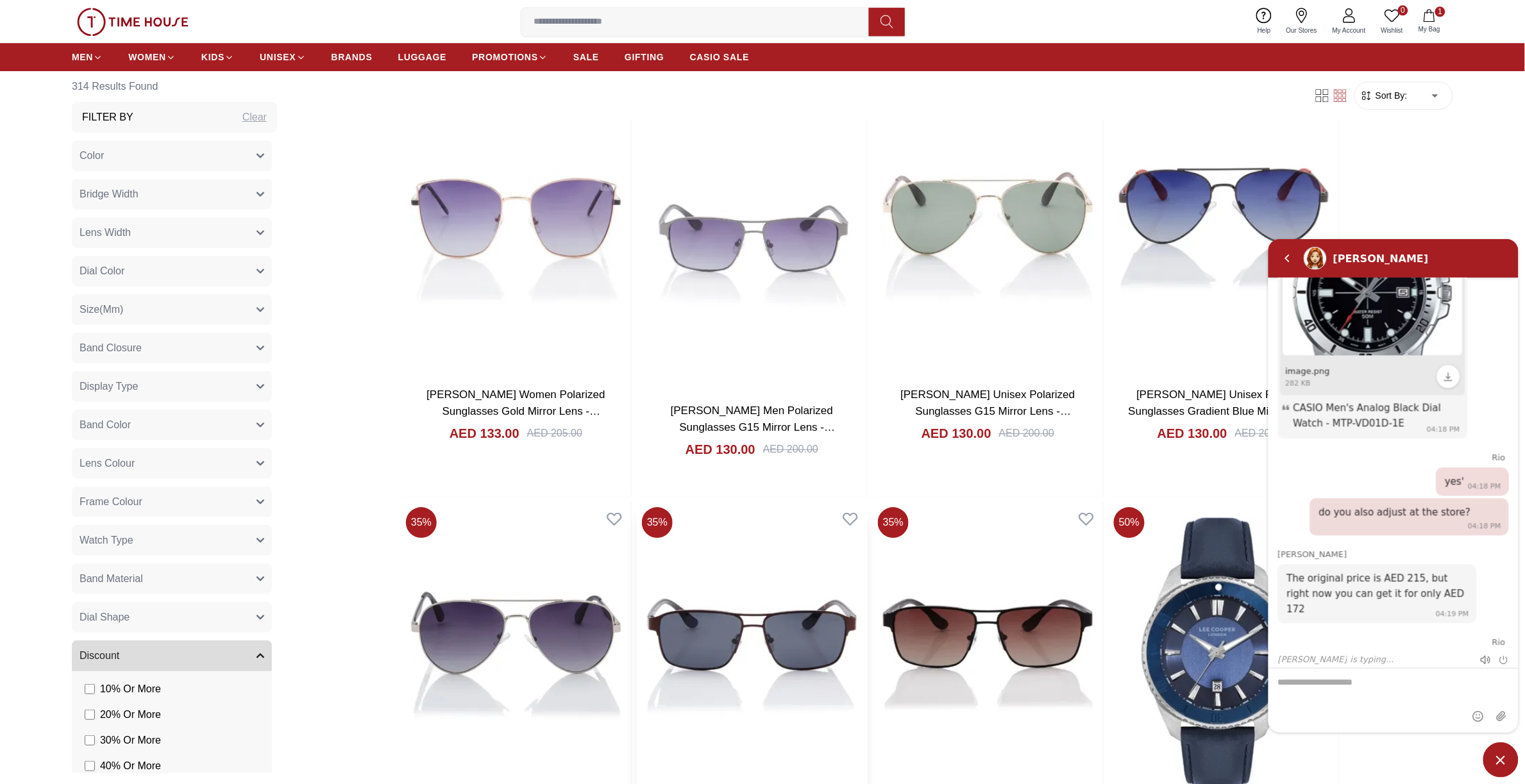
scroll to position [17785, 0]
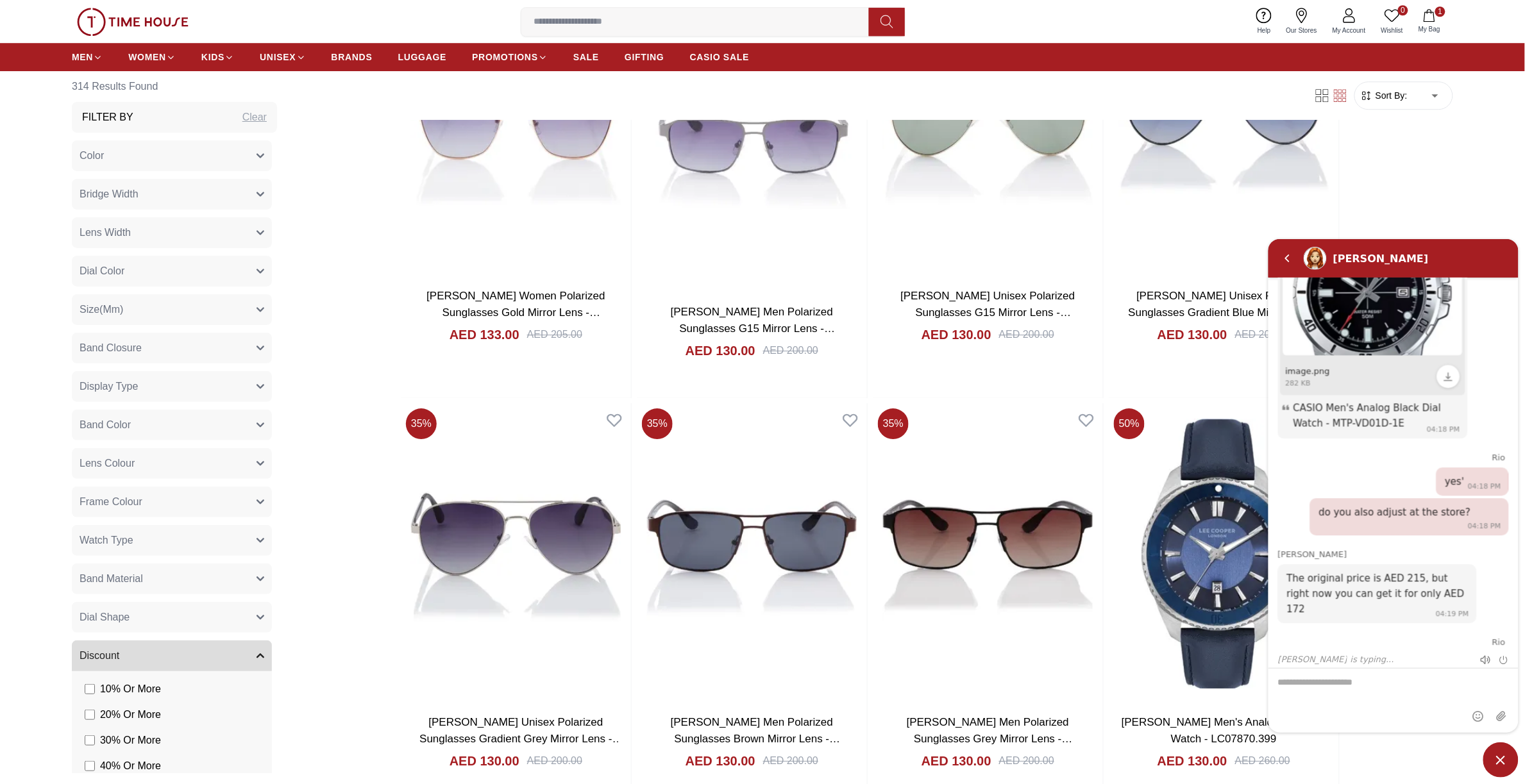
click at [130, 16] on img at bounding box center [133, 22] width 112 height 28
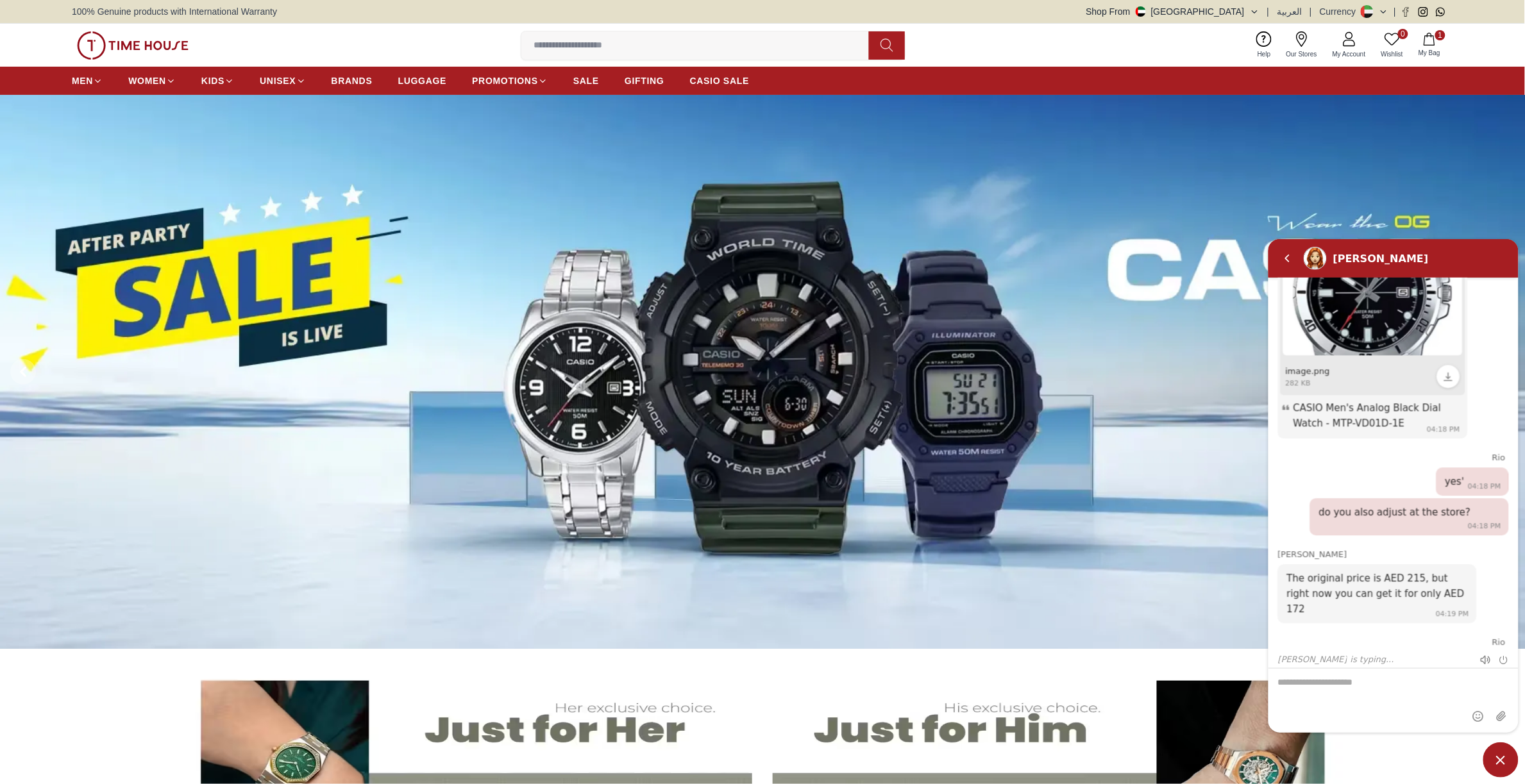
scroll to position [400, 0]
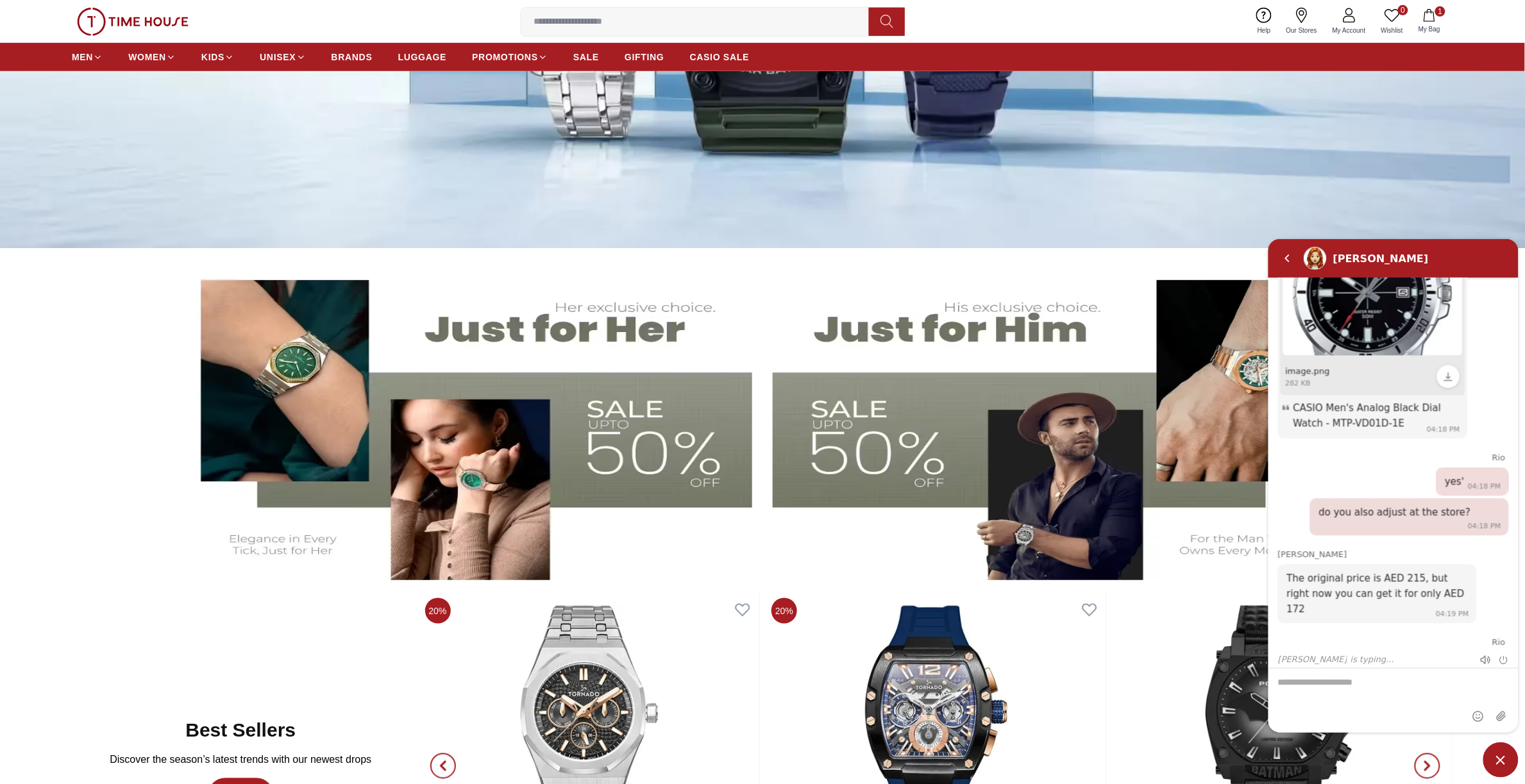
click at [869, 446] on img at bounding box center [1060, 420] width 574 height 319
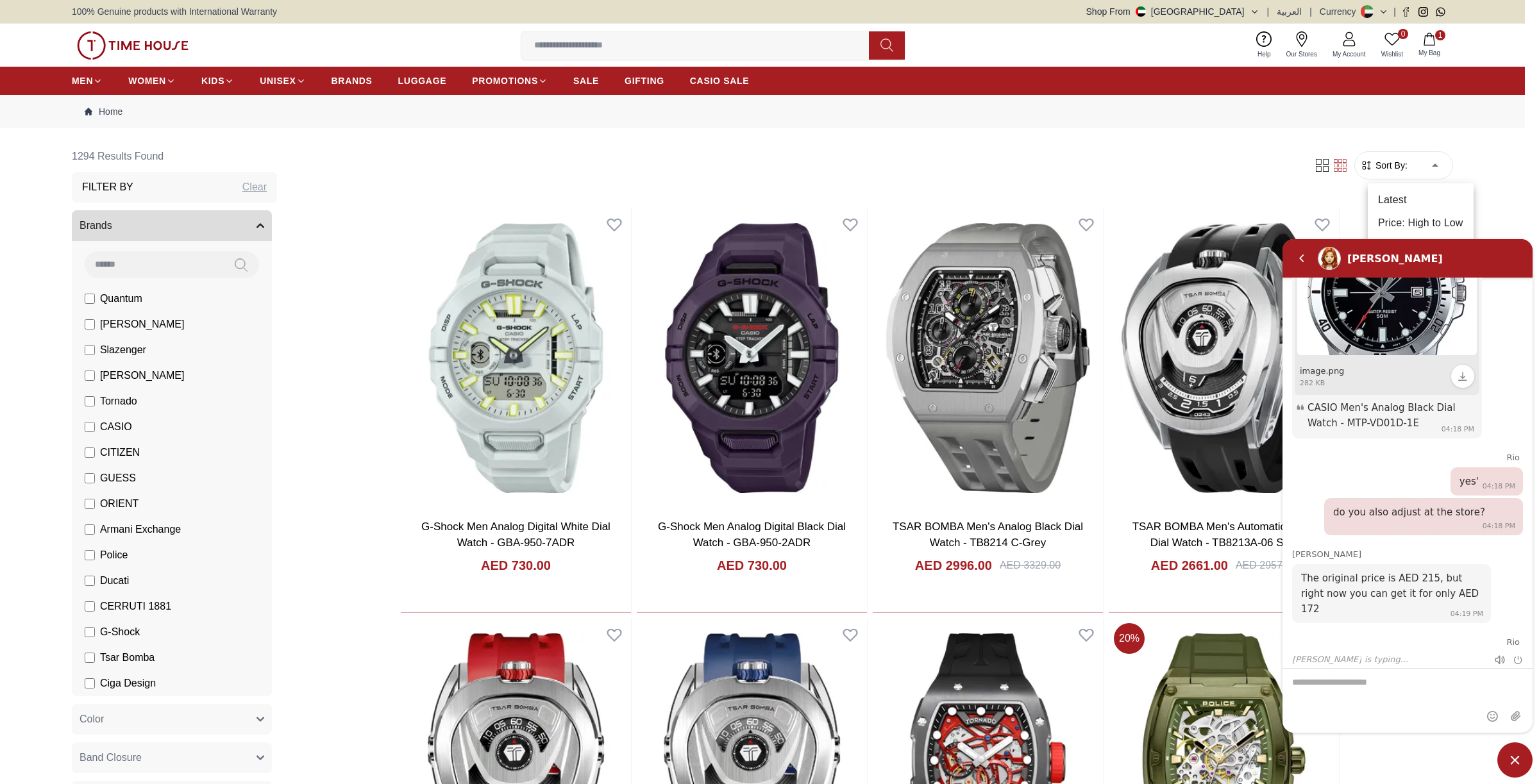
click at [10, 401] on div at bounding box center [770, 392] width 1539 height 784
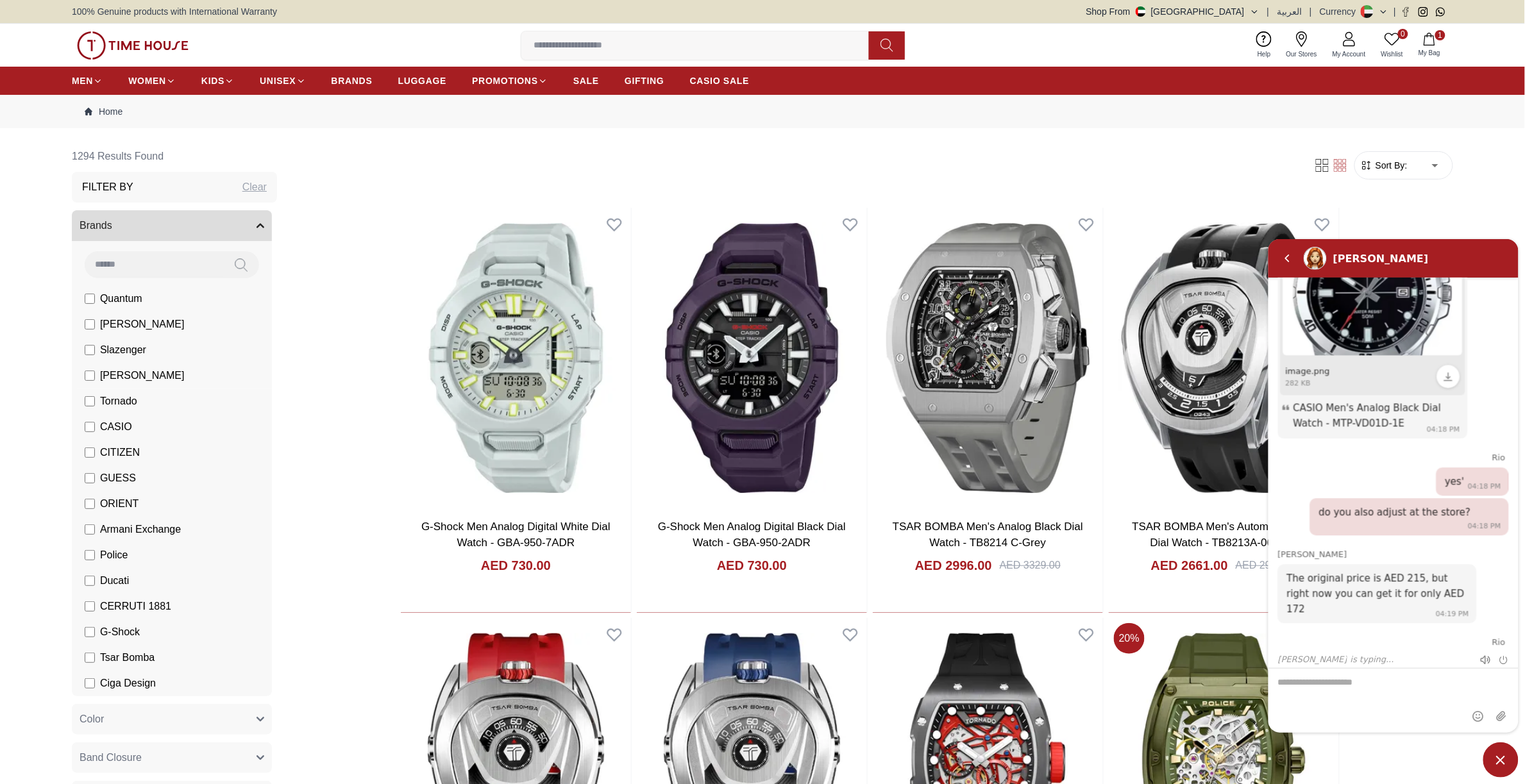
click at [120, 399] on span "Tornado" at bounding box center [119, 401] width 37 height 16
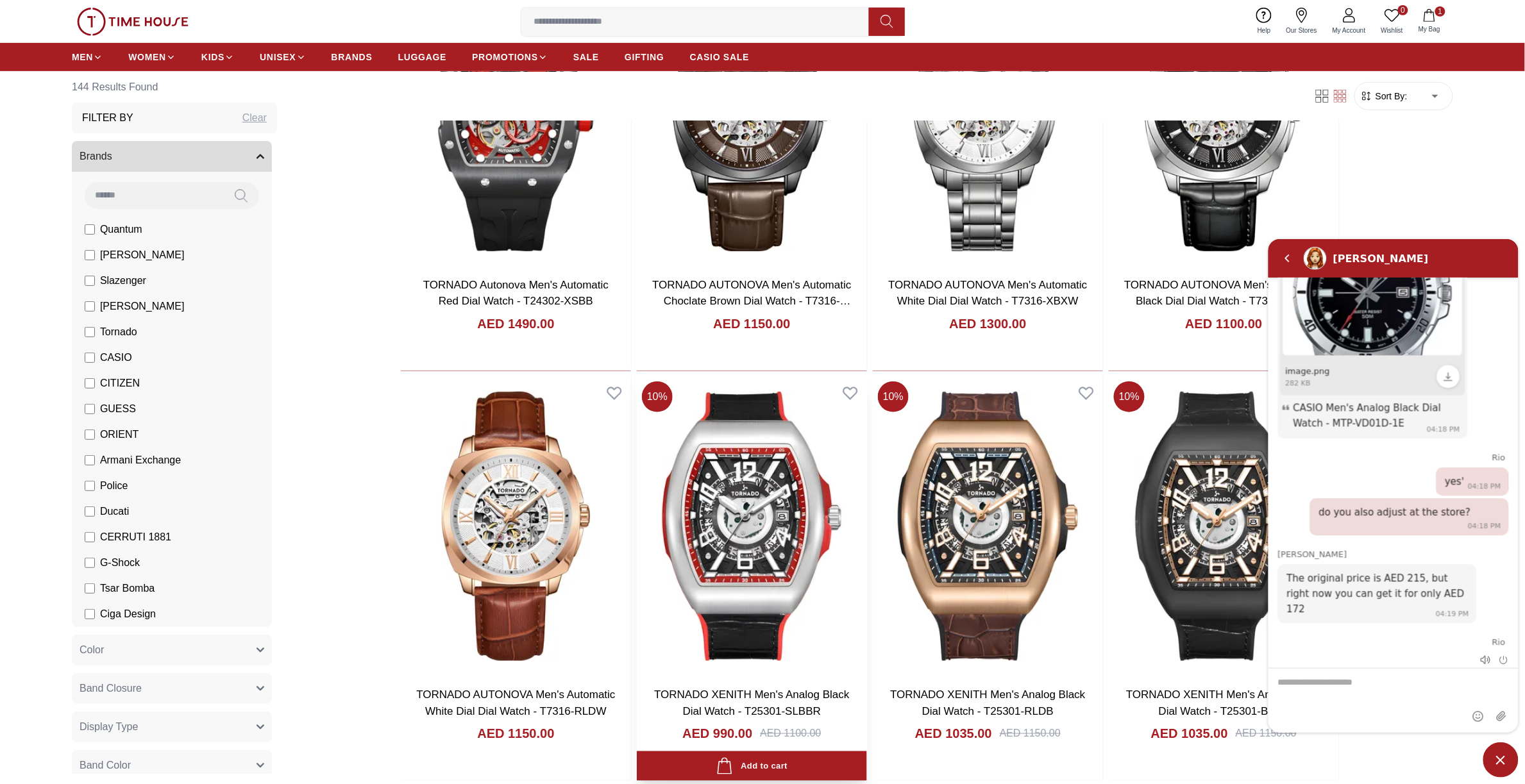
scroll to position [400, 0]
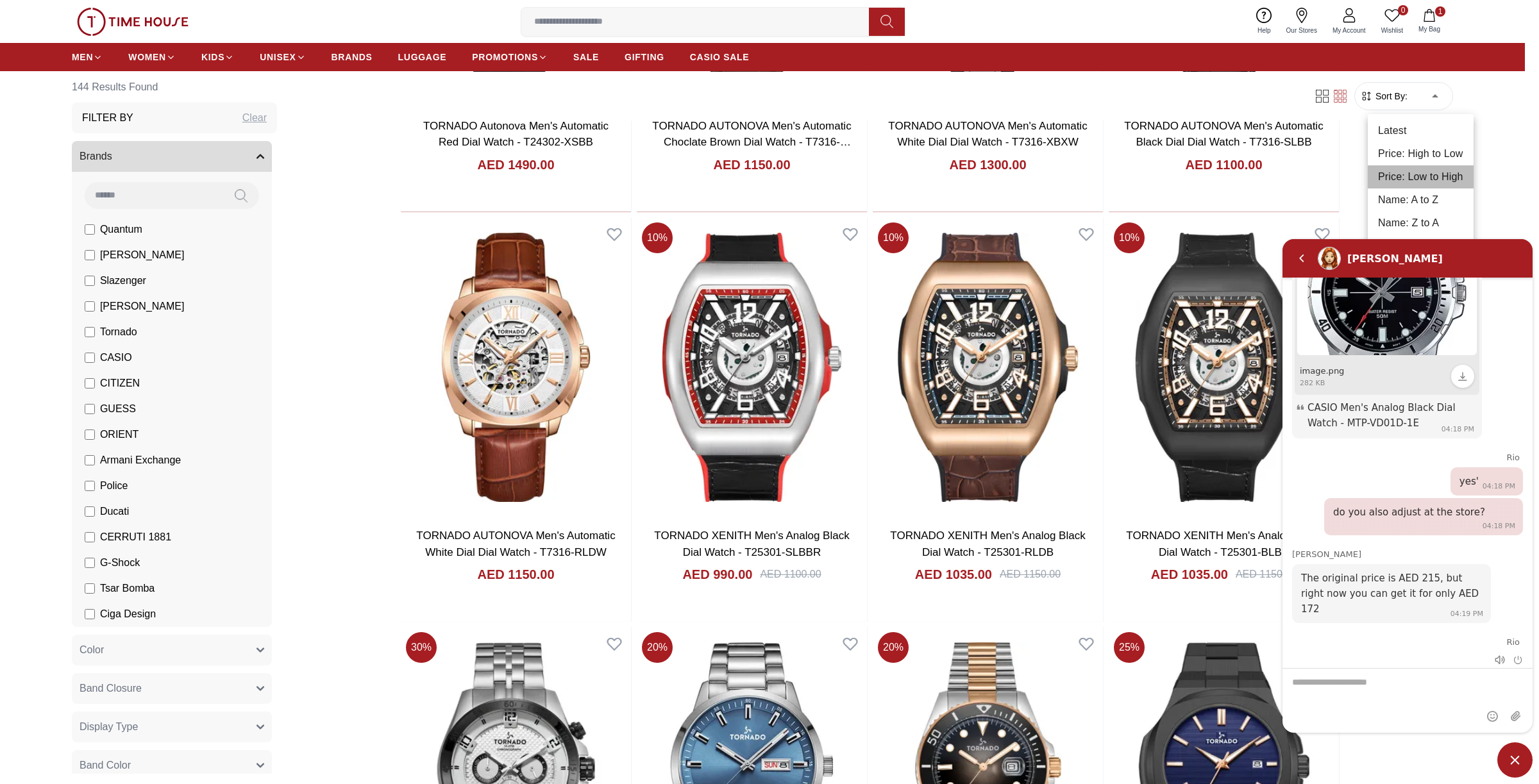
drag, startPoint x: 1429, startPoint y: 175, endPoint x: 1402, endPoint y: 183, distance: 28.2
click at [1428, 178] on li "Price: Low to High" at bounding box center [1420, 177] width 106 height 23
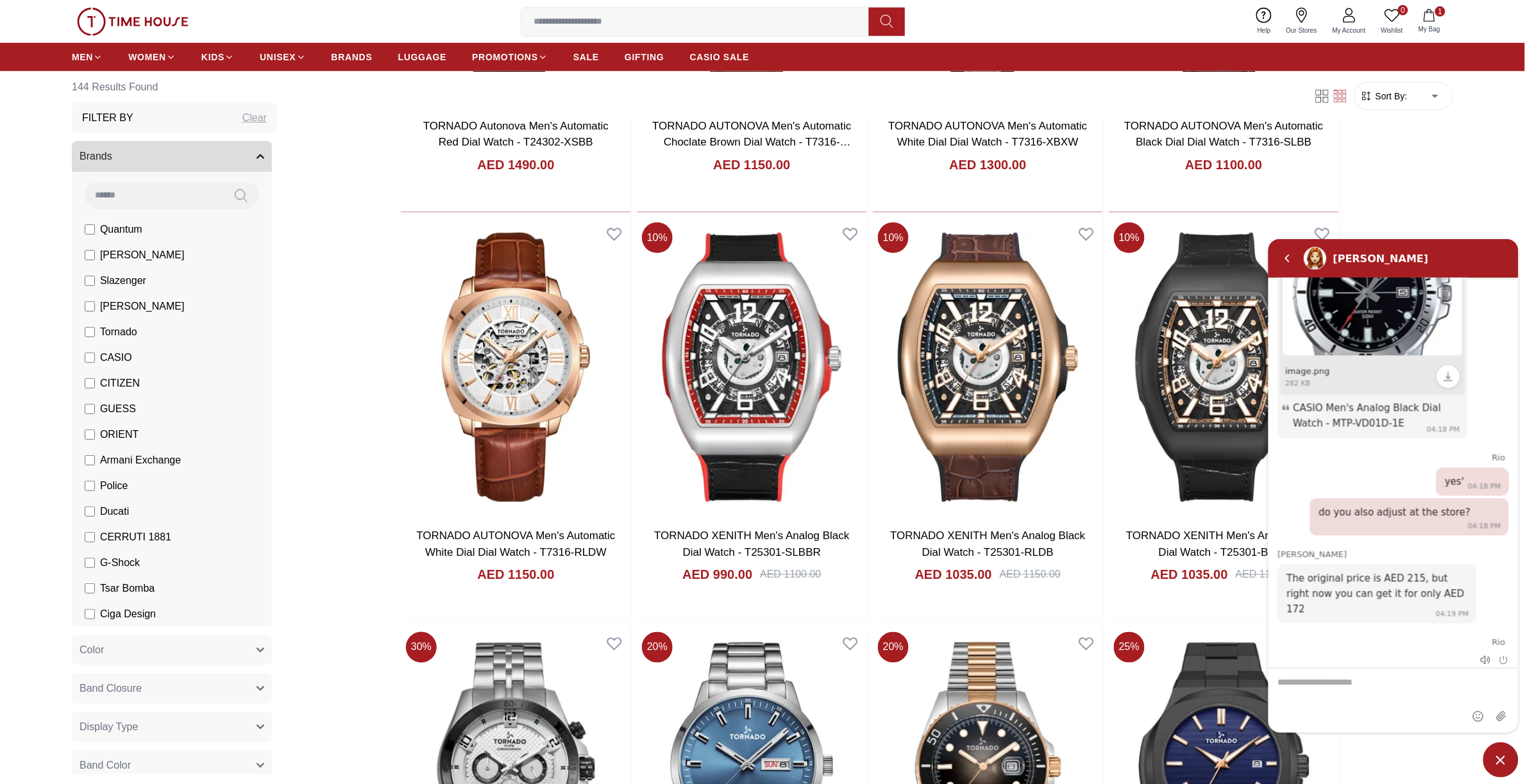
click at [1400, 576] on div "Zoe Hello! I'm your Time House Watches Support Assistant. How can I assist you …" at bounding box center [1392, 463] width 250 height 374
type input "*"
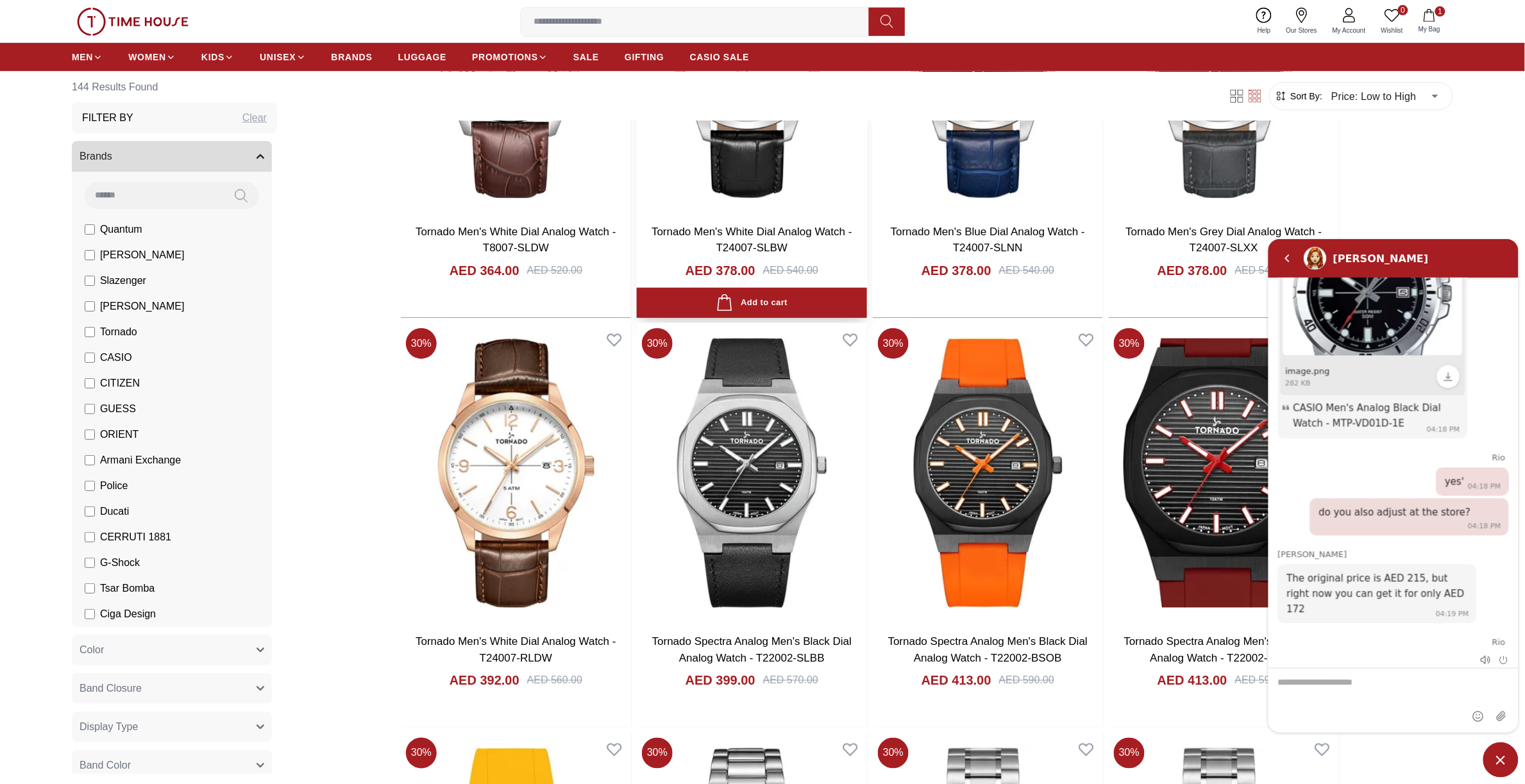
scroll to position [321, 0]
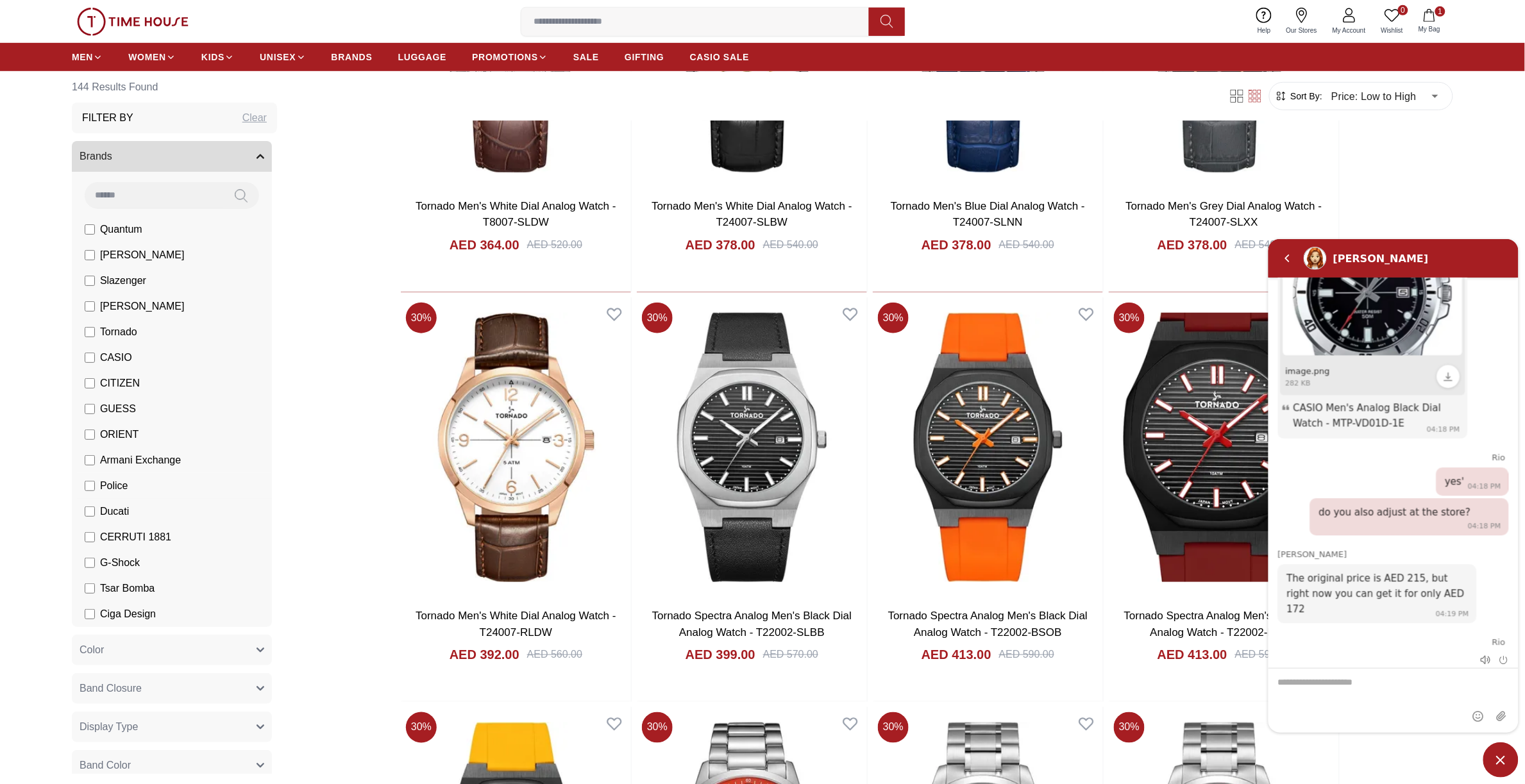
click at [102, 483] on span "Police" at bounding box center [114, 486] width 28 height 16
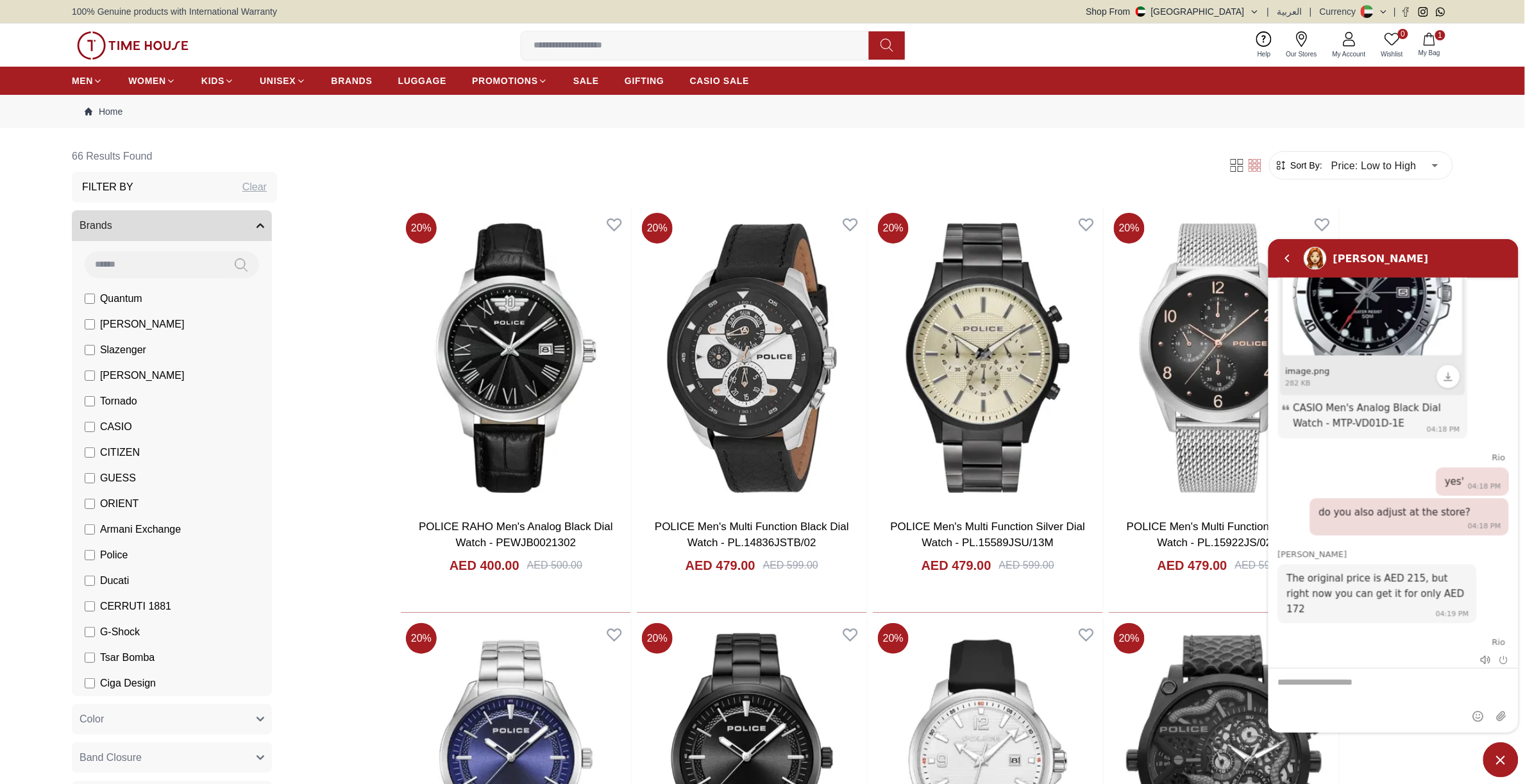
click at [1415, 689] on textarea "We are here to help you" at bounding box center [1392, 700] width 250 height 64
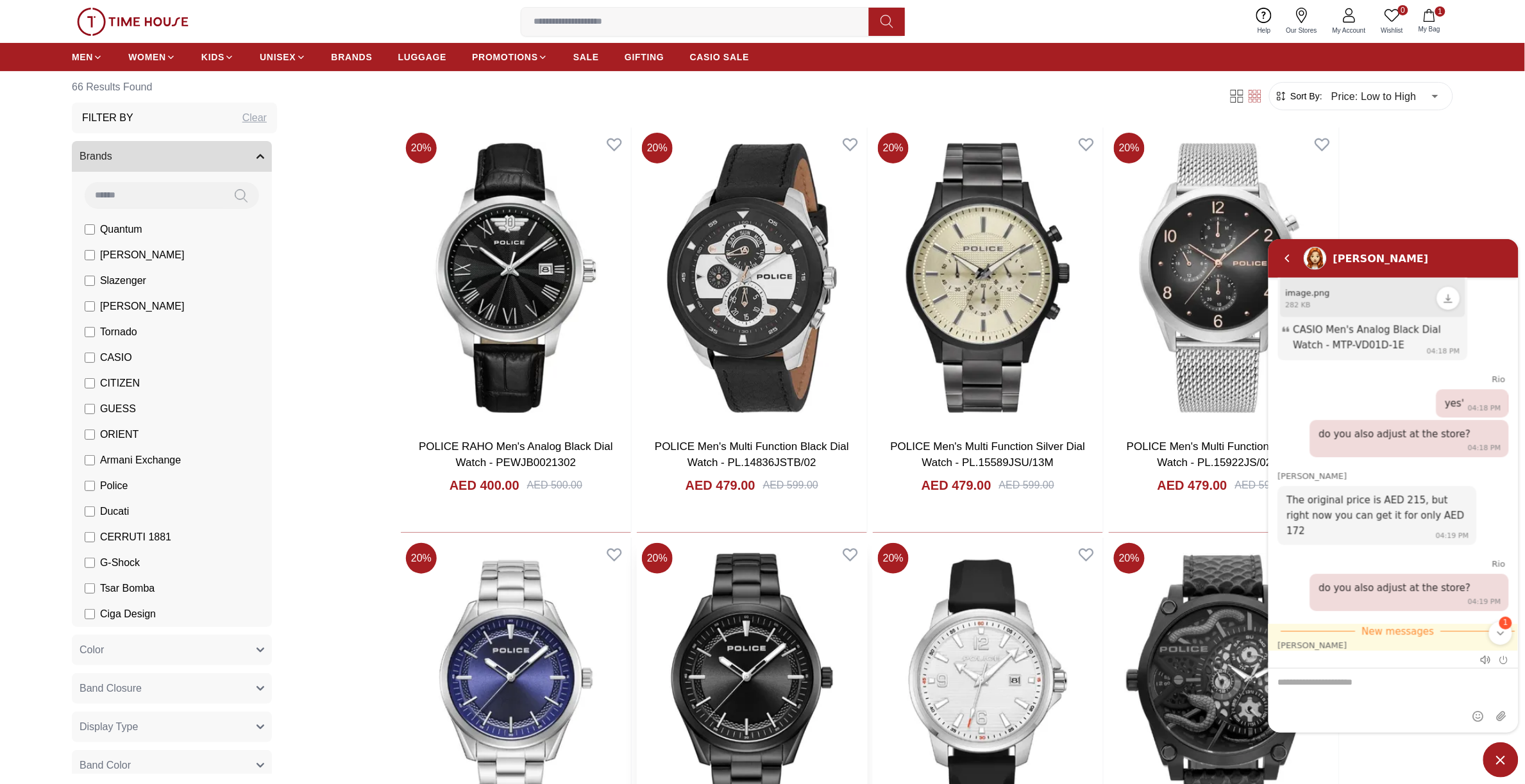
scroll to position [1738, 0]
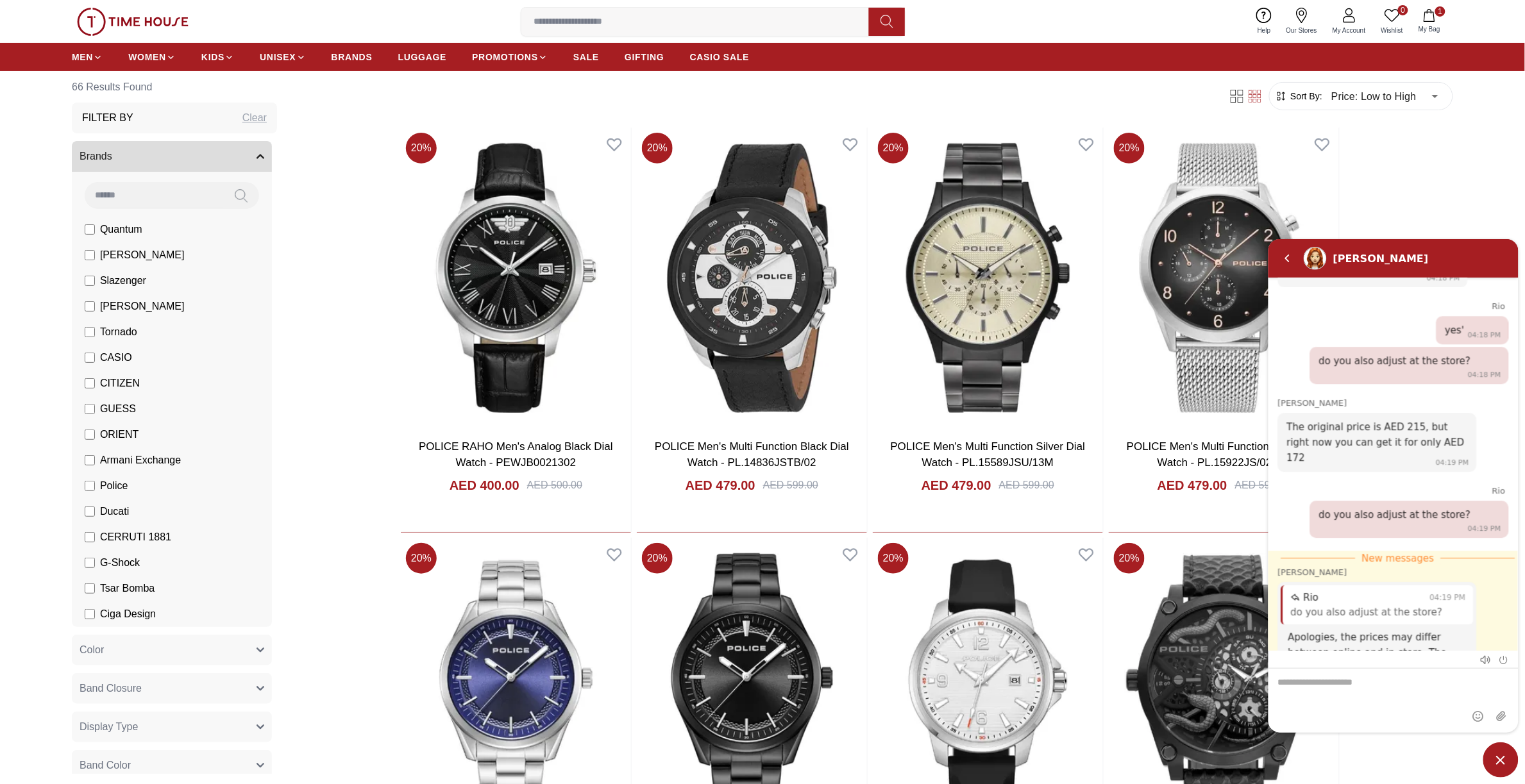
click at [1367, 686] on textarea "We are here to help you" at bounding box center [1392, 700] width 250 height 64
click at [1367, 683] on textarea "We are here to help you" at bounding box center [1392, 700] width 250 height 64
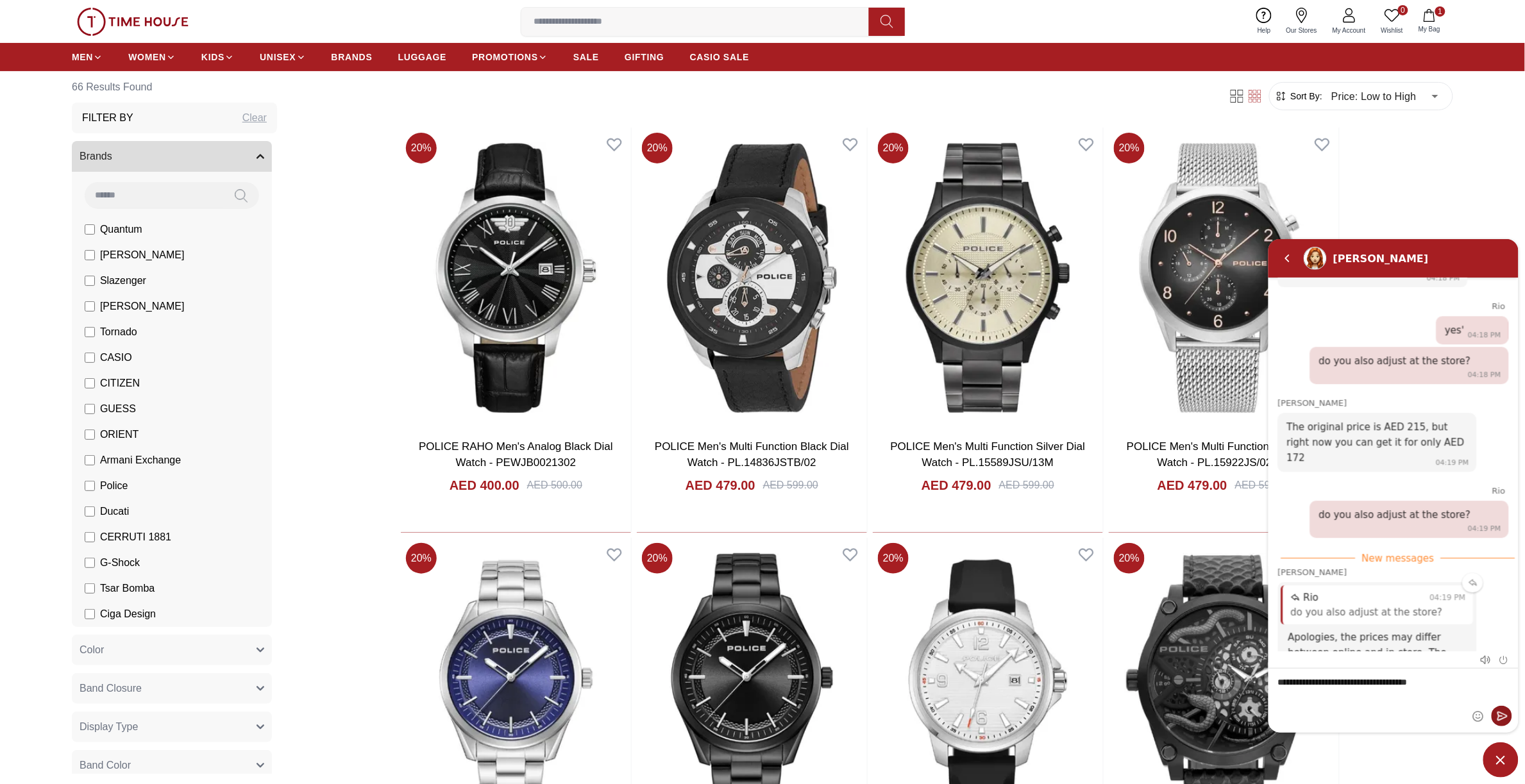
type textarea "**********"
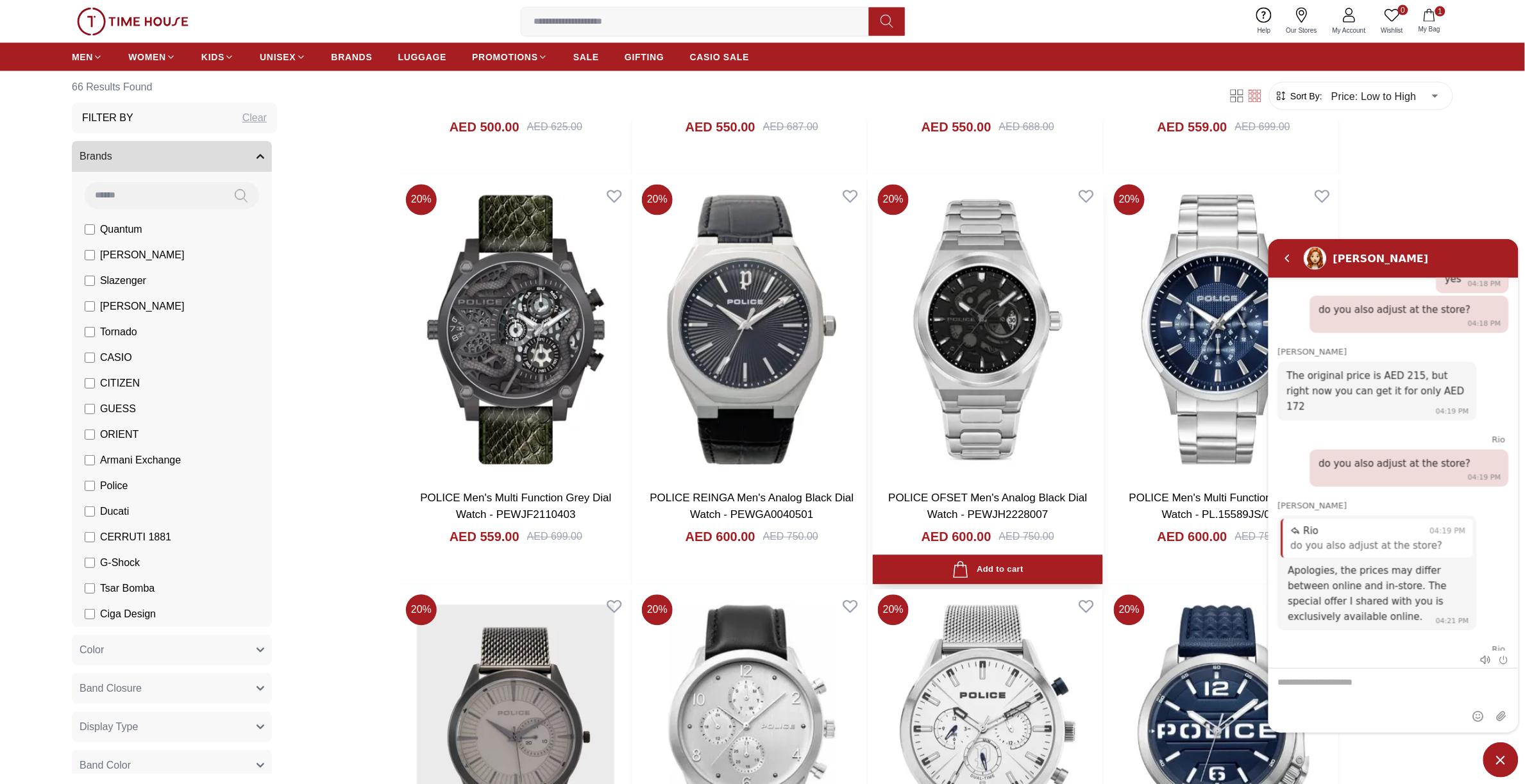
scroll to position [961, 0]
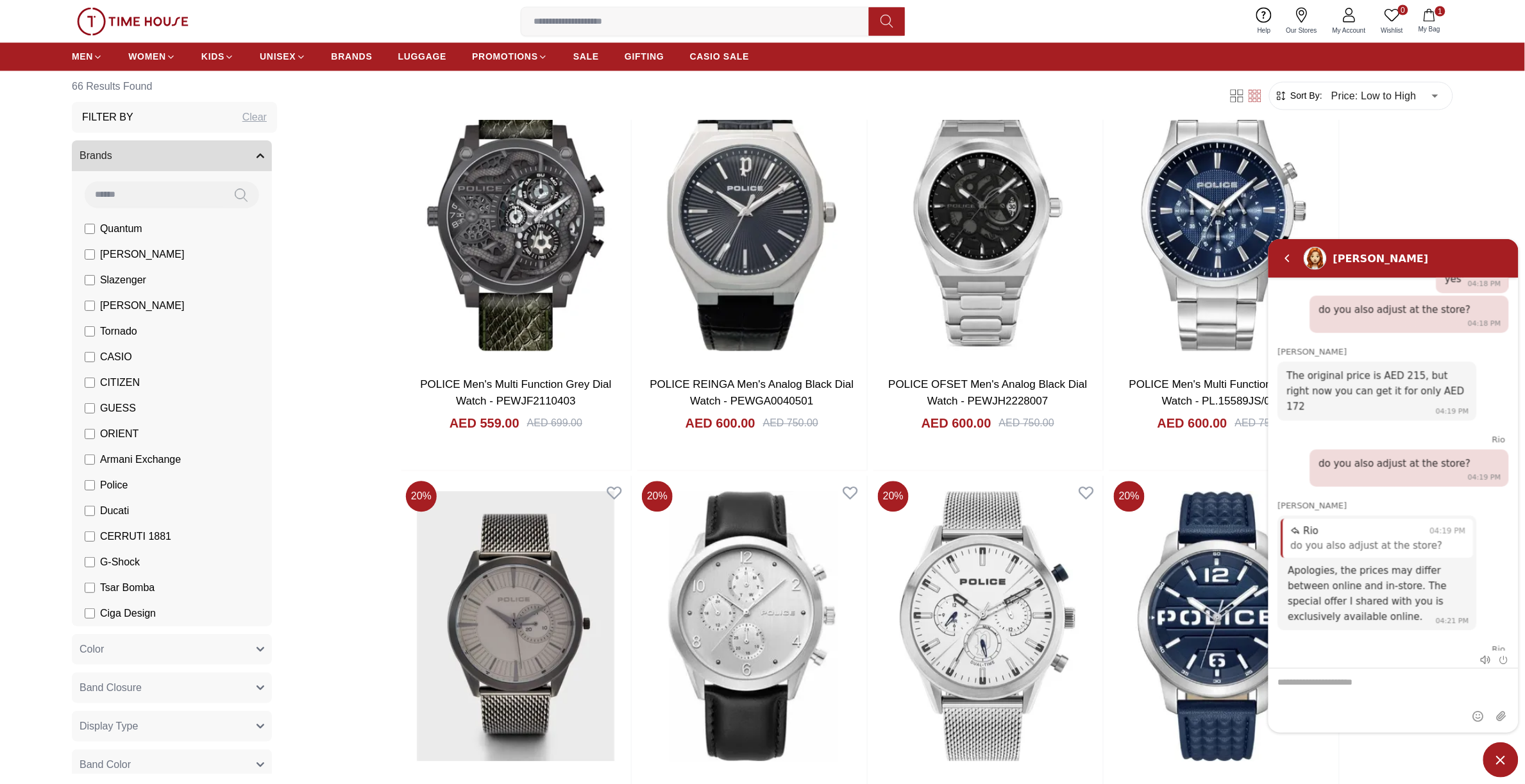
click at [96, 409] on label "GUESS" at bounding box center [110, 409] width 52 height 16
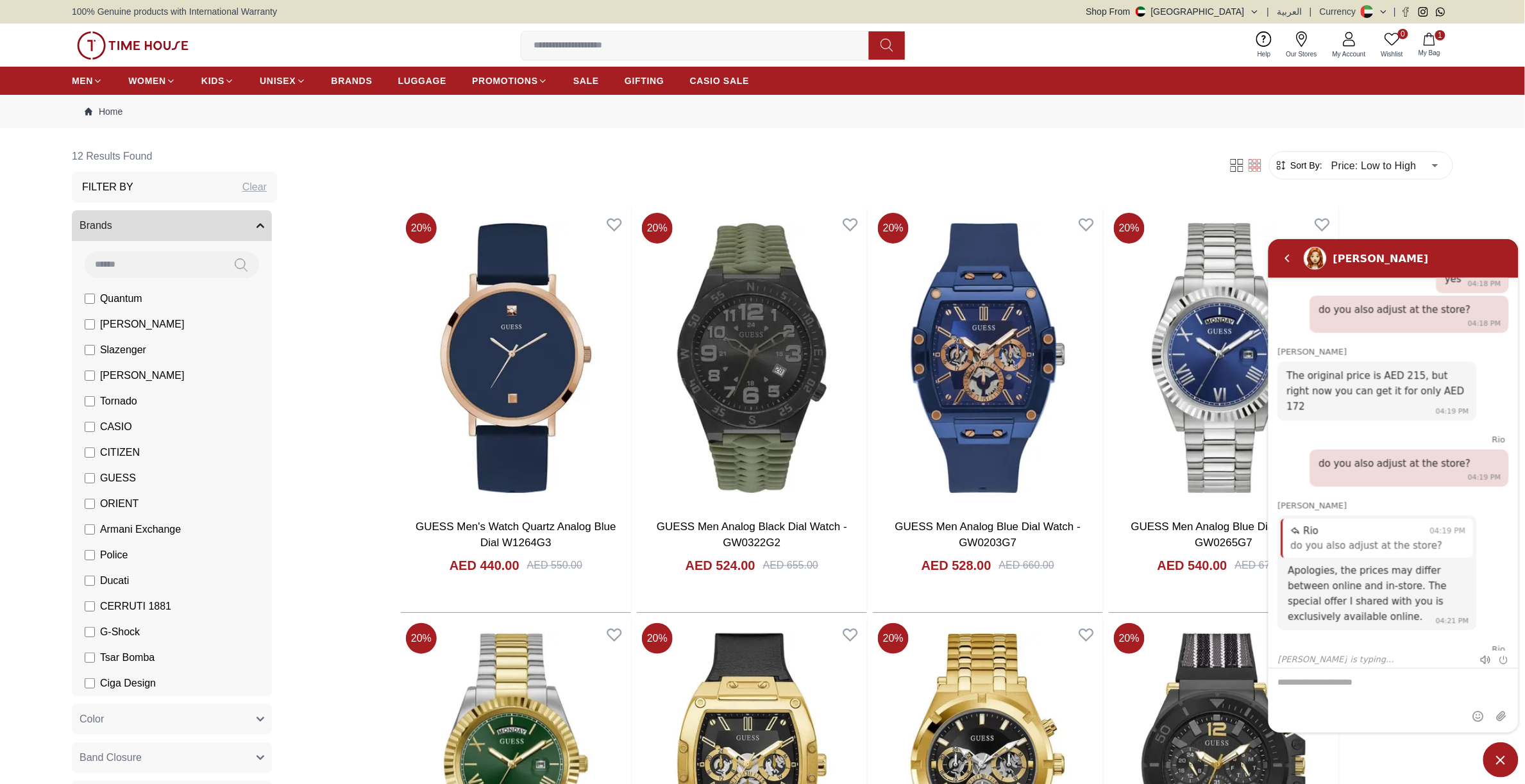
click at [107, 452] on span "CITIZEN" at bounding box center [119, 452] width 40 height 16
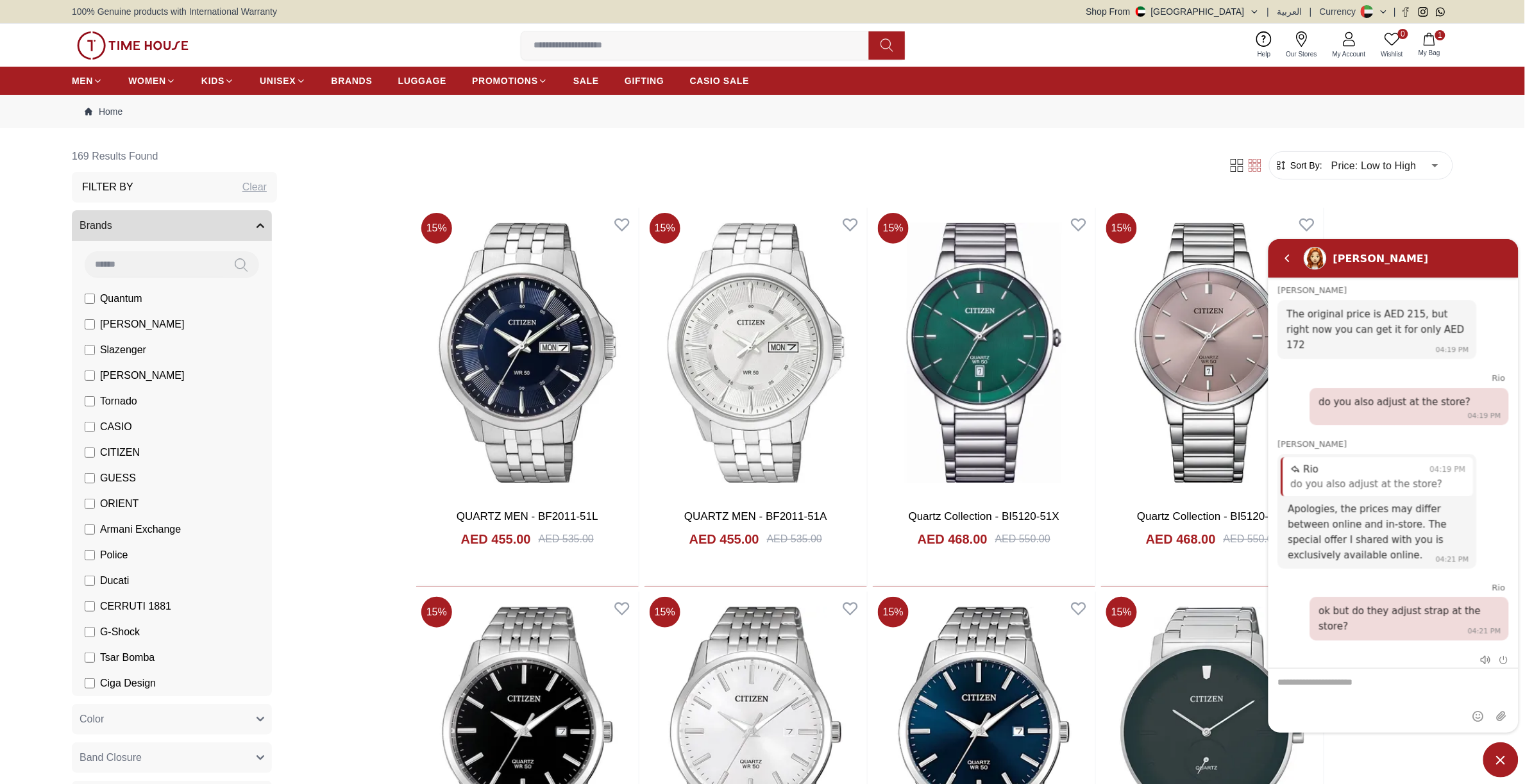
scroll to position [1862, 0]
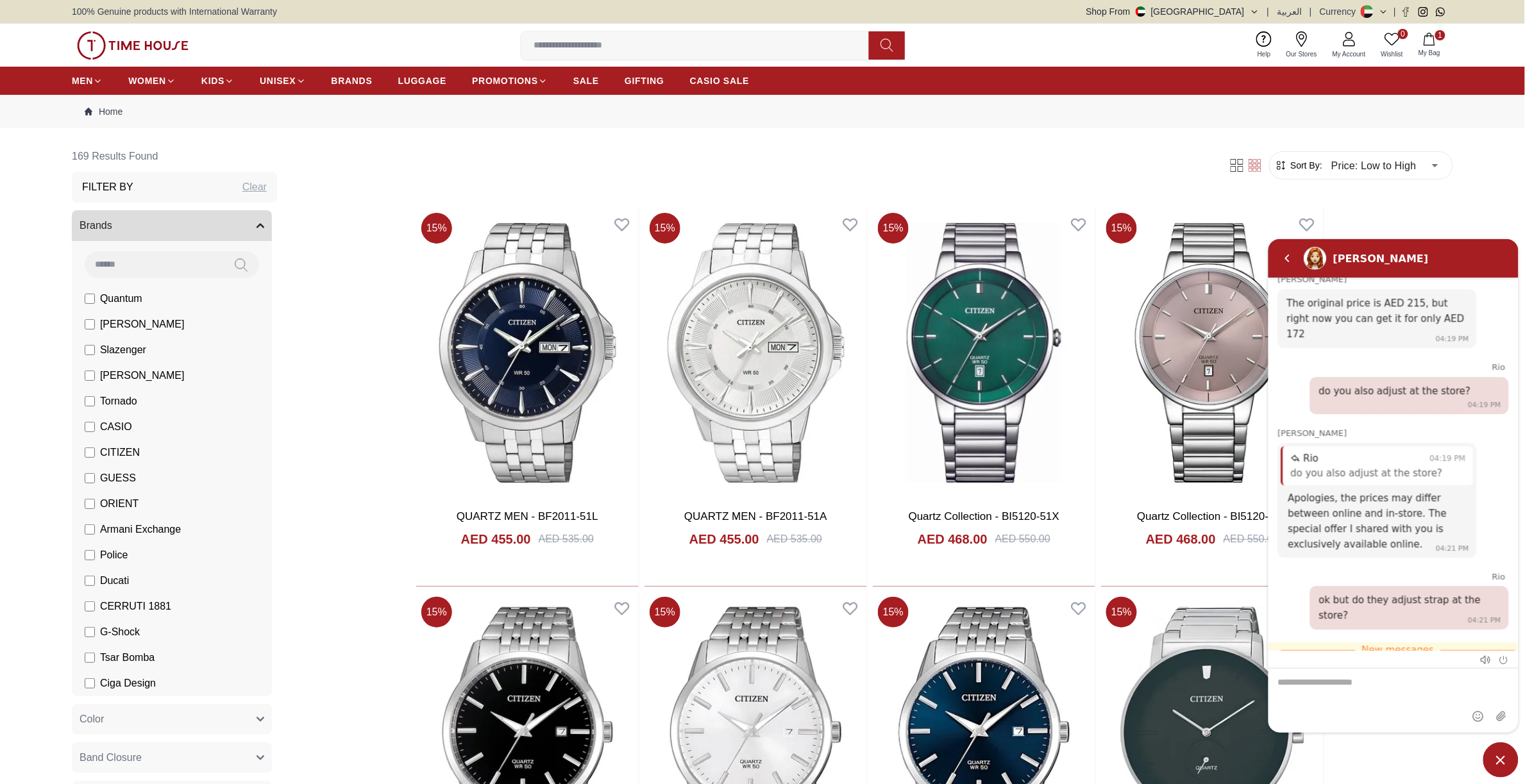
click at [1333, 684] on textarea "We are here to help you" at bounding box center [1392, 700] width 250 height 64
type textarea "**********"
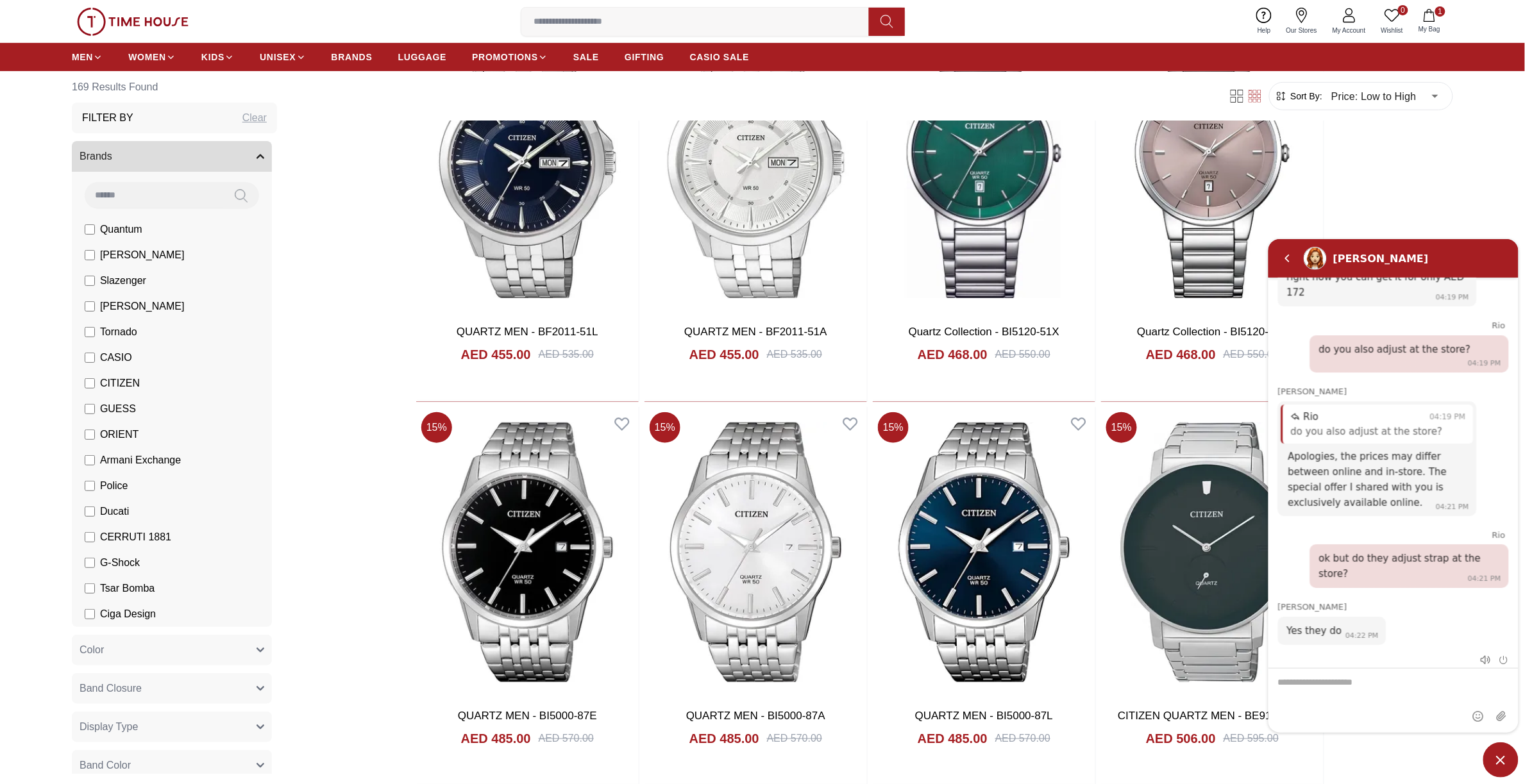
scroll to position [481, 0]
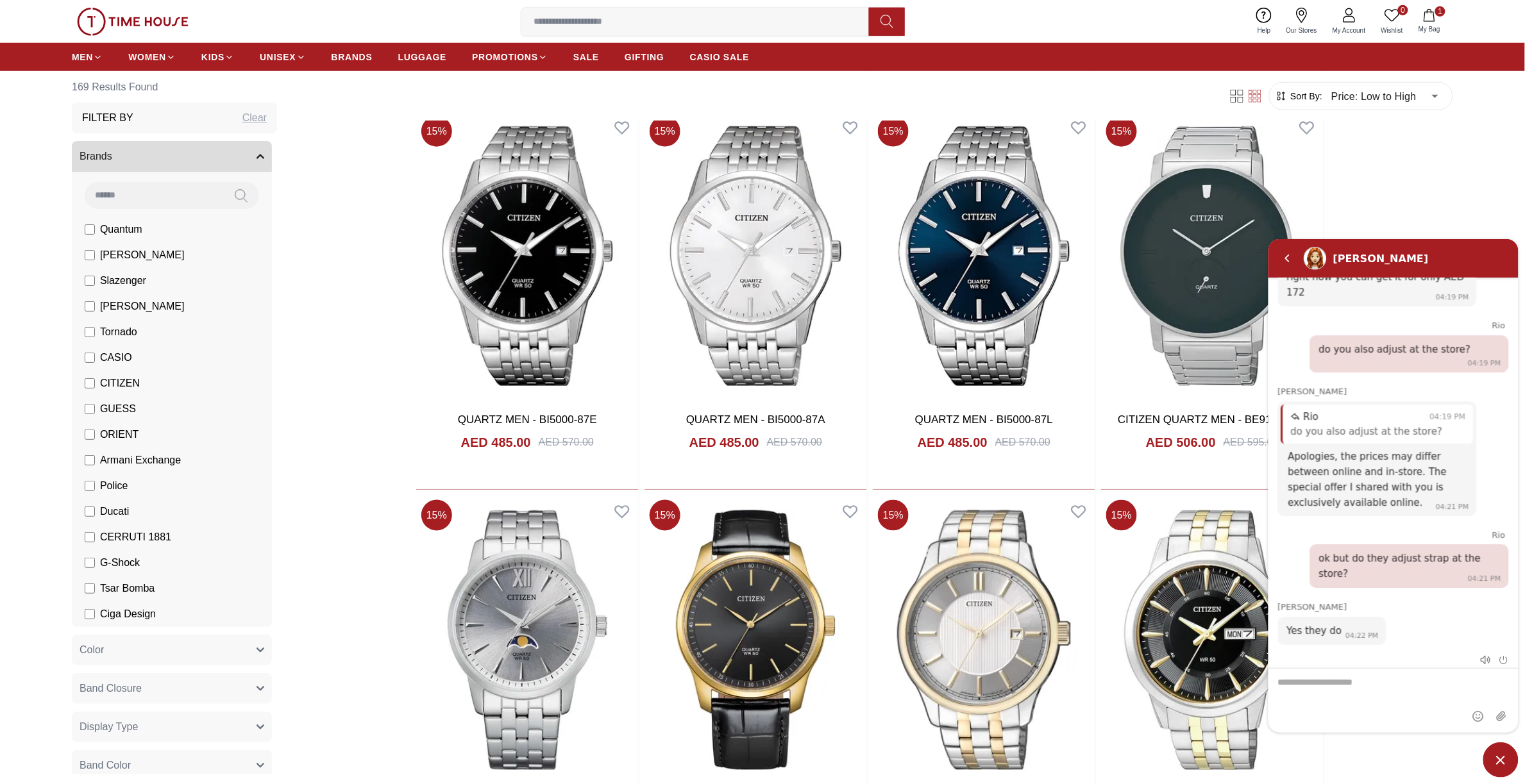
click at [1509, 659] on div at bounding box center [1392, 658] width 250 height 16
click at [1508, 655] on div "Eva Tyler is typing..." at bounding box center [1392, 658] width 250 height 16
click at [1500, 658] on em "End chat" at bounding box center [1503, 659] width 9 height 9
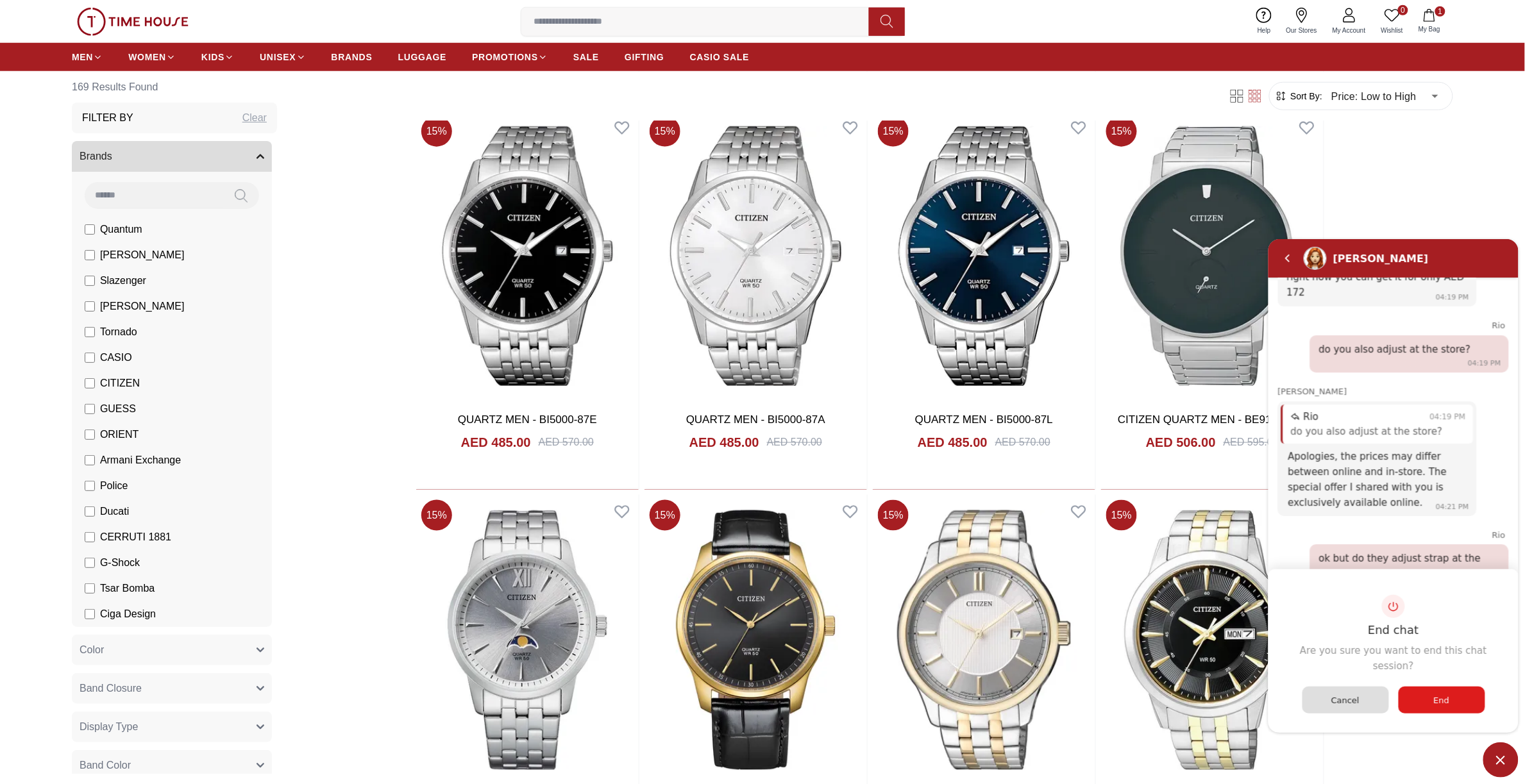
drag, startPoint x: 1416, startPoint y: 697, endPoint x: 1479, endPoint y: 704, distance: 63.4
click at [1424, 702] on div "End" at bounding box center [1441, 699] width 87 height 27
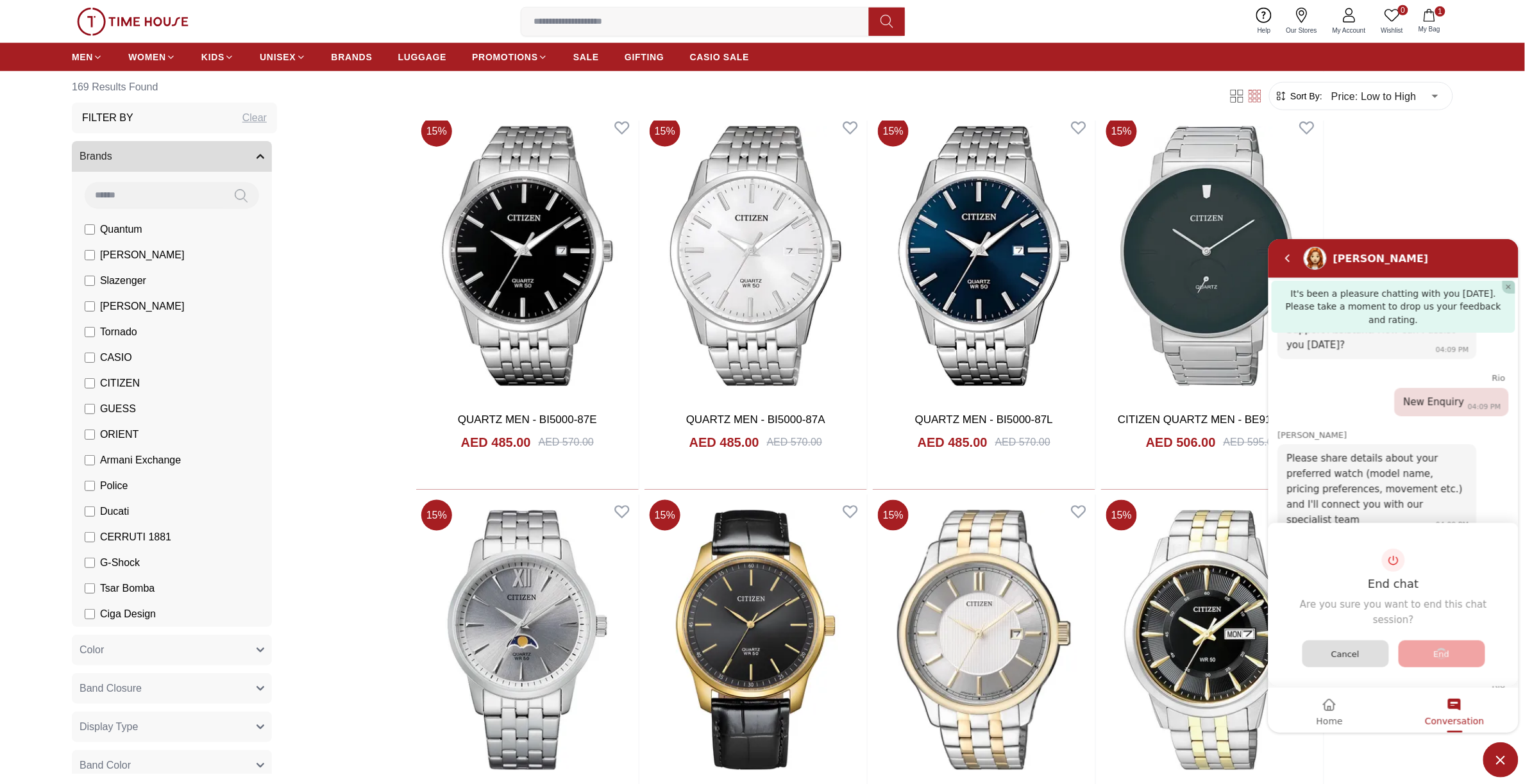
scroll to position [2013, 0]
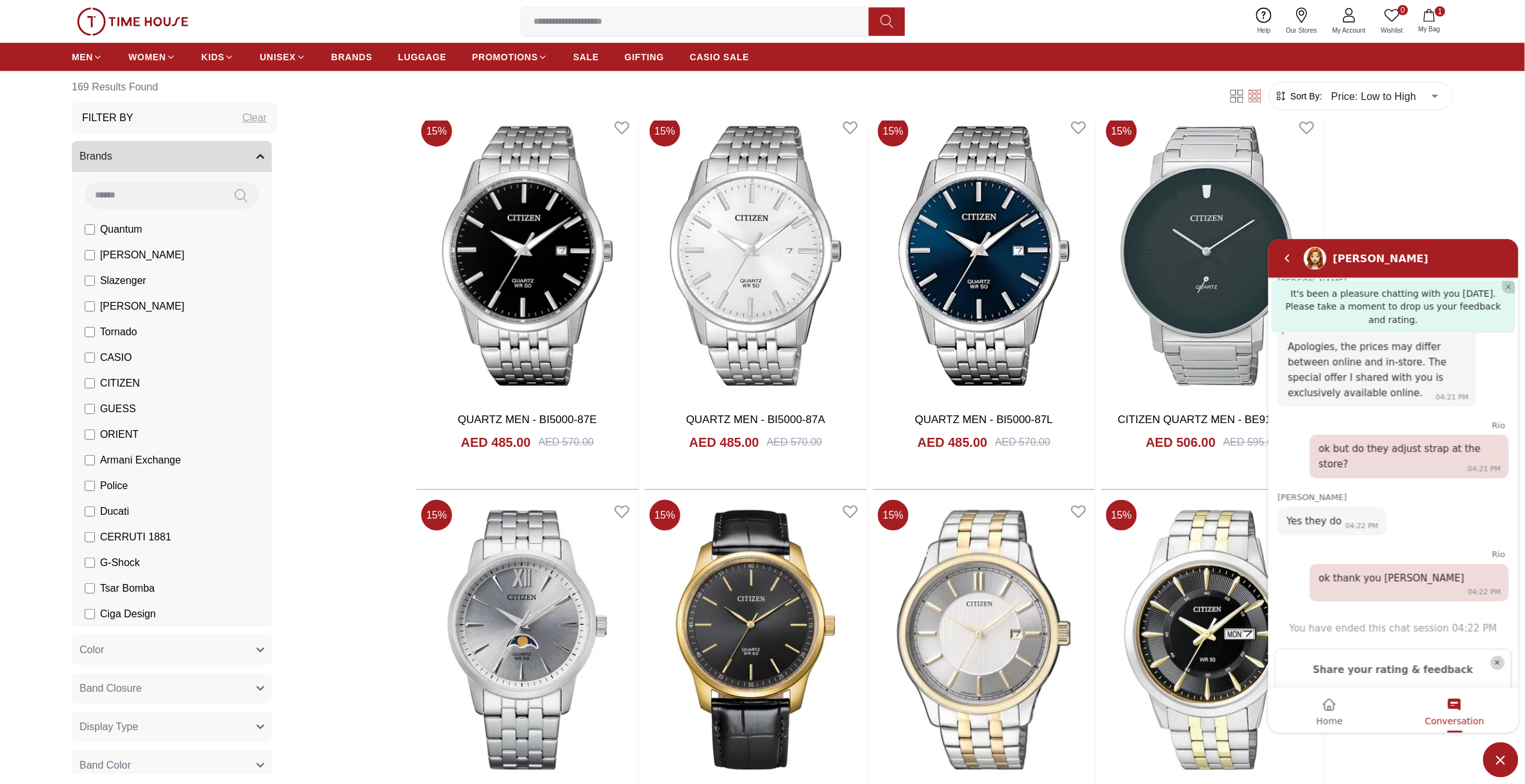
click at [1338, 688] on em "😄" at bounding box center [1331, 700] width 21 height 24
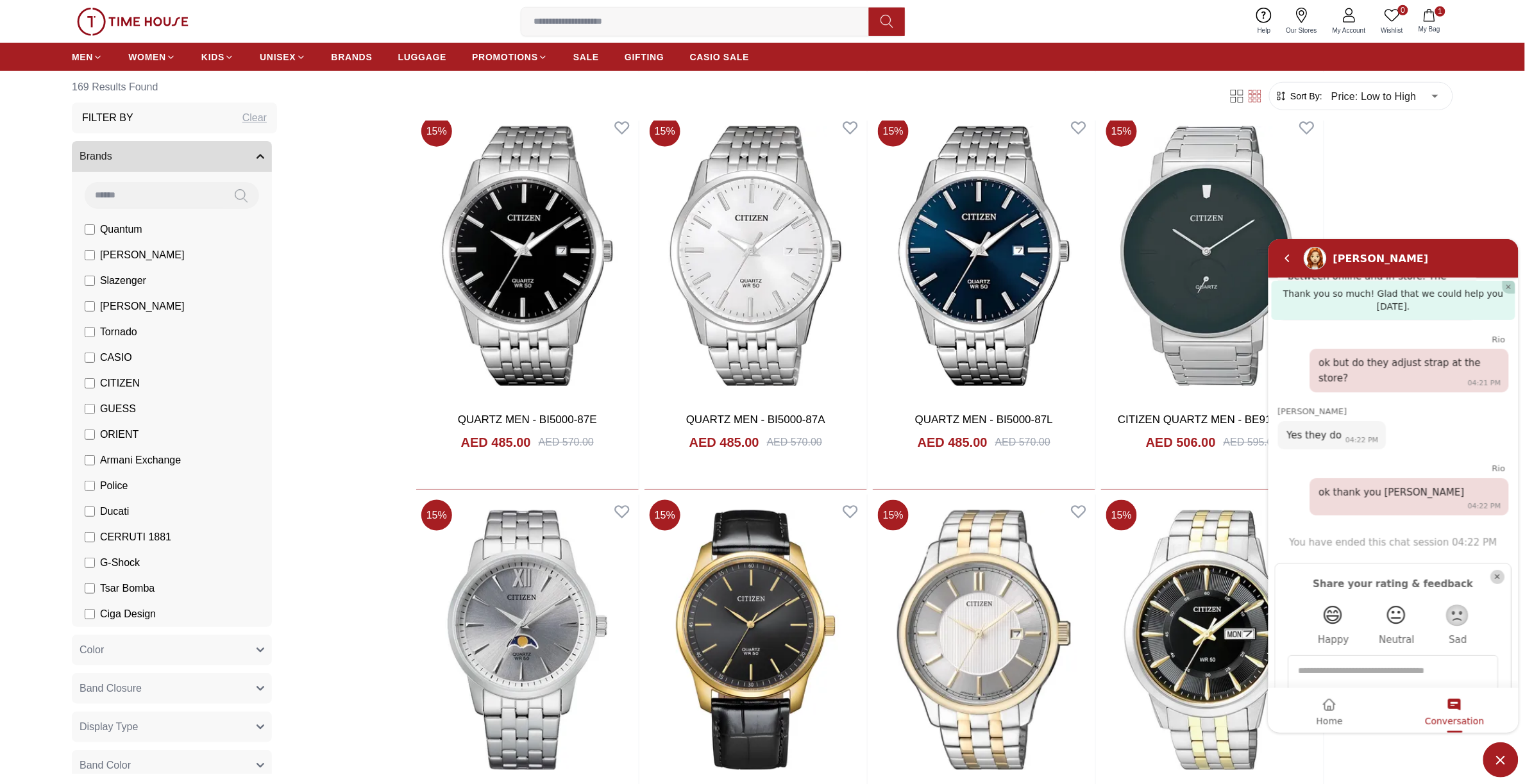
click at [1353, 598] on div "😄 Happy 😐 Neutral 🙁 Sad" at bounding box center [1392, 623] width 210 height 48
click at [1333, 602] on em "😄" at bounding box center [1331, 614] width 21 height 24
click at [1477, 663] on textarea "Type in your feedback here and hit Send" at bounding box center [1392, 697] width 190 height 69
click at [1346, 598] on div "😄 Happy 😐 Neutral 🙁 Sad" at bounding box center [1392, 623] width 210 height 48
click at [1328, 602] on em "😄" at bounding box center [1331, 614] width 21 height 24
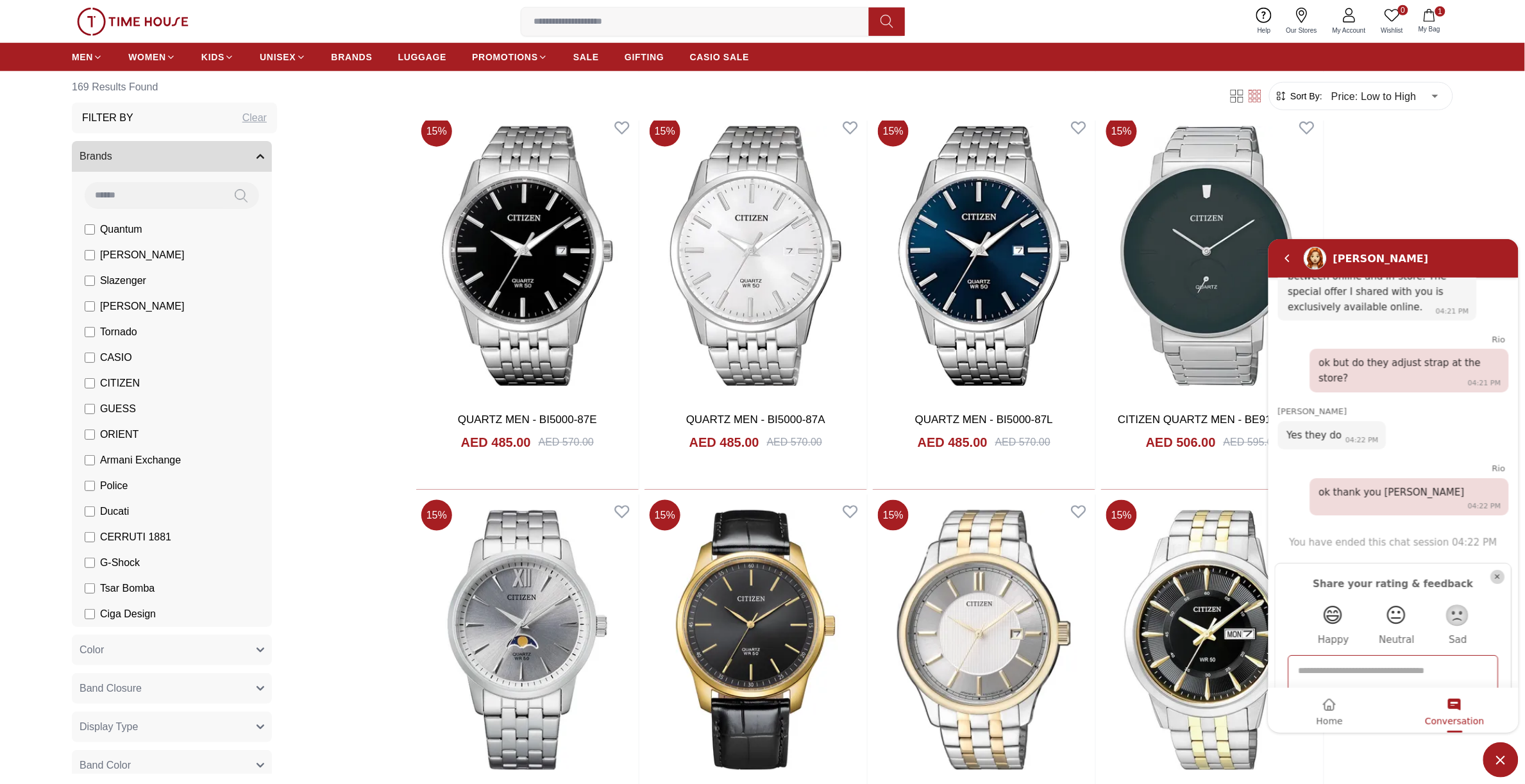
click at [1372, 663] on textarea "Type in your feedback here and hit Send" at bounding box center [1392, 697] width 190 height 69
type textarea "*"
type textarea "********"
click at [1479, 715] on em "Send" at bounding box center [1481, 724] width 20 height 20
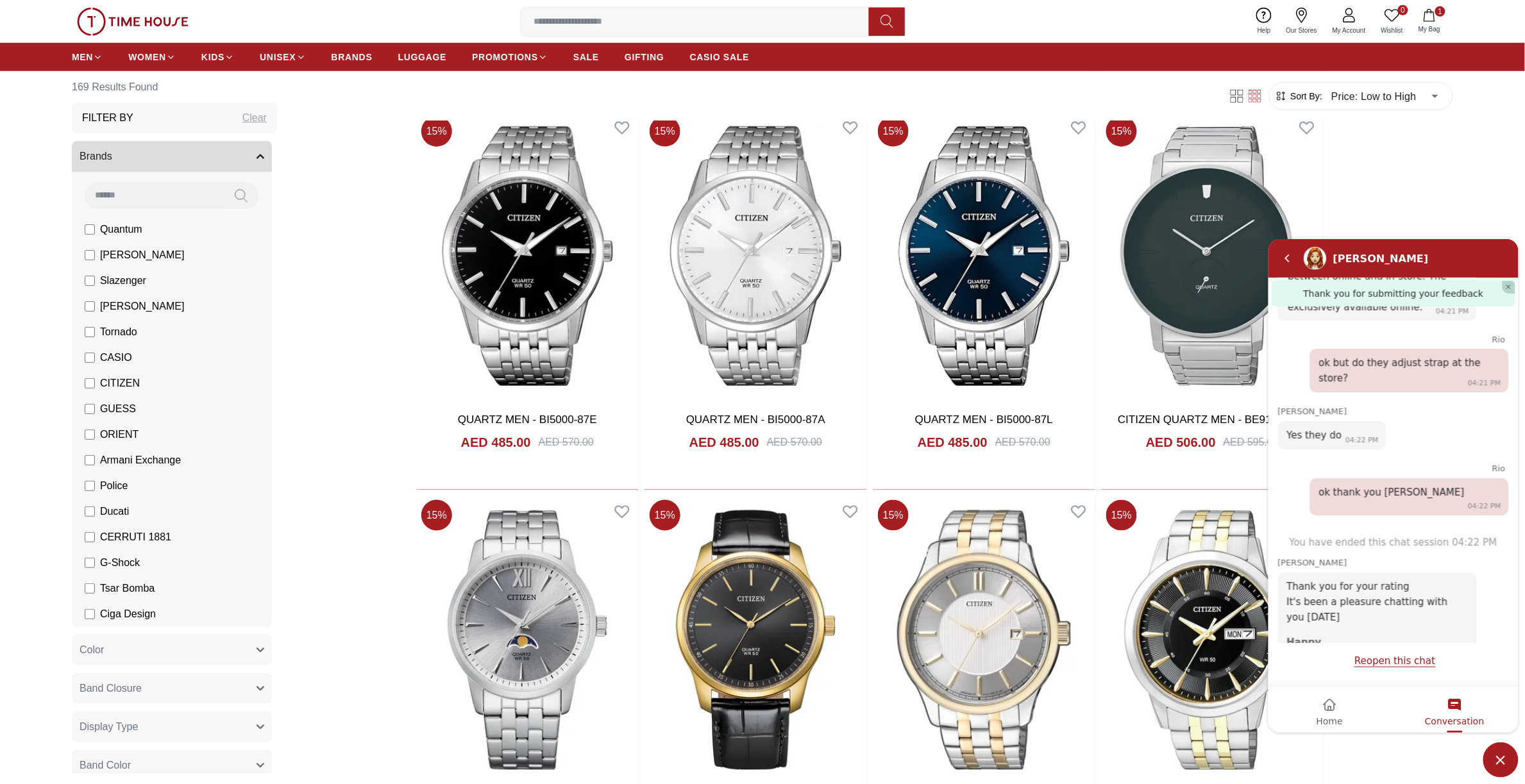
click at [1457, 206] on section "169 Results Found Filter By Clear Brands Quantum Lee Cooper Slazenger Kenneth S…" at bounding box center [762, 667] width 1525 height 2013
drag, startPoint x: 1285, startPoint y: 253, endPoint x: 1310, endPoint y: 257, distance: 25.3
click at [1287, 254] on em "Back" at bounding box center [1287, 257] width 26 height 26
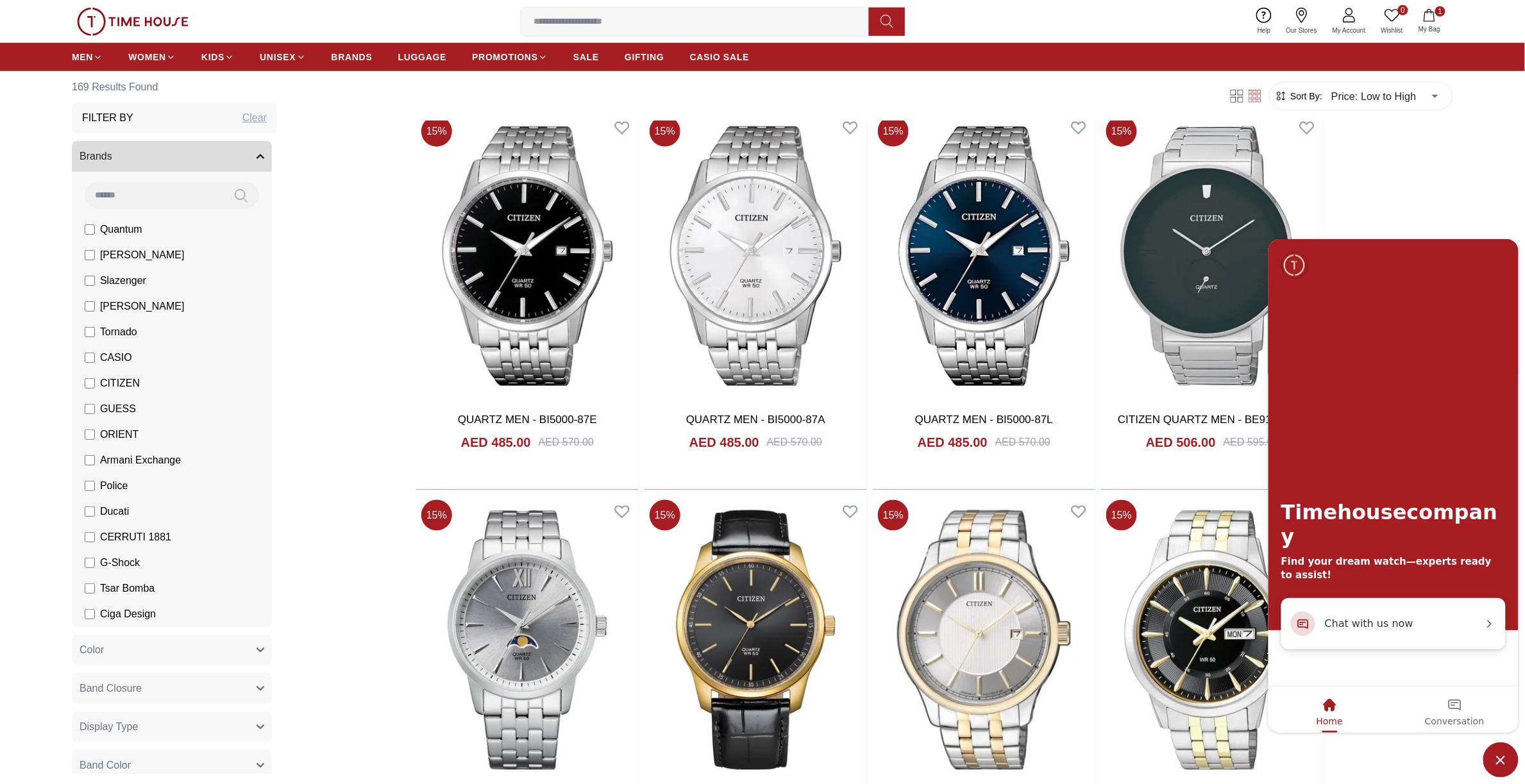
click at [1497, 757] on span "Minimize live chat window" at bounding box center [1500, 759] width 35 height 35
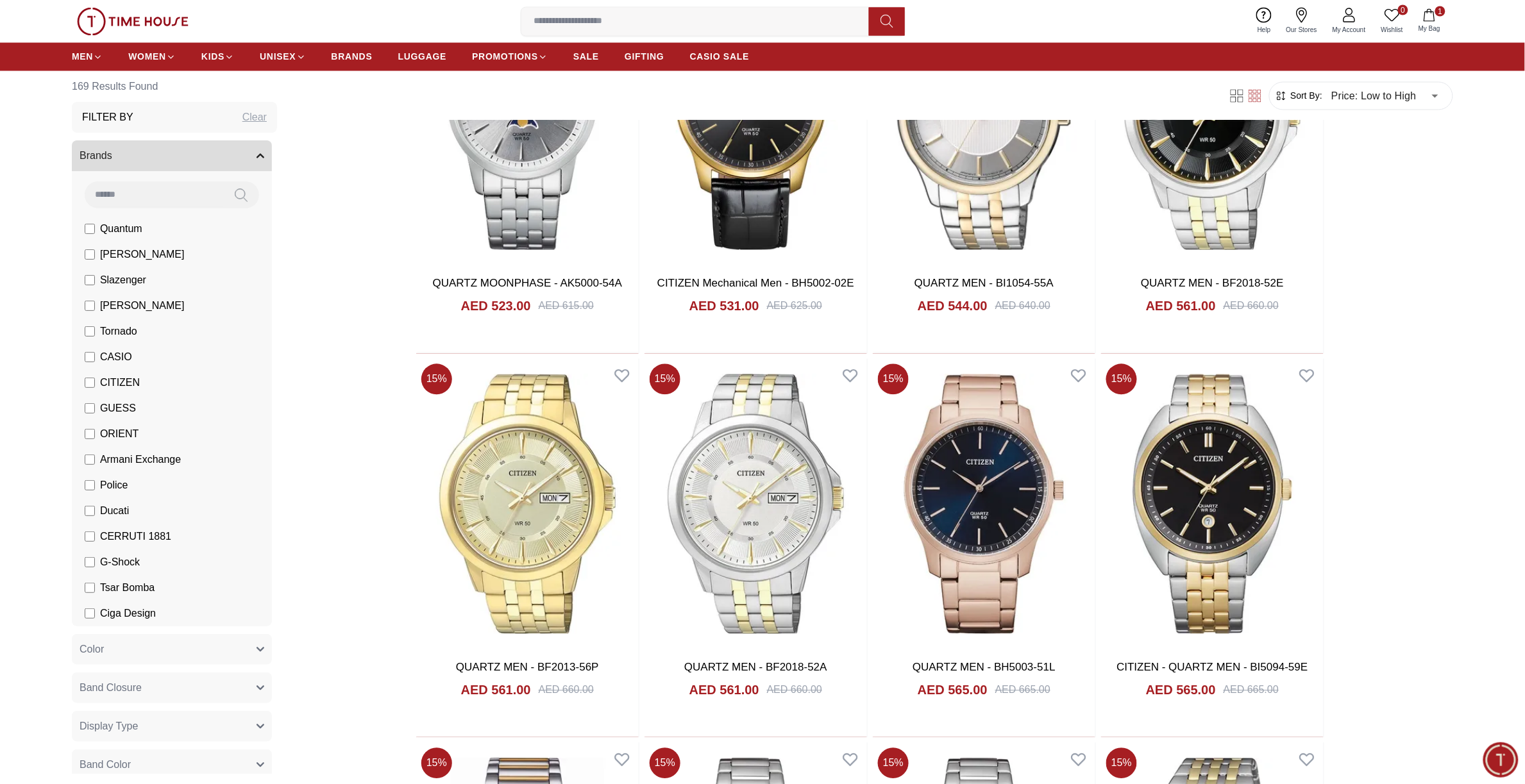
scroll to position [882, 0]
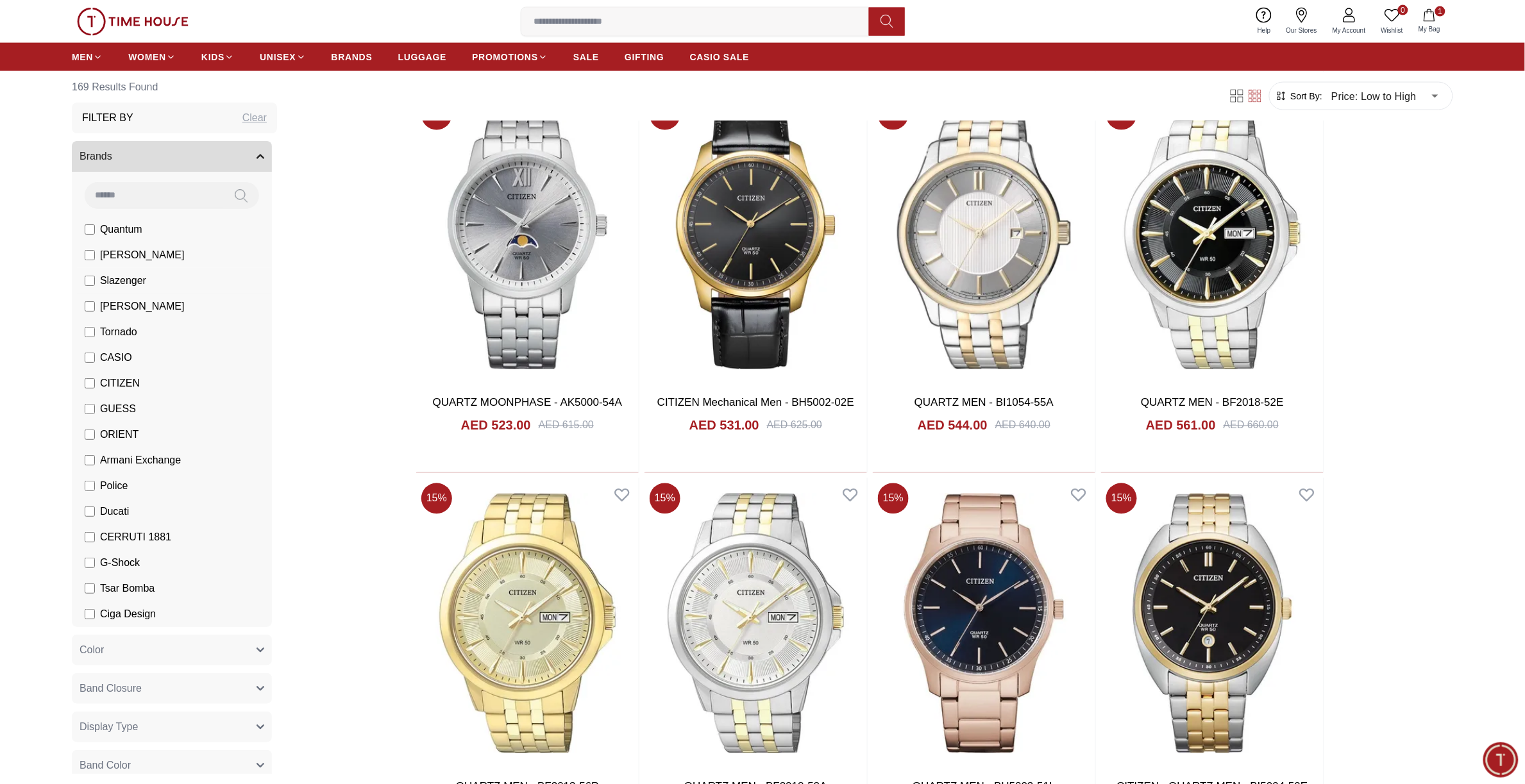
click at [98, 278] on label "Slazenger" at bounding box center [115, 281] width 62 height 16
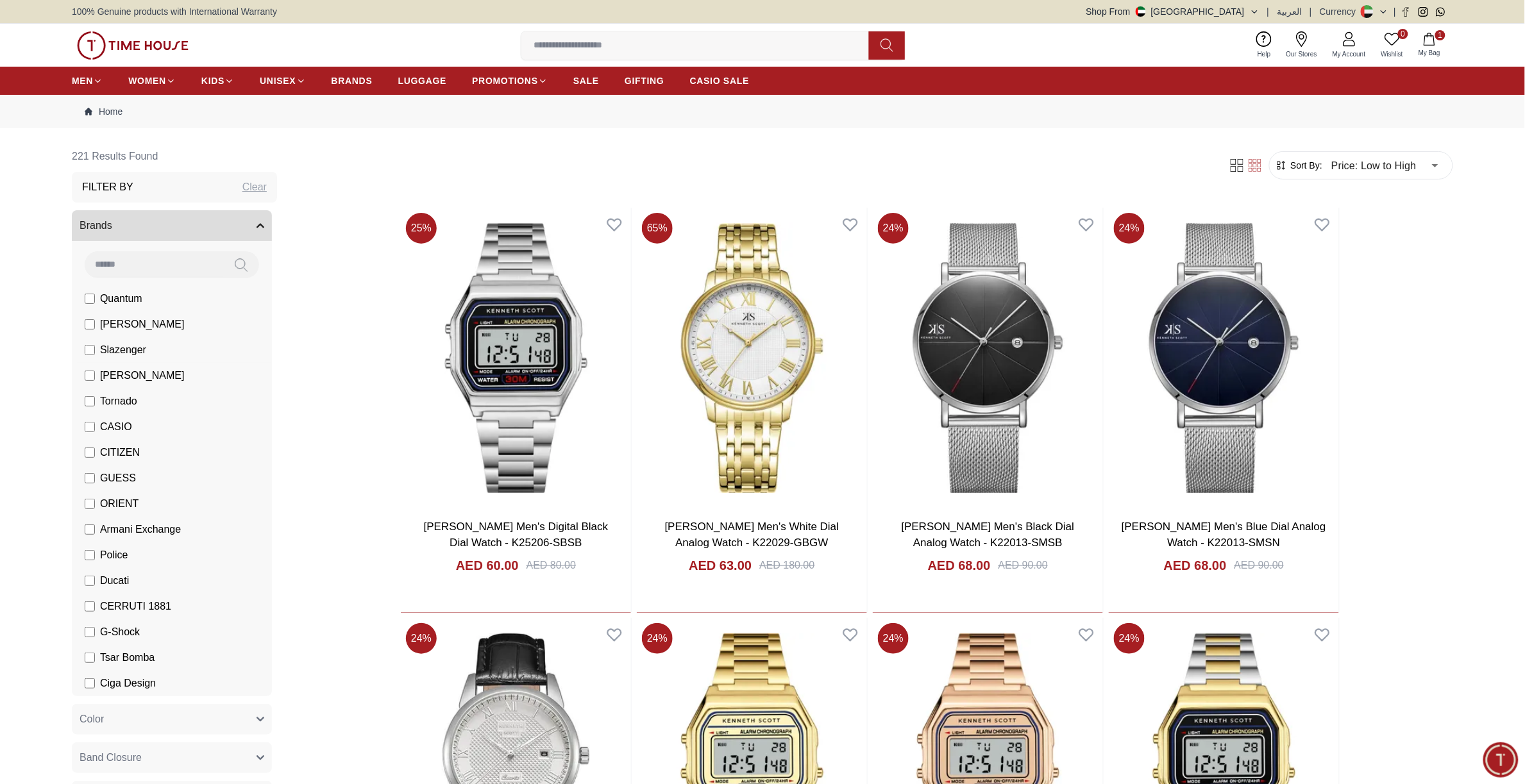
click at [94, 347] on label "Slazenger" at bounding box center [115, 350] width 62 height 16
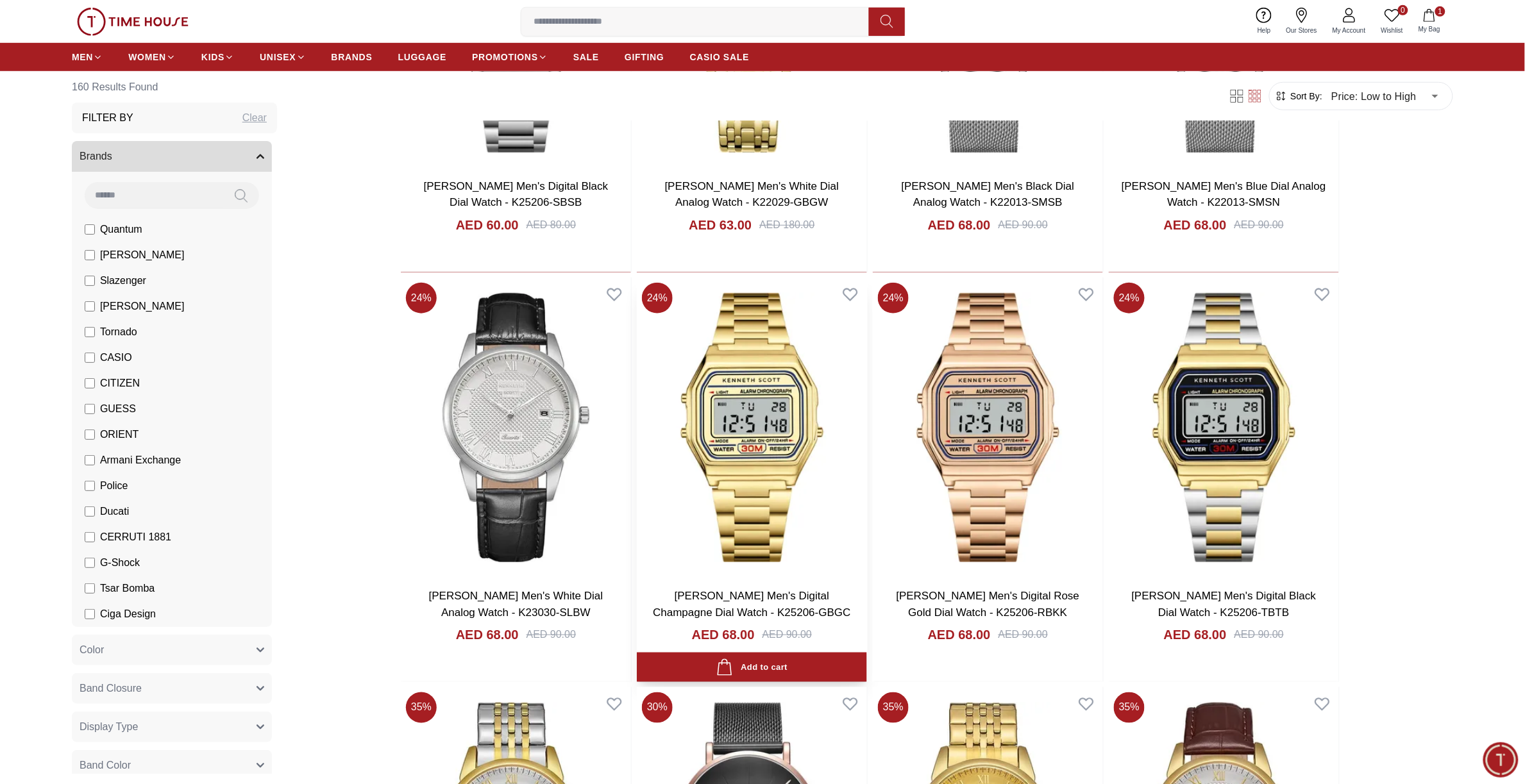
scroll to position [400, 0]
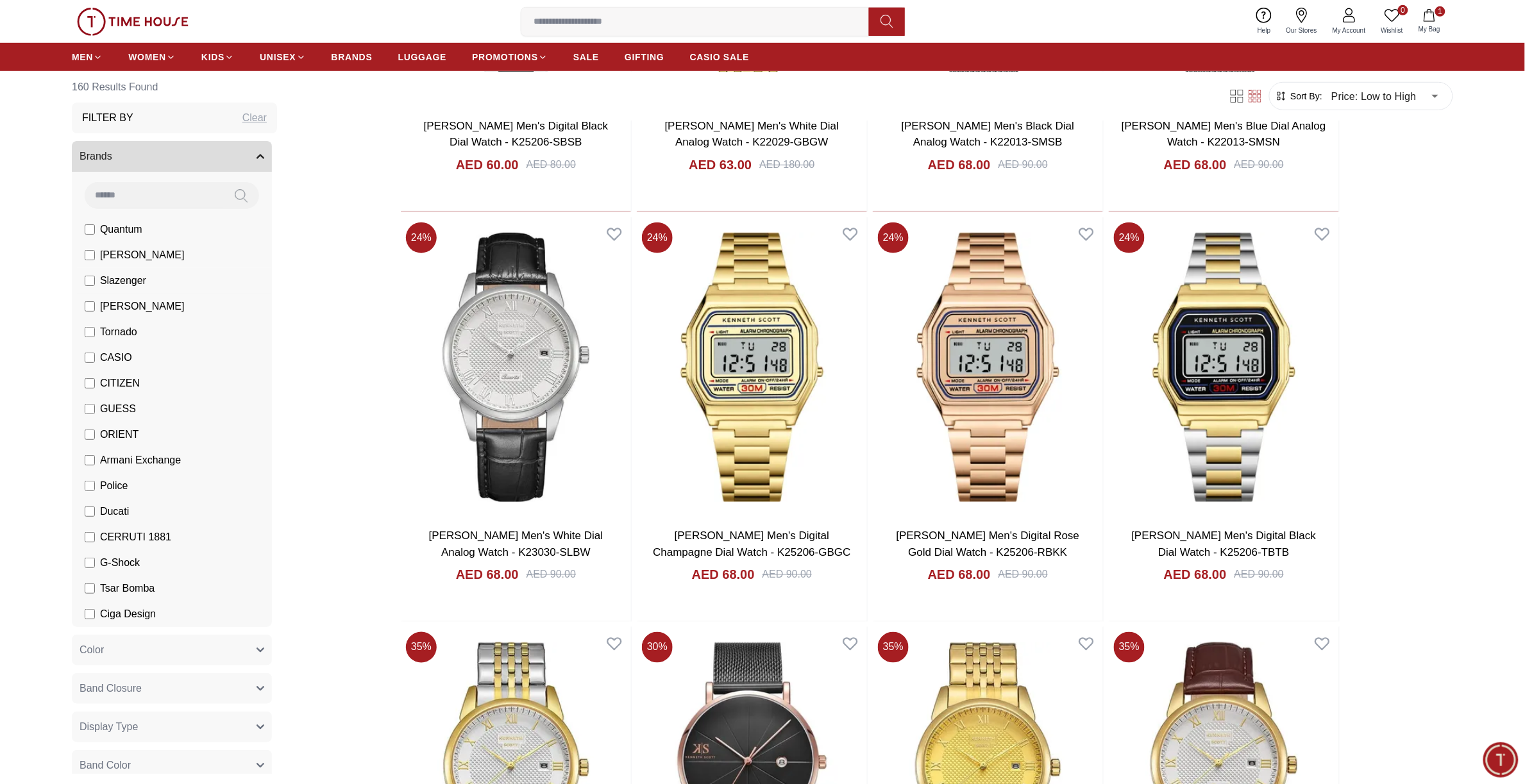
click at [110, 282] on span "Slazenger" at bounding box center [123, 281] width 46 height 16
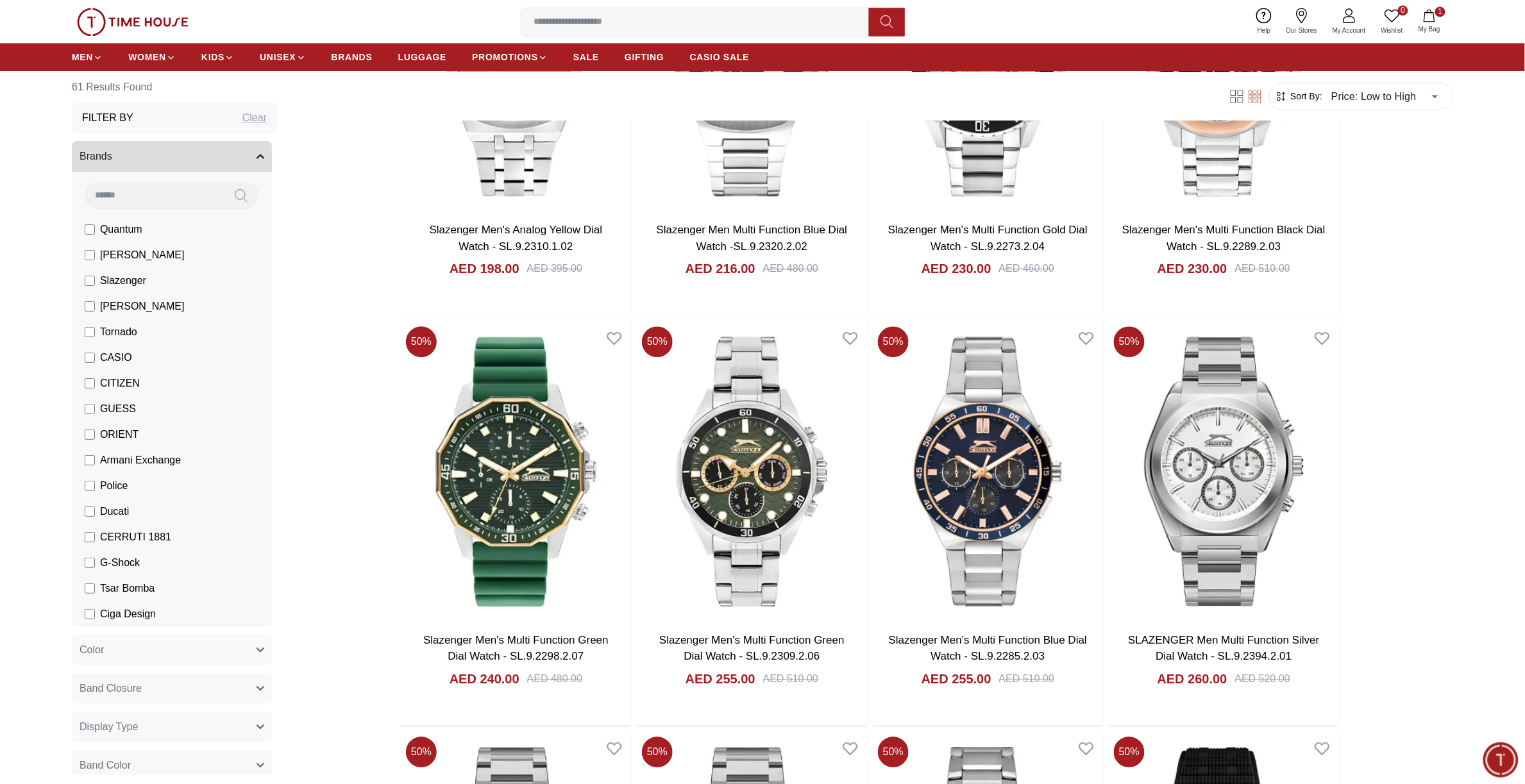
scroll to position [1122, 0]
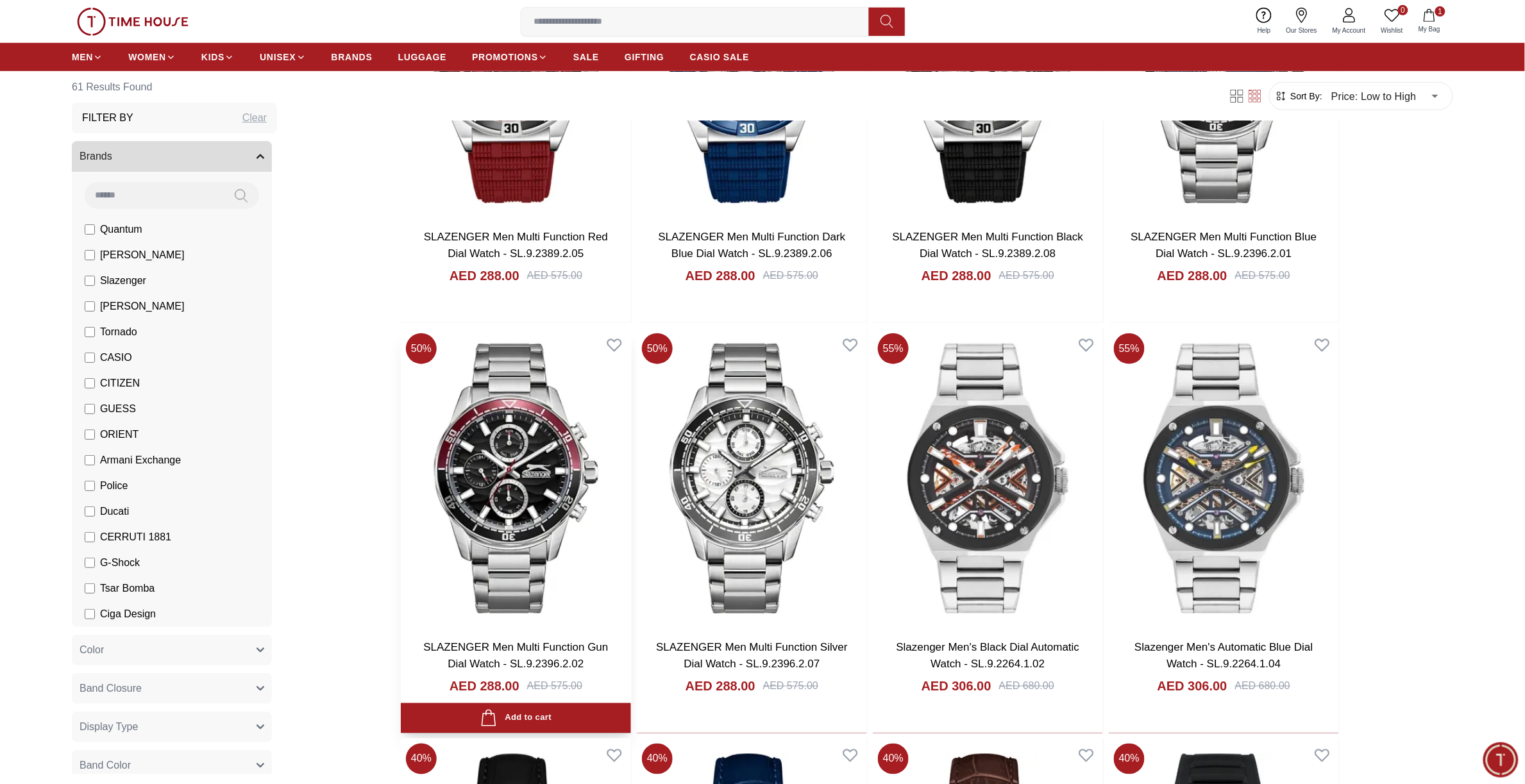
scroll to position [2391, 0]
